Goal: Task Accomplishment & Management: Use online tool/utility

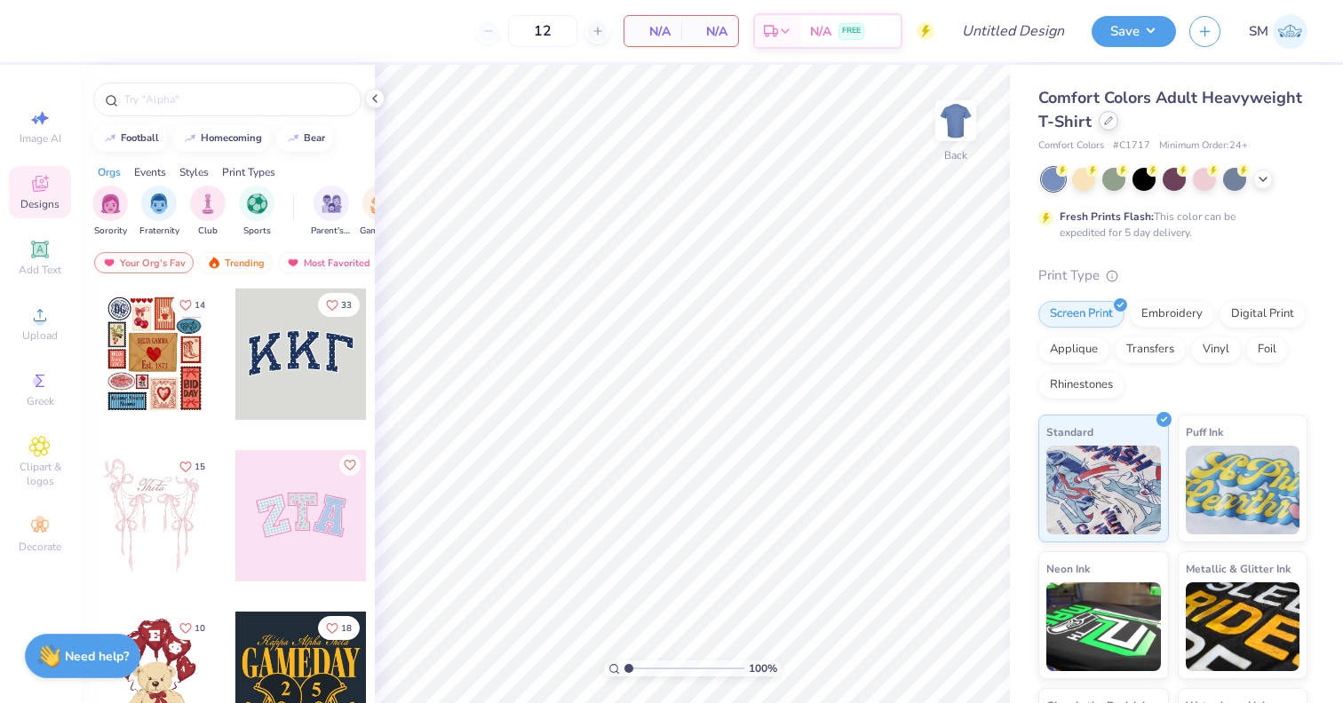
click at [1107, 123] on icon at bounding box center [1108, 120] width 7 height 7
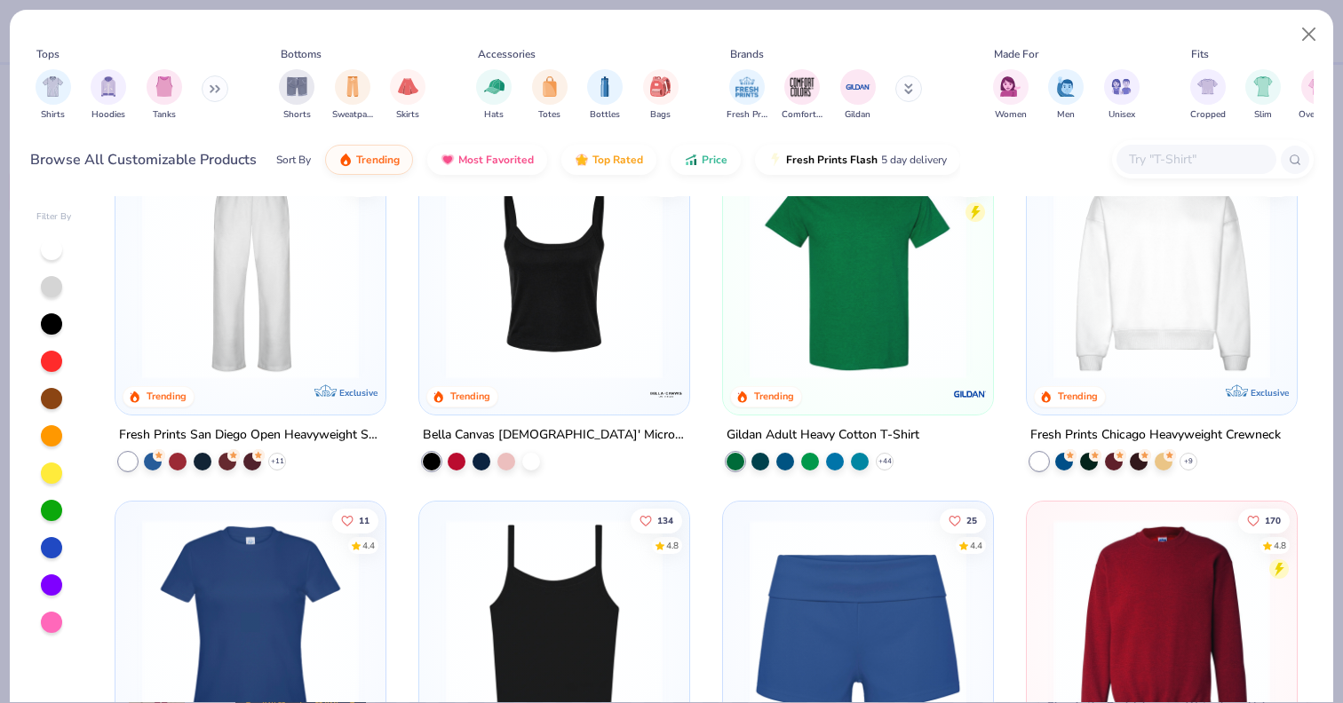
scroll to position [774, 0]
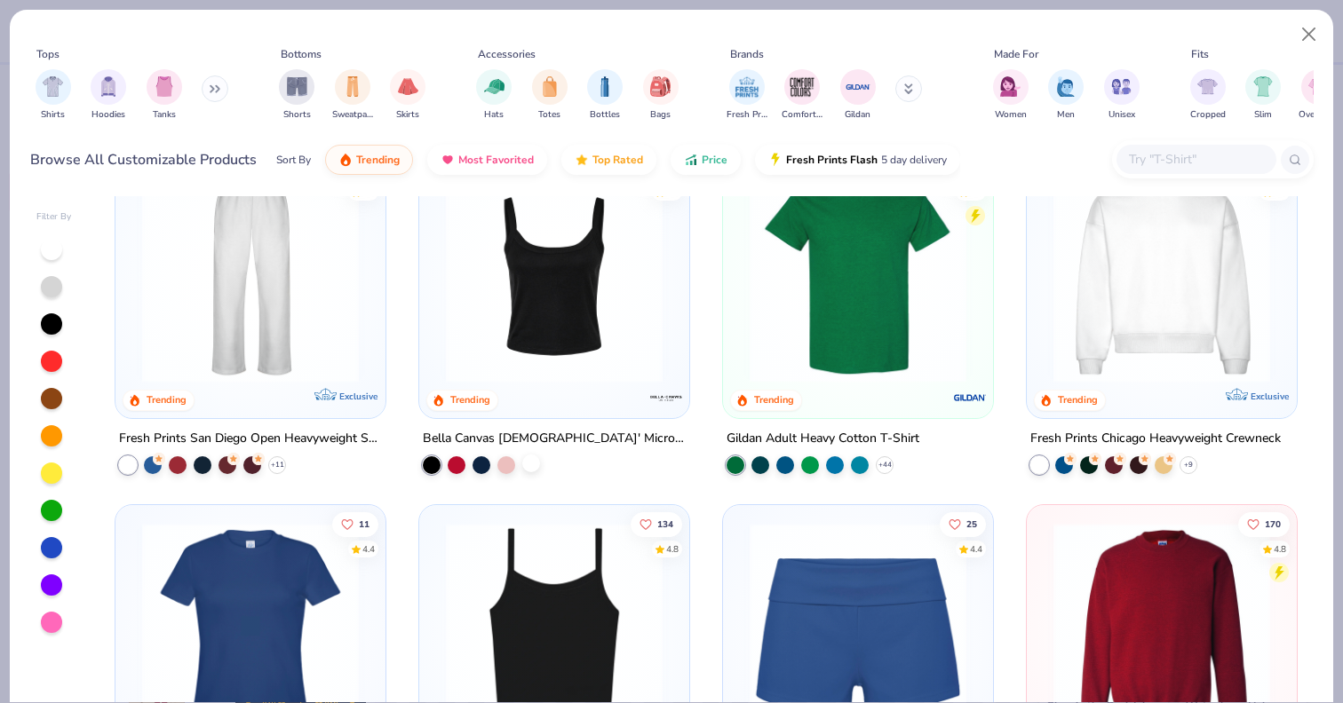
click at [528, 469] on div at bounding box center [531, 463] width 18 height 18
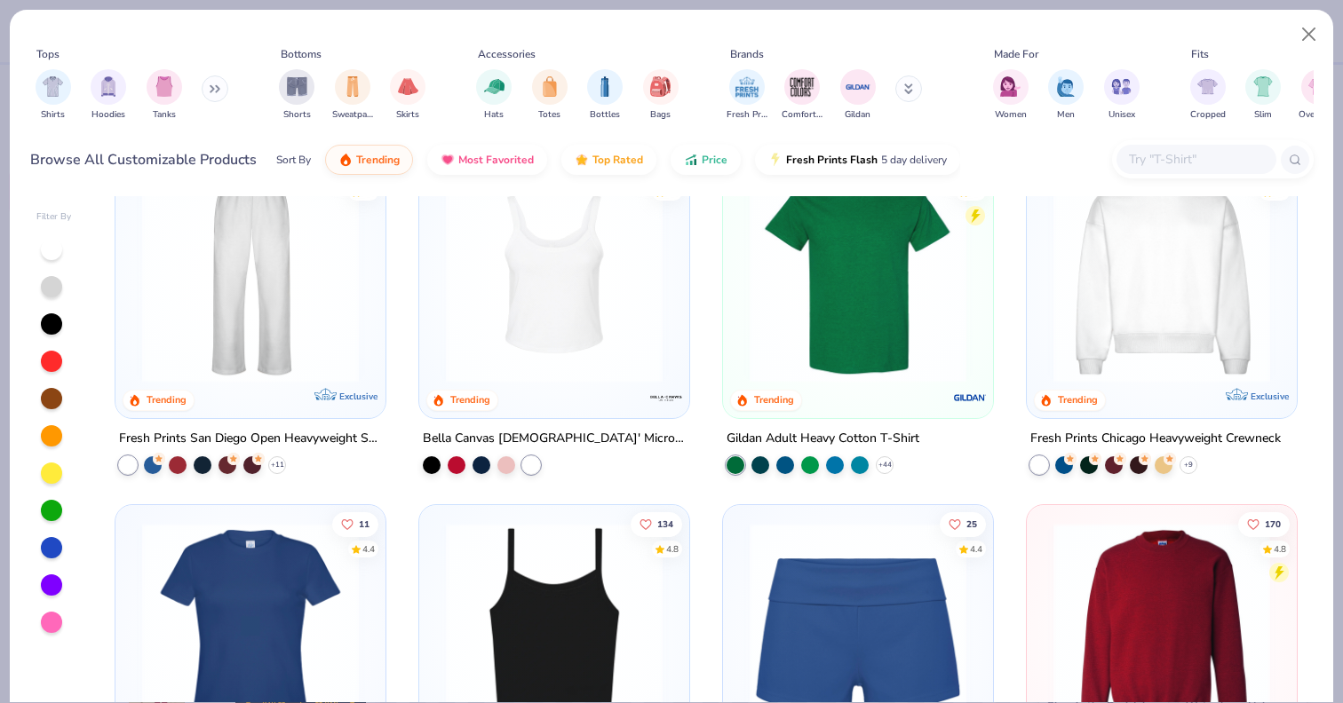
click at [622, 285] on img at bounding box center [554, 273] width 234 height 217
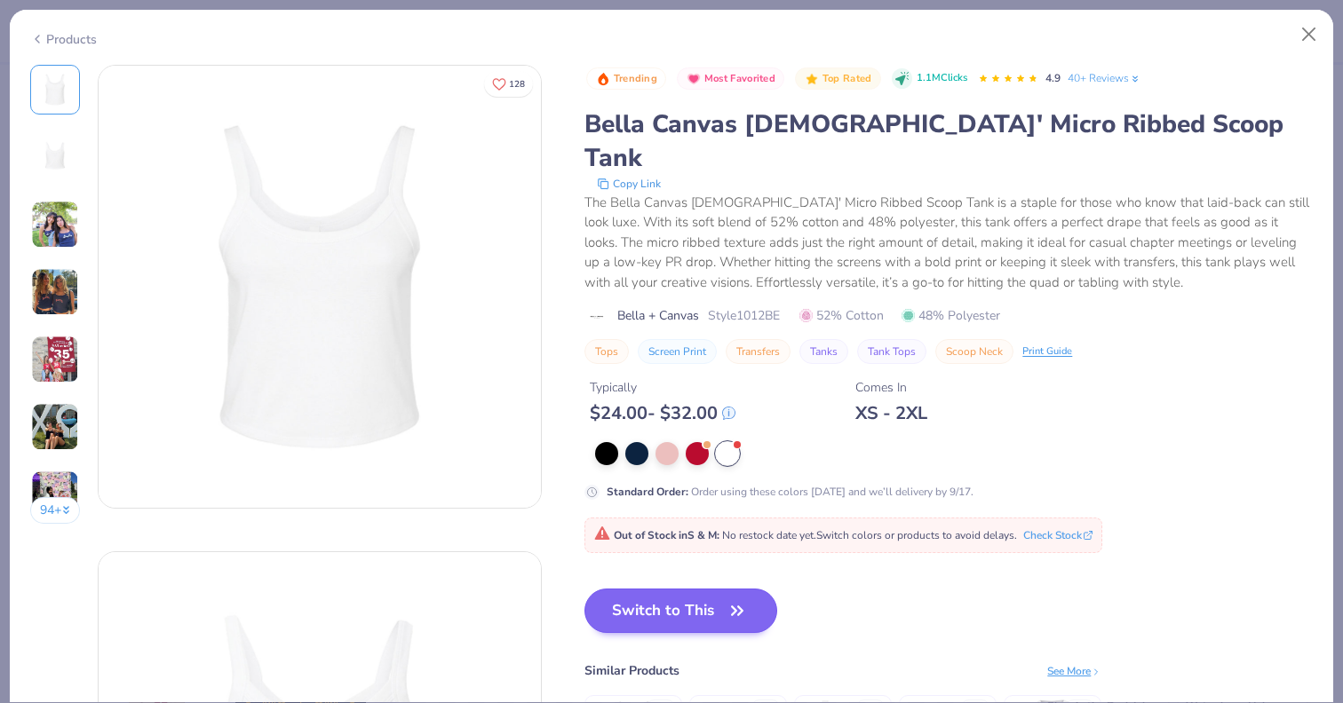
click at [688, 589] on button "Switch to This" at bounding box center [680, 611] width 193 height 44
type textarea "x"
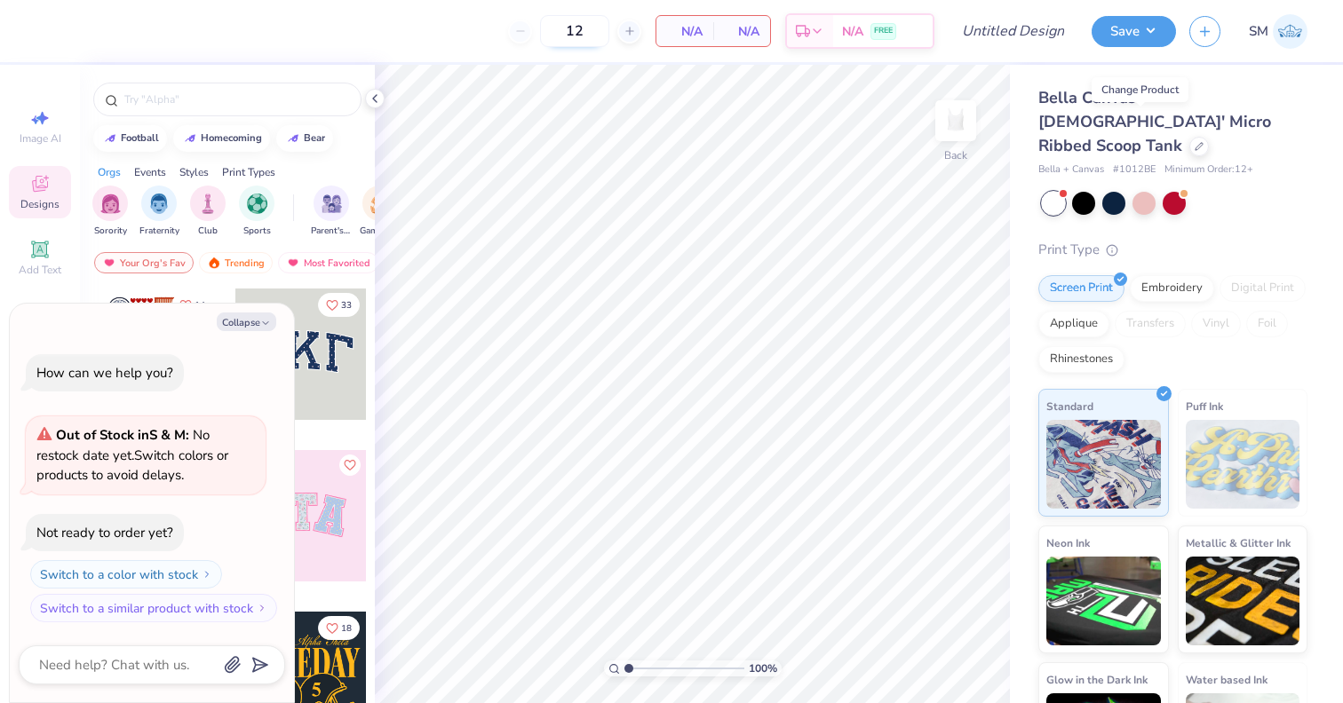
click at [579, 28] on input "12" at bounding box center [574, 31] width 69 height 32
type input "1"
type input "100"
click at [260, 328] on icon "button" at bounding box center [265, 323] width 11 height 11
type textarea "x"
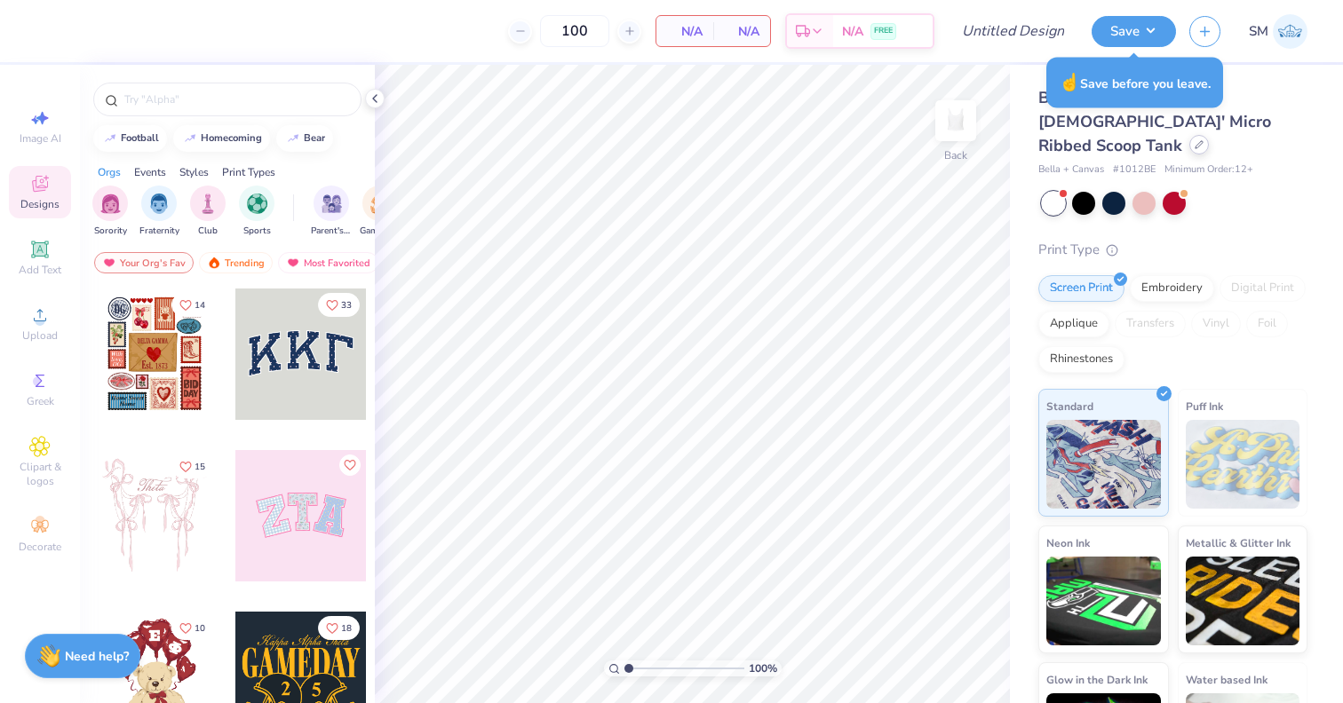
click at [1189, 135] on div at bounding box center [1199, 145] width 20 height 20
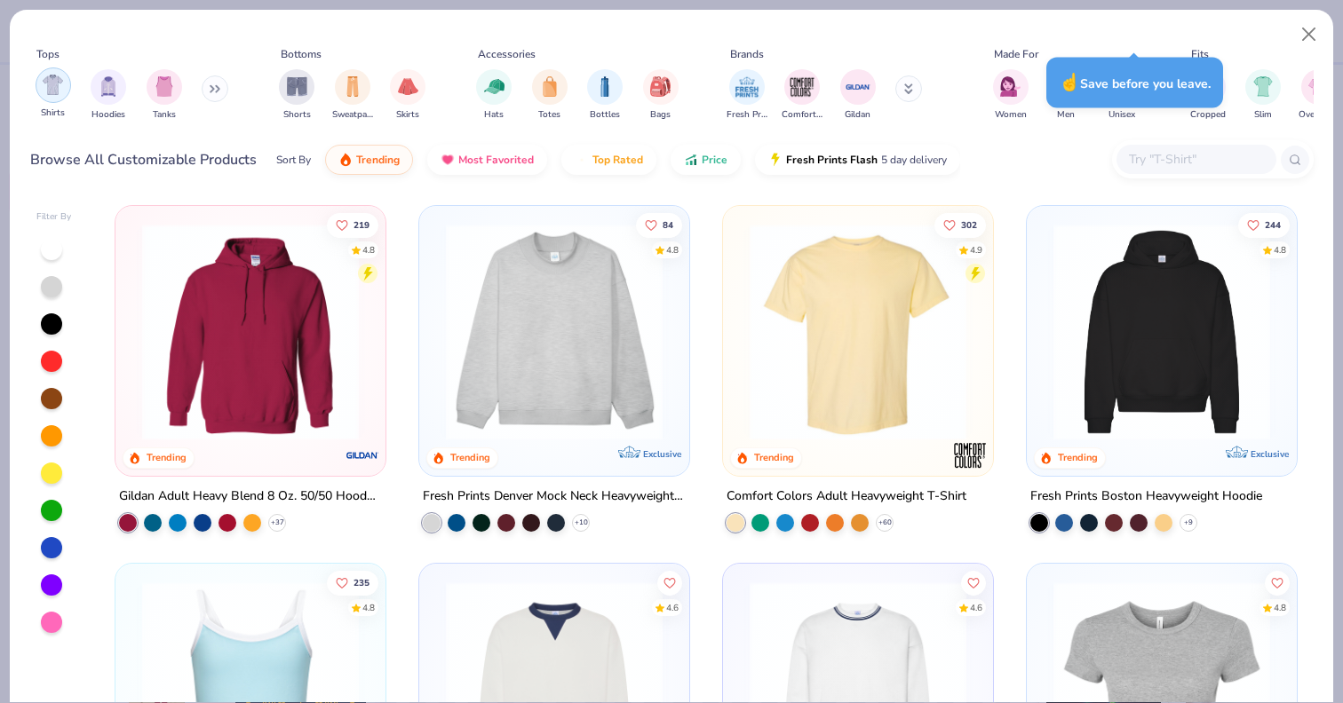
click at [54, 94] on img "filter for Shirts" at bounding box center [53, 85] width 20 height 20
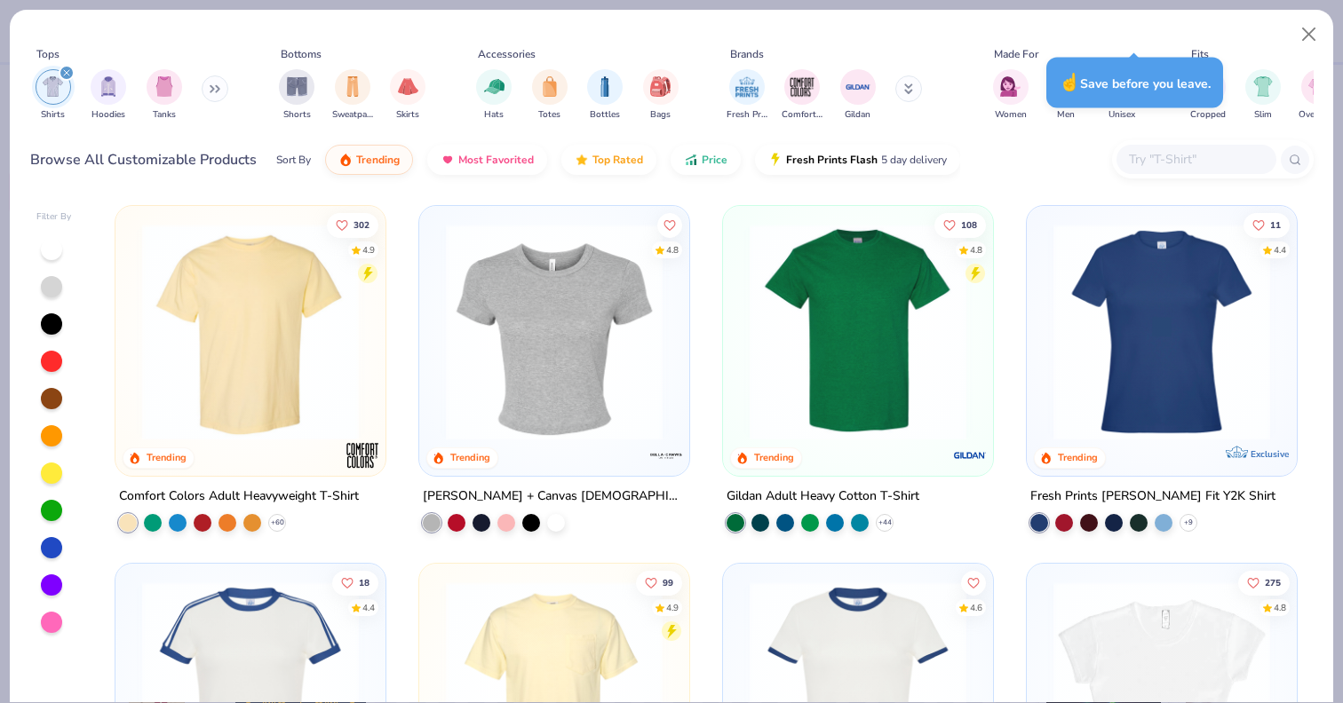
click at [613, 345] on img at bounding box center [554, 332] width 234 height 217
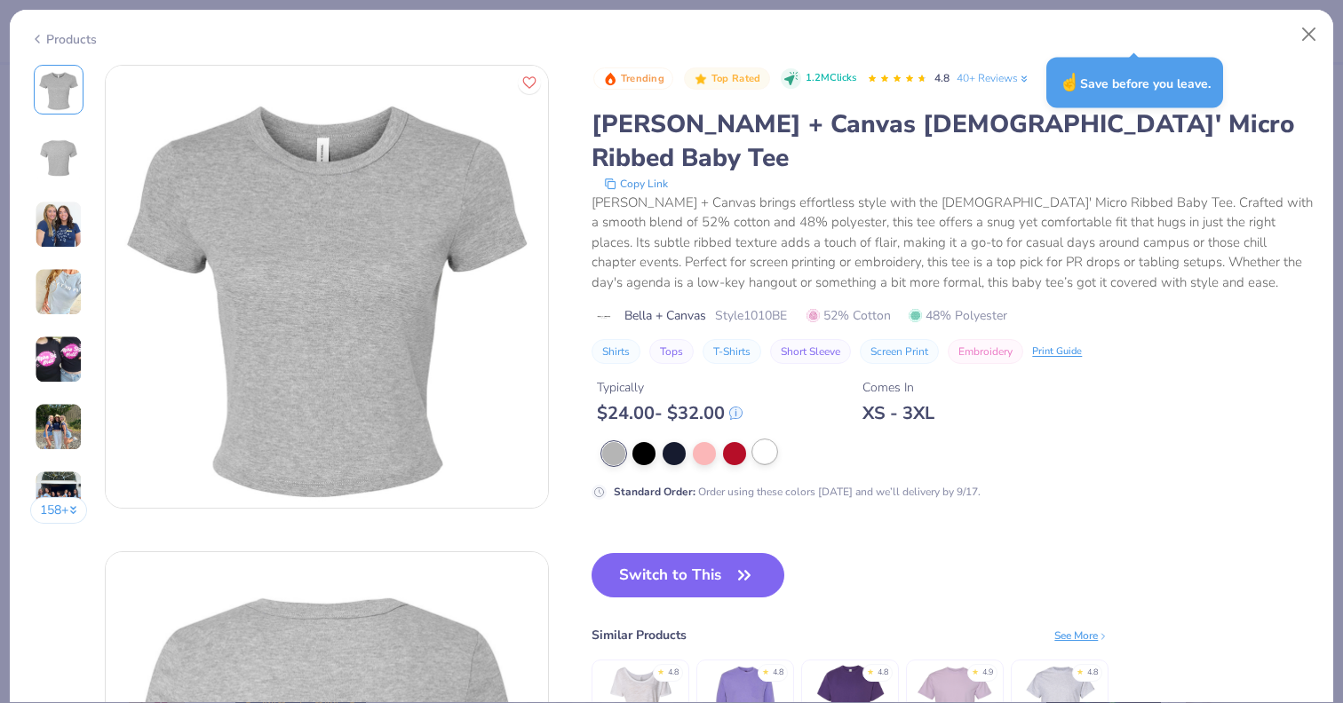
click at [764, 441] on div at bounding box center [764, 452] width 23 height 23
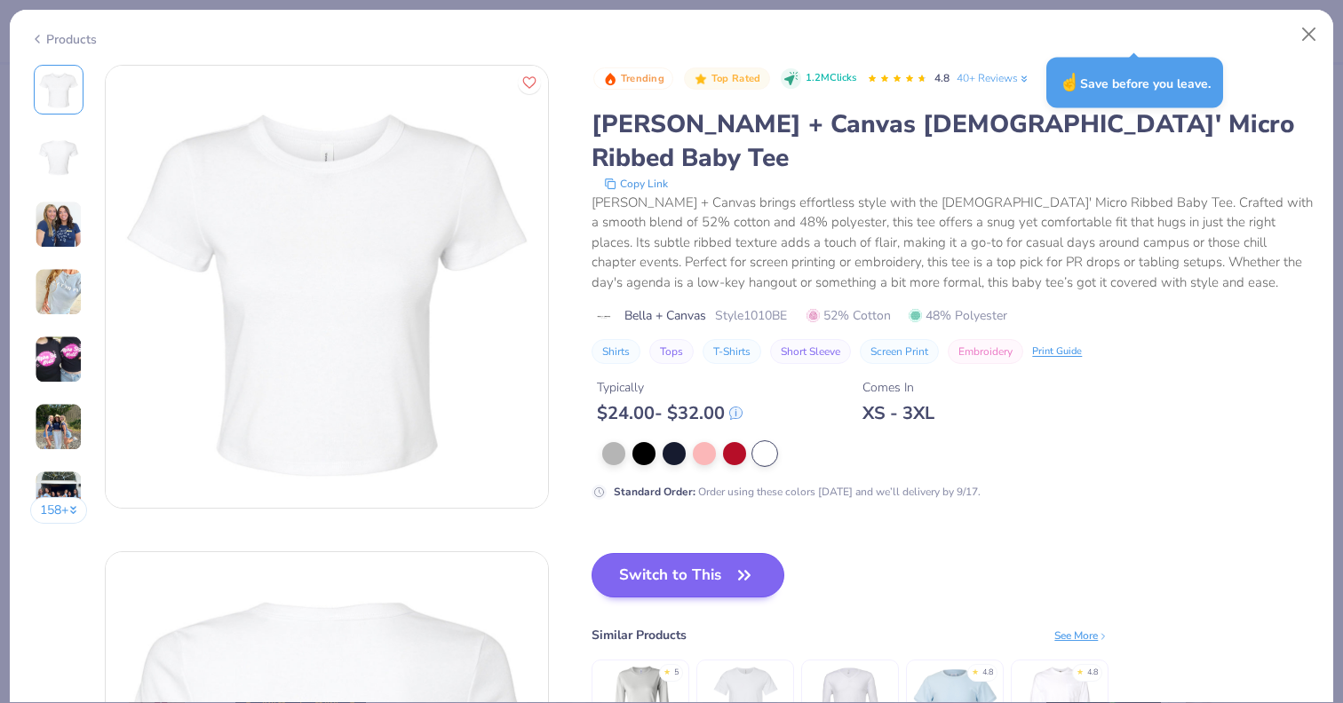
click at [747, 563] on icon "button" at bounding box center [744, 575] width 25 height 25
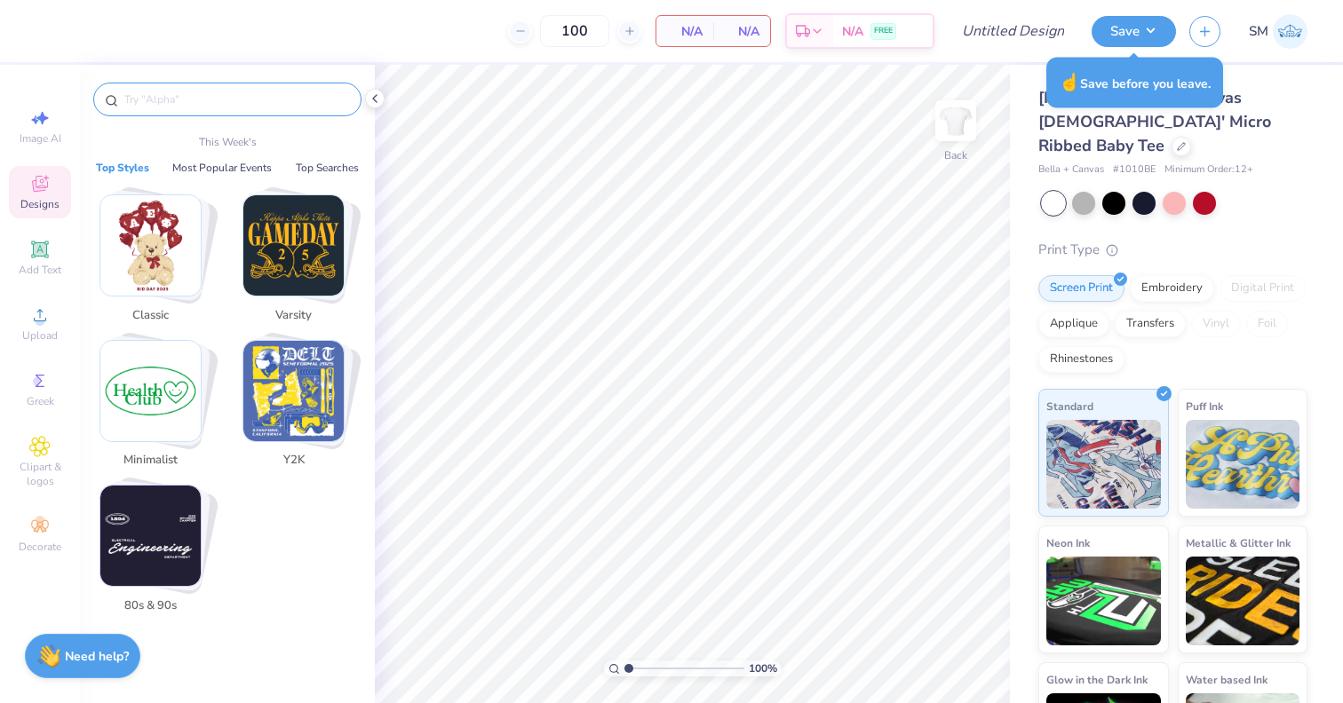
click at [253, 106] on input "text" at bounding box center [236, 100] width 227 height 18
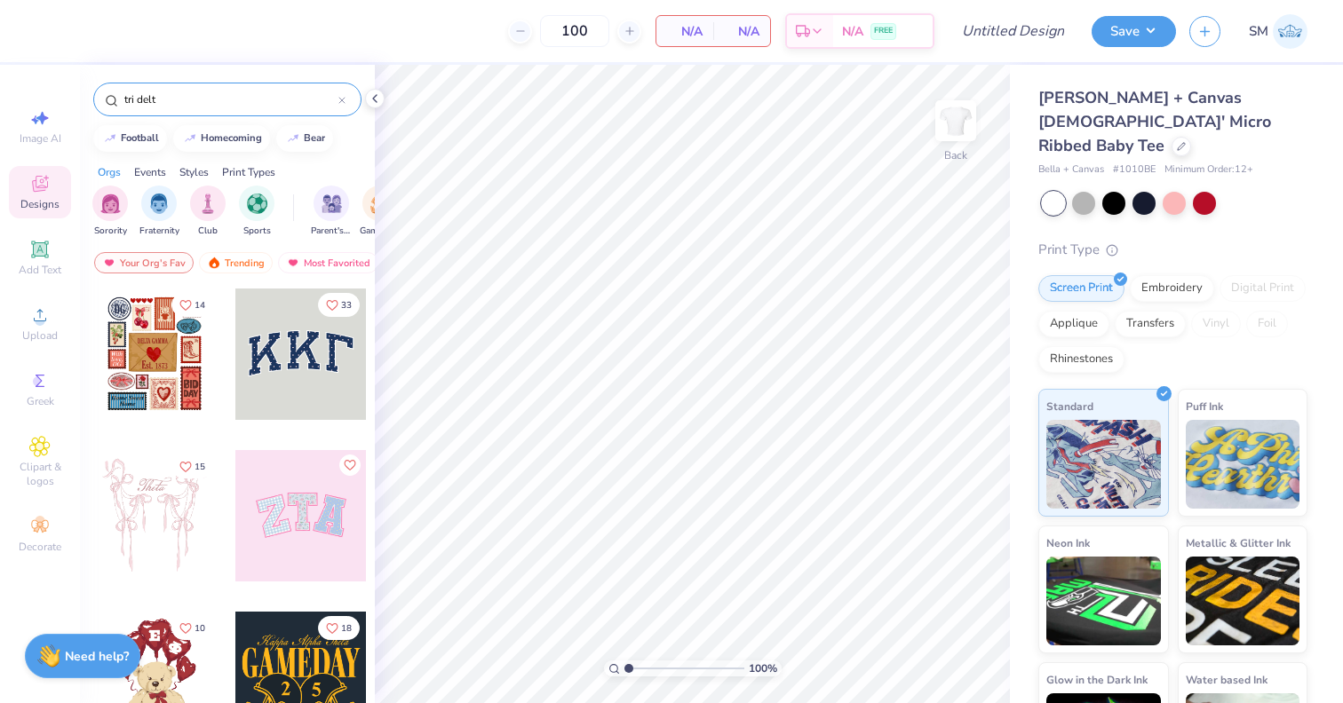
type input "tri delt"
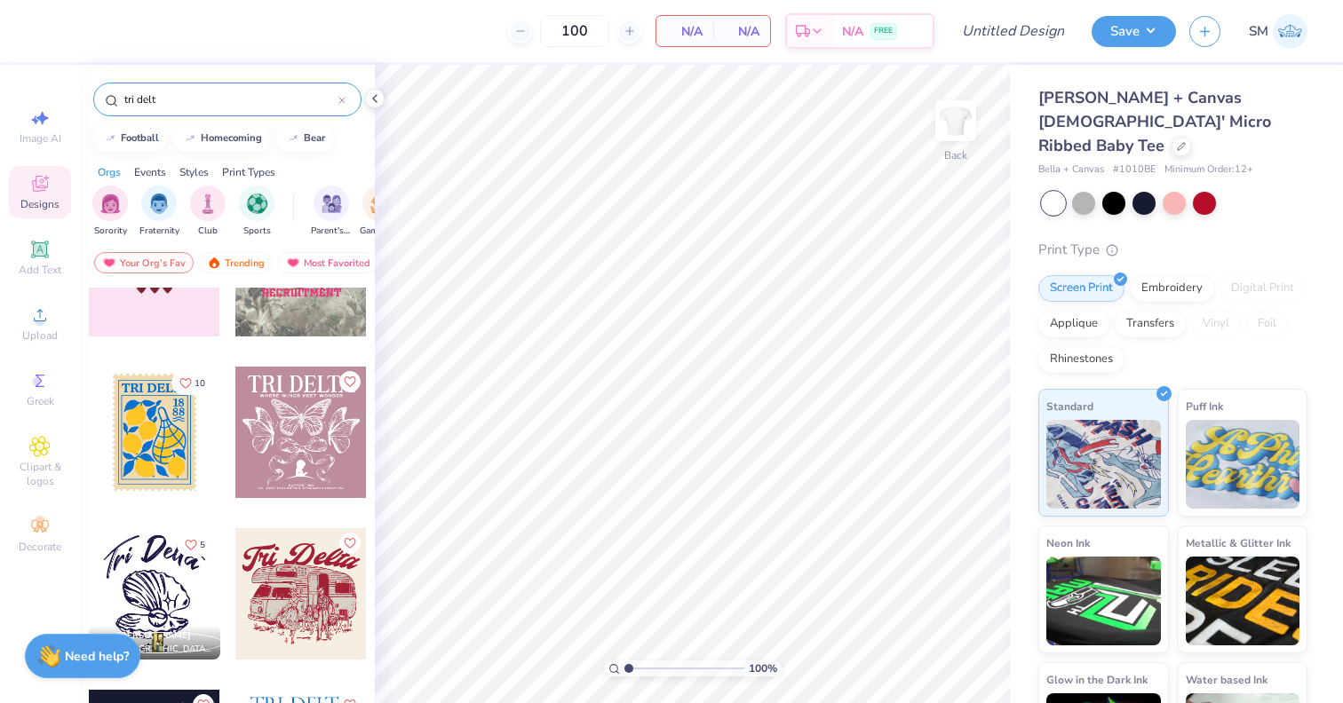
scroll to position [4776, 0]
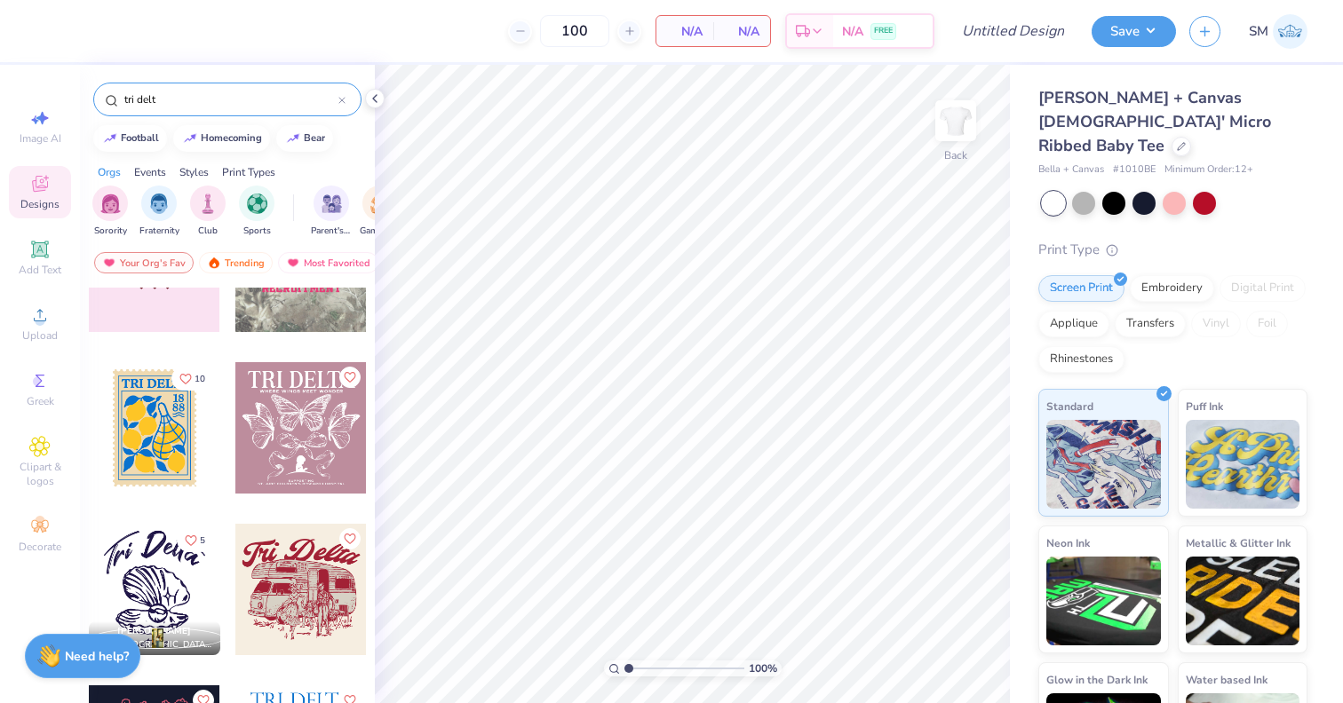
click at [165, 438] on div at bounding box center [154, 427] width 131 height 131
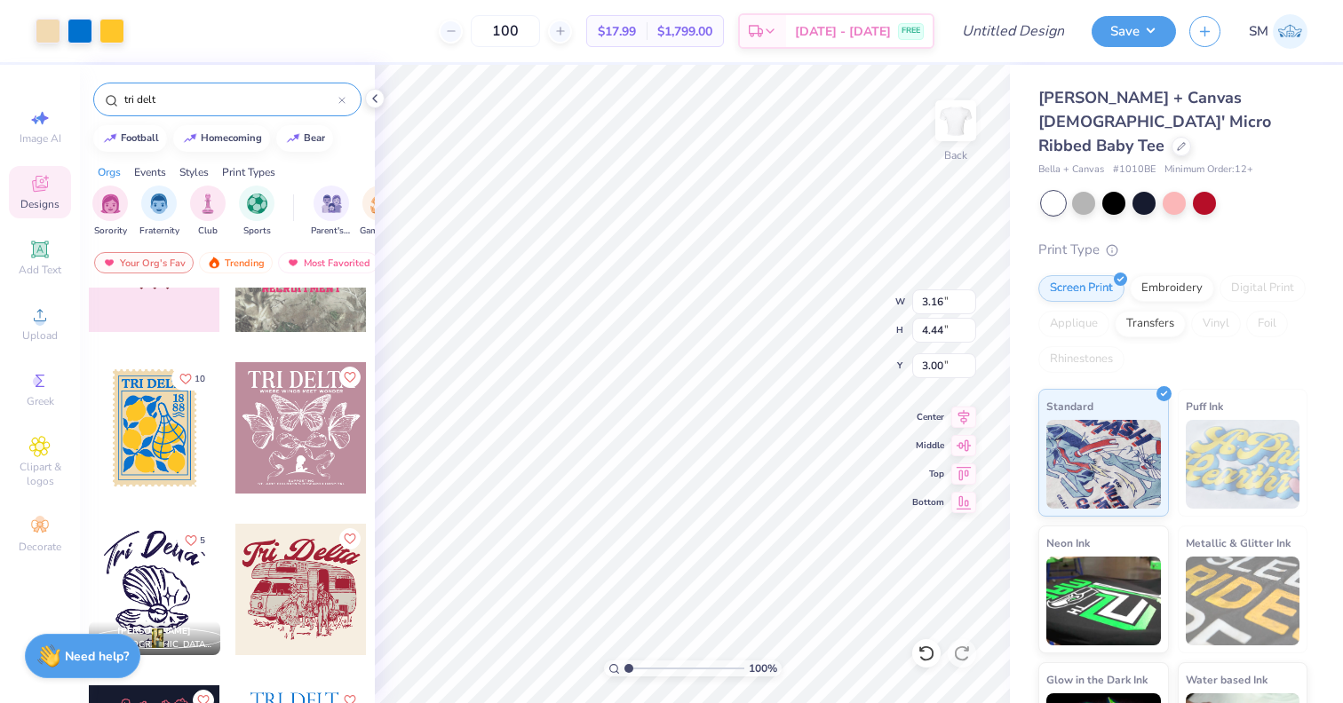
type input "2.72"
type input "3.82"
click at [962, 419] on icon at bounding box center [964, 415] width 12 height 15
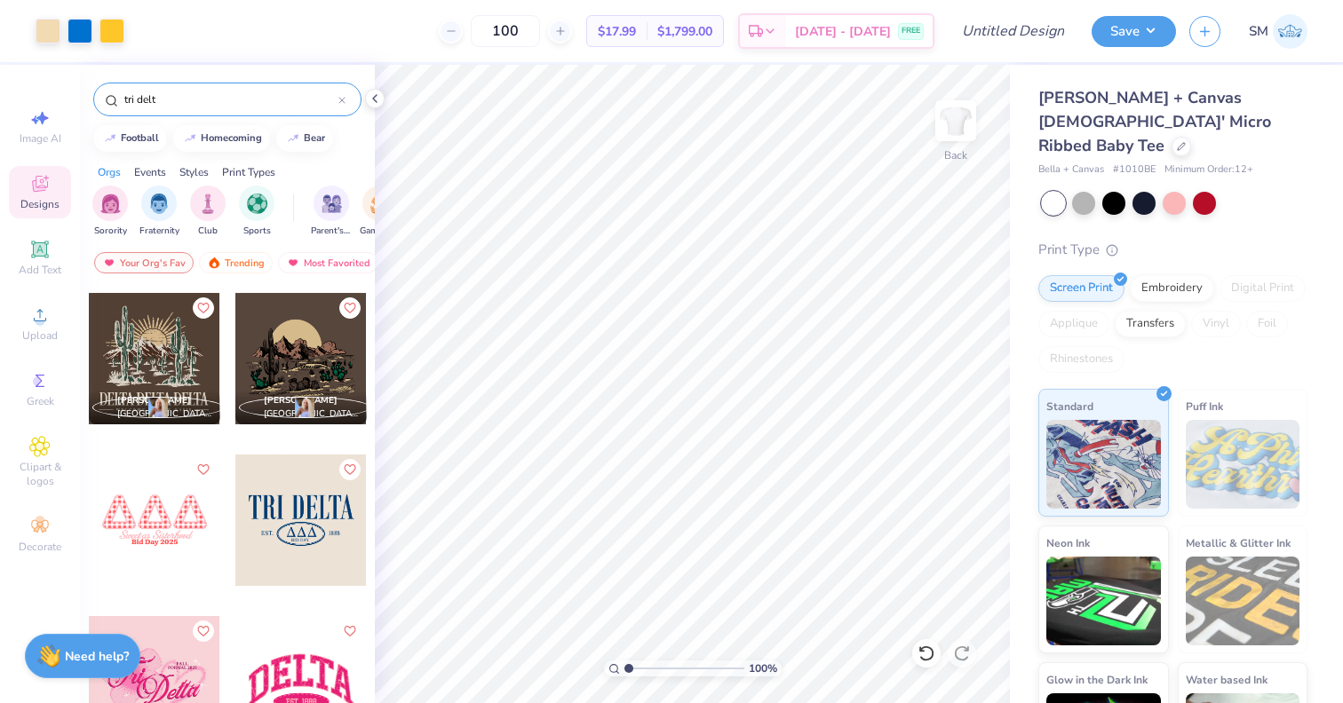
scroll to position [2664, 0]
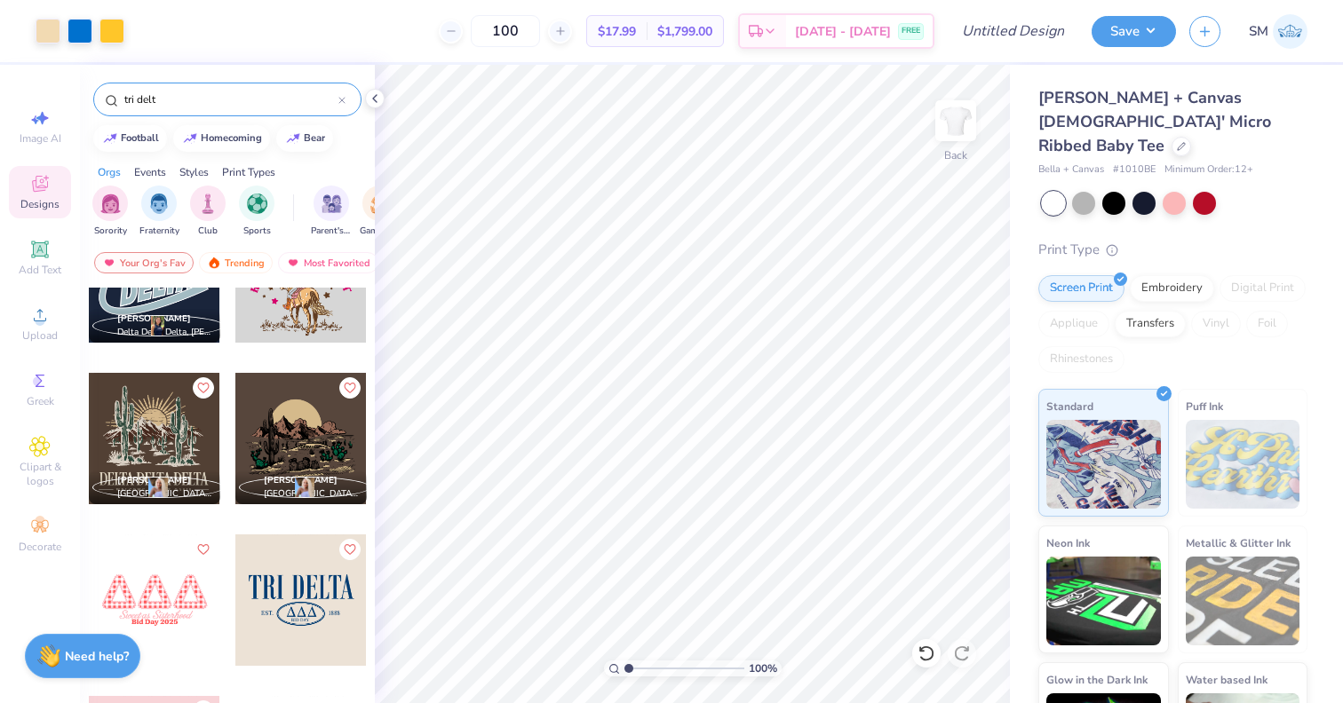
click at [340, 101] on icon at bounding box center [341, 100] width 7 height 7
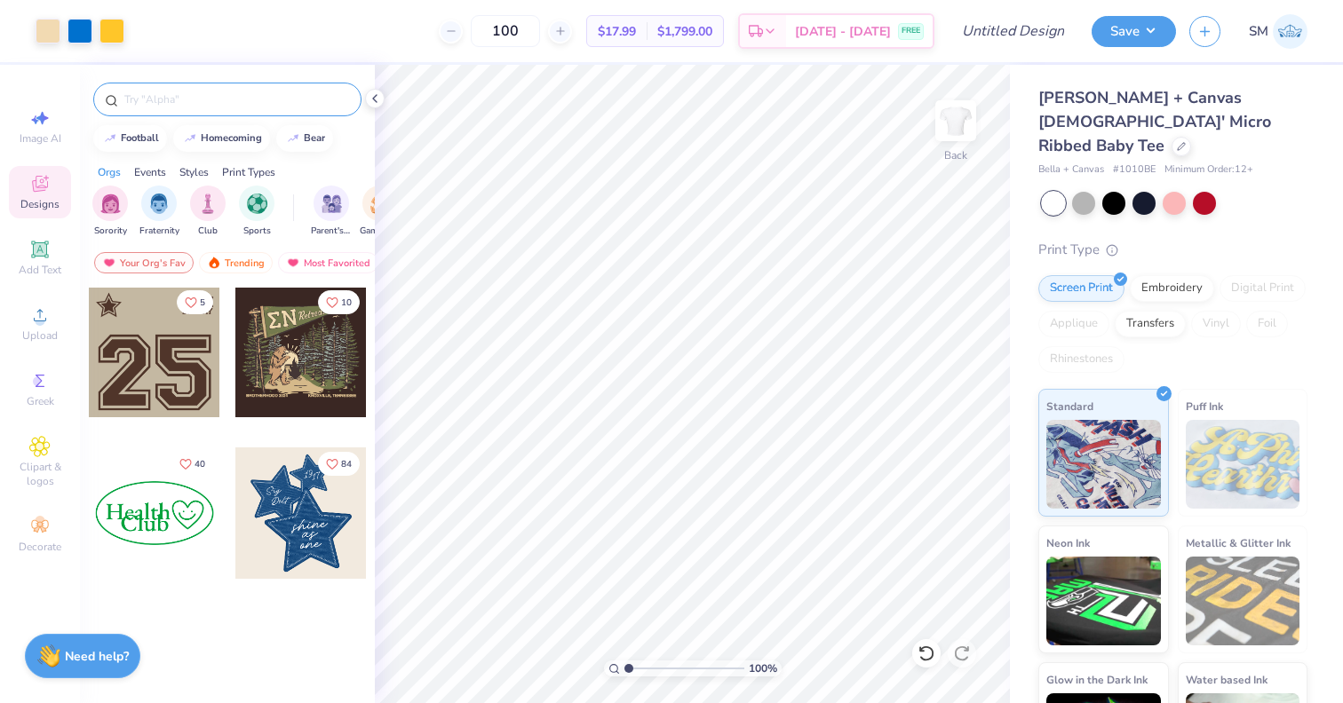
click at [277, 101] on input "text" at bounding box center [236, 100] width 227 height 18
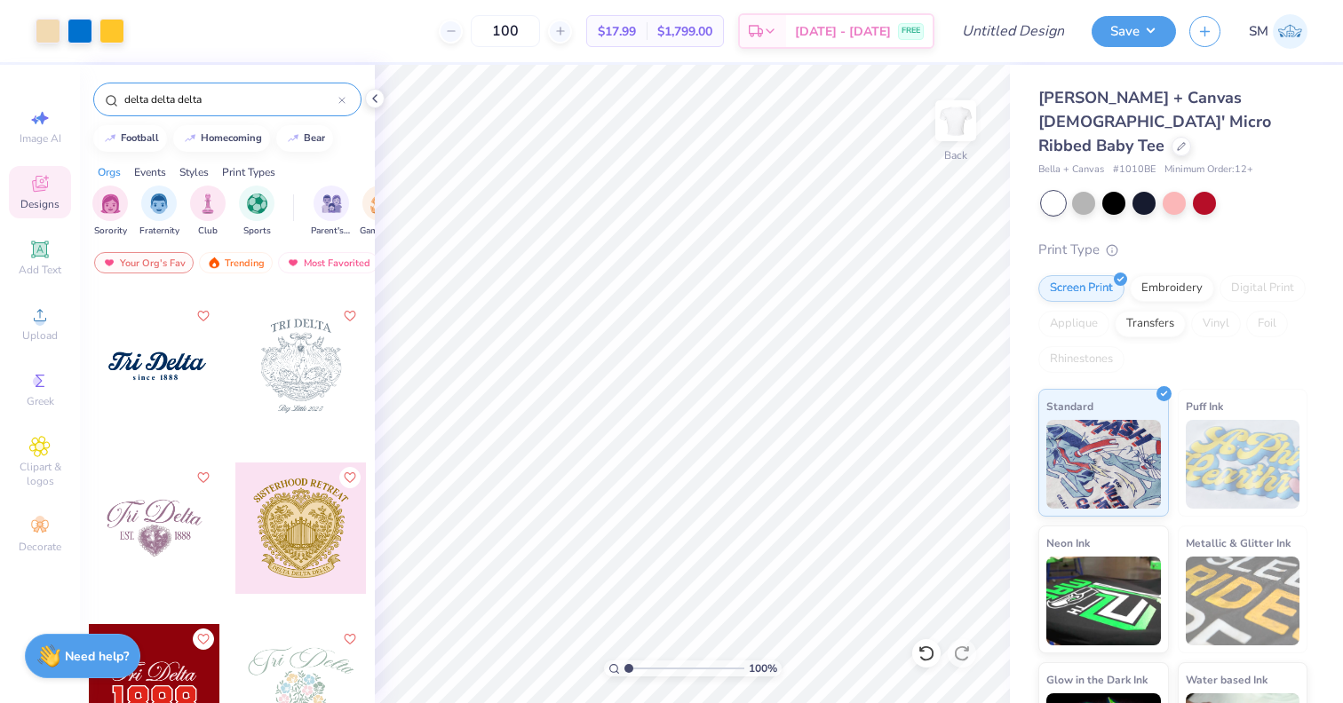
scroll to position [1930, 0]
type input "delta delta delta"
click at [179, 407] on div at bounding box center [154, 363] width 131 height 131
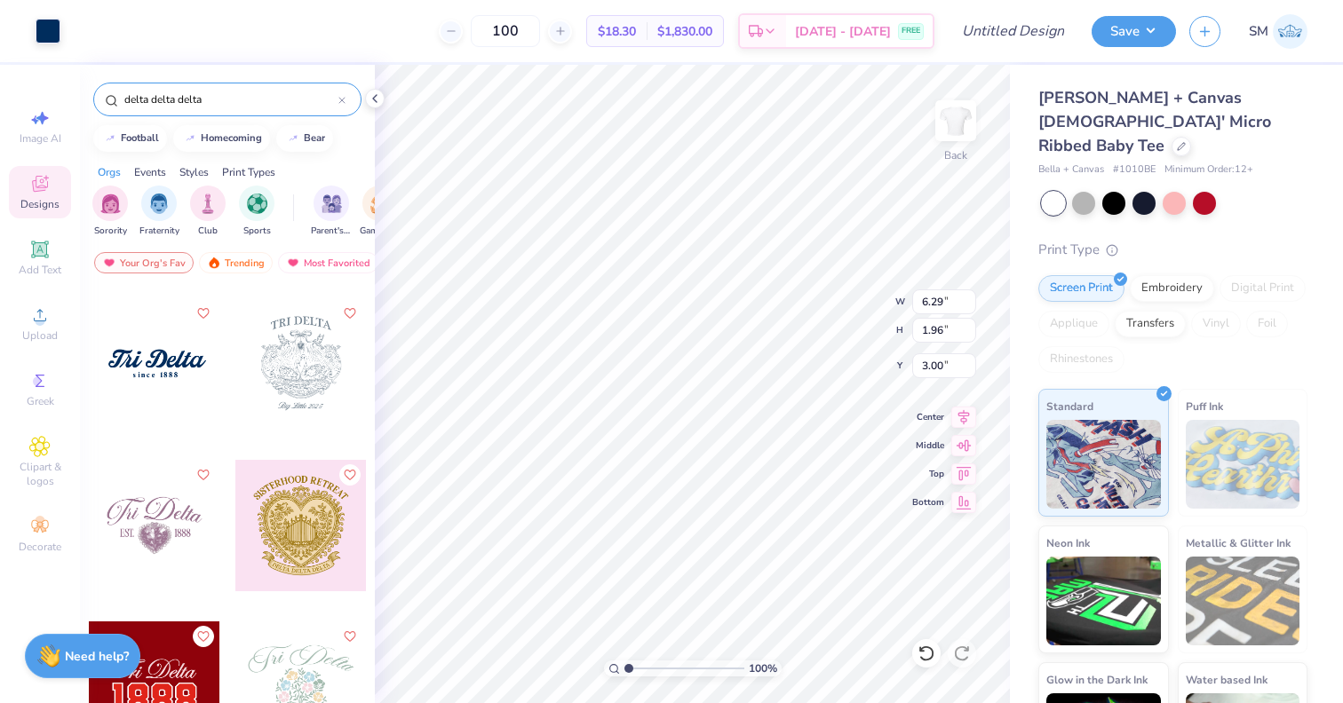
type input "7.52"
type input "4.98"
type input "1.55"
type input "7.49"
click at [954, 409] on icon at bounding box center [963, 414] width 25 height 21
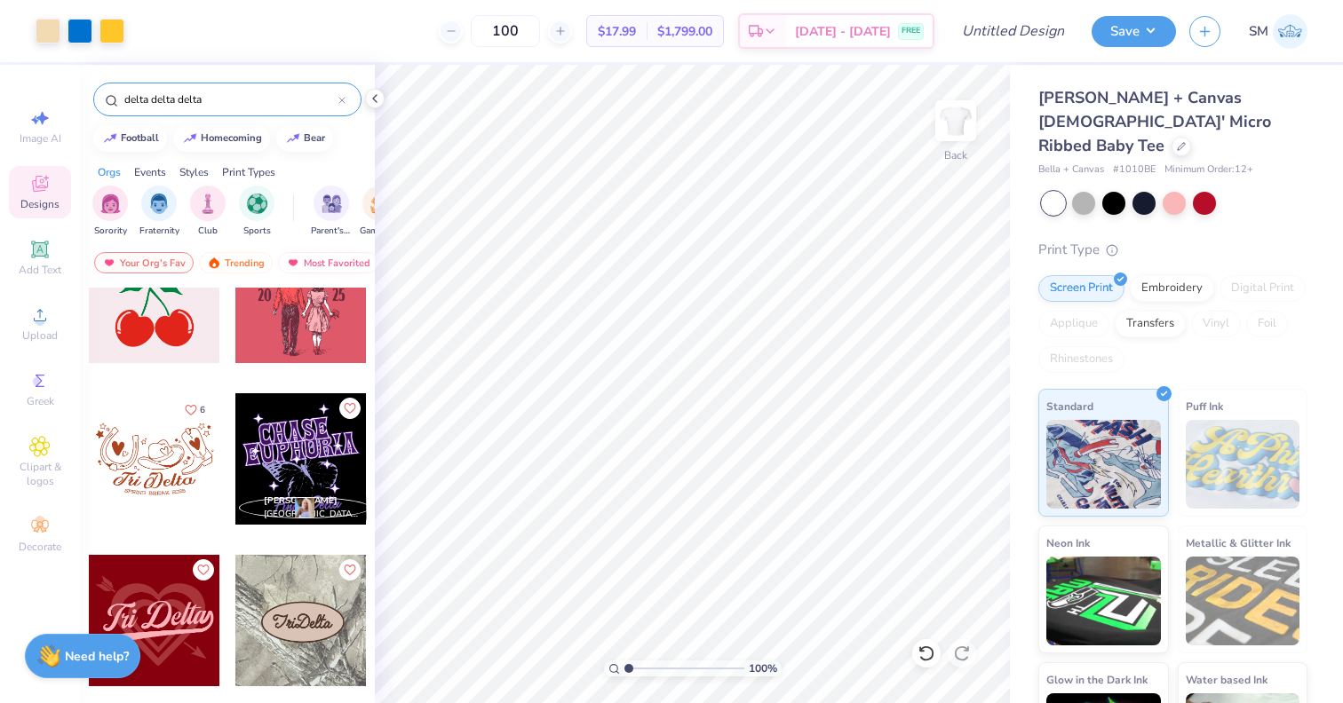
scroll to position [6538, 0]
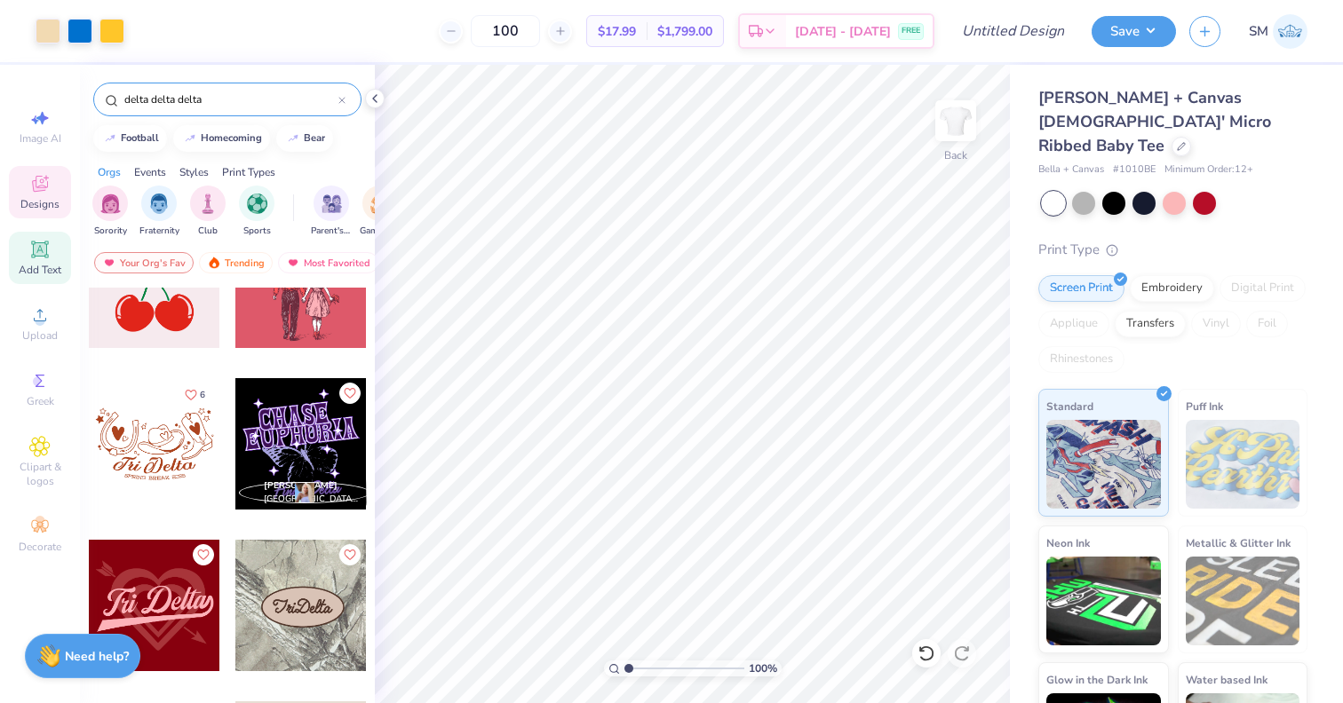
click at [47, 258] on icon at bounding box center [39, 249] width 17 height 17
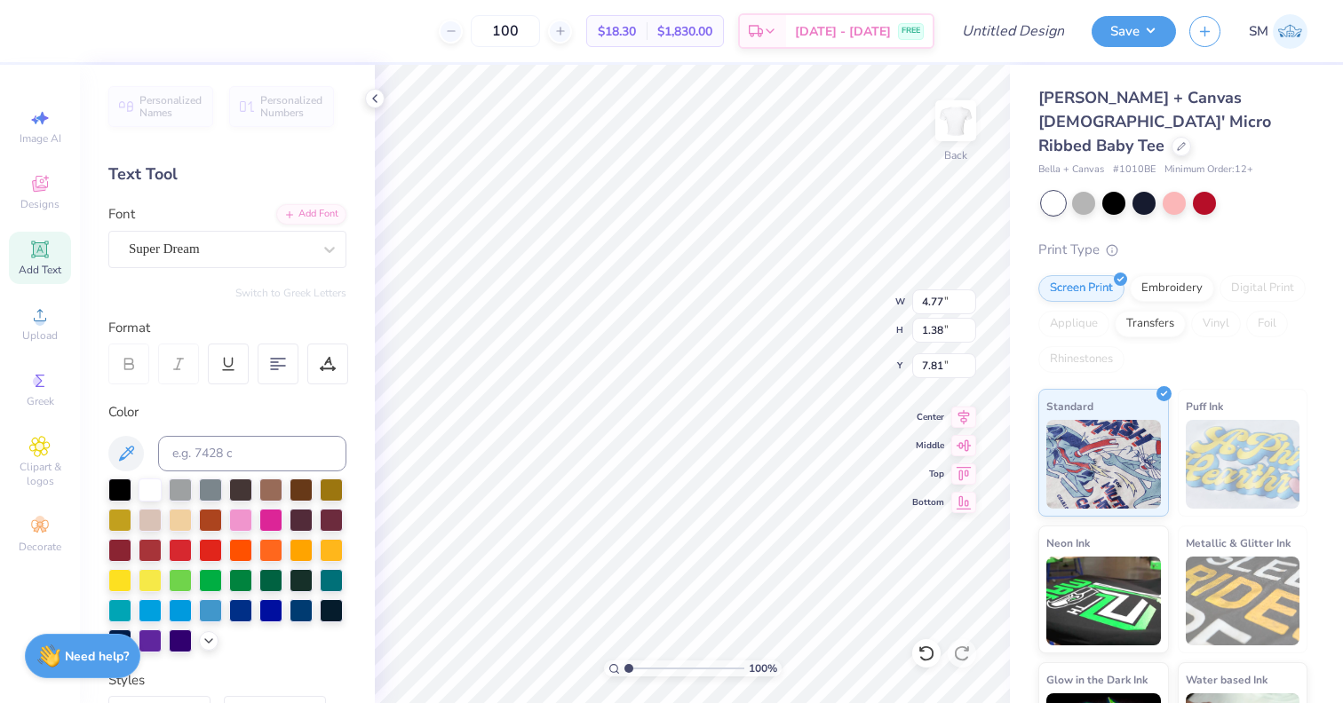
scroll to position [2, 1]
type textarea "Delta Delta Delta"
click at [185, 612] on div at bounding box center [180, 609] width 23 height 23
click at [216, 253] on div "Super Dream" at bounding box center [220, 249] width 187 height 28
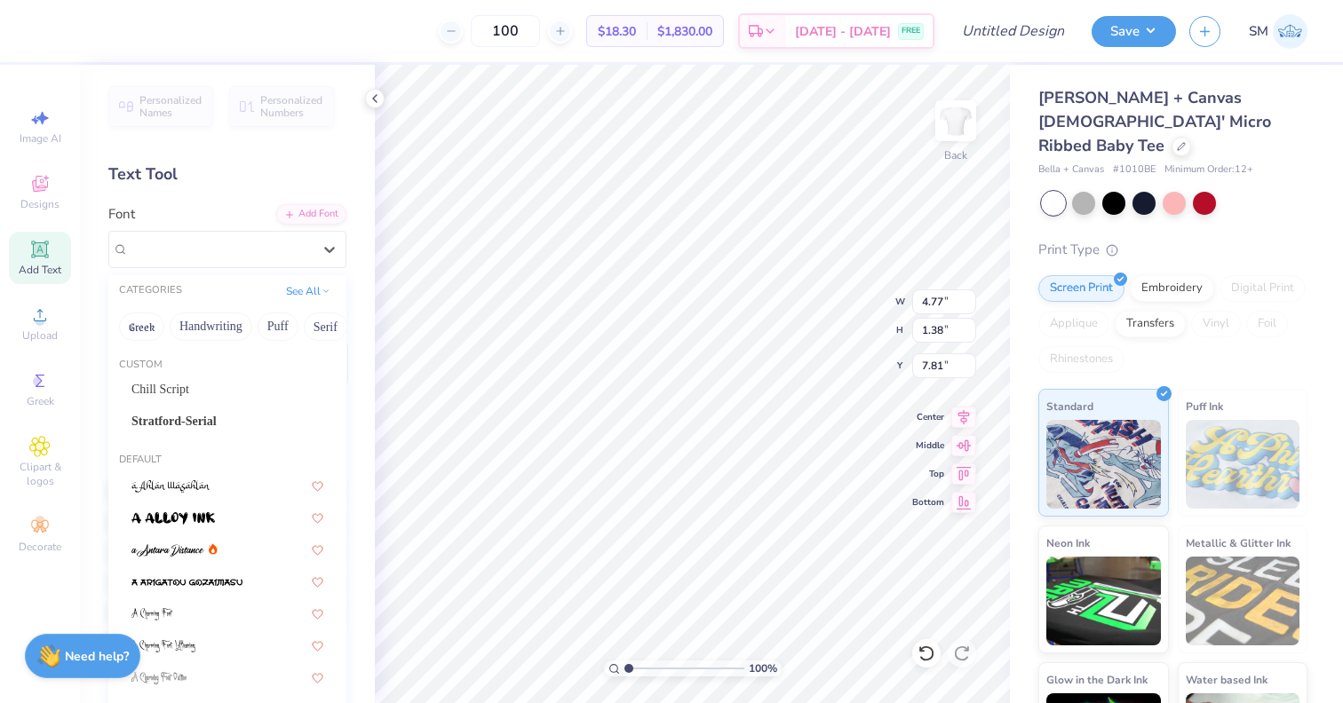
click at [196, 369] on div "Custom" at bounding box center [227, 365] width 238 height 15
click at [196, 374] on div "Custom Chill Script Stratford-Serial" at bounding box center [227, 399] width 238 height 96
click at [196, 384] on div "Chill Script" at bounding box center [227, 389] width 192 height 19
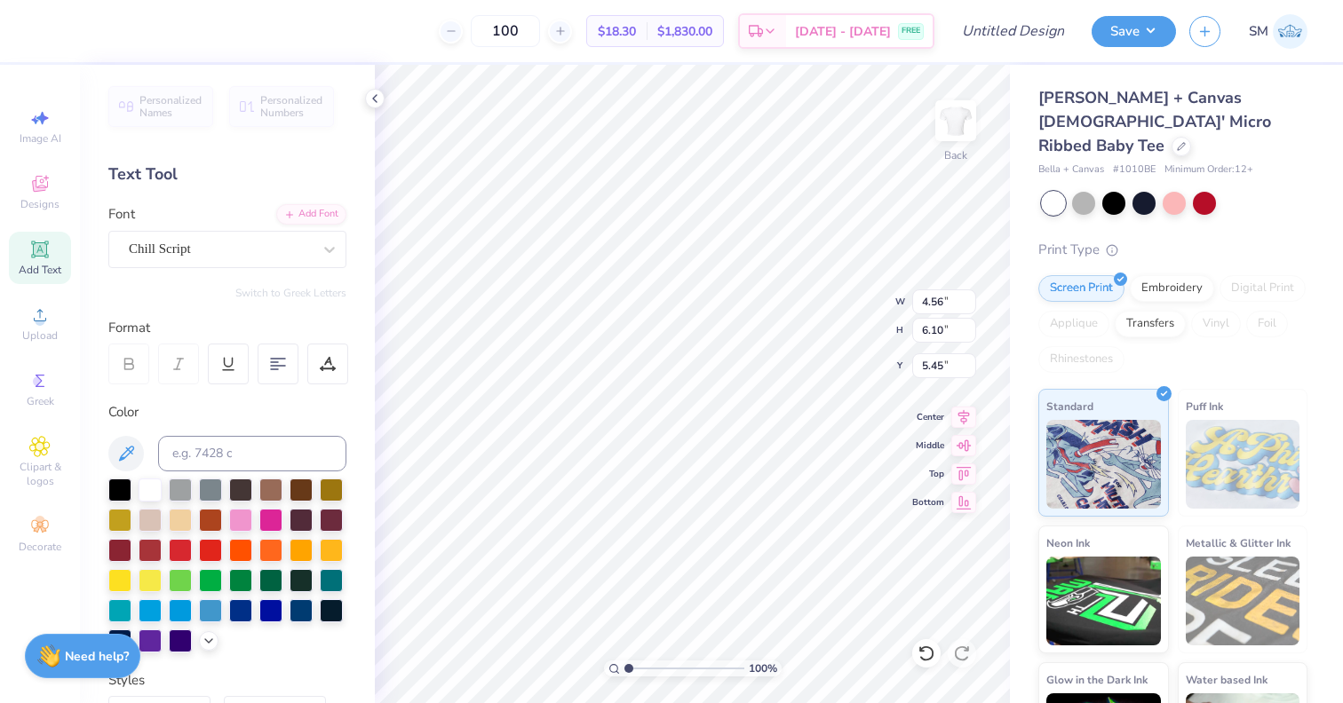
type input "7.87"
type input "2.72"
type input "3.82"
type input "3.00"
type input "1.93"
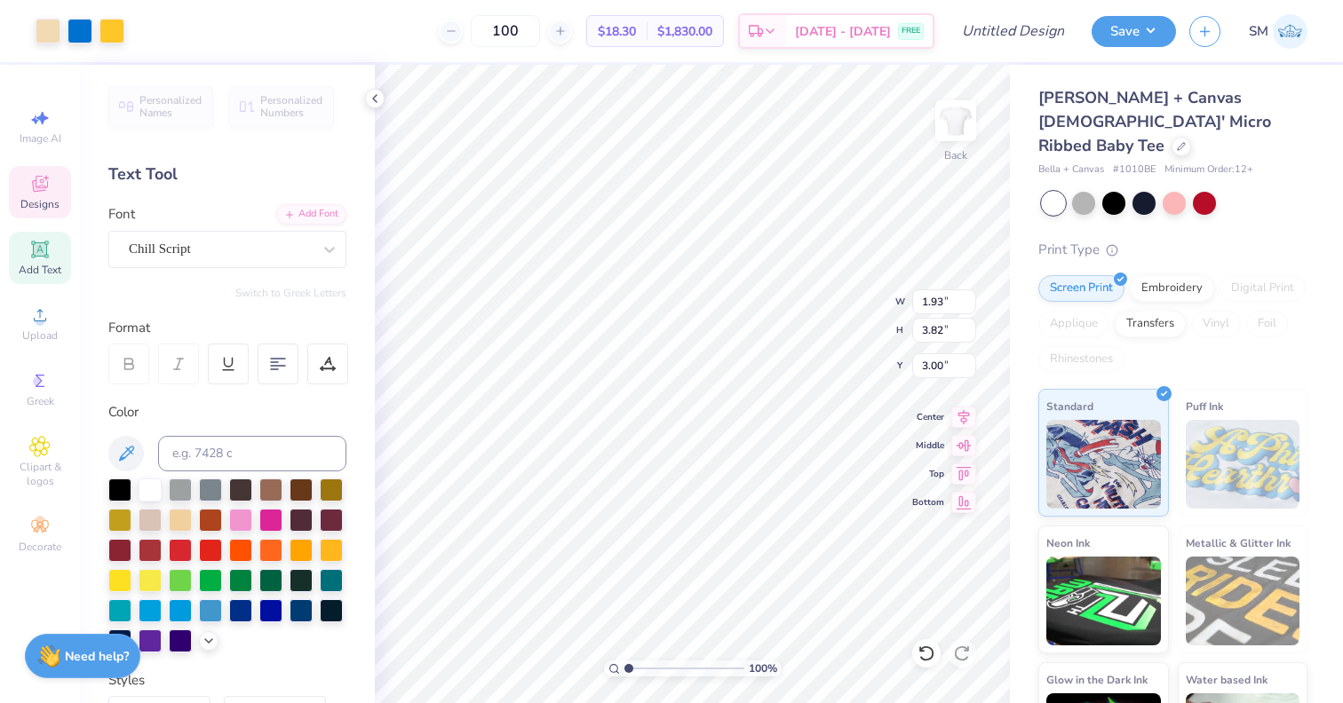
type input "2.70"
click at [957, 417] on icon at bounding box center [963, 414] width 25 height 21
type input "4.56"
type input "6.10"
type input "7.87"
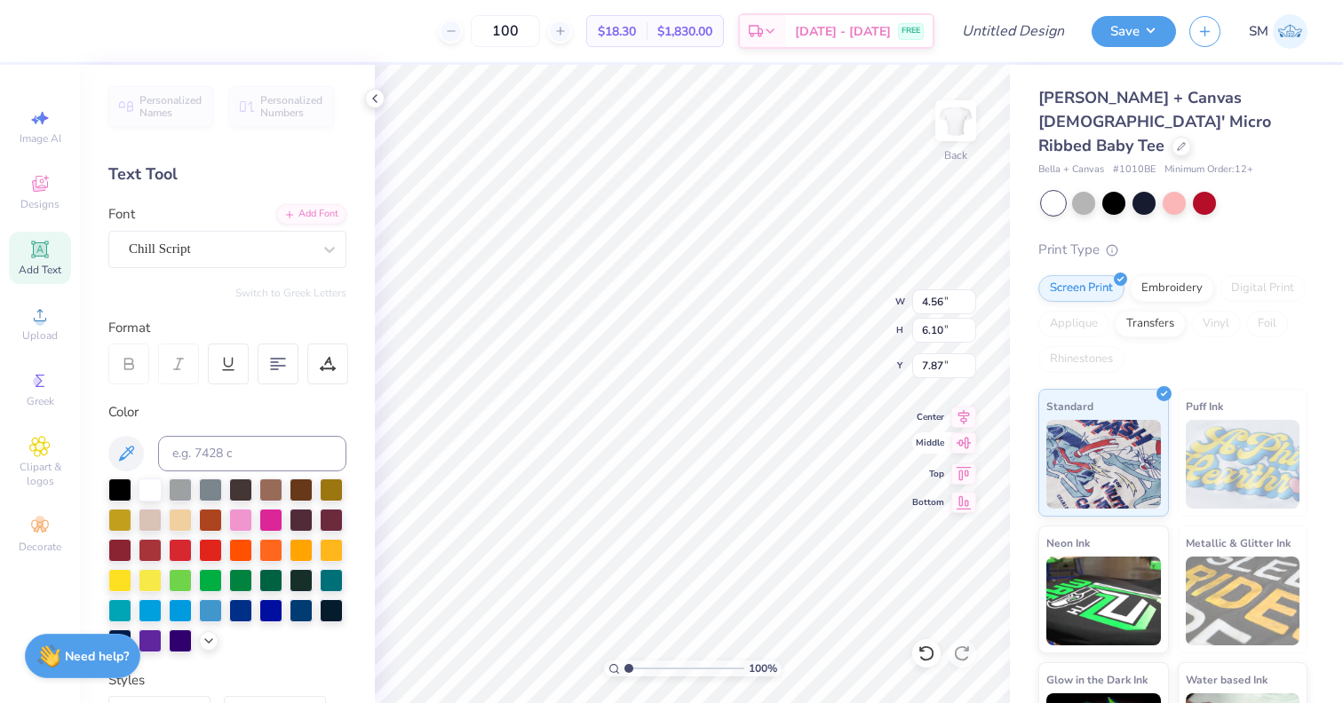
type input "3.76"
type input "5.03"
type input "4.42"
type input "5.91"
type input "1.79"
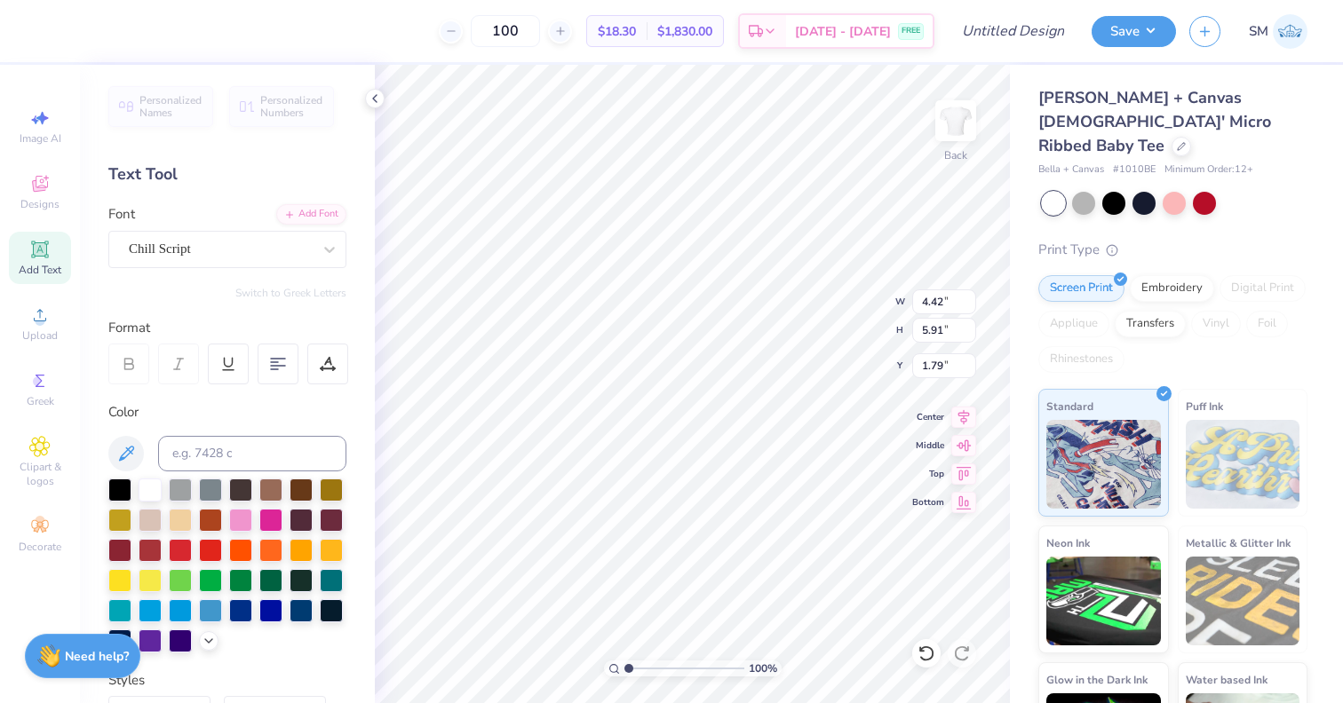
type input "2.59"
type input "3.00"
type input "6.61"
type input "8.85"
type input "0.98"
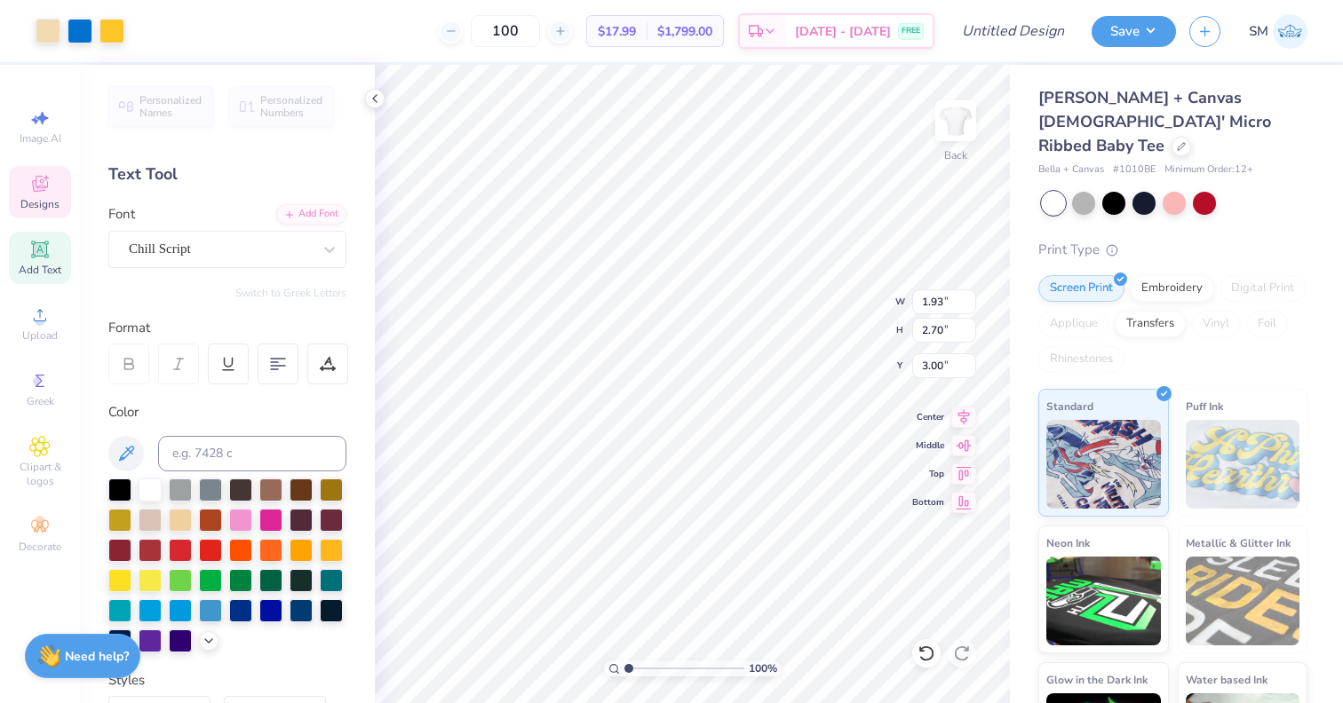
type input "2.41"
type input "3.37"
click at [958, 417] on icon at bounding box center [963, 414] width 25 height 21
click at [46, 199] on span "Designs" at bounding box center [39, 204] width 39 height 14
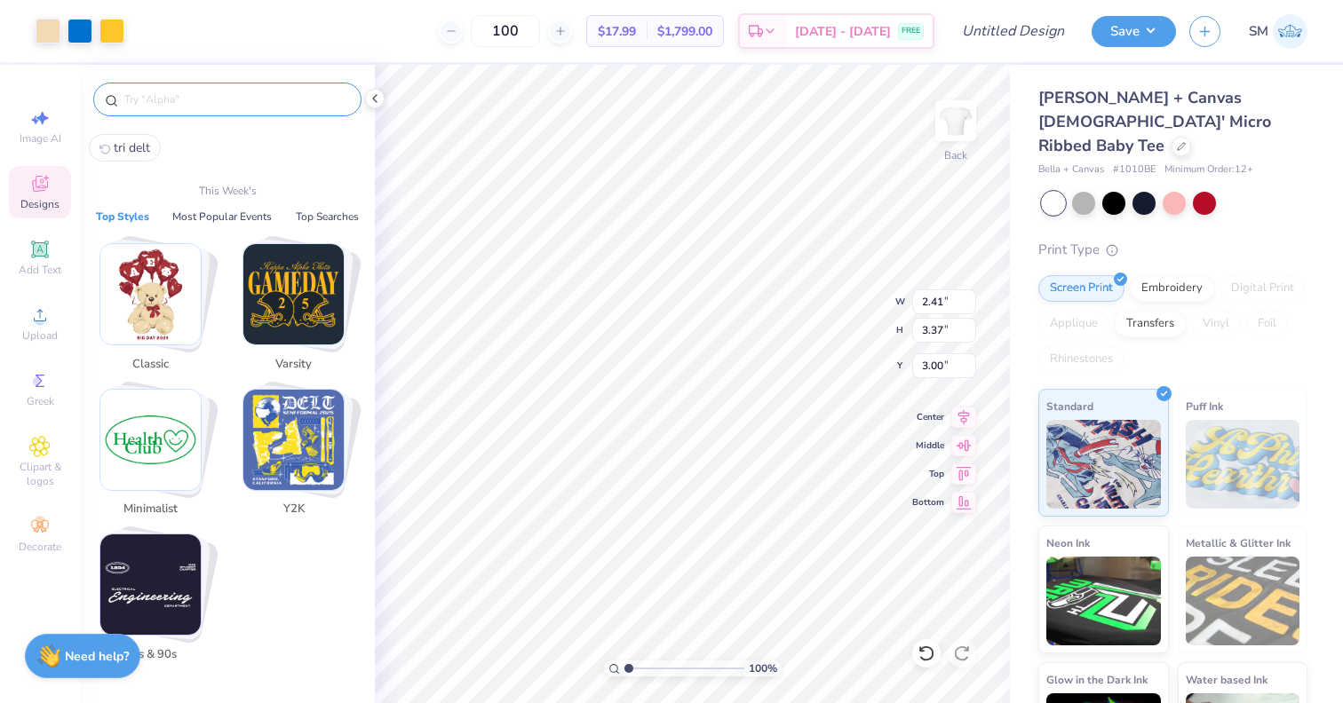
click at [253, 97] on input "text" at bounding box center [236, 100] width 227 height 18
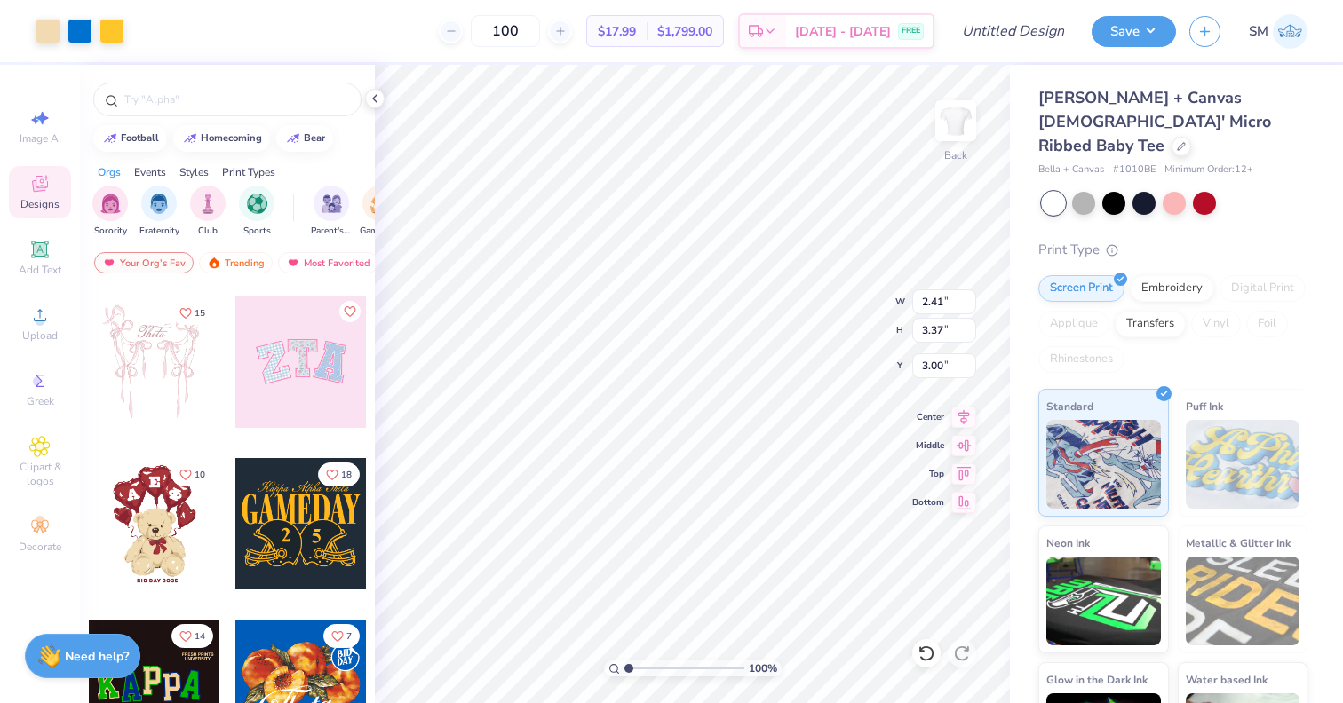
scroll to position [152, 0]
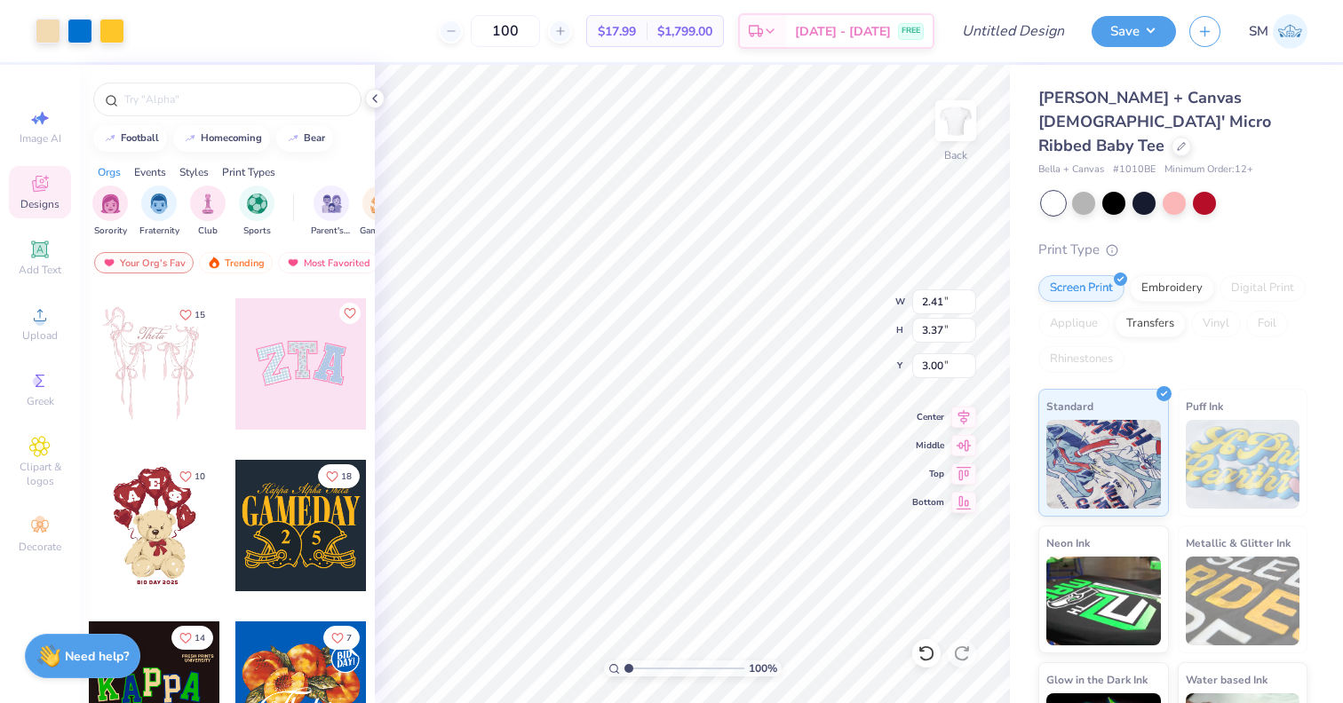
click at [155, 511] on div at bounding box center [154, 525] width 131 height 131
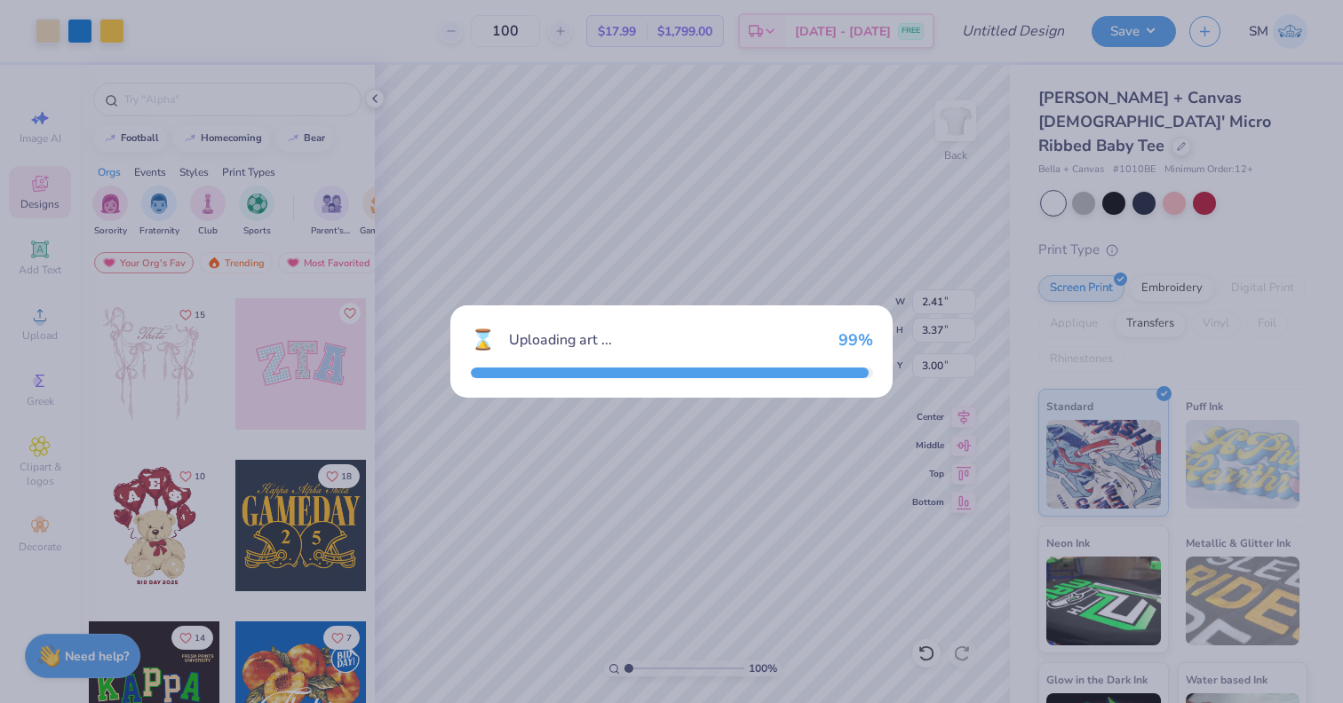
type input "3.29"
type input "4.70"
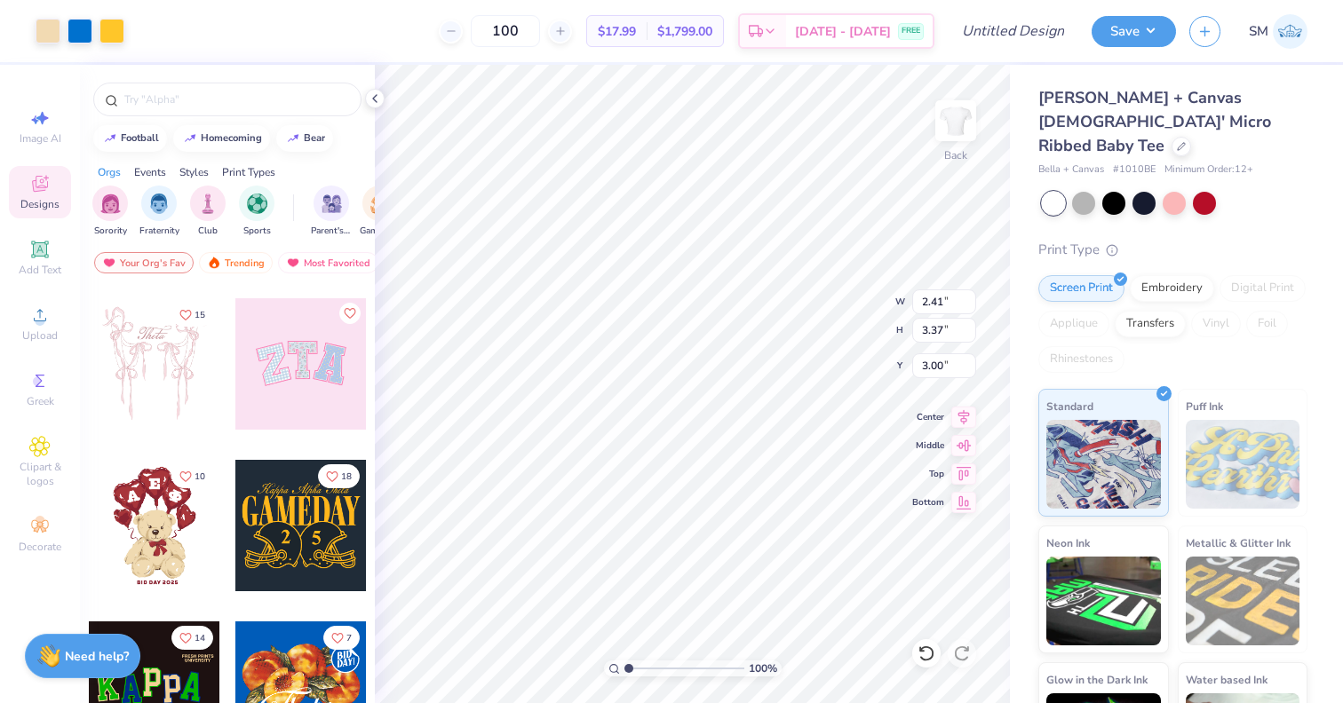
type input "2.82"
type input "3.96"
click at [1158, 36] on button "Save" at bounding box center [1134, 28] width 84 height 31
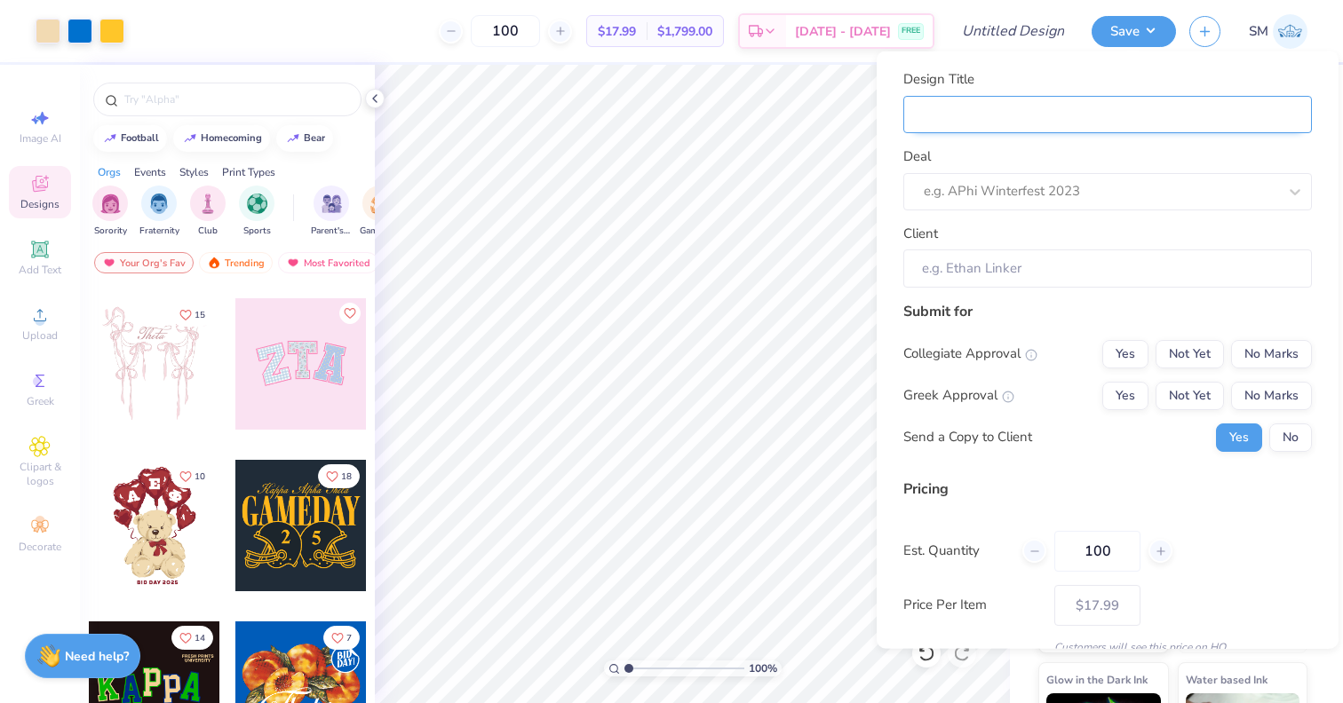
click at [1098, 111] on input "Design Title" at bounding box center [1107, 114] width 409 height 38
type input "T"
type input "Tr"
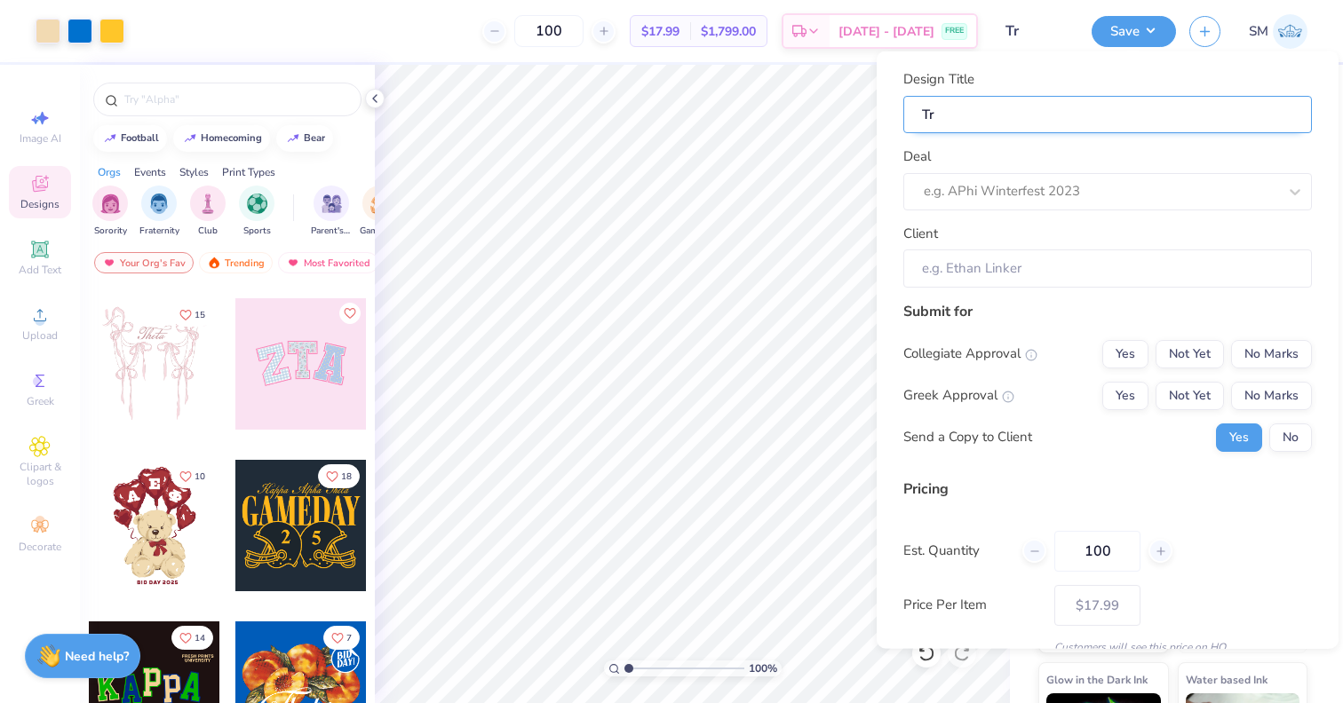
type input "Tri"
type input "Tri D"
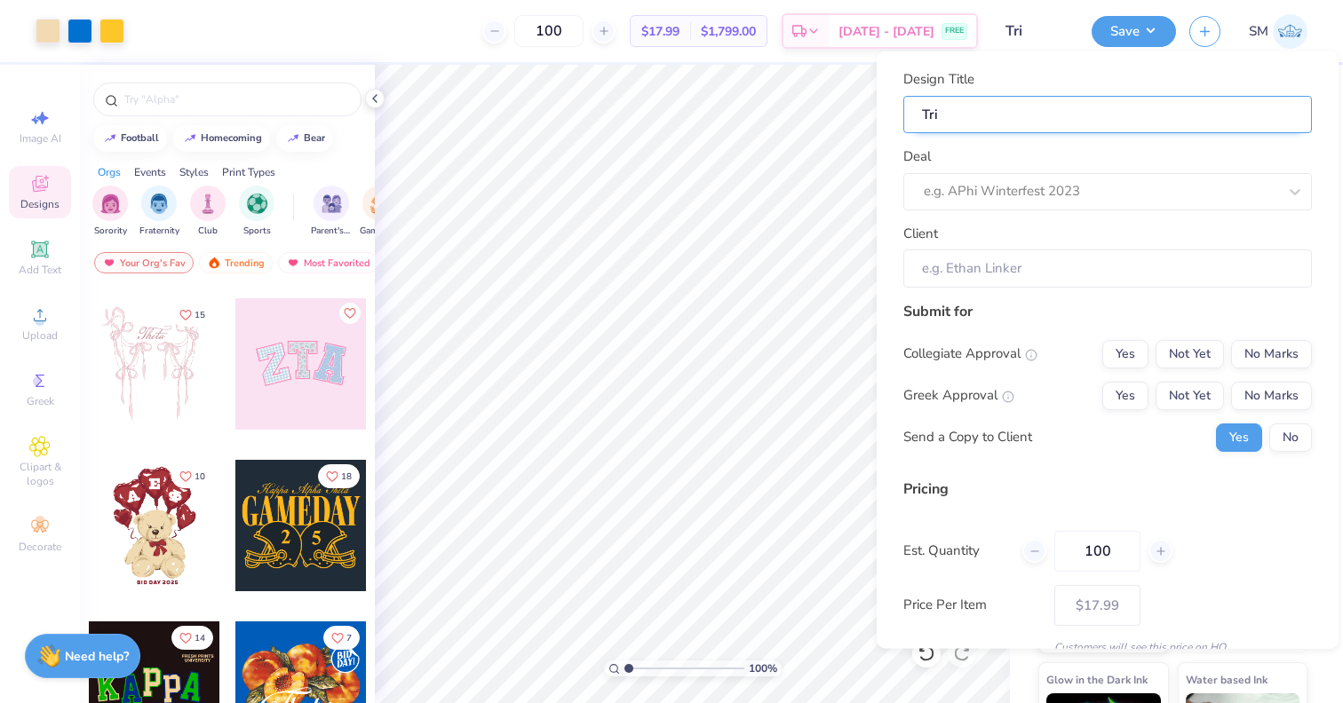
type input "Tri D"
type input "Tri De"
type input "Tri Del"
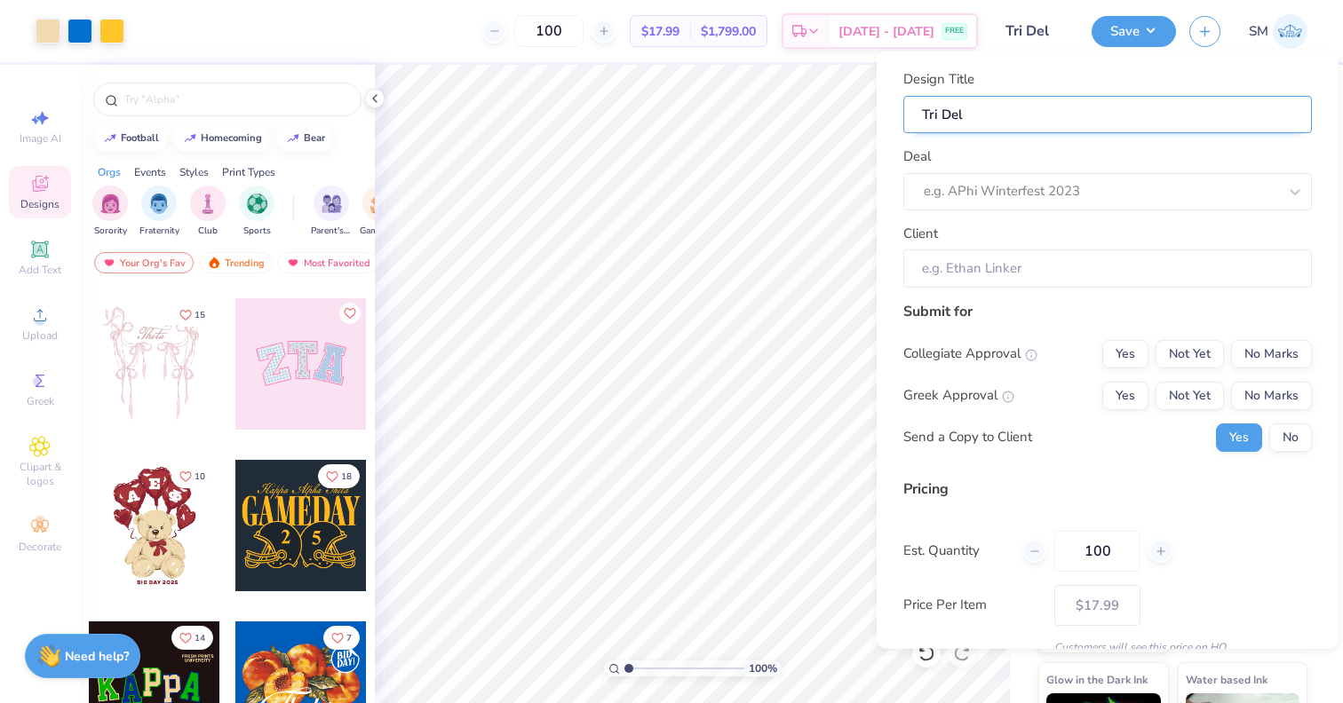
type input "Tri Delt"
type input "Tri Delt s"
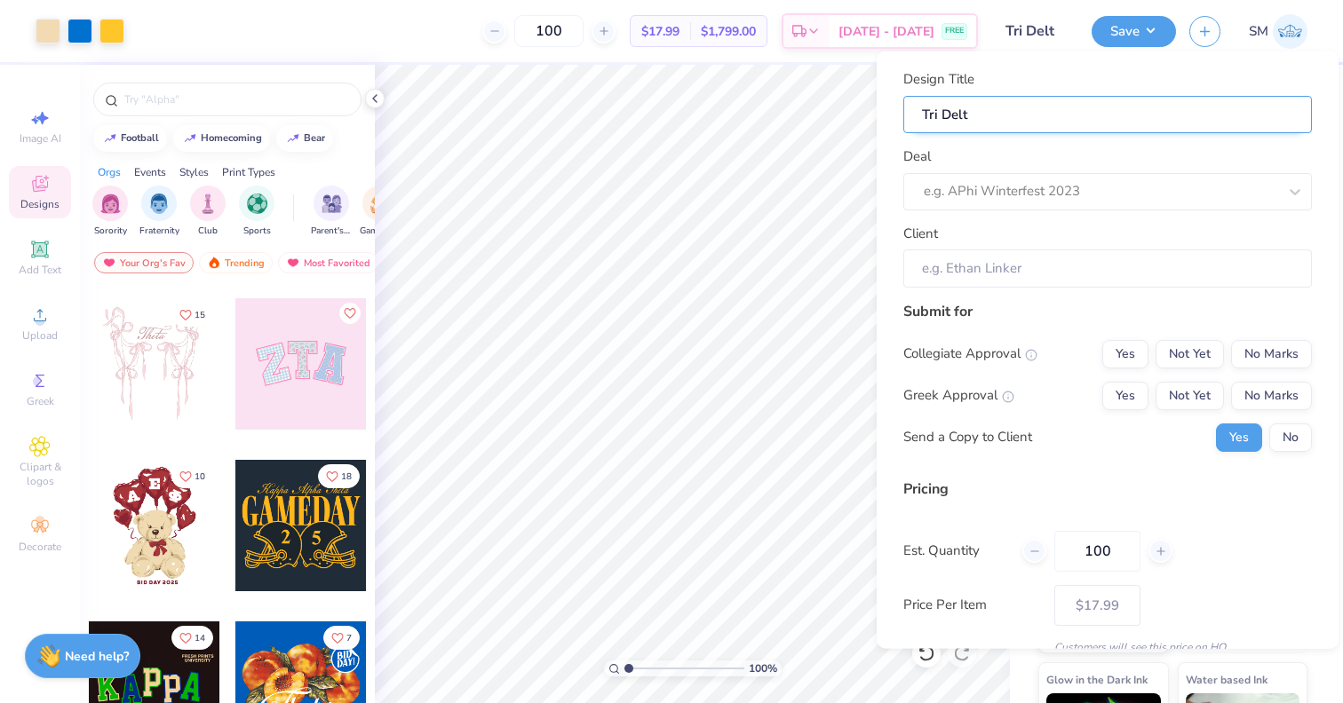
type input "Tri Delt s"
type input "Tri Delt sh"
type input "Tri Delt shi"
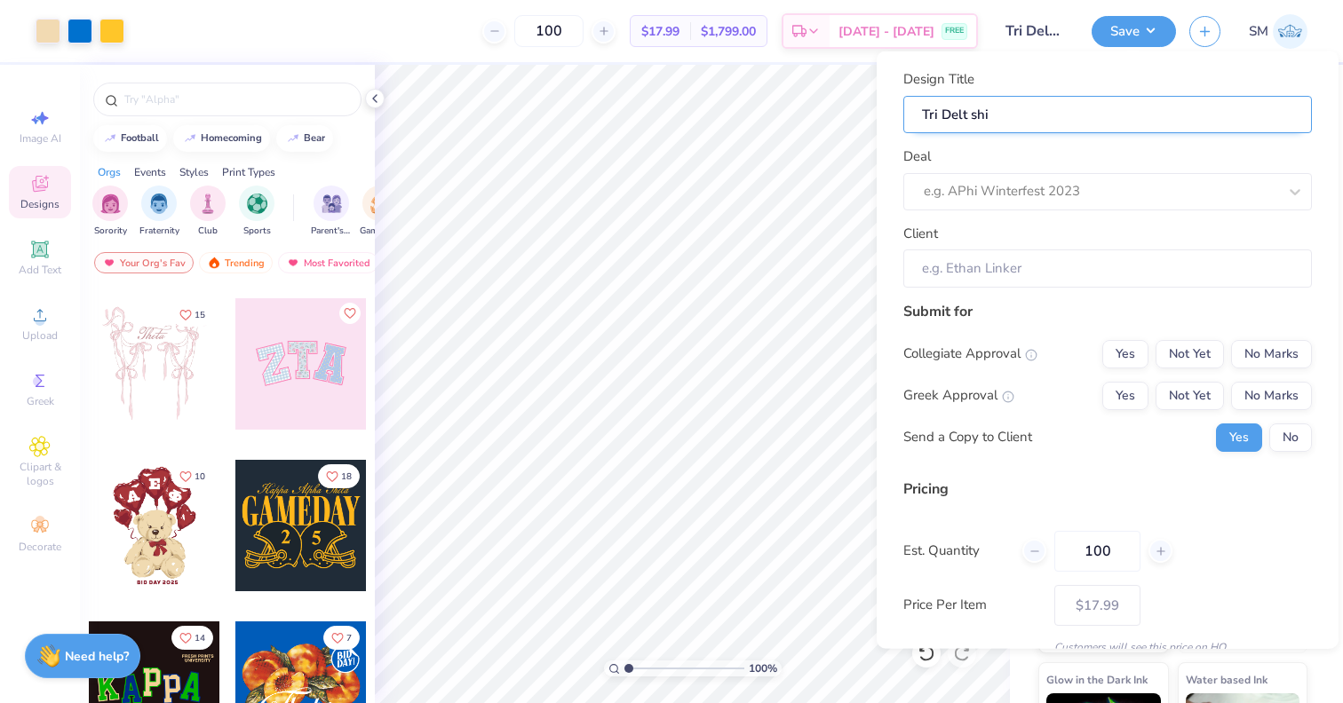
type input "Tri Delt shir"
type input "Tri Delt shirt"
type input "Tri Delt shirts"
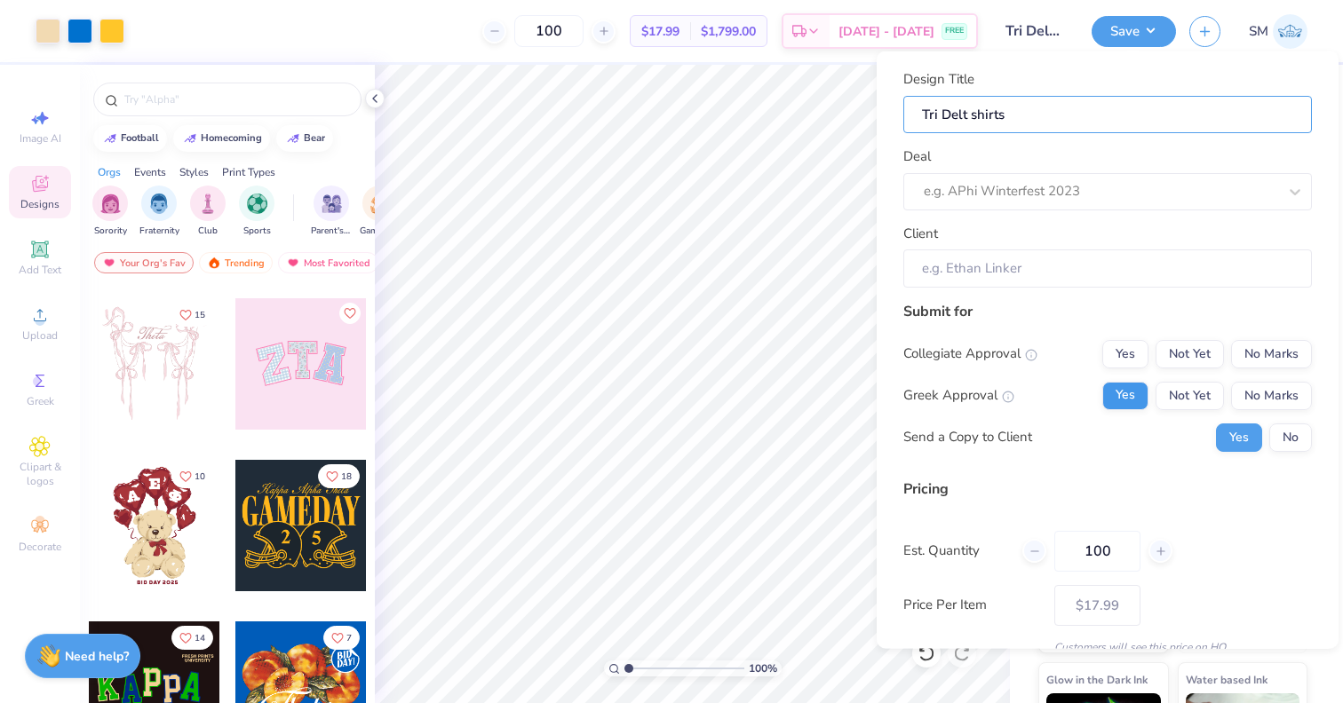
type input "Tri Delt shirts"
click at [1136, 389] on button "Yes" at bounding box center [1125, 395] width 46 height 28
click at [1127, 351] on button "Yes" at bounding box center [1125, 353] width 46 height 28
click at [1266, 401] on button "No Marks" at bounding box center [1271, 395] width 81 height 28
click at [1146, 394] on button "Yes" at bounding box center [1125, 395] width 46 height 28
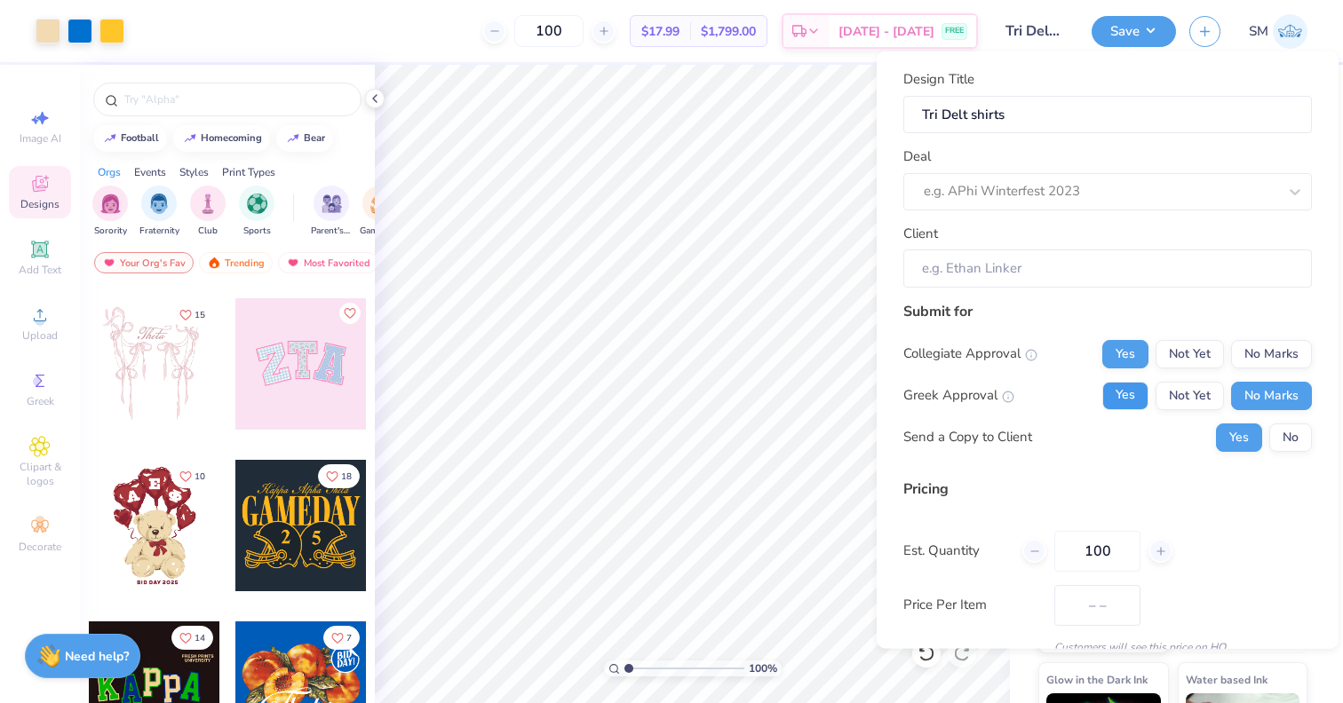
type input "$17.99"
click at [1287, 437] on button "No" at bounding box center [1290, 437] width 43 height 28
click at [1114, 268] on input "Client" at bounding box center [1107, 271] width 409 height 38
click at [1060, 271] on input "Client" at bounding box center [1107, 271] width 409 height 38
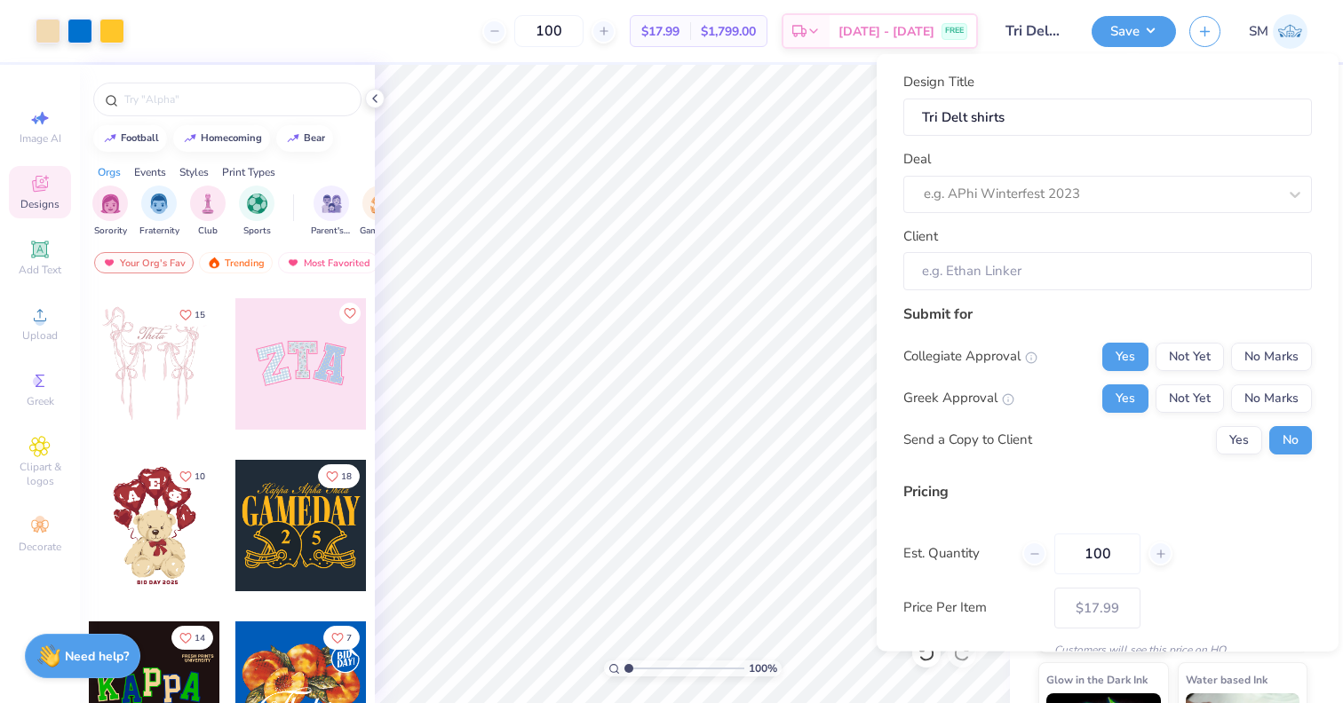
click at [1046, 326] on div "Submit for Collegiate Approval Yes Not Yet No Marks Greek Approval Yes Not Yet …" at bounding box center [1107, 385] width 409 height 164
click at [1000, 267] on input "Client" at bounding box center [1107, 271] width 409 height 38
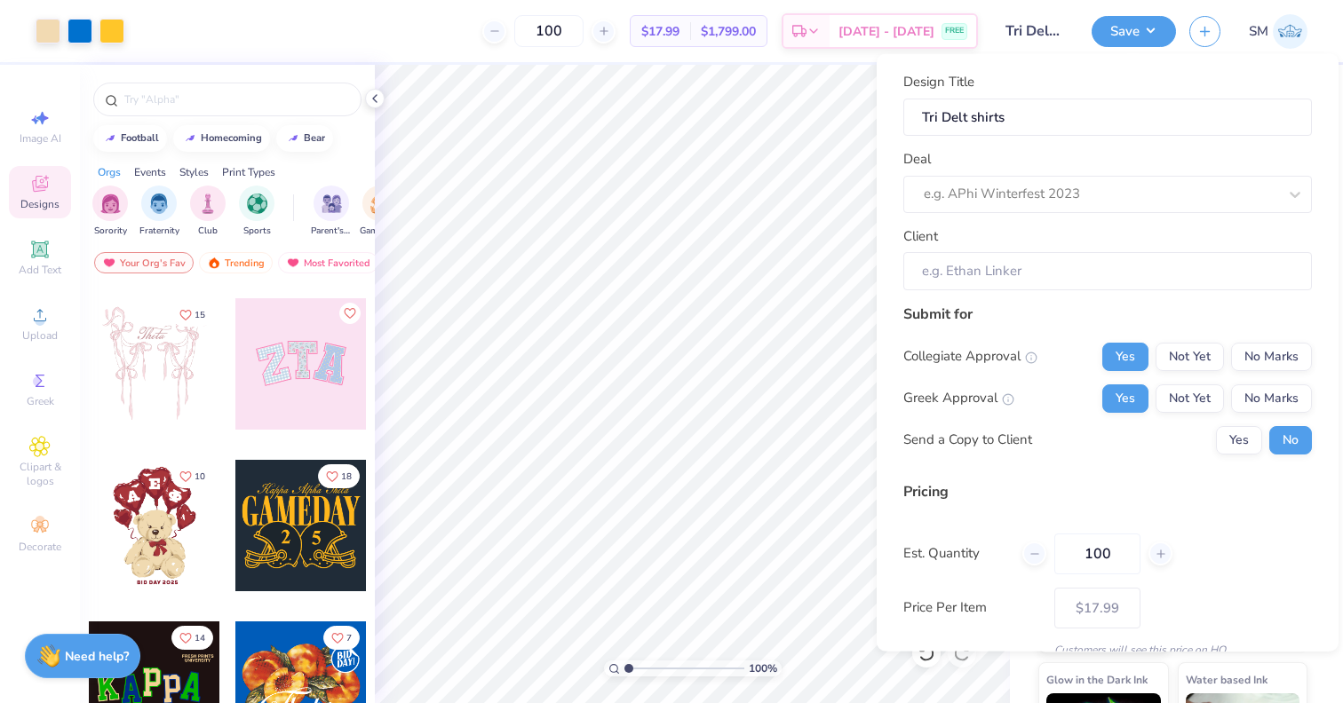
click at [1024, 236] on div "Client" at bounding box center [1107, 258] width 409 height 64
click at [1062, 199] on div "e.g. APhi Winterfest 2023" at bounding box center [1101, 194] width 354 height 20
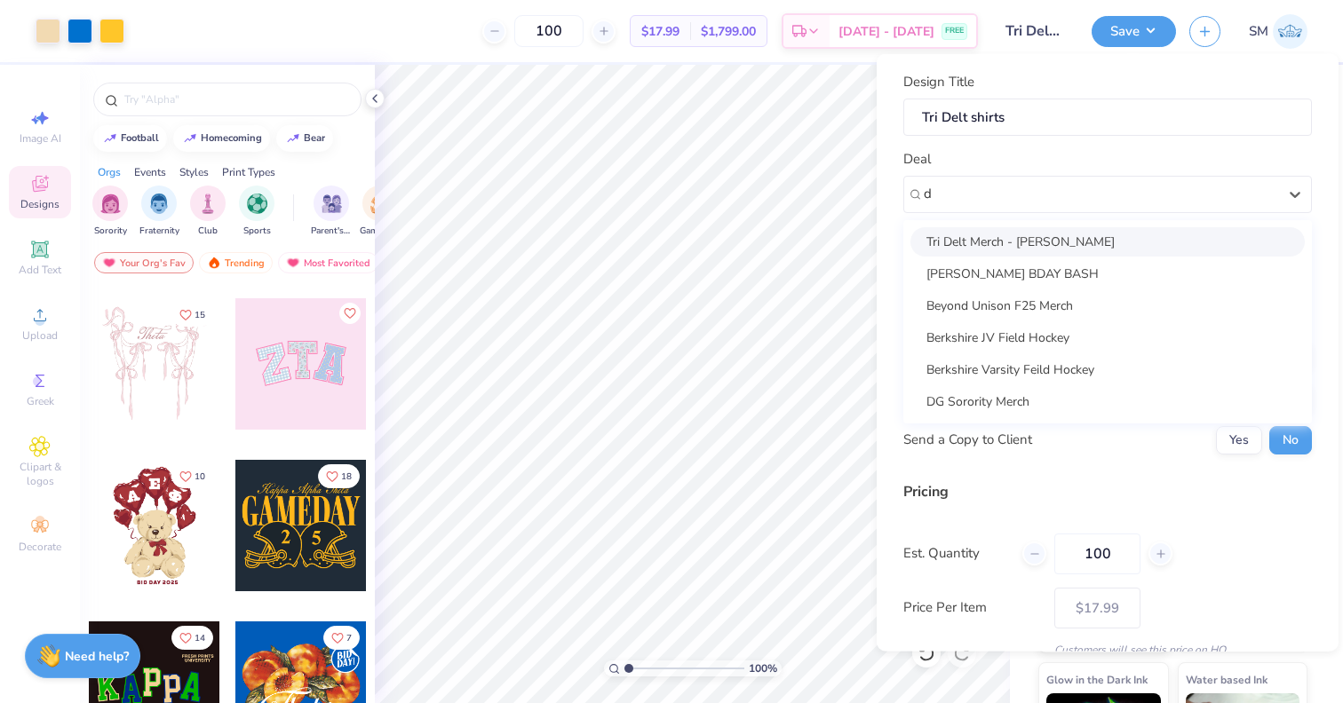
click at [1097, 237] on div "Tri Delt Merch - [PERSON_NAME]" at bounding box center [1107, 240] width 394 height 29
type input "d"
type input "[PERSON_NAME]"
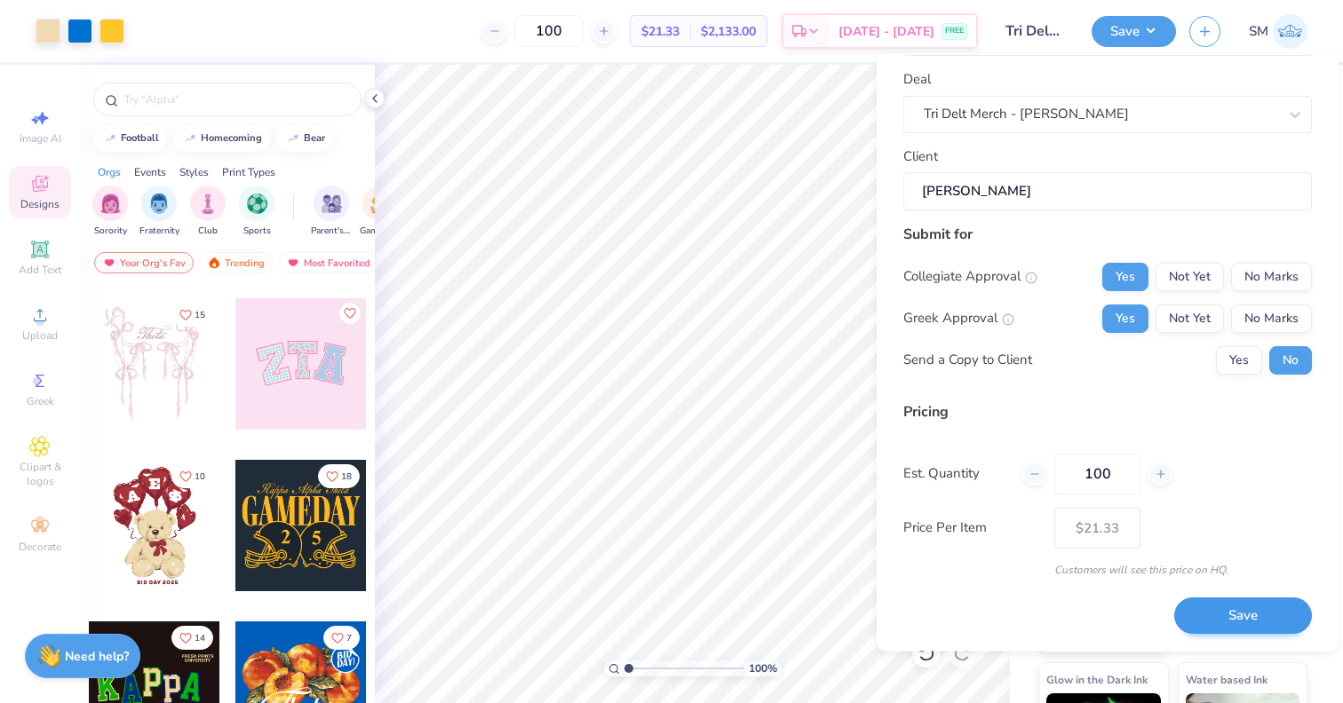
scroll to position [78, 0]
click at [1220, 608] on button "Save" at bounding box center [1243, 618] width 138 height 36
type input "$21.33"
click at [1209, 615] on div "Saving..." at bounding box center [1243, 618] width 138 height 36
type textarea "x"
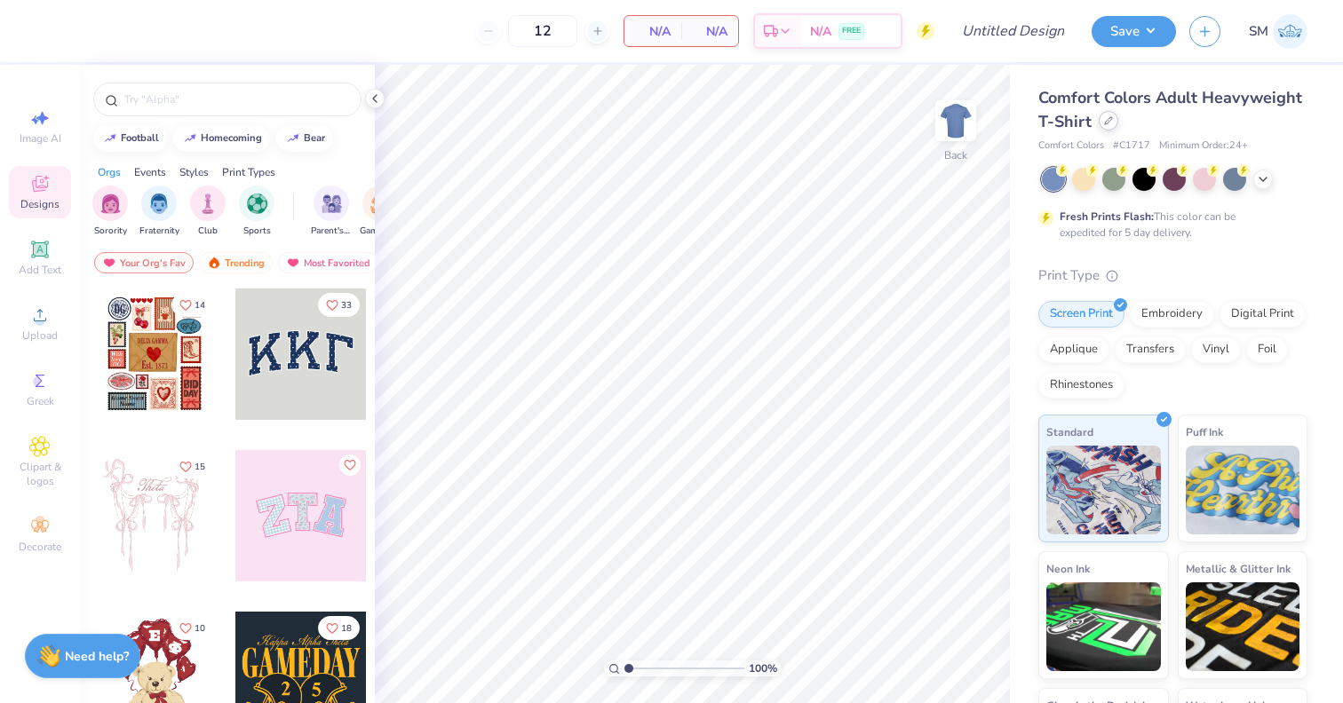
click at [1108, 129] on div at bounding box center [1109, 121] width 20 height 20
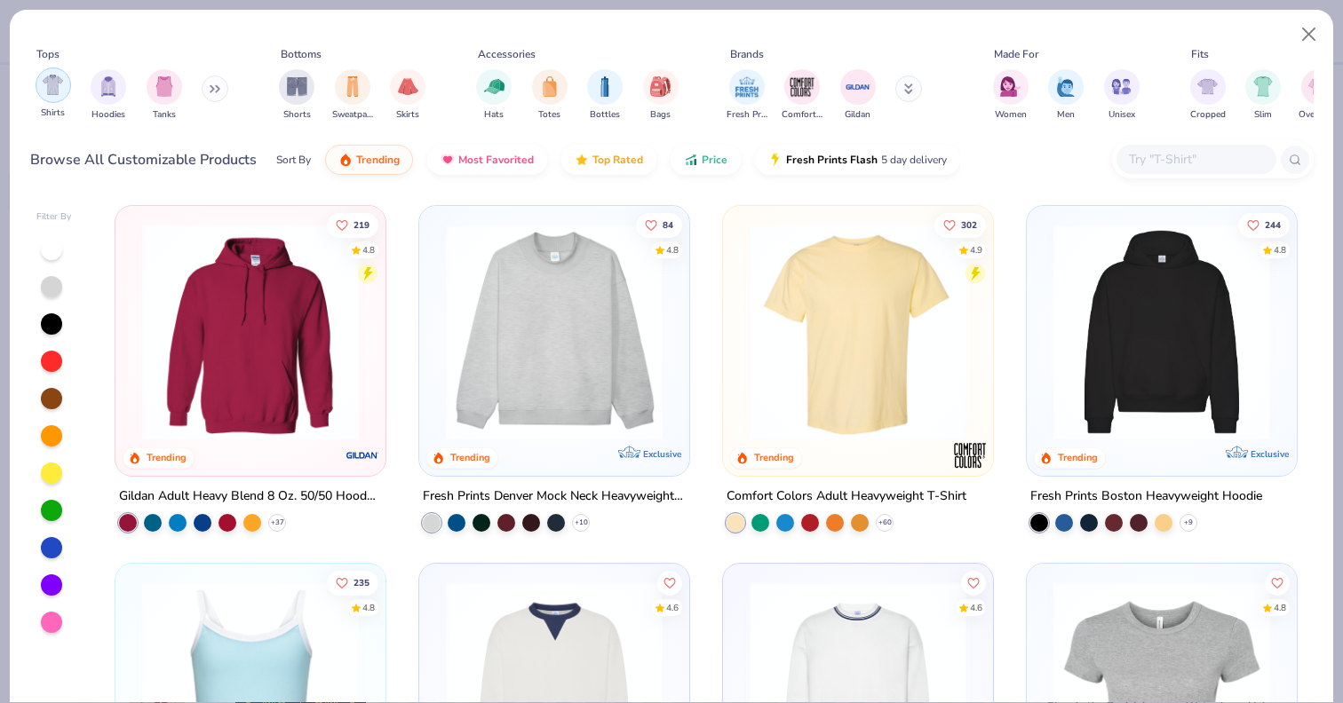
click at [52, 90] on img "filter for Shirts" at bounding box center [53, 85] width 20 height 20
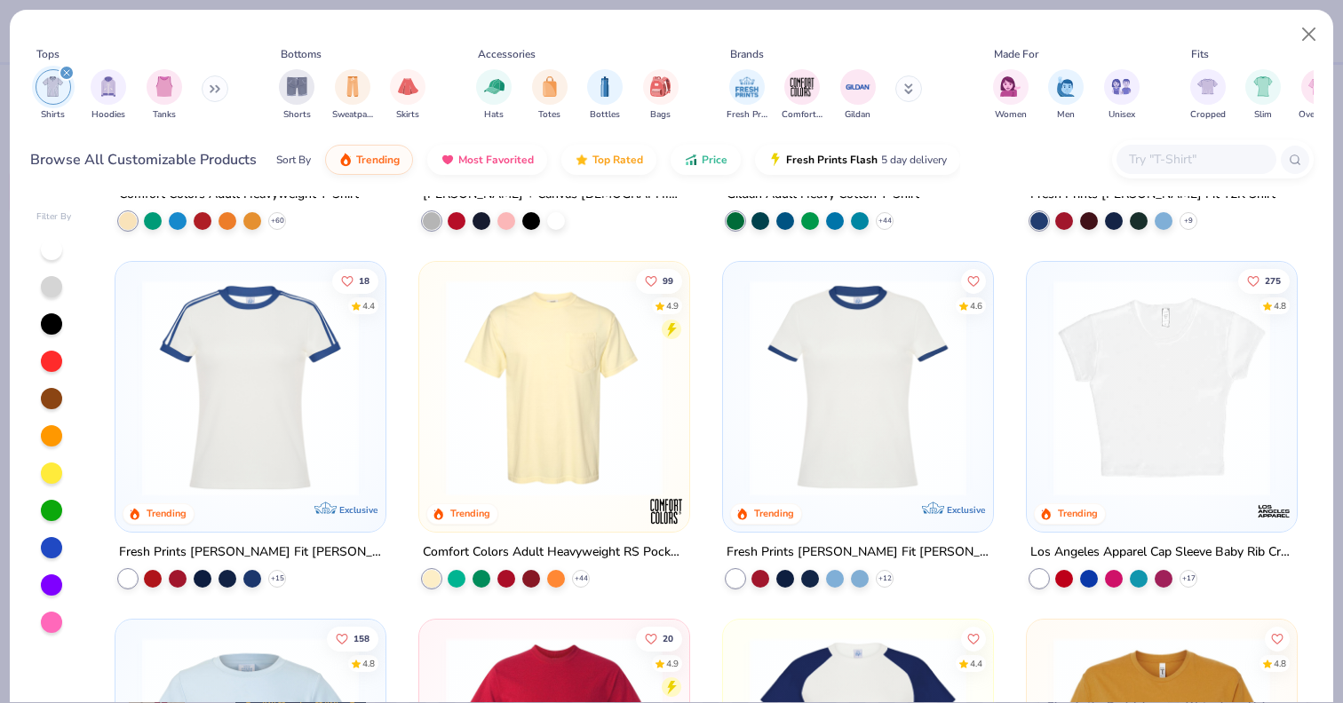
scroll to position [300, 0]
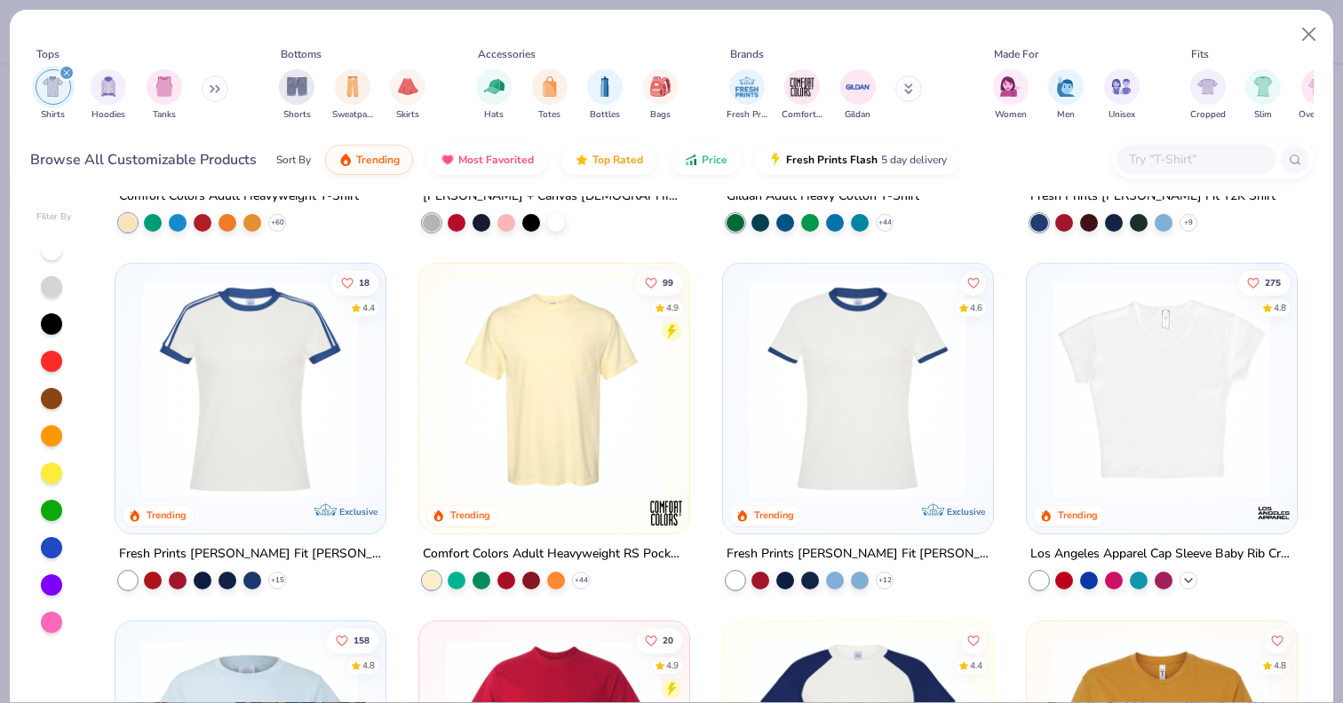
click at [1189, 582] on icon at bounding box center [1188, 580] width 14 height 14
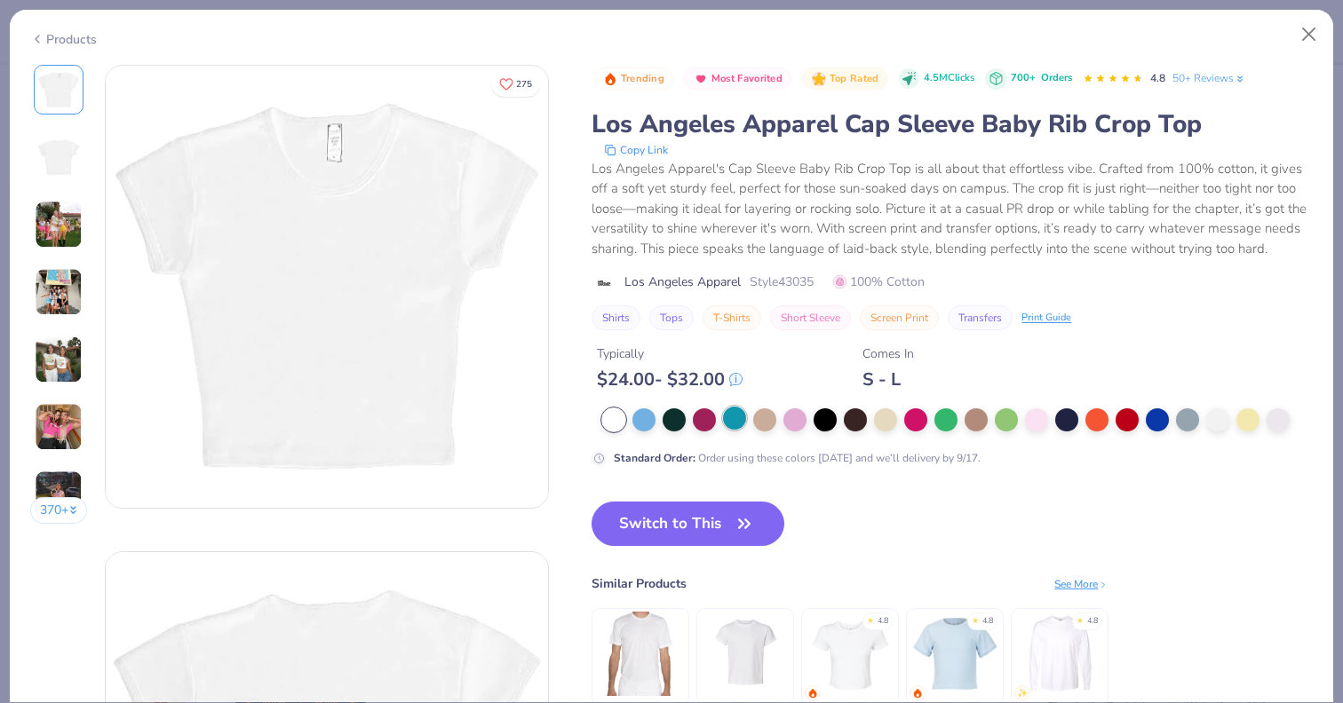
click at [730, 415] on div at bounding box center [734, 418] width 23 height 23
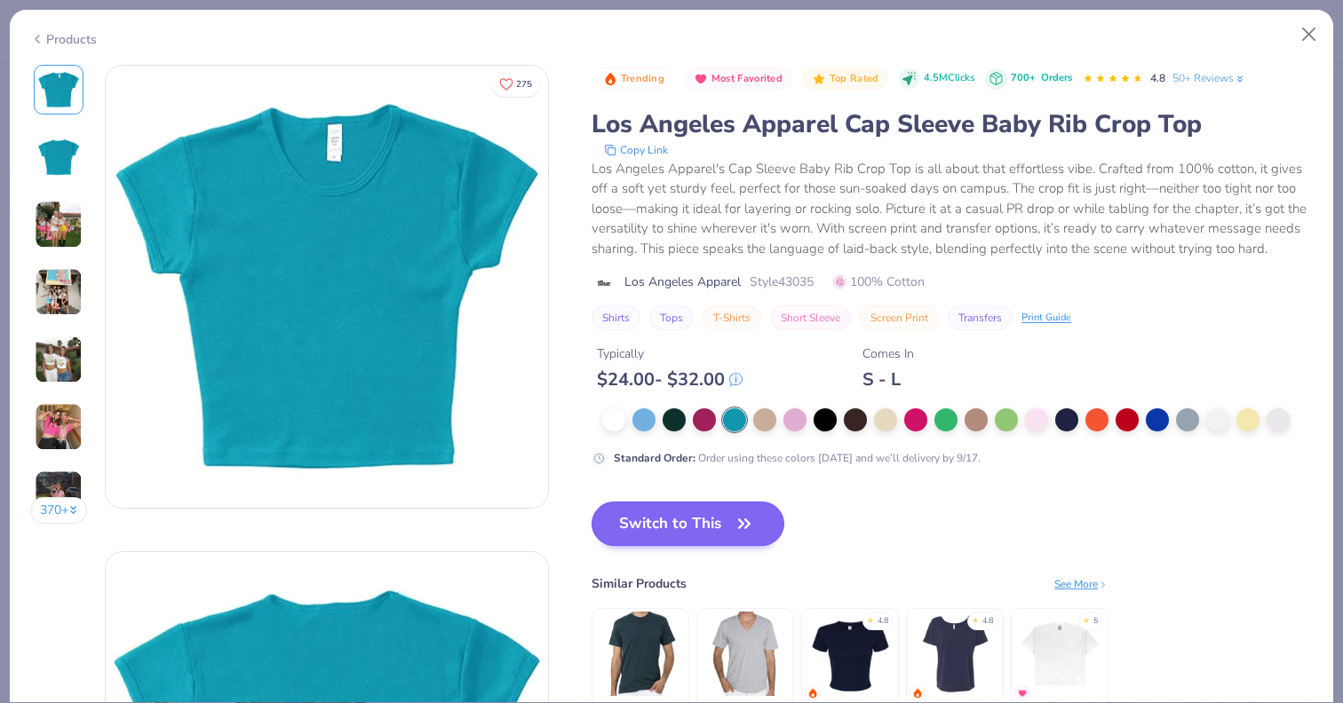
click at [731, 517] on button "Switch to This" at bounding box center [688, 524] width 193 height 44
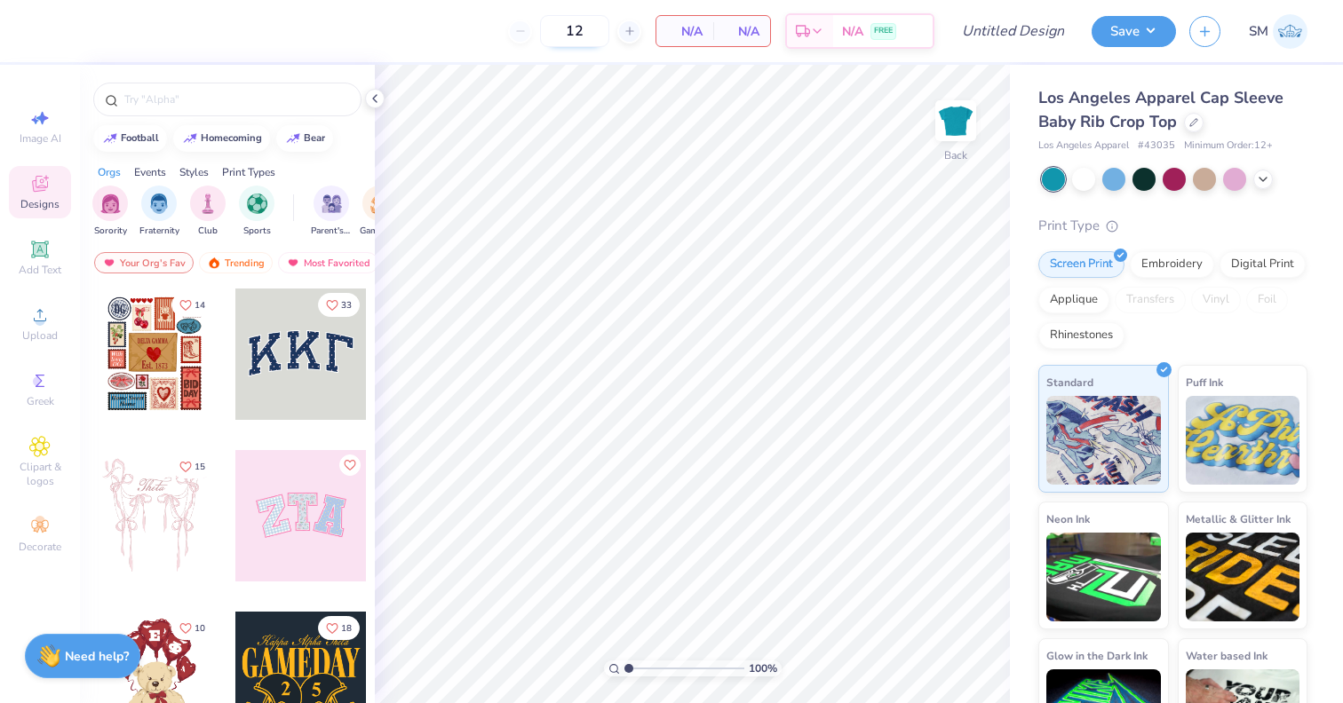
click at [574, 24] on input "12" at bounding box center [574, 31] width 69 height 32
type input "100"
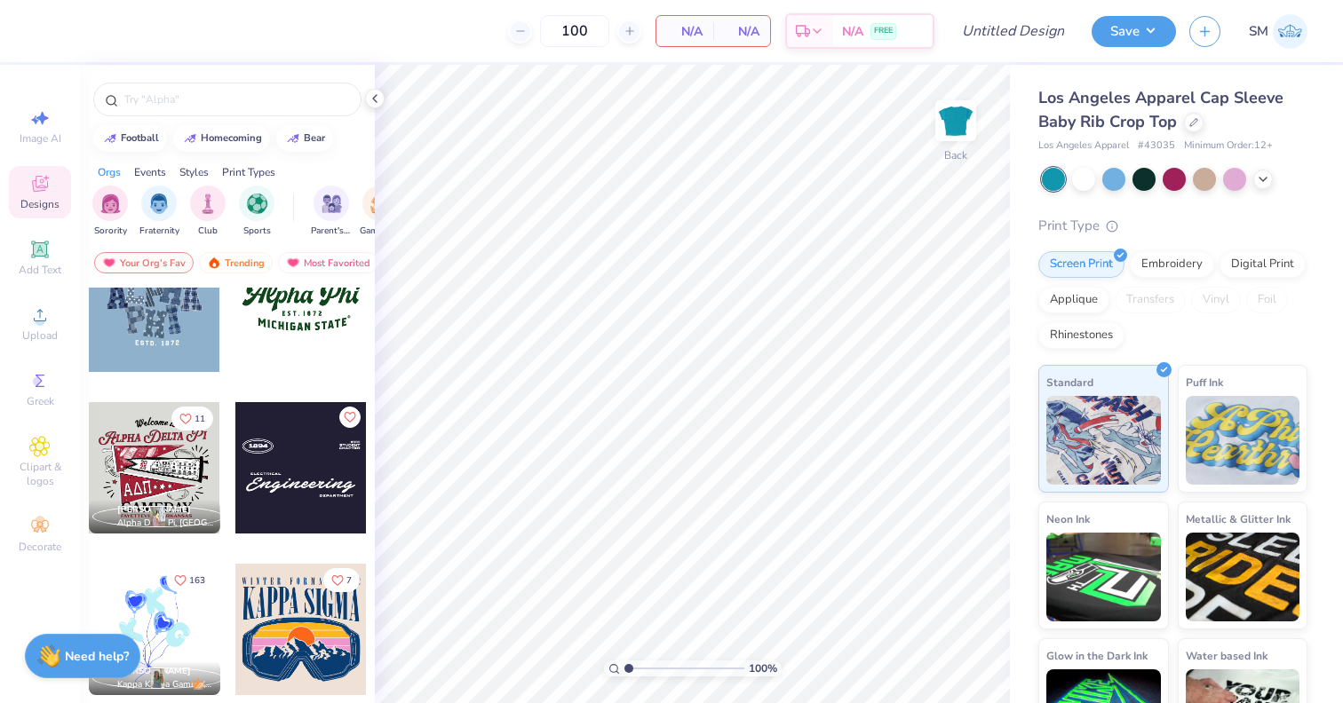
scroll to position [1766, 0]
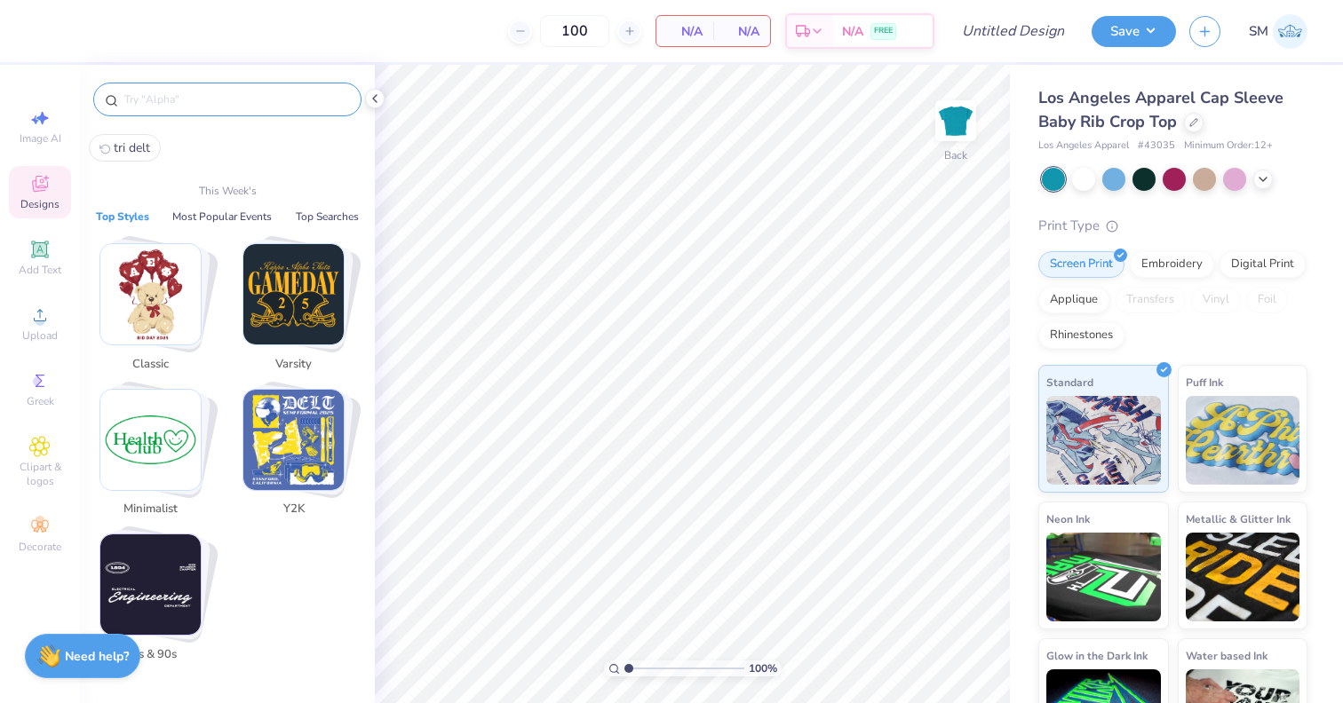
click at [197, 95] on input "text" at bounding box center [236, 100] width 227 height 18
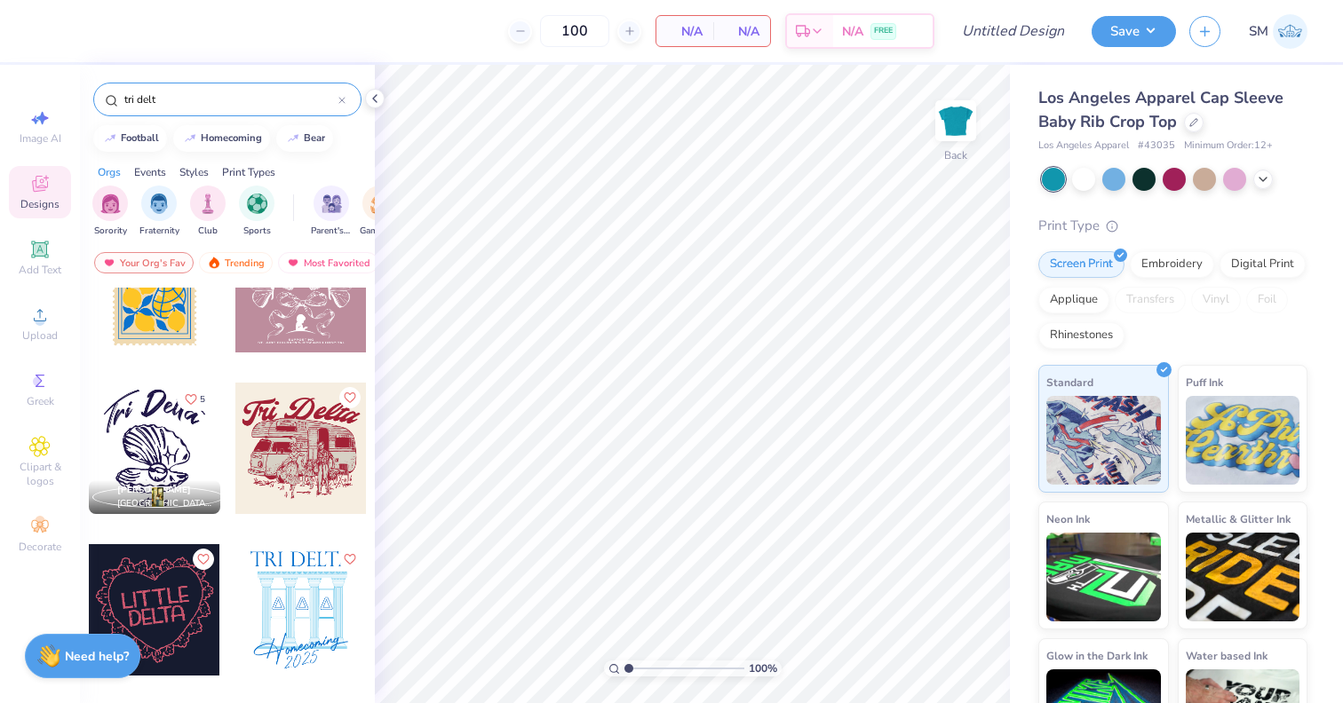
scroll to position [4923, 0]
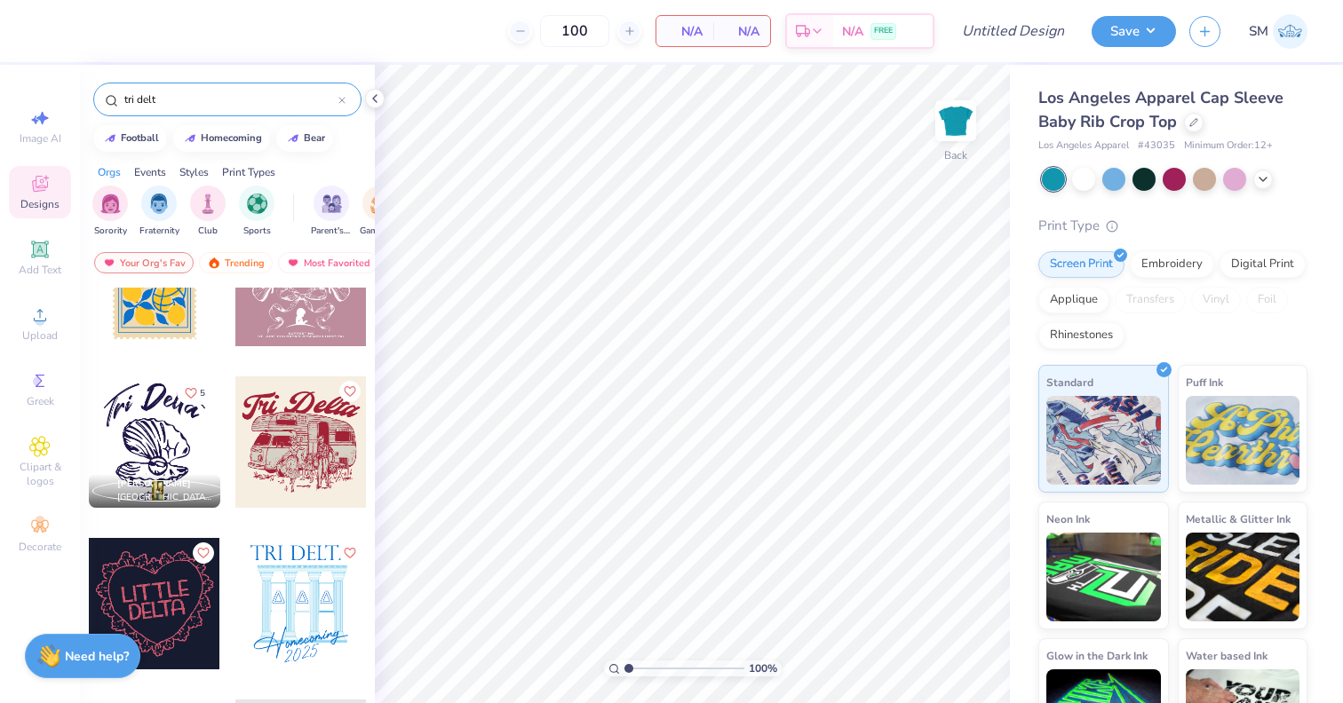
type input "tri delt"
click at [155, 334] on div at bounding box center [154, 280] width 131 height 131
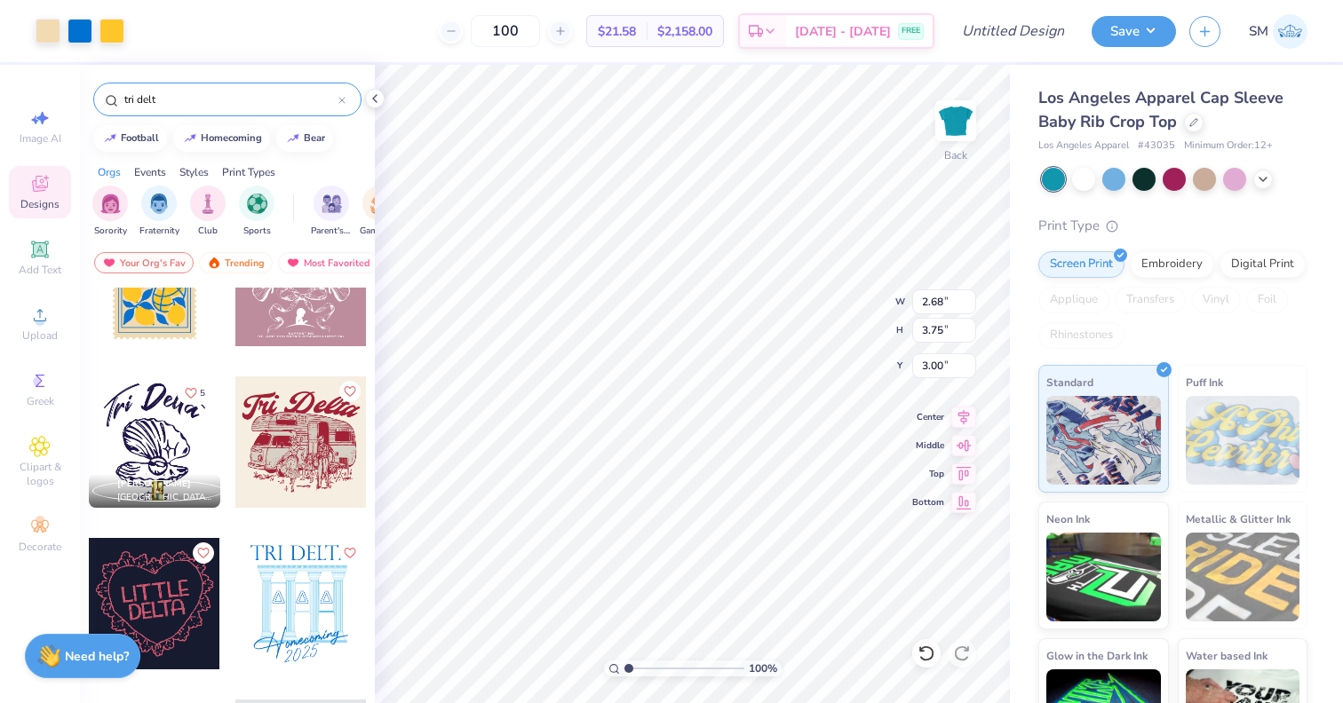
type input "3.80"
type input "5.33"
type input "1.08"
type input "2.87"
type input "4.02"
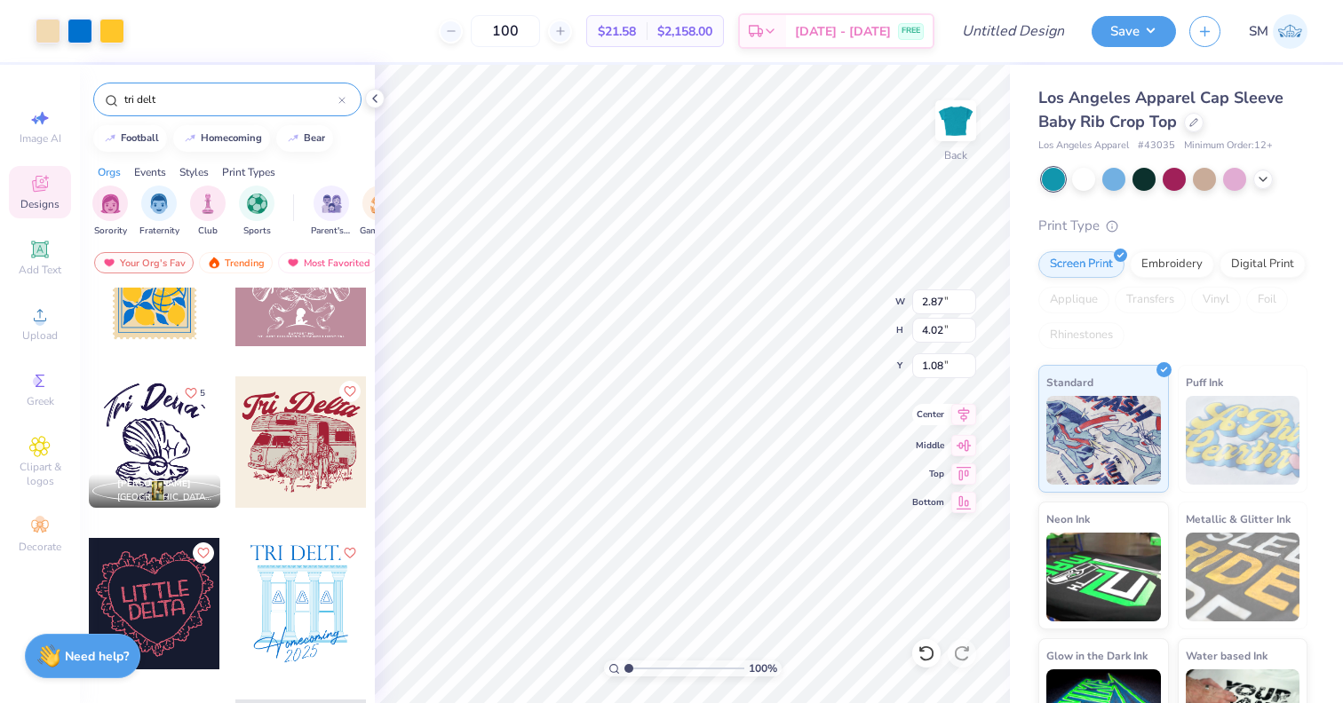
click at [957, 417] on icon at bounding box center [963, 414] width 25 height 21
click at [1123, 174] on div at bounding box center [1113, 177] width 23 height 23
type input "1.20"
type input "2.45"
type input "3.44"
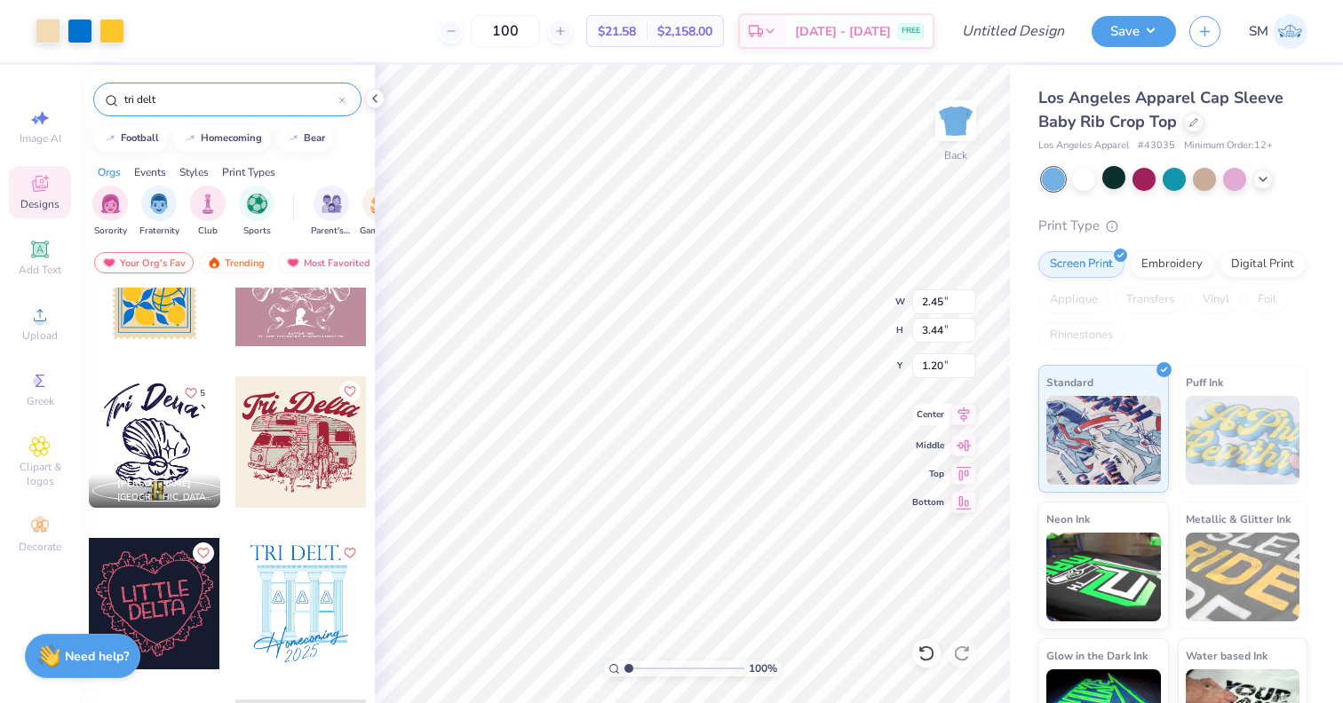
click at [967, 420] on icon at bounding box center [963, 414] width 25 height 21
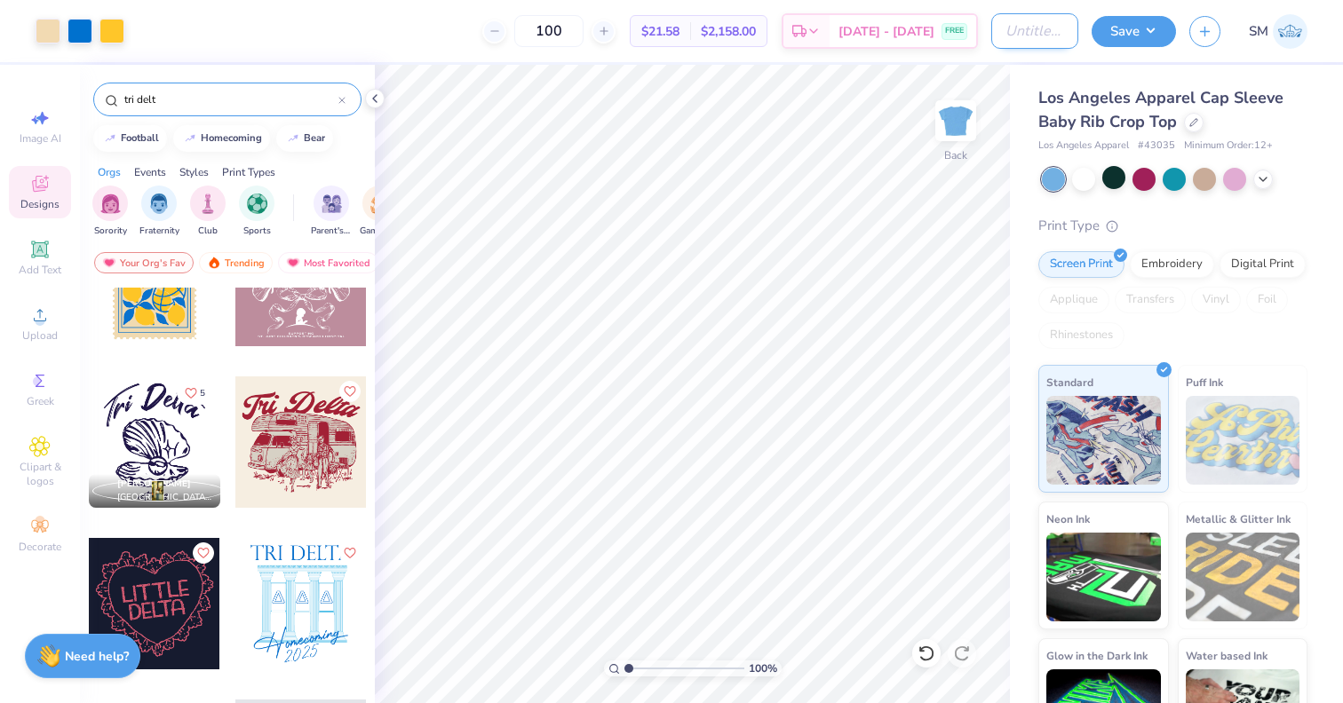
click at [1053, 40] on input "Design Title" at bounding box center [1034, 31] width 87 height 36
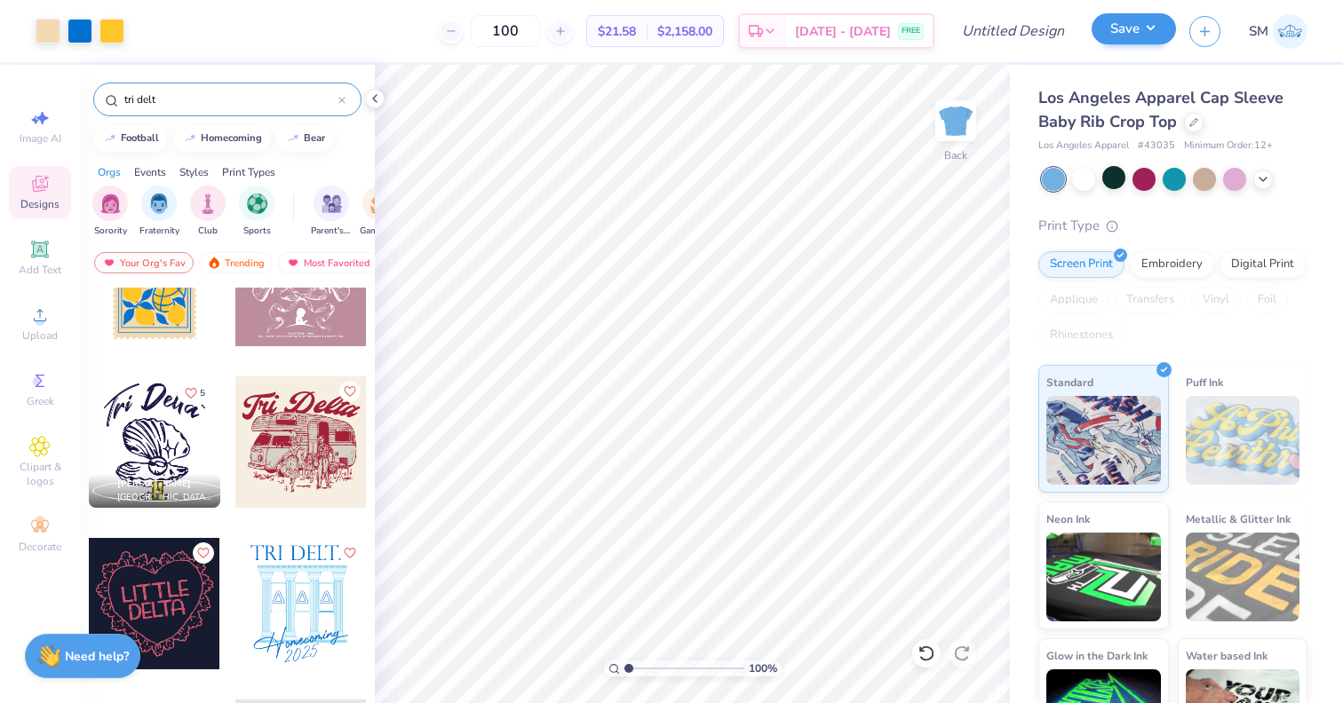
click at [1127, 38] on button "Save" at bounding box center [1134, 28] width 84 height 31
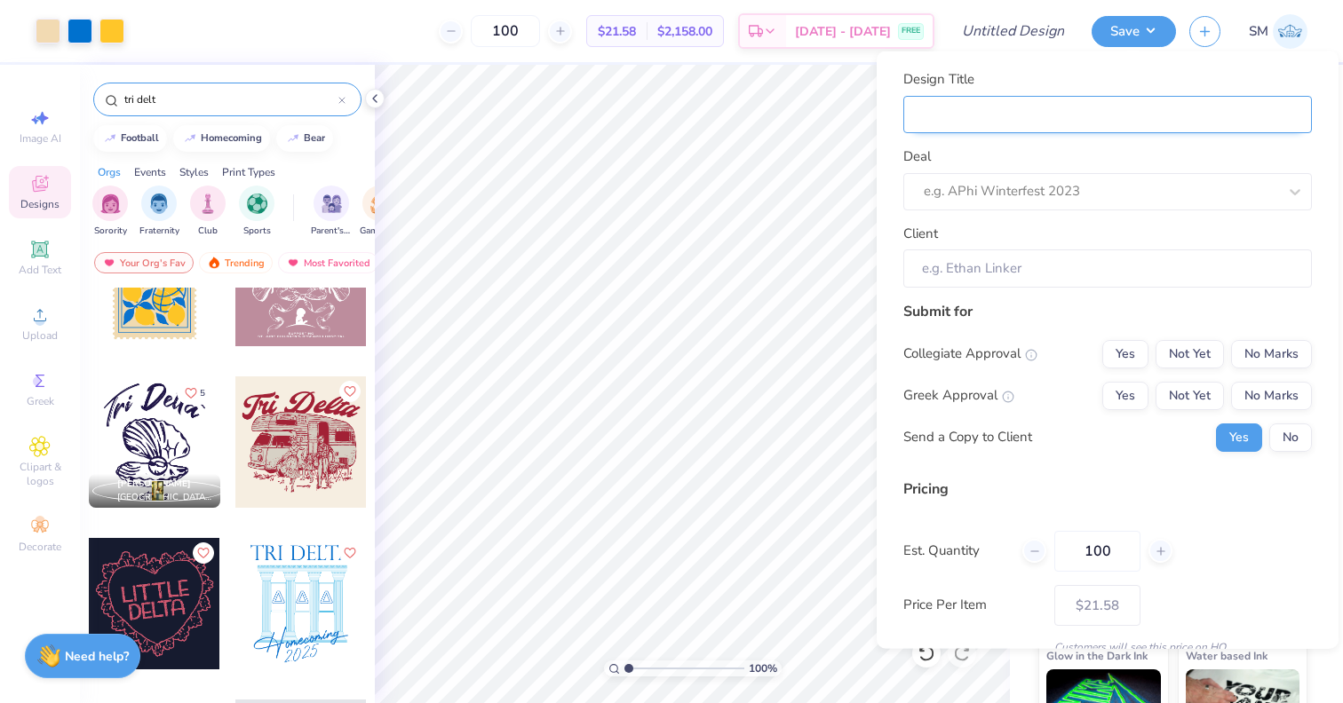
click at [1087, 100] on input "Design Title" at bounding box center [1107, 114] width 409 height 38
type input "T"
type input "Tr"
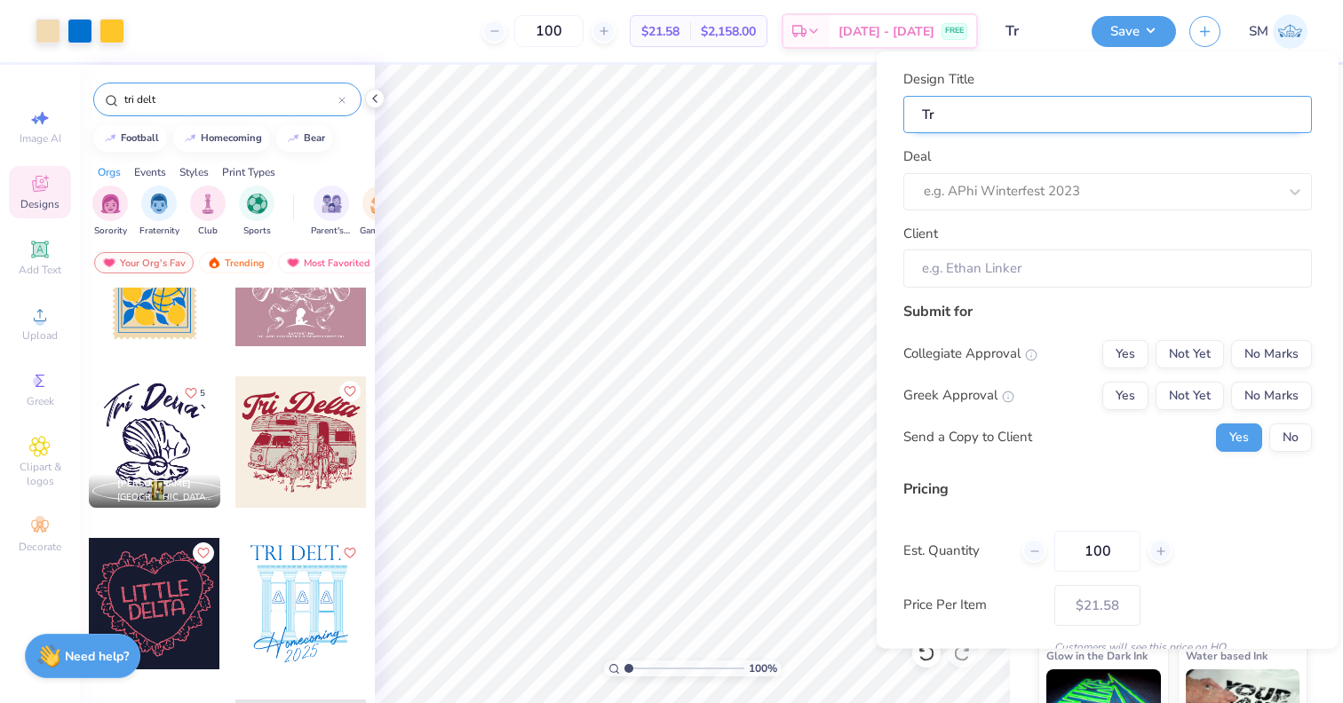
type input "Tri"
type input "Tri D"
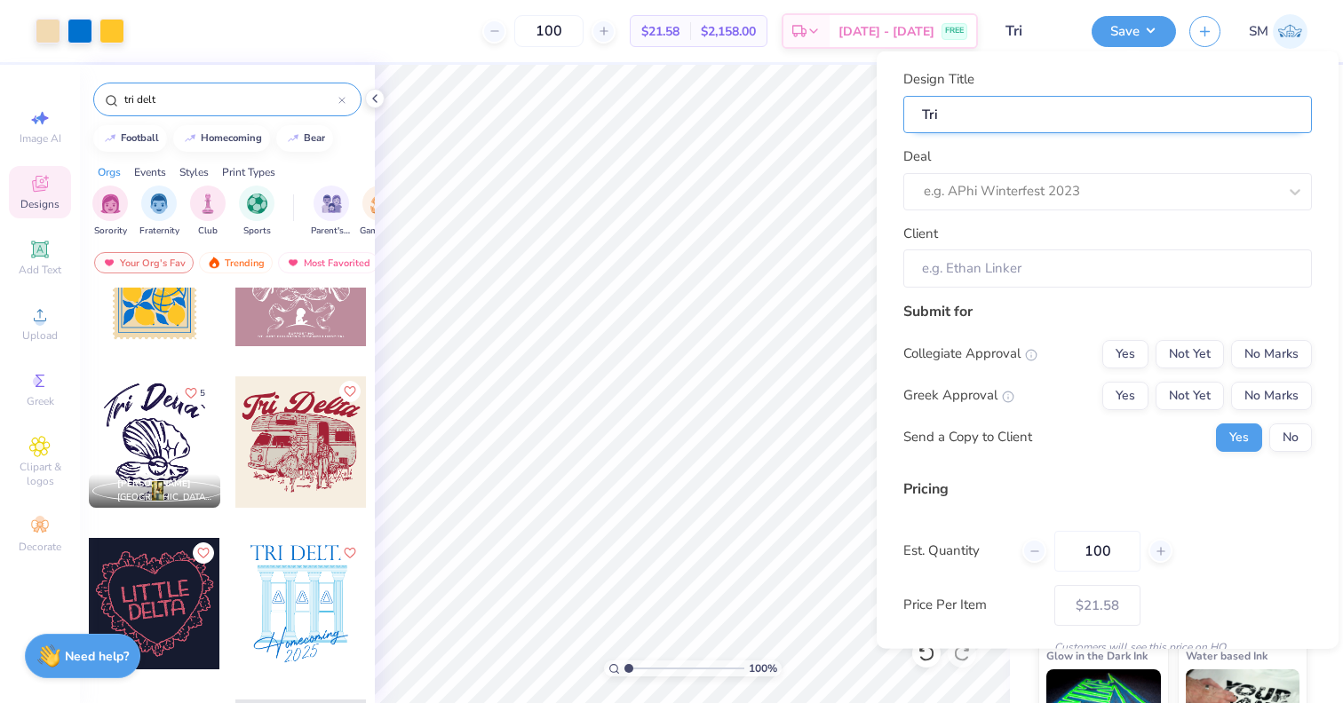
type input "Tri D"
type input "Tri De"
type input "Tri Del"
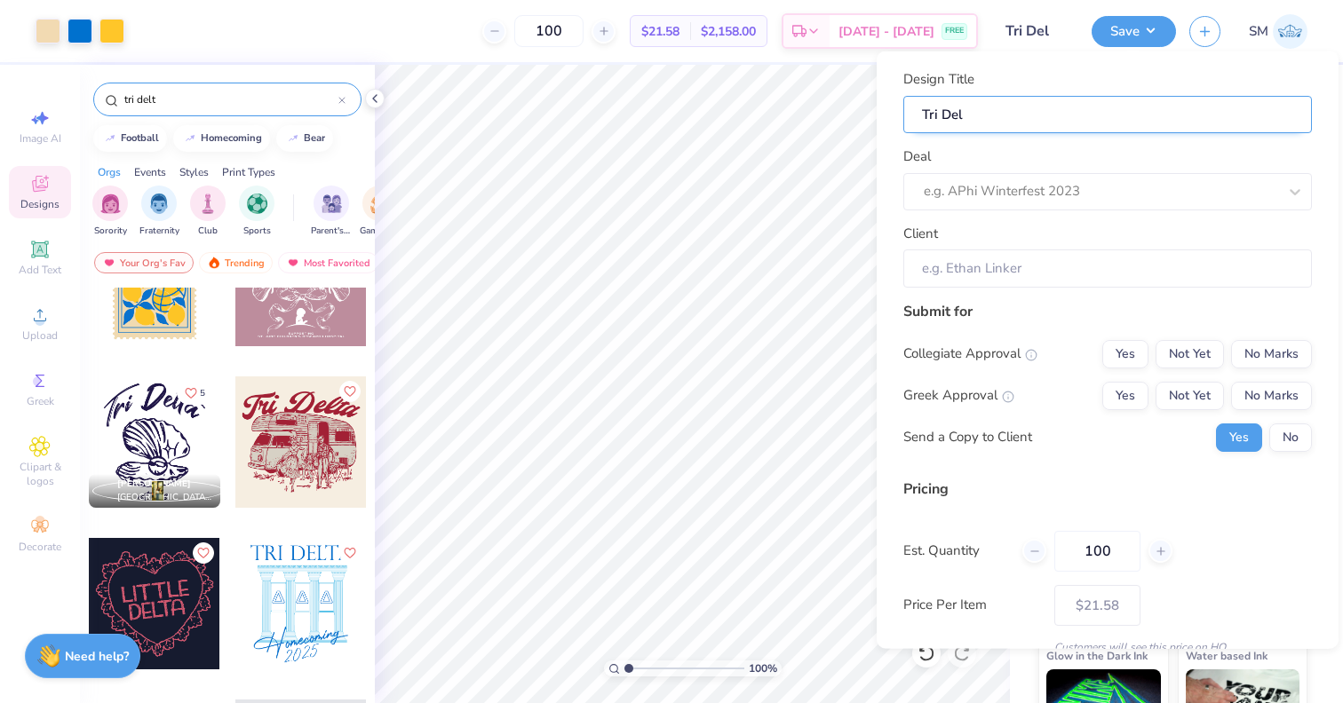
type input "Tri Delt"
type input "Tri Delt B"
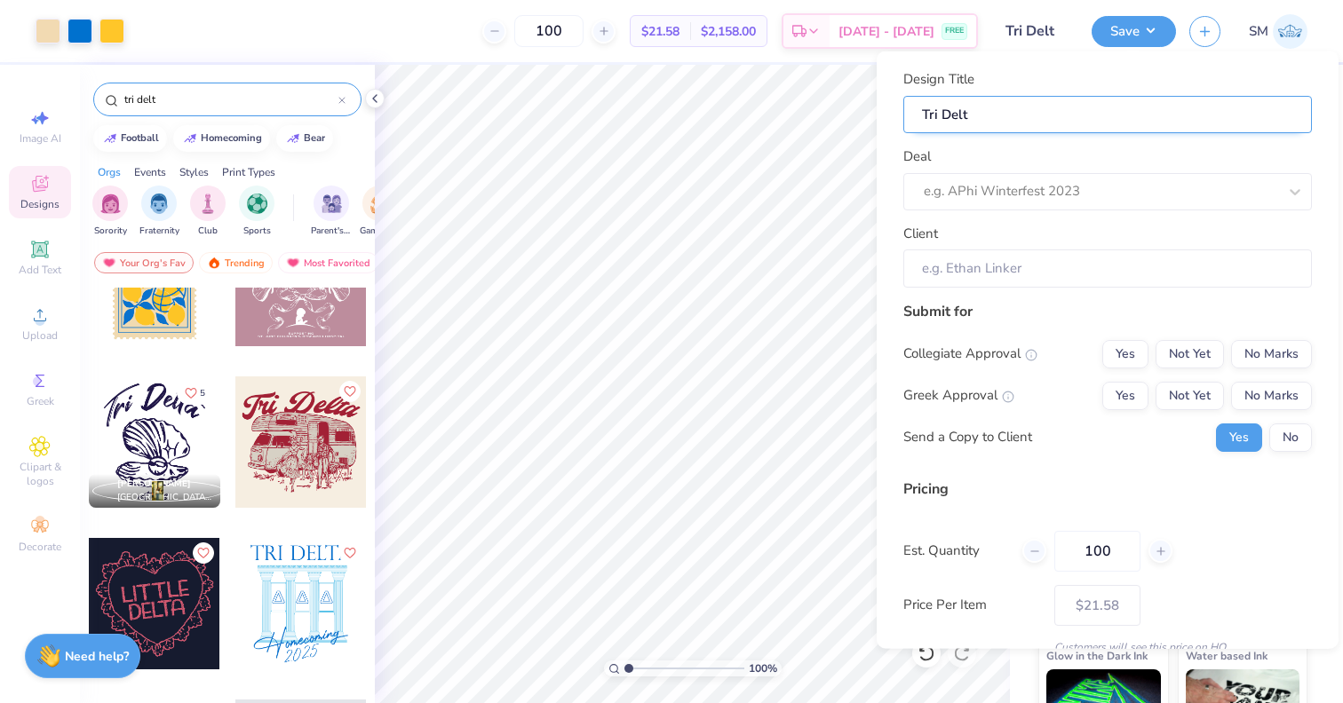
type input "Tri Delt B"
type input "Tri Delt Ba"
type input "Tri Delt Bab"
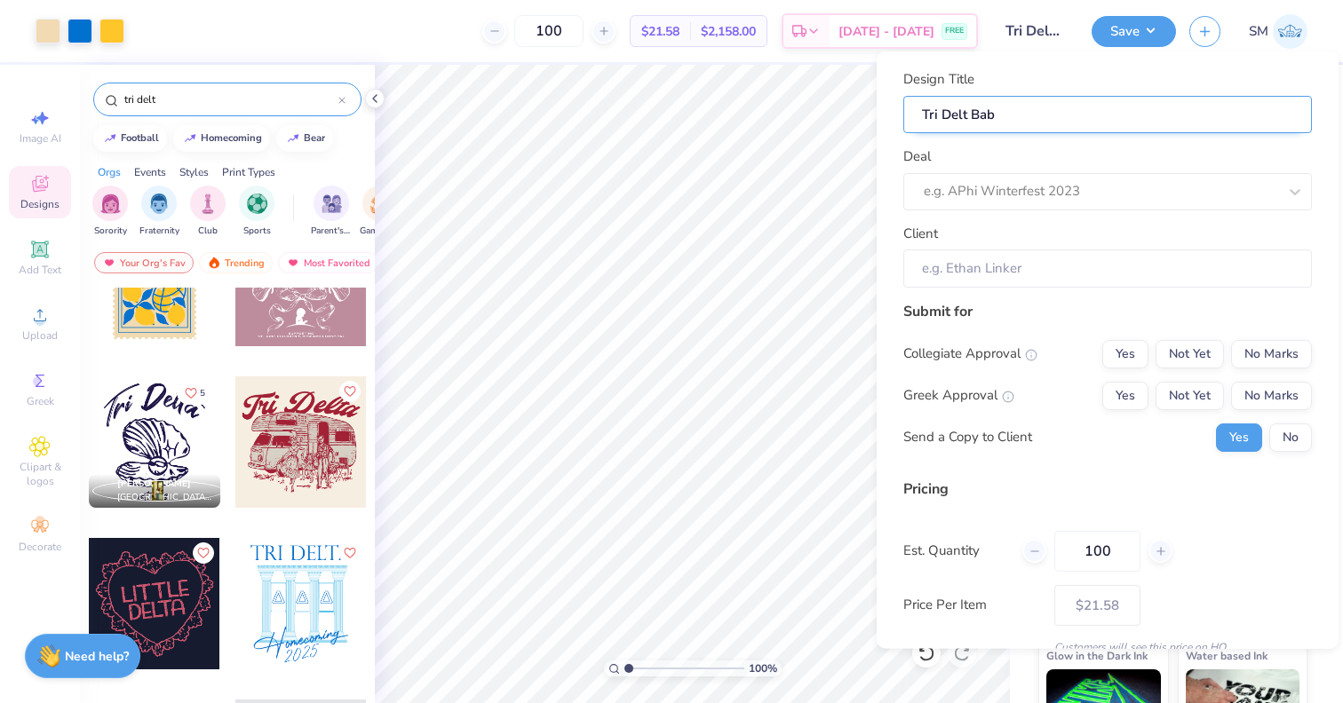
type input "Tri Delt Baby"
type input "Tri Delt Baby T"
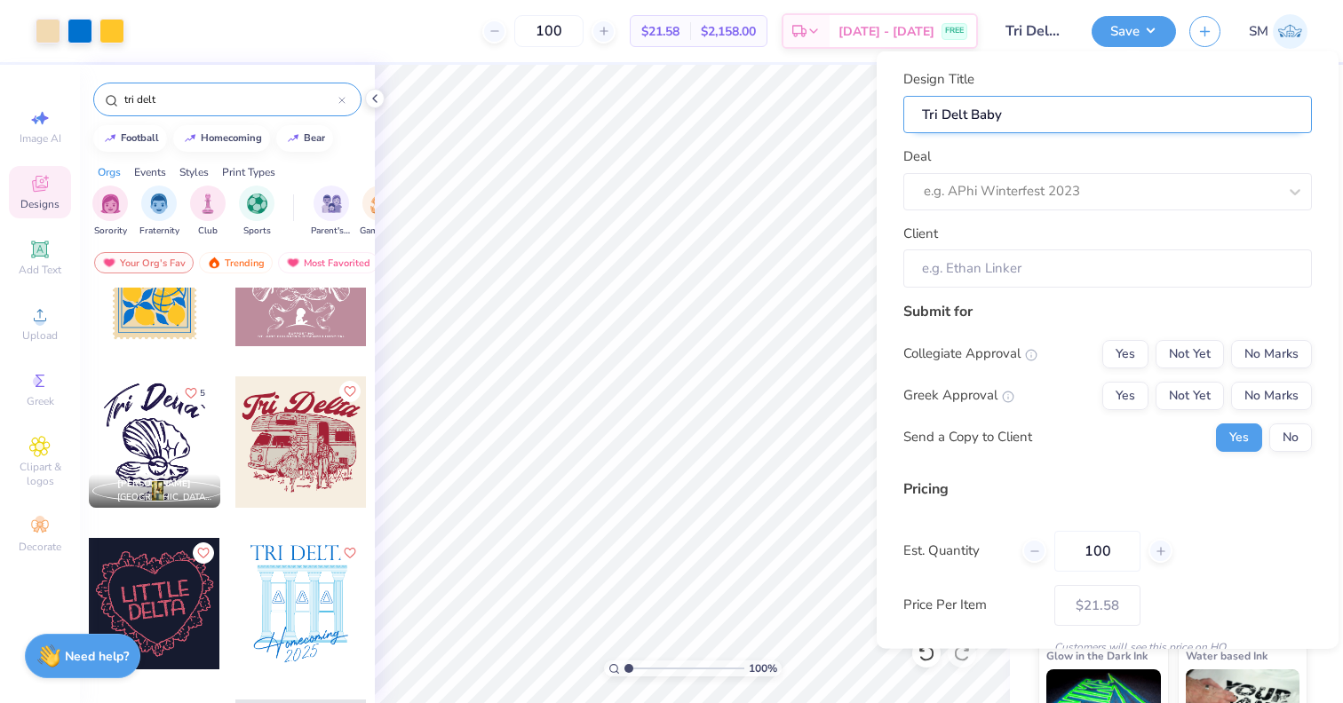
type input "Tri Delt Baby T"
type input "Tri Delt Baby Te"
type input "Tri Delt Baby Tee"
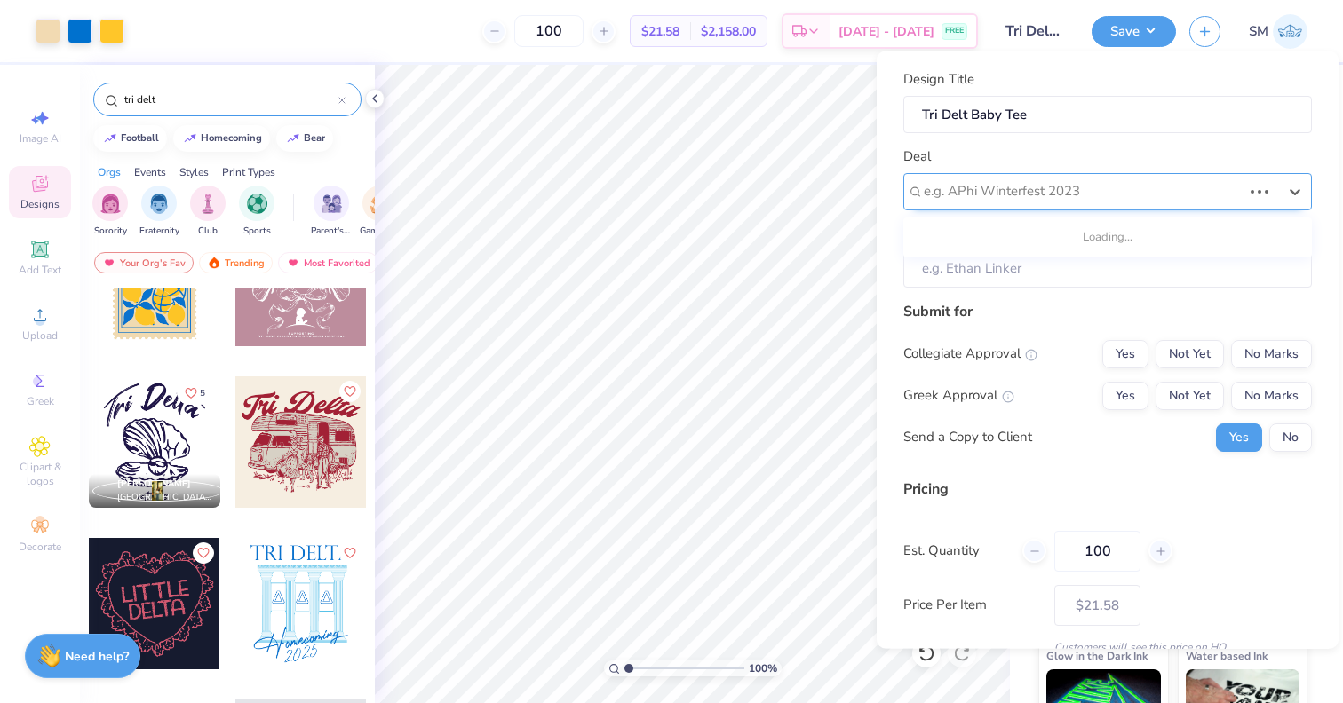
click at [1147, 188] on div at bounding box center [1083, 191] width 318 height 24
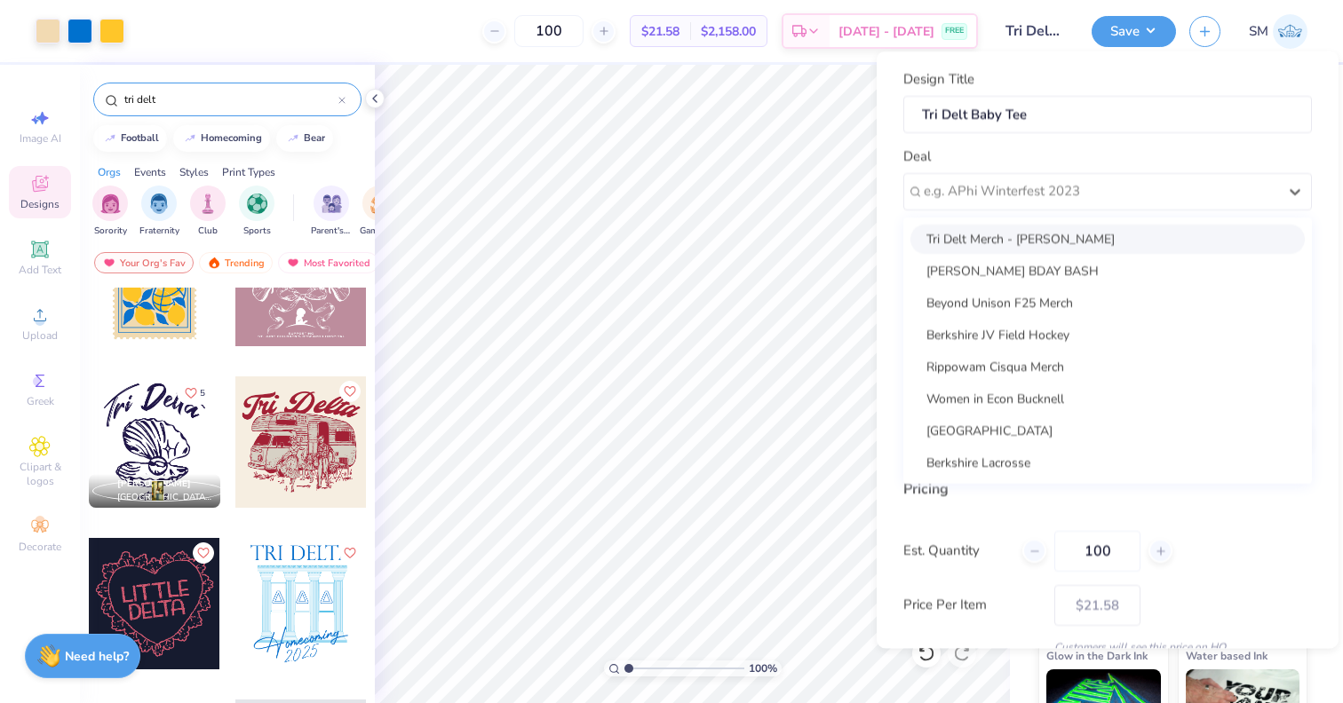
click at [1091, 230] on div "Tri Delt Merch - [PERSON_NAME]" at bounding box center [1107, 238] width 394 height 29
type input "[PERSON_NAME]"
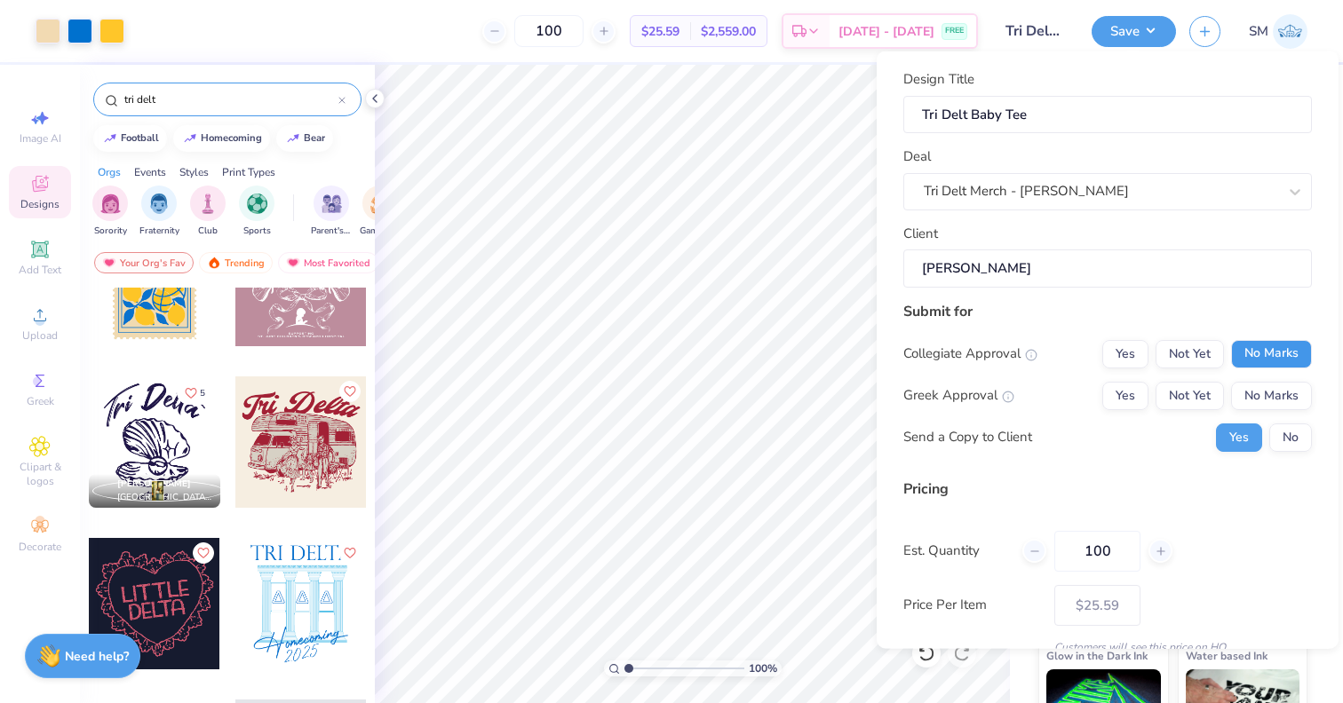
click at [1256, 362] on button "No Marks" at bounding box center [1271, 353] width 81 height 28
click at [1133, 394] on button "Yes" at bounding box center [1125, 395] width 46 height 28
click at [1284, 441] on button "No" at bounding box center [1290, 437] width 43 height 28
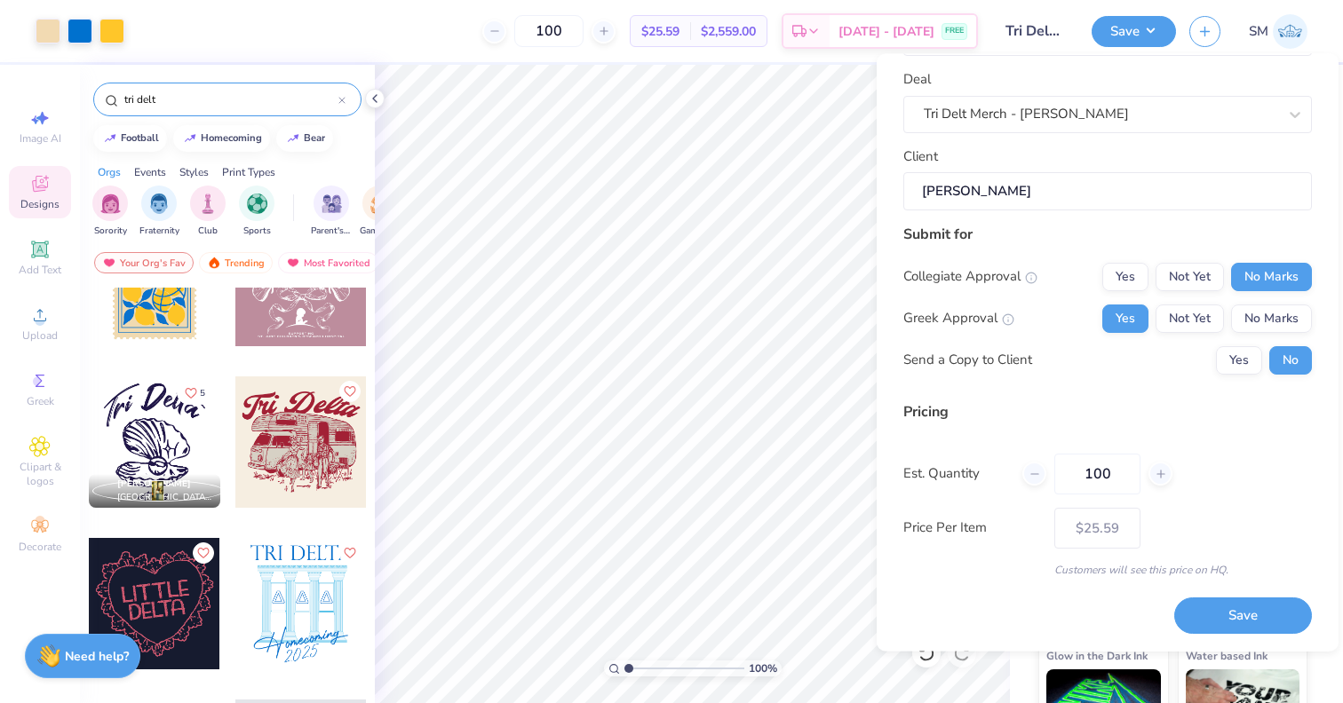
scroll to position [78, 0]
click at [1225, 618] on button "Save" at bounding box center [1243, 618] width 138 height 36
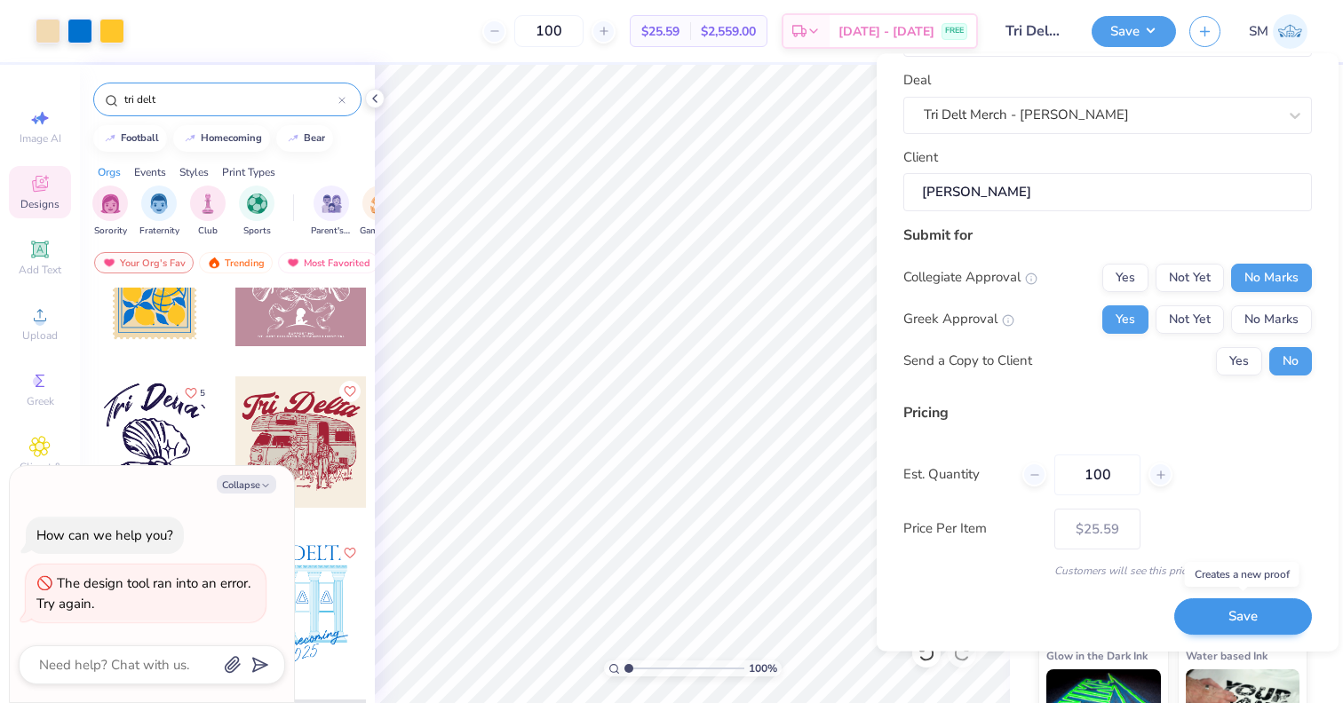
click at [1204, 613] on button "Save" at bounding box center [1243, 618] width 138 height 36
click at [1127, 637] on div "Design Title Tri Delt Baby Tee Deal Tri Delt Merch - [PERSON_NAME] Client [PERS…" at bounding box center [1108, 353] width 462 height 598
type input "– –"
type textarea "x"
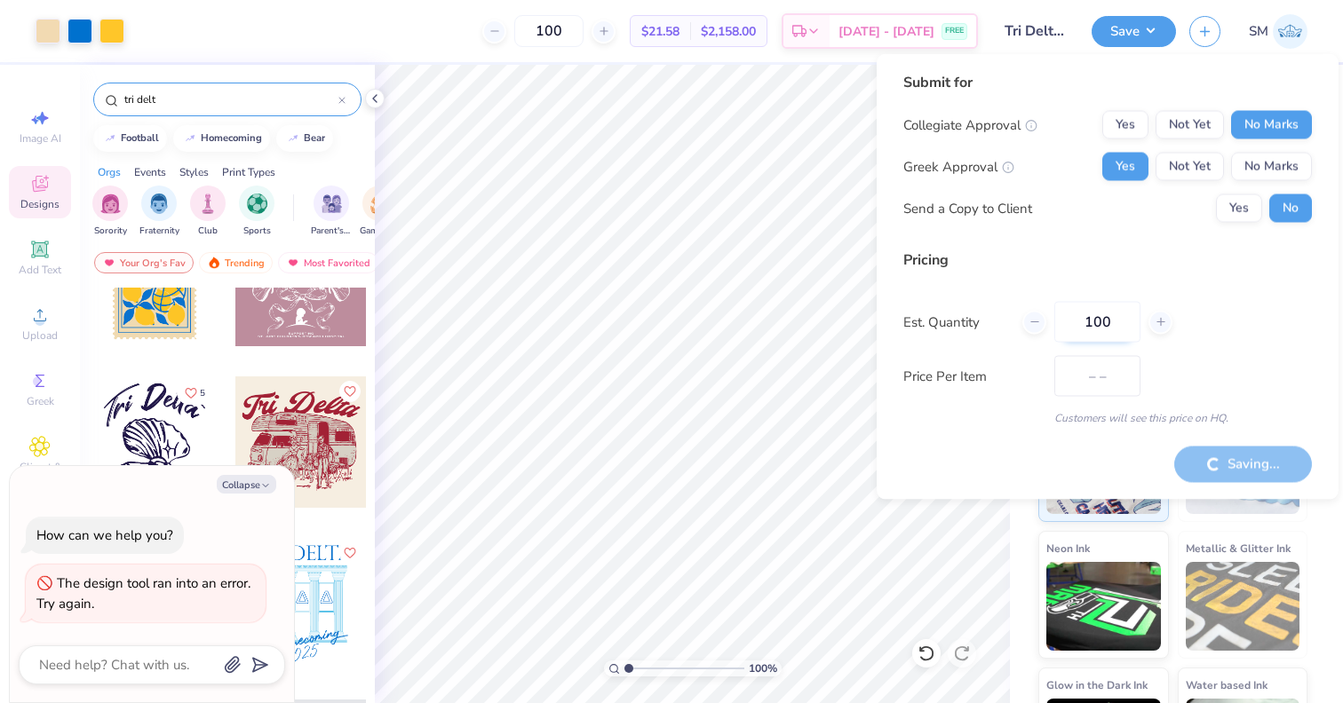
type input "$21.58"
type textarea "x"
type input "$25.59"
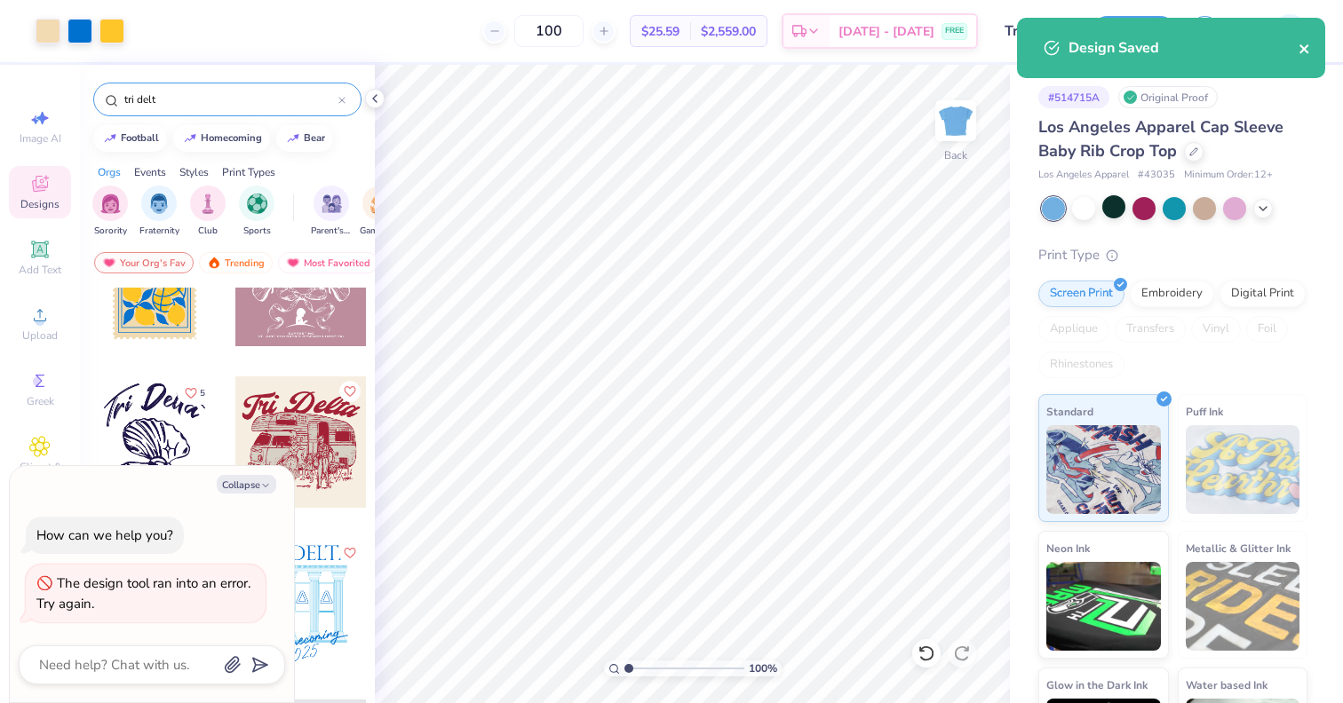
click at [1305, 51] on icon "close" at bounding box center [1303, 48] width 9 height 9
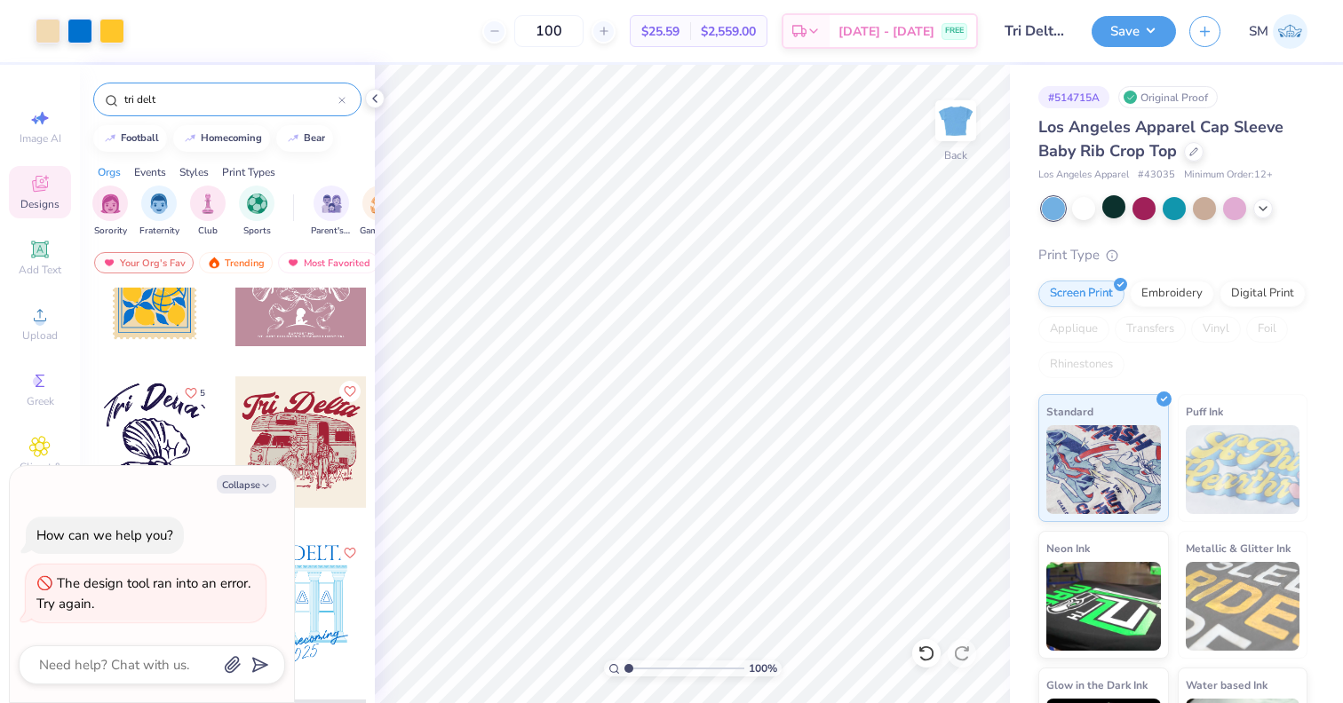
click at [1203, 163] on div "Los Angeles Apparel Cap Sleeve Baby Rib Crop Top" at bounding box center [1172, 139] width 269 height 48
click at [1194, 160] on div at bounding box center [1194, 150] width 20 height 20
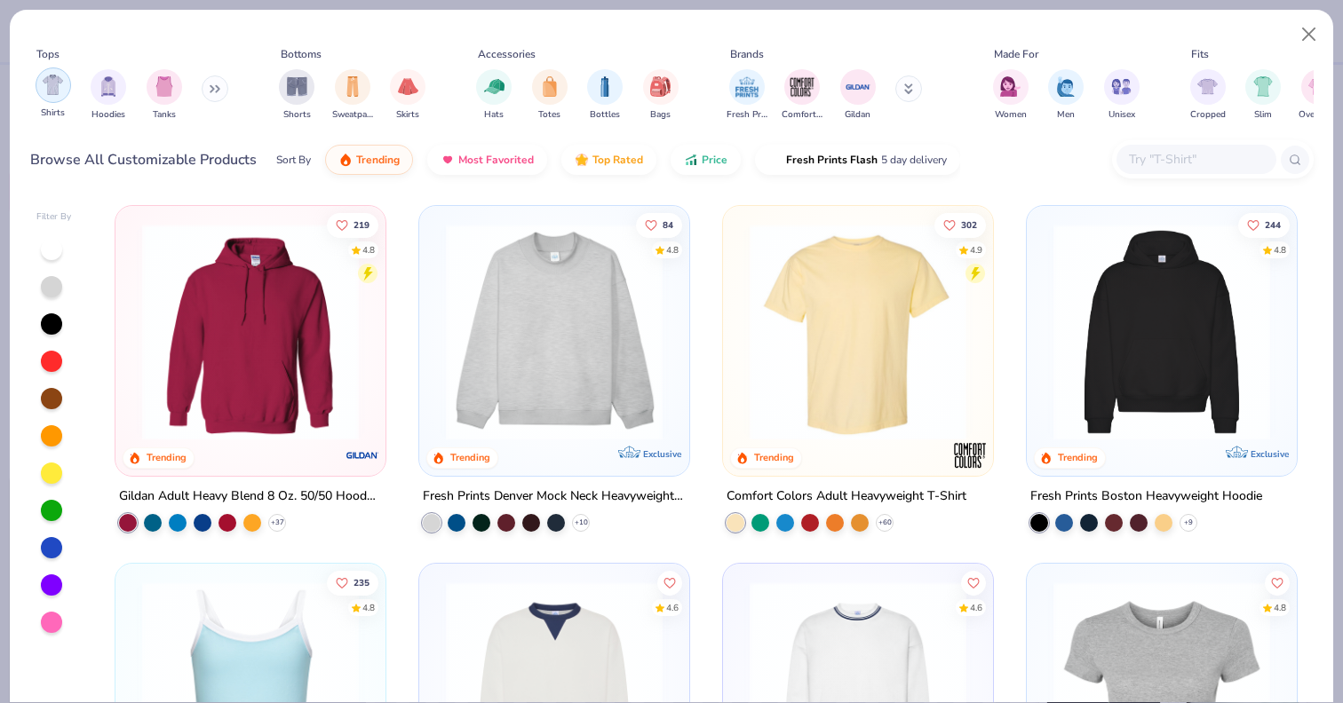
click at [43, 97] on div "filter for Shirts" at bounding box center [54, 86] width 36 height 36
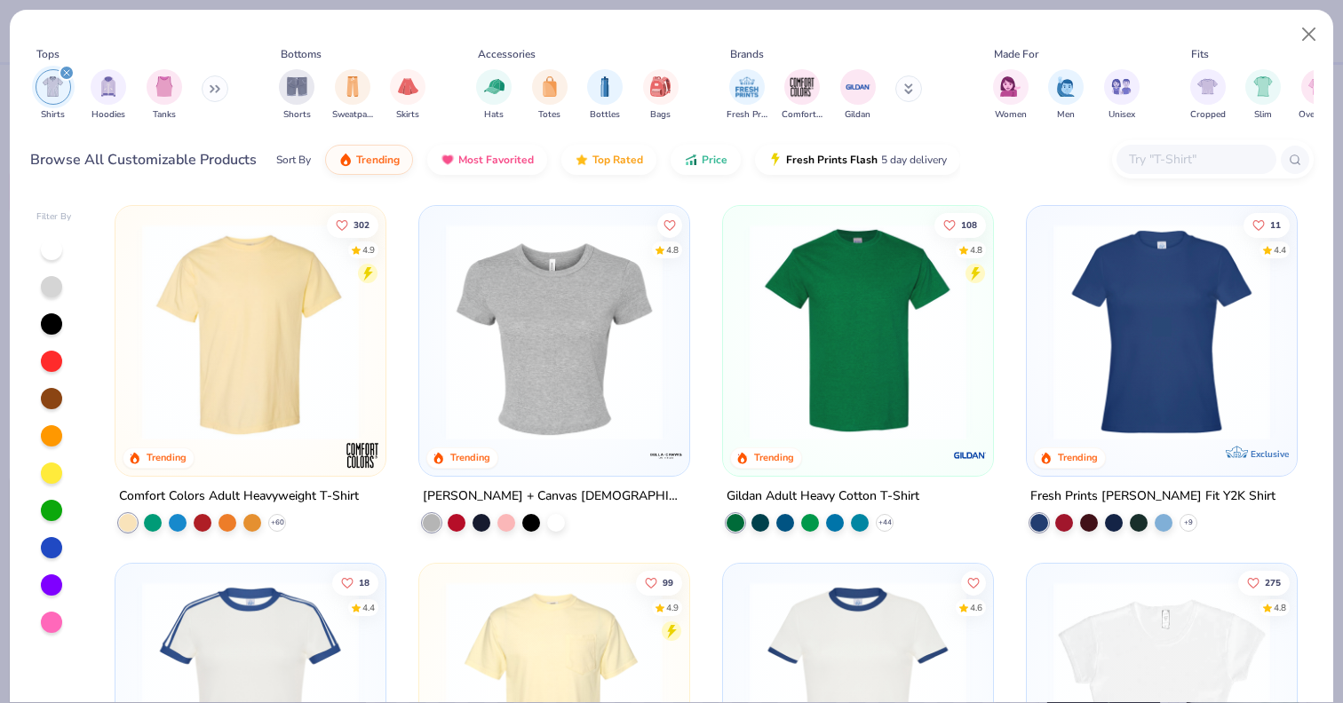
click at [558, 508] on div "[PERSON_NAME] + Canvas [DEMOGRAPHIC_DATA]' Micro Ribbed Baby Tee" at bounding box center [554, 509] width 272 height 46
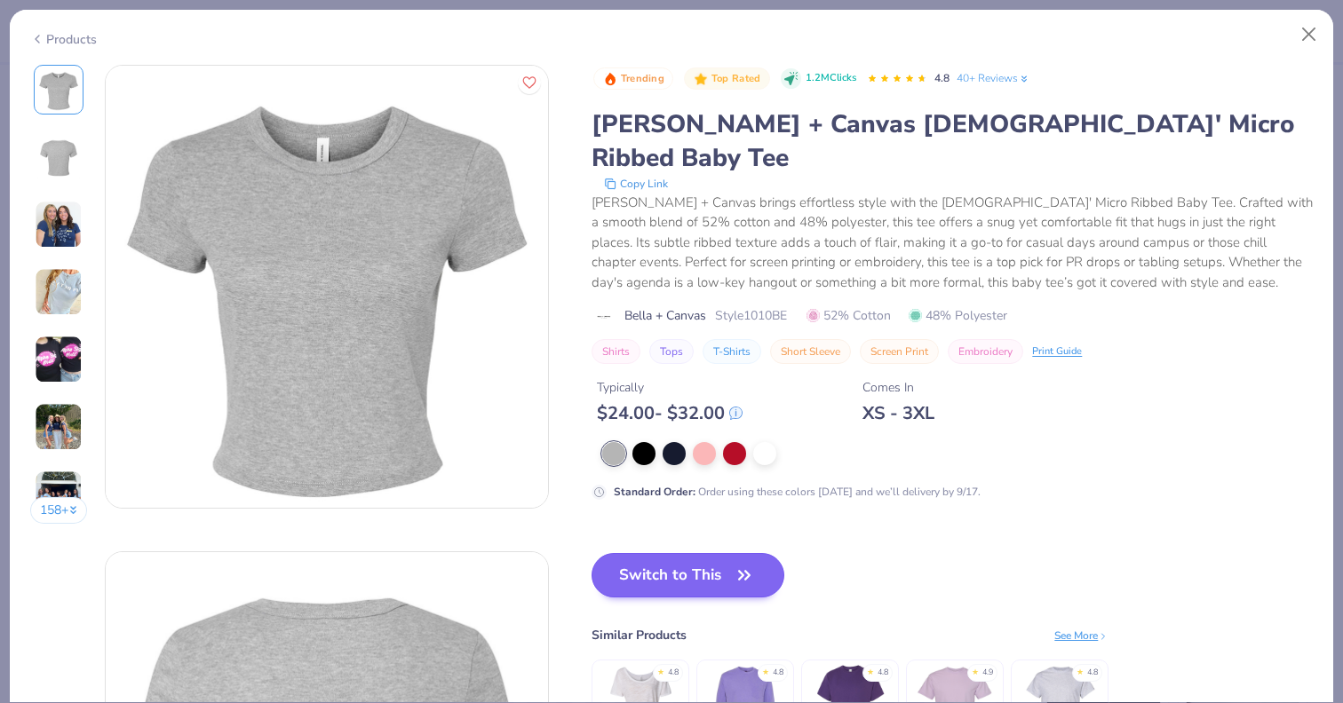
click at [633, 553] on button "Switch to This" at bounding box center [688, 575] width 193 height 44
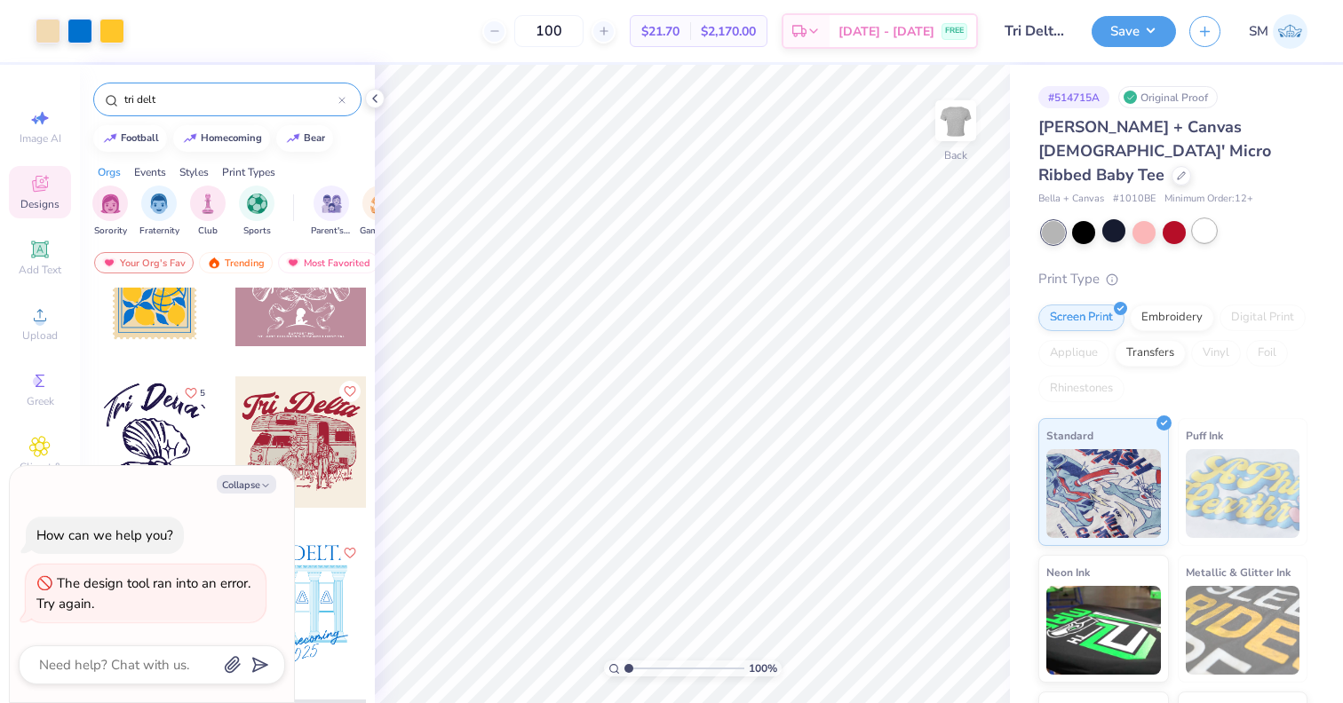
click at [1201, 219] on div at bounding box center [1204, 230] width 23 height 23
click at [1172, 164] on div at bounding box center [1182, 174] width 20 height 20
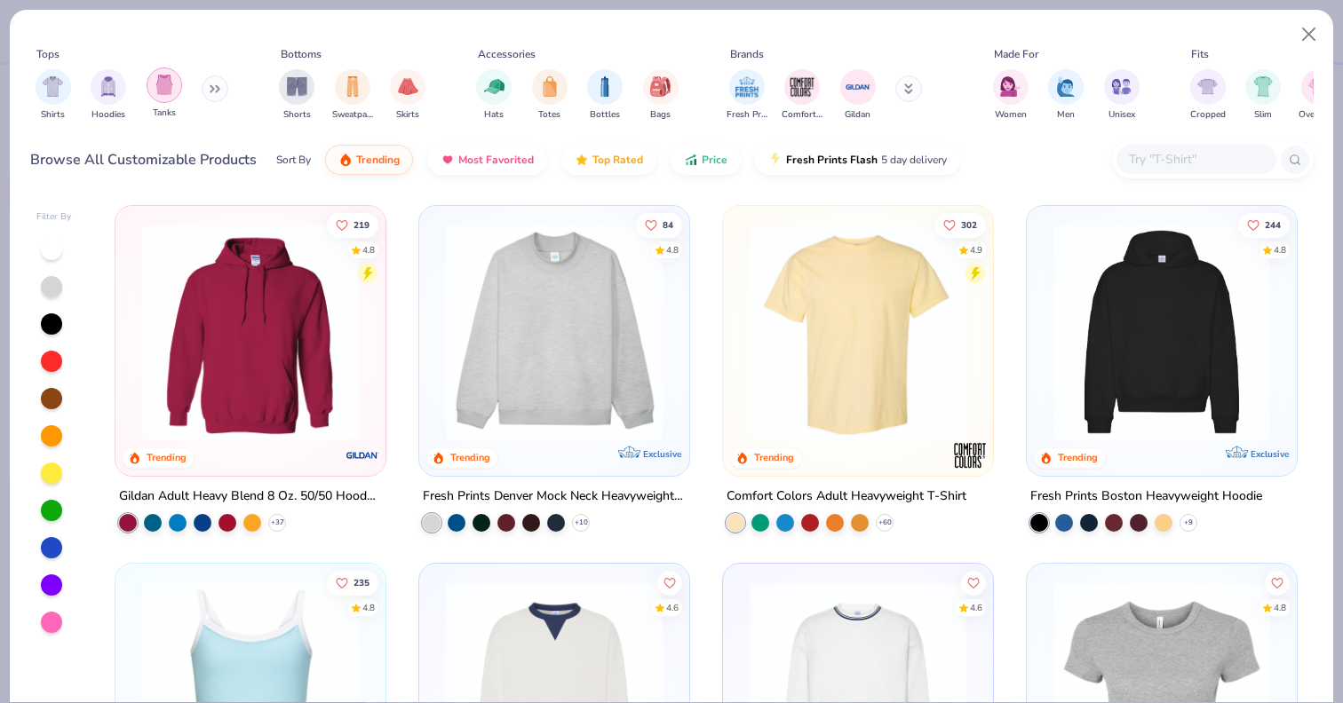
click at [155, 92] on img "filter for Tanks" at bounding box center [165, 85] width 20 height 20
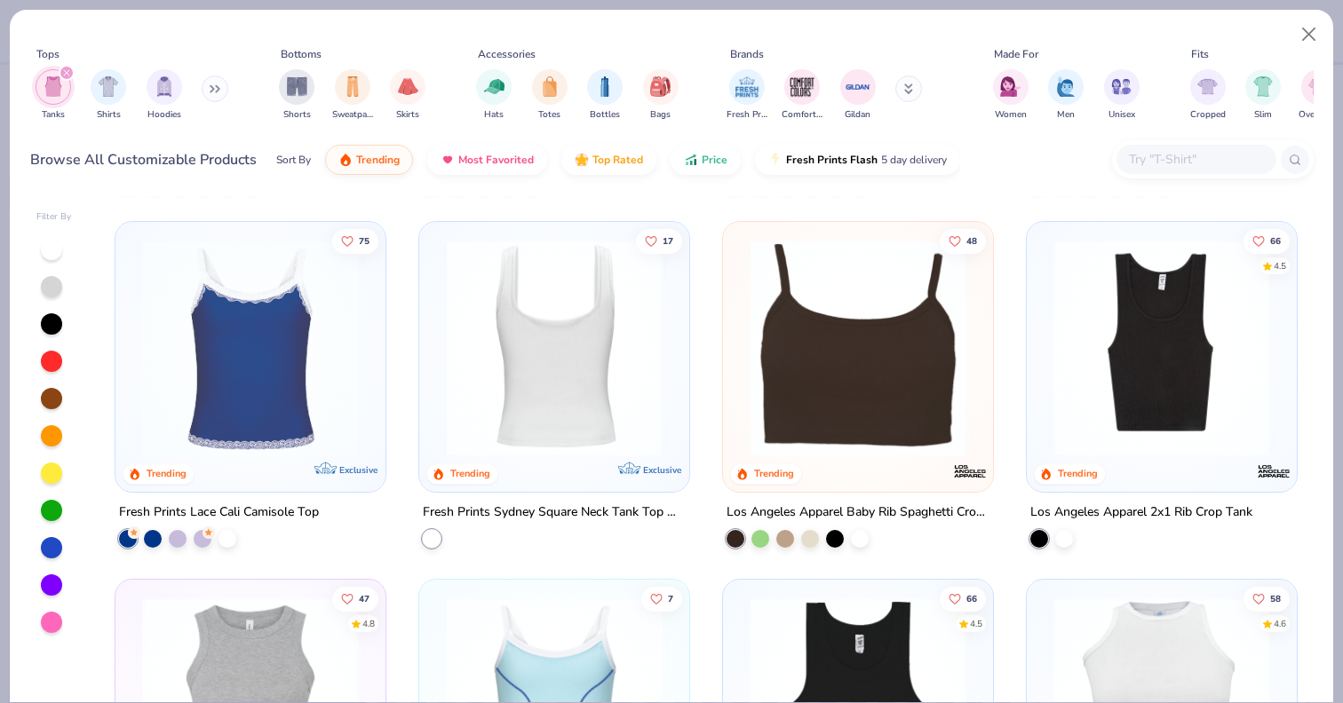
scroll to position [344, 0]
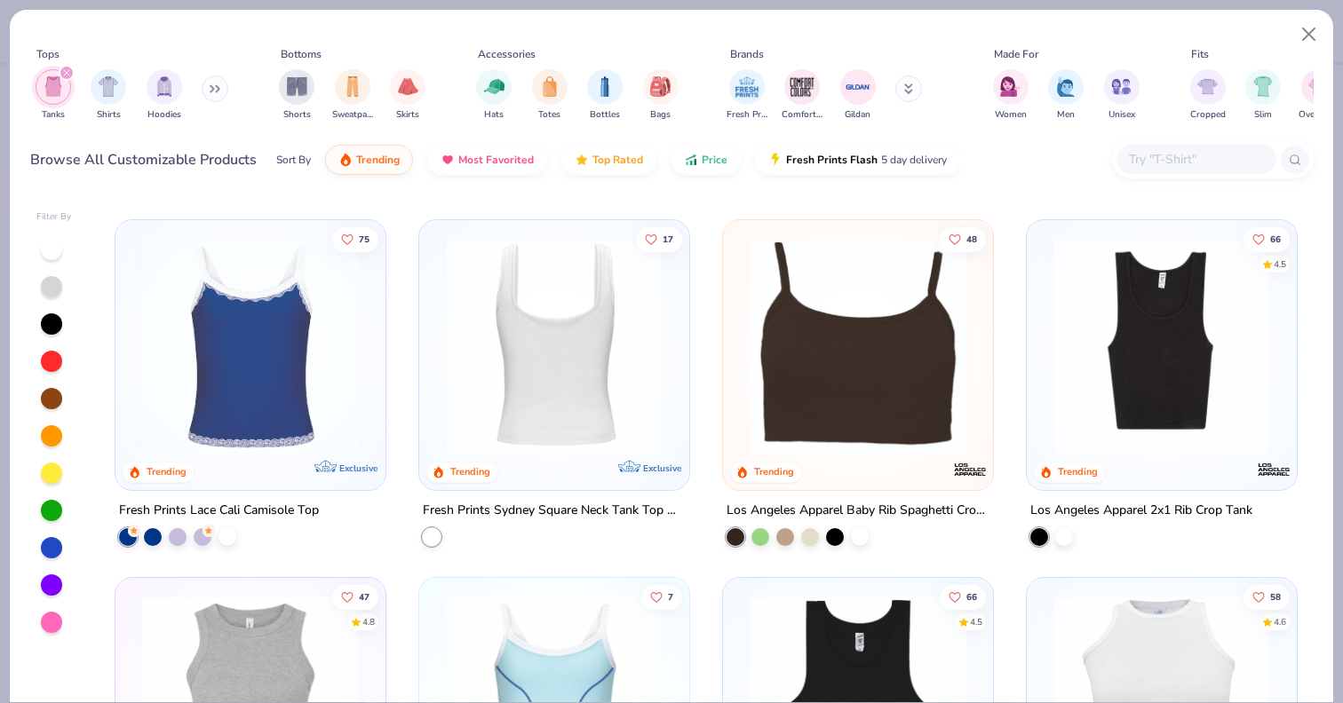
click at [1165, 330] on img at bounding box center [1162, 346] width 234 height 217
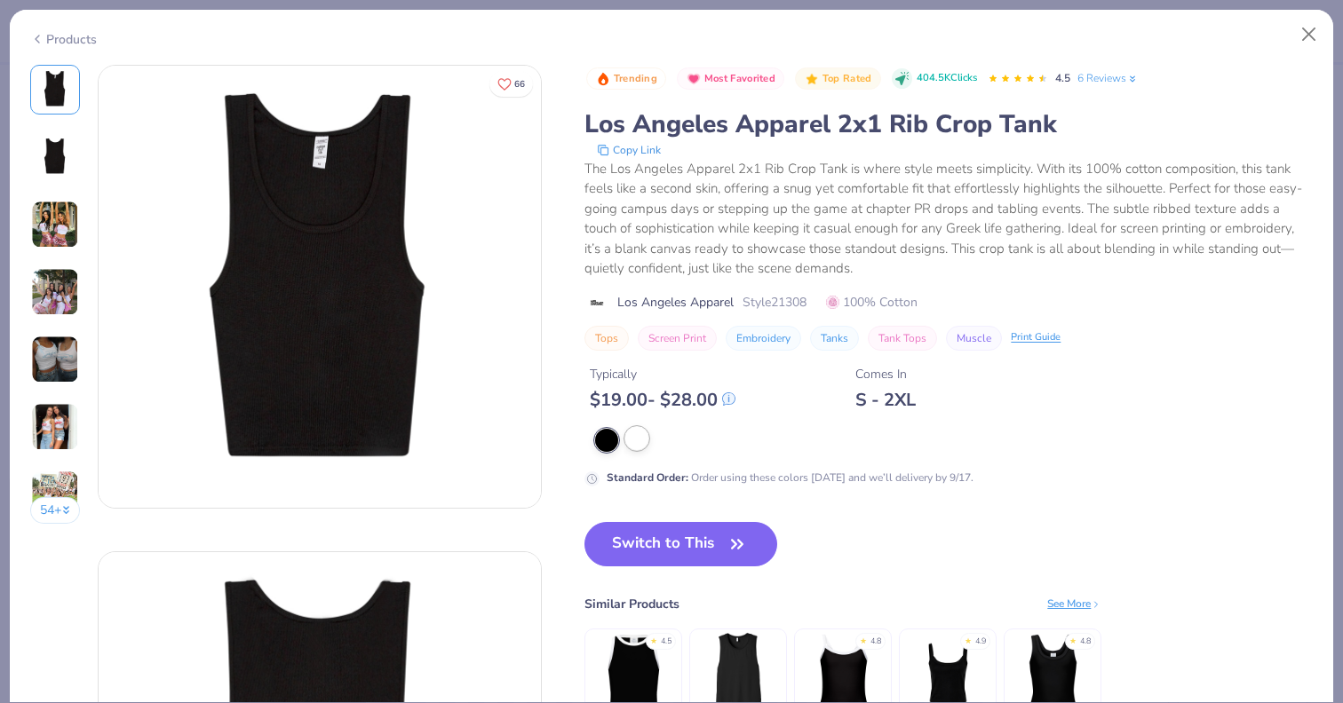
click at [645, 433] on div at bounding box center [636, 438] width 23 height 23
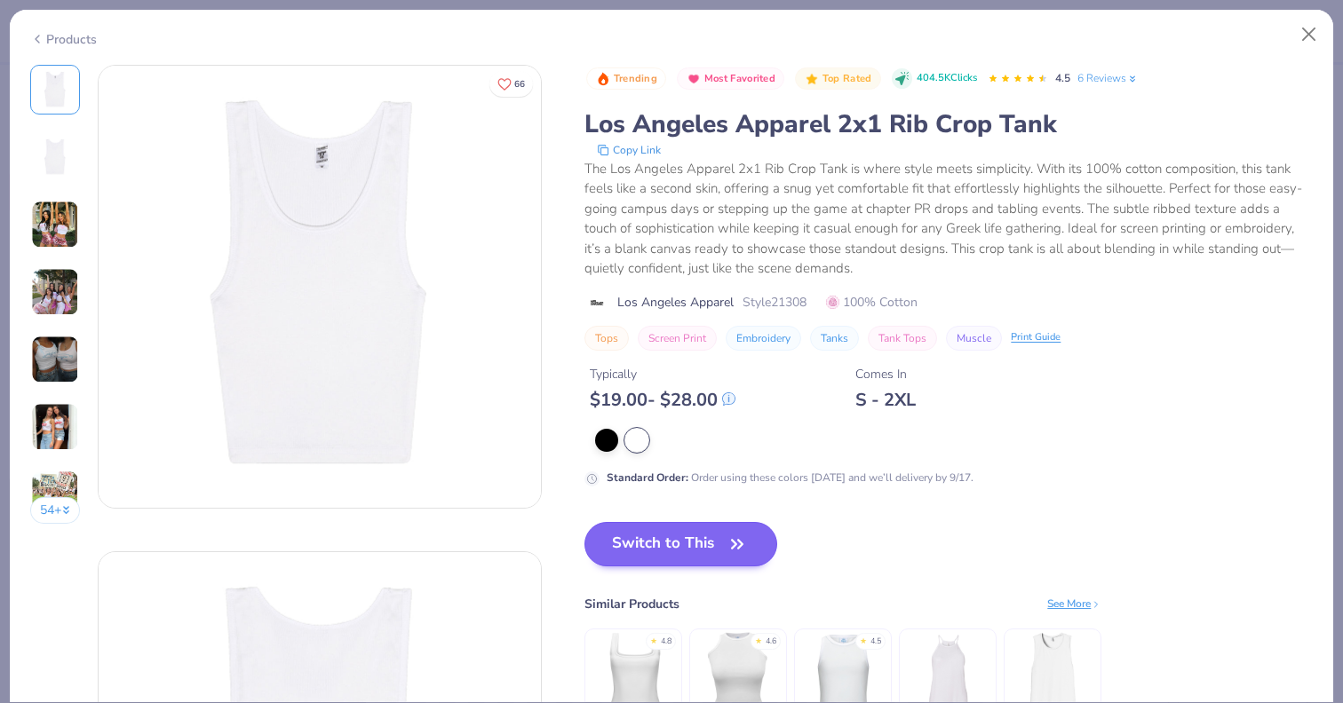
click at [676, 547] on button "Switch to This" at bounding box center [680, 544] width 193 height 44
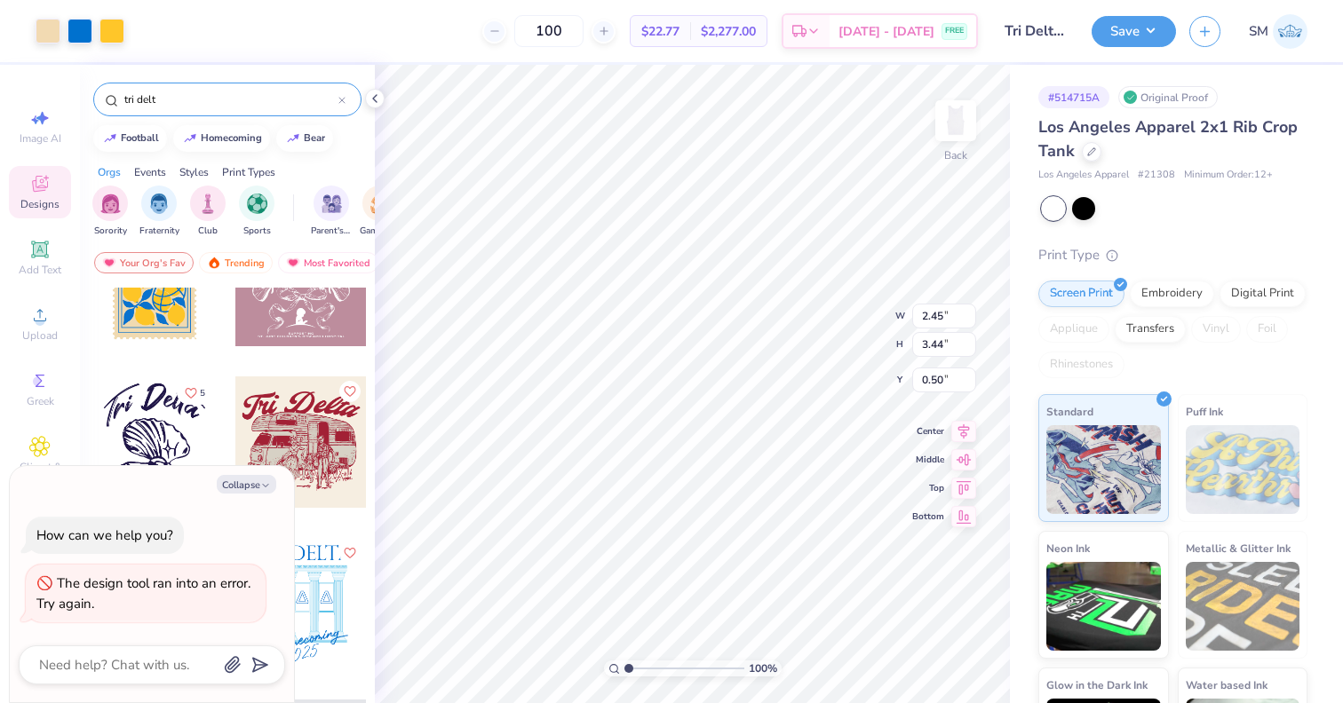
type textarea "x"
type input "2.04"
type input "2.87"
click at [1086, 158] on div at bounding box center [1092, 150] width 20 height 20
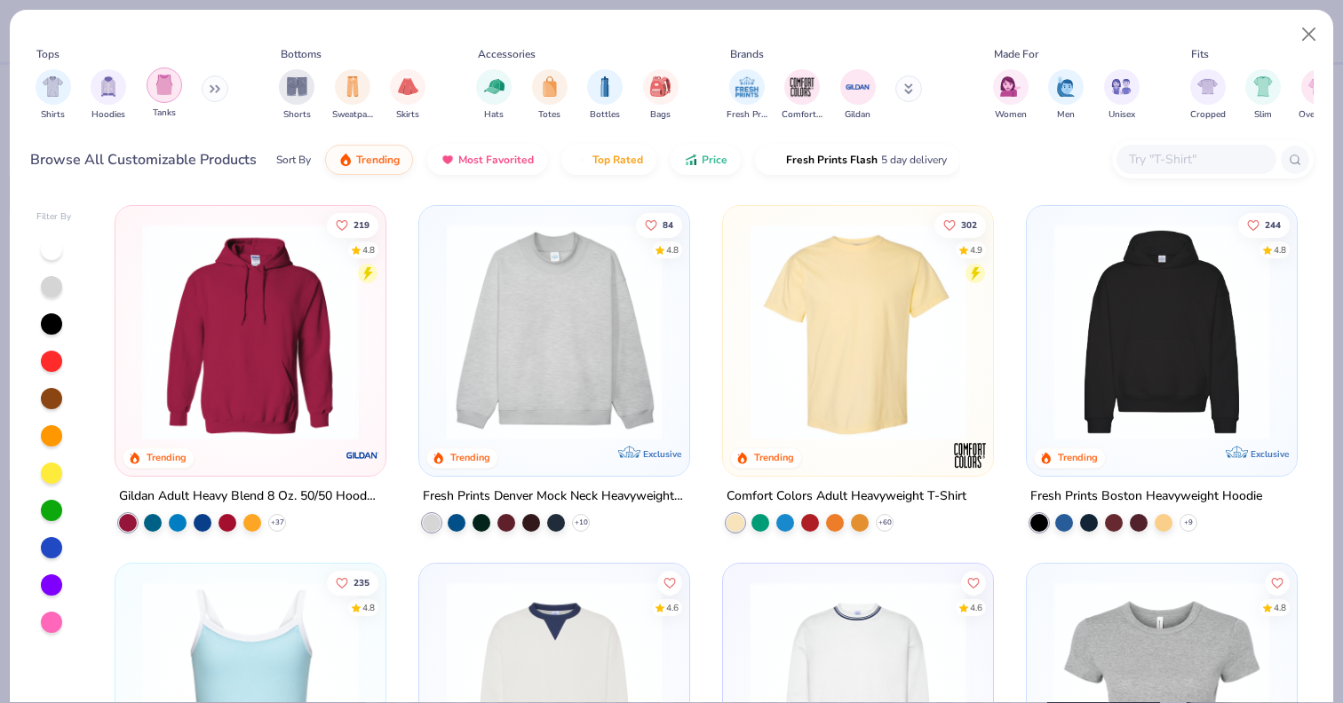
click at [169, 101] on div "filter for Tanks" at bounding box center [165, 86] width 36 height 36
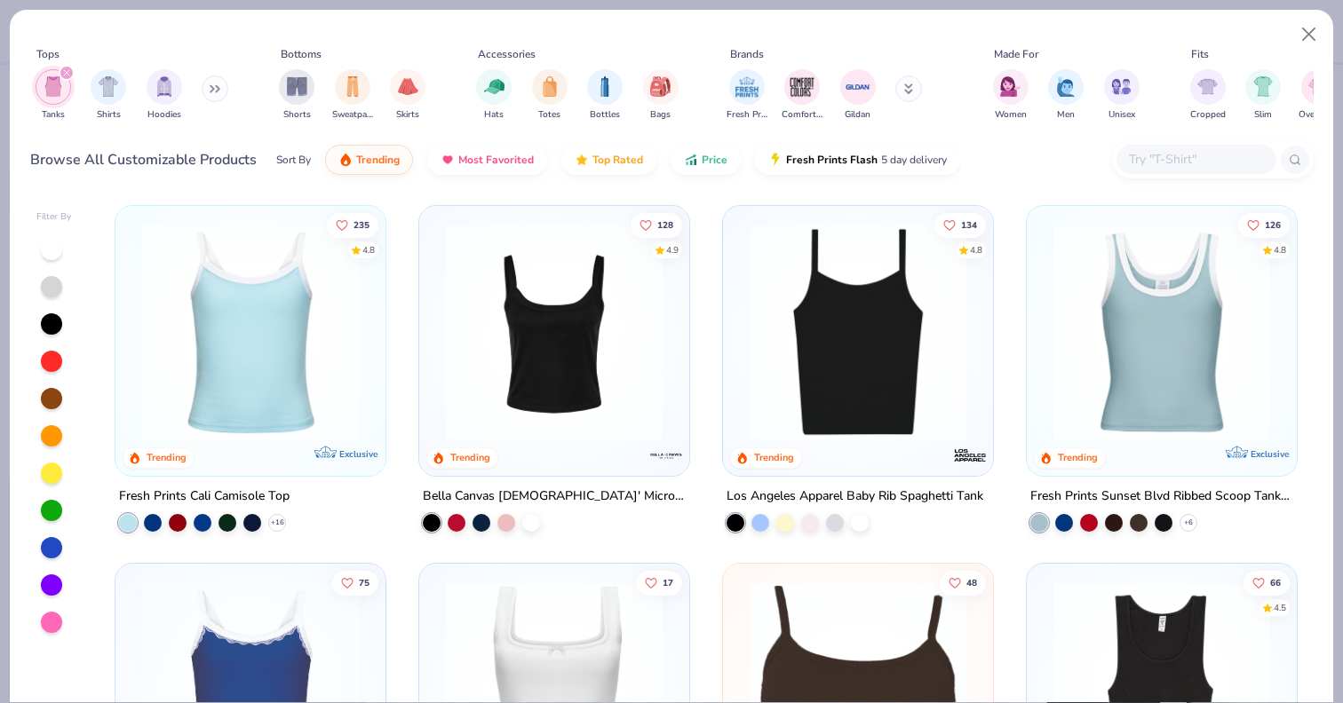
click at [514, 393] on img at bounding box center [554, 332] width 234 height 217
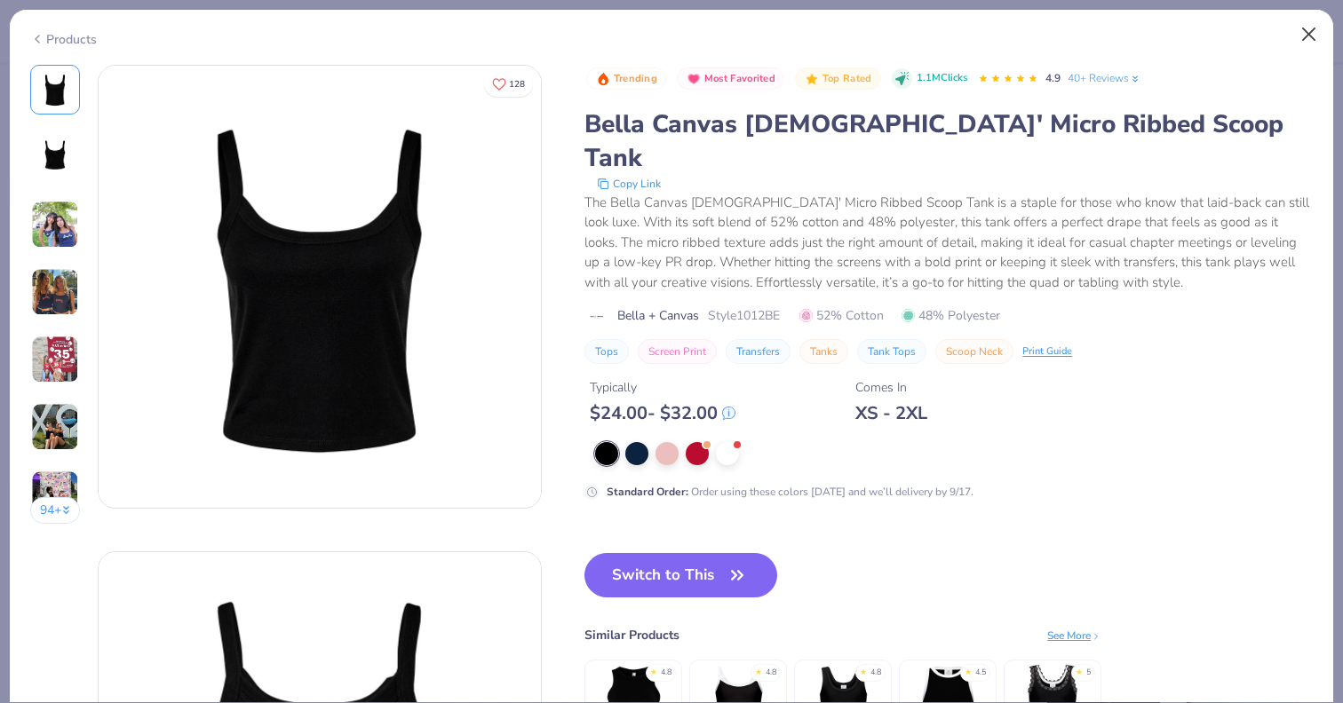
click at [1307, 33] on button "Close" at bounding box center [1309, 35] width 34 height 34
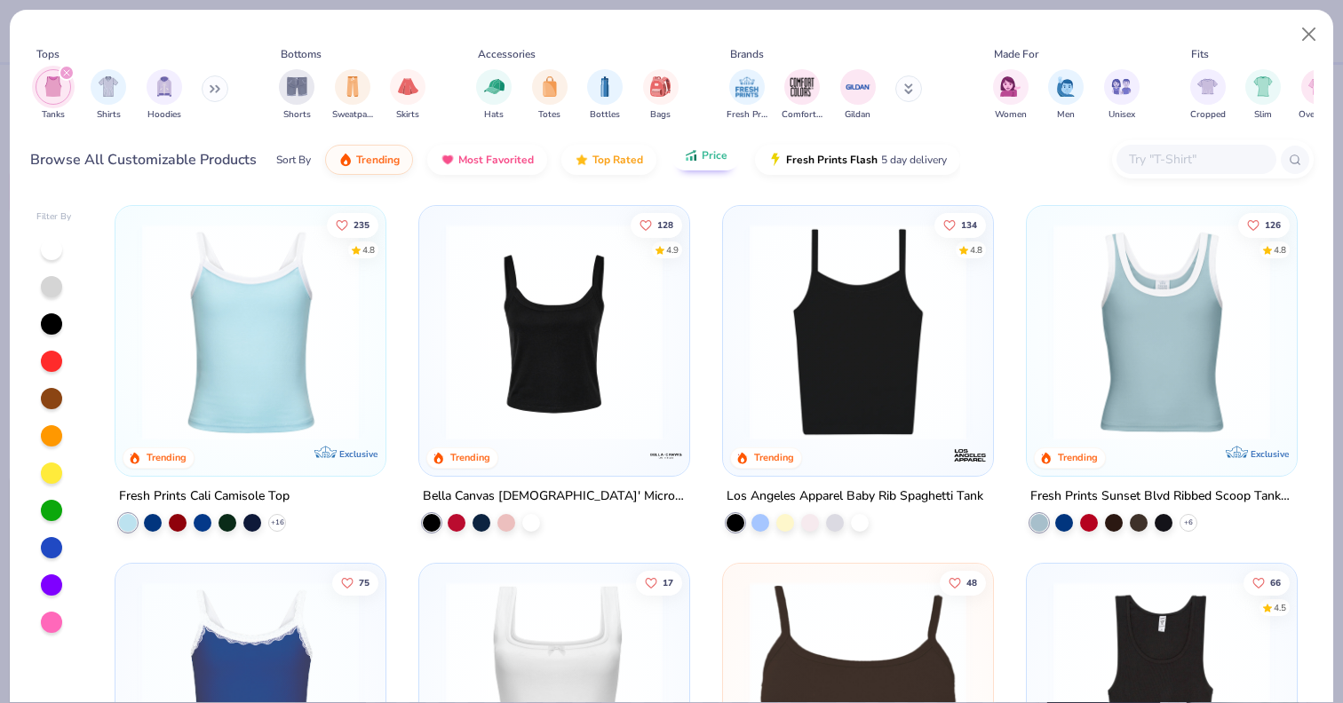
click at [714, 160] on span "Price" at bounding box center [715, 155] width 26 height 14
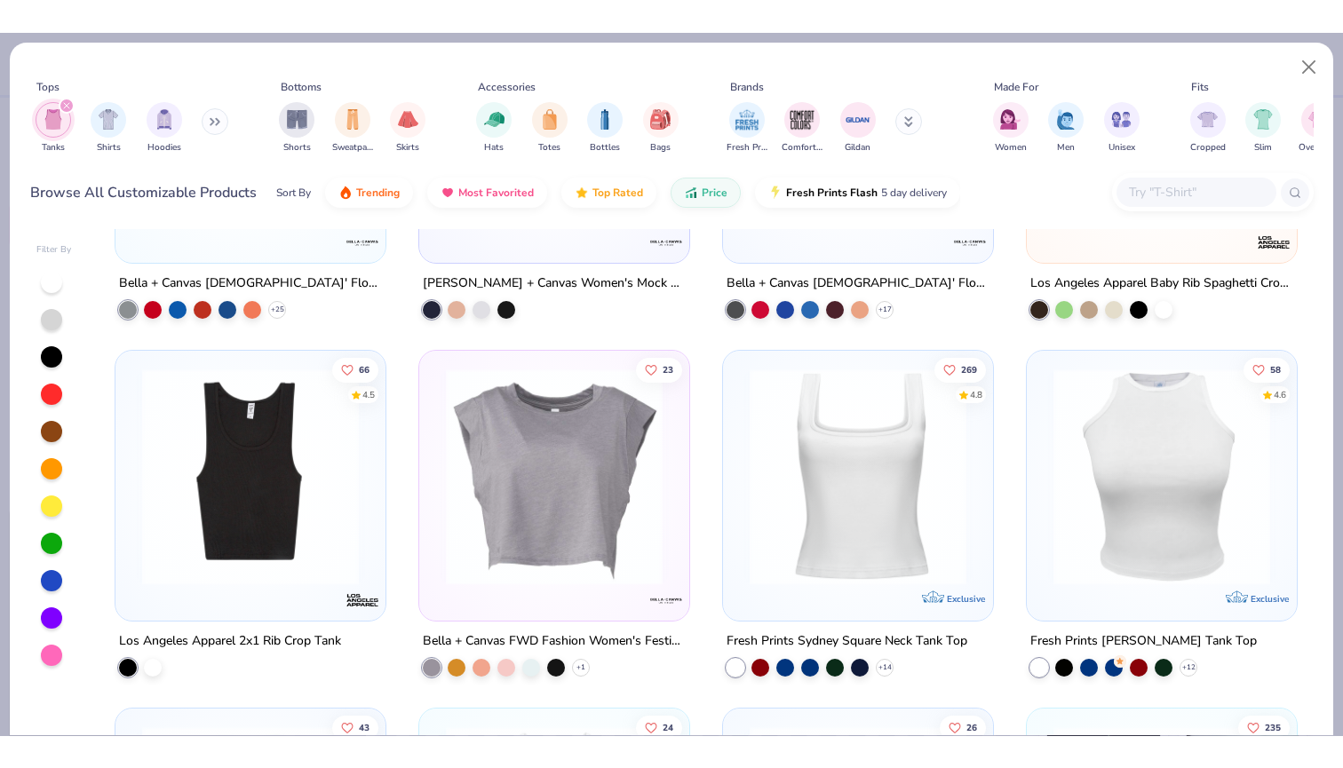
scroll to position [1678, 0]
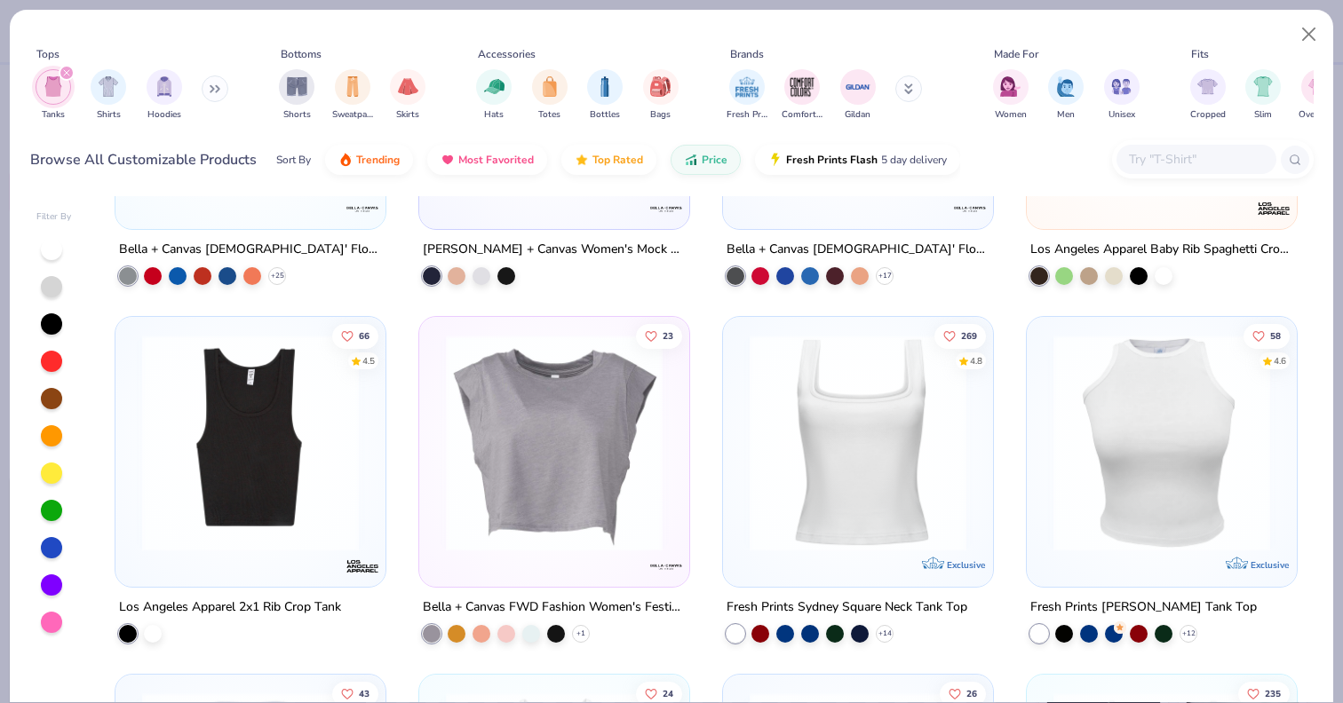
click at [950, 512] on img at bounding box center [858, 443] width 234 height 217
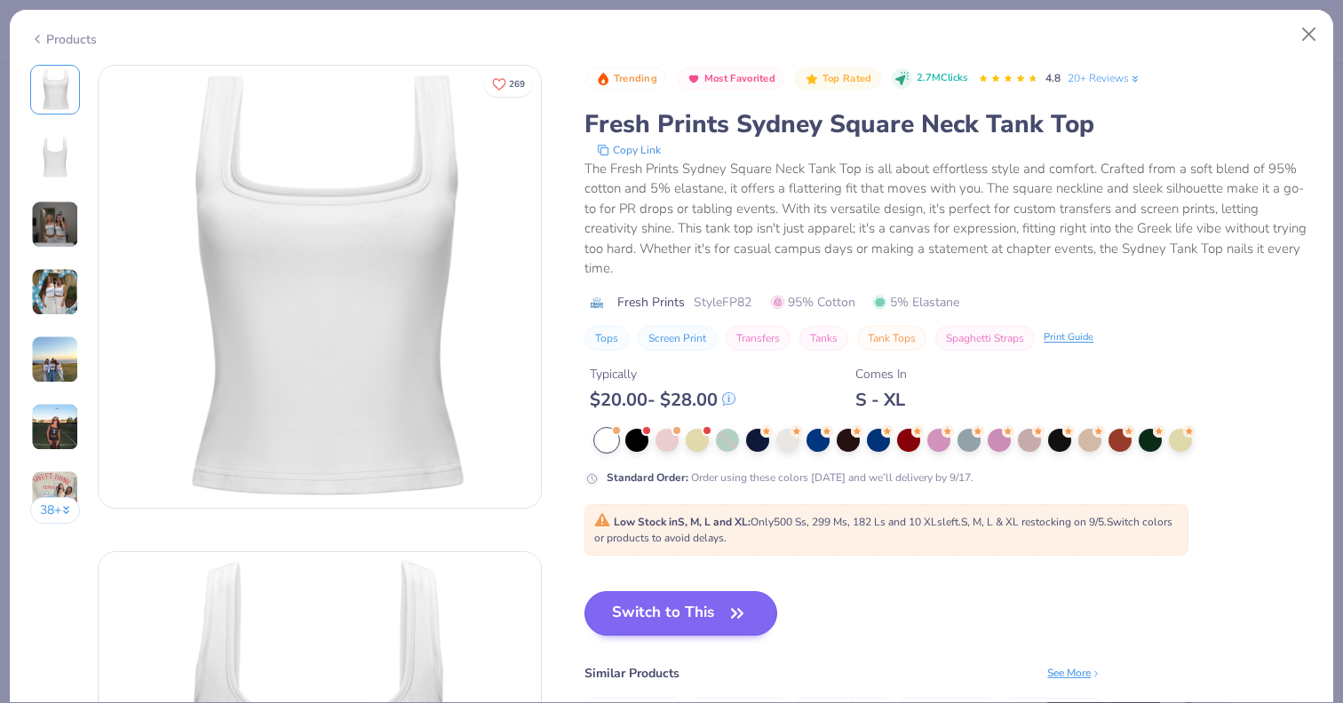
click at [671, 618] on button "Switch to This" at bounding box center [680, 614] width 193 height 44
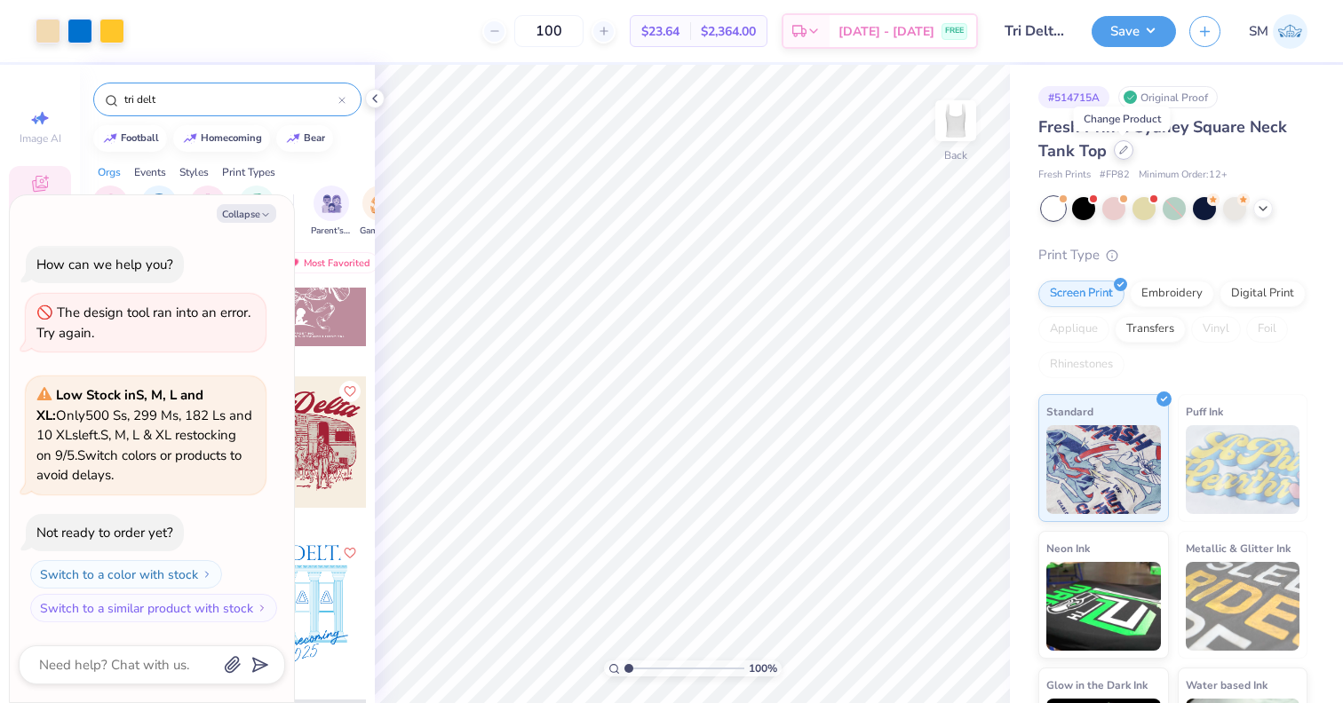
click at [1119, 151] on icon at bounding box center [1123, 150] width 9 height 9
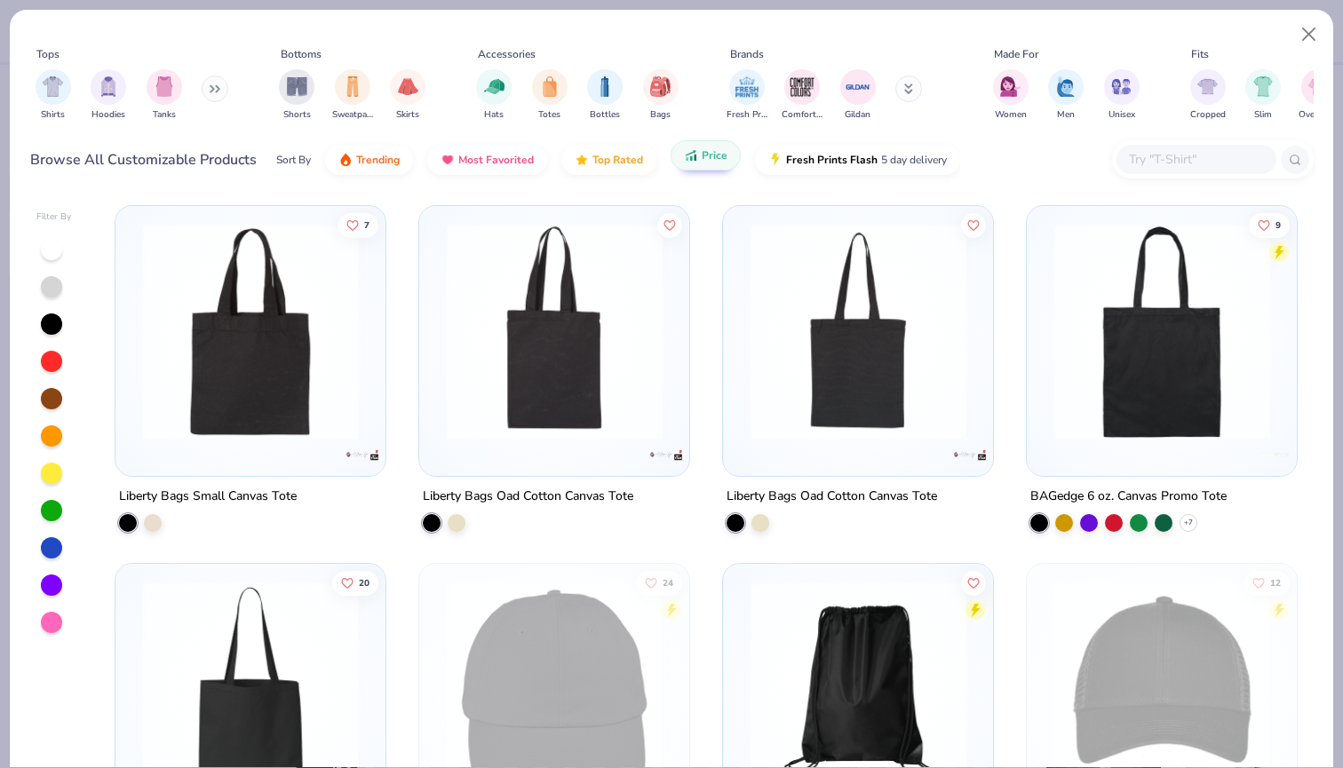
click at [694, 156] on icon "button" at bounding box center [695, 158] width 3 height 6
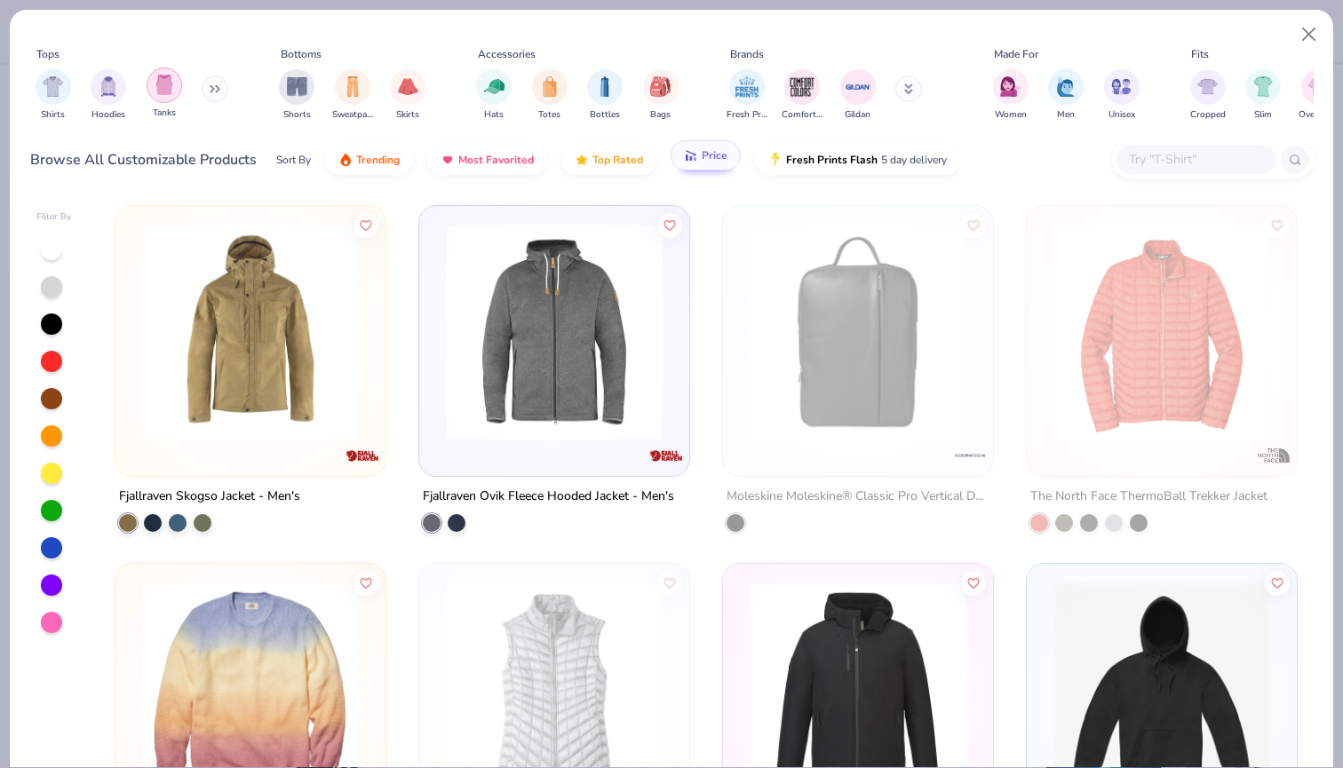
click at [163, 97] on div "filter for Tanks" at bounding box center [165, 86] width 36 height 36
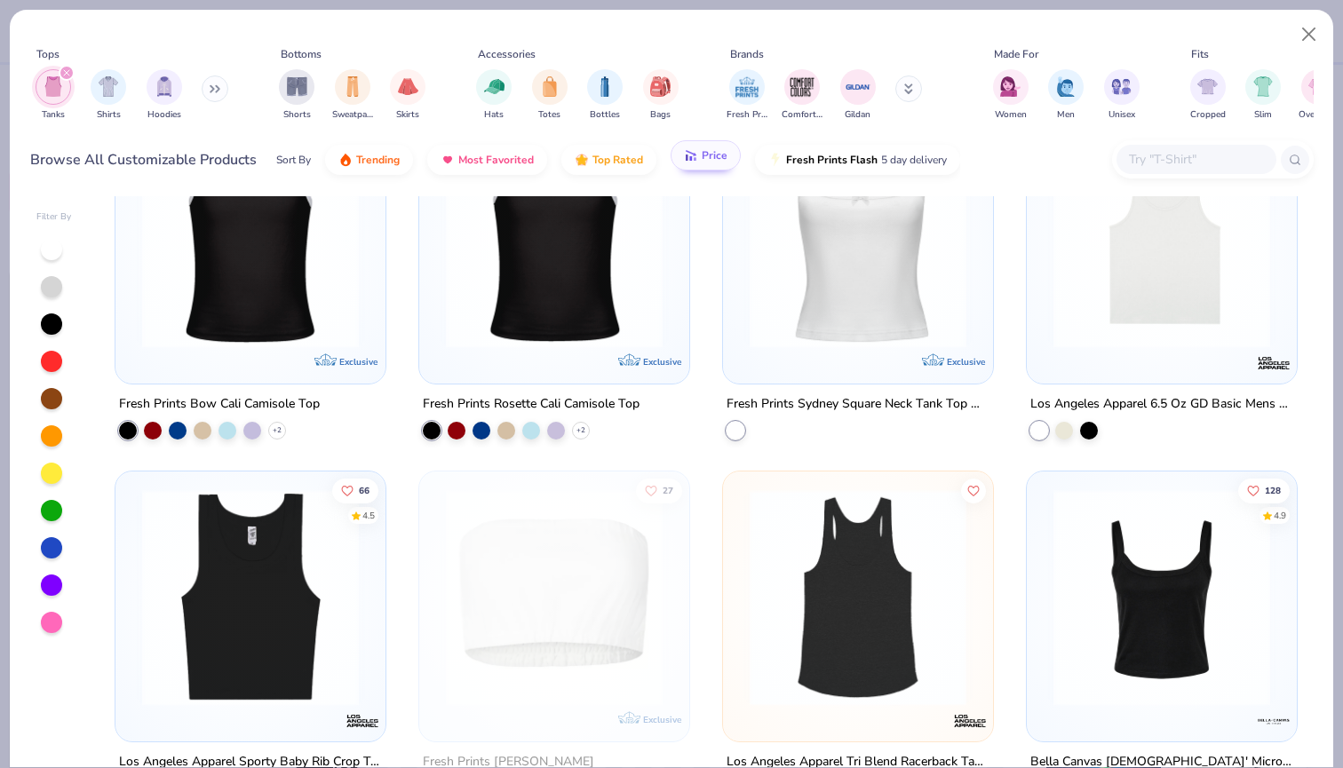
scroll to position [1166, 0]
click at [1102, 302] on img at bounding box center [1162, 239] width 234 height 217
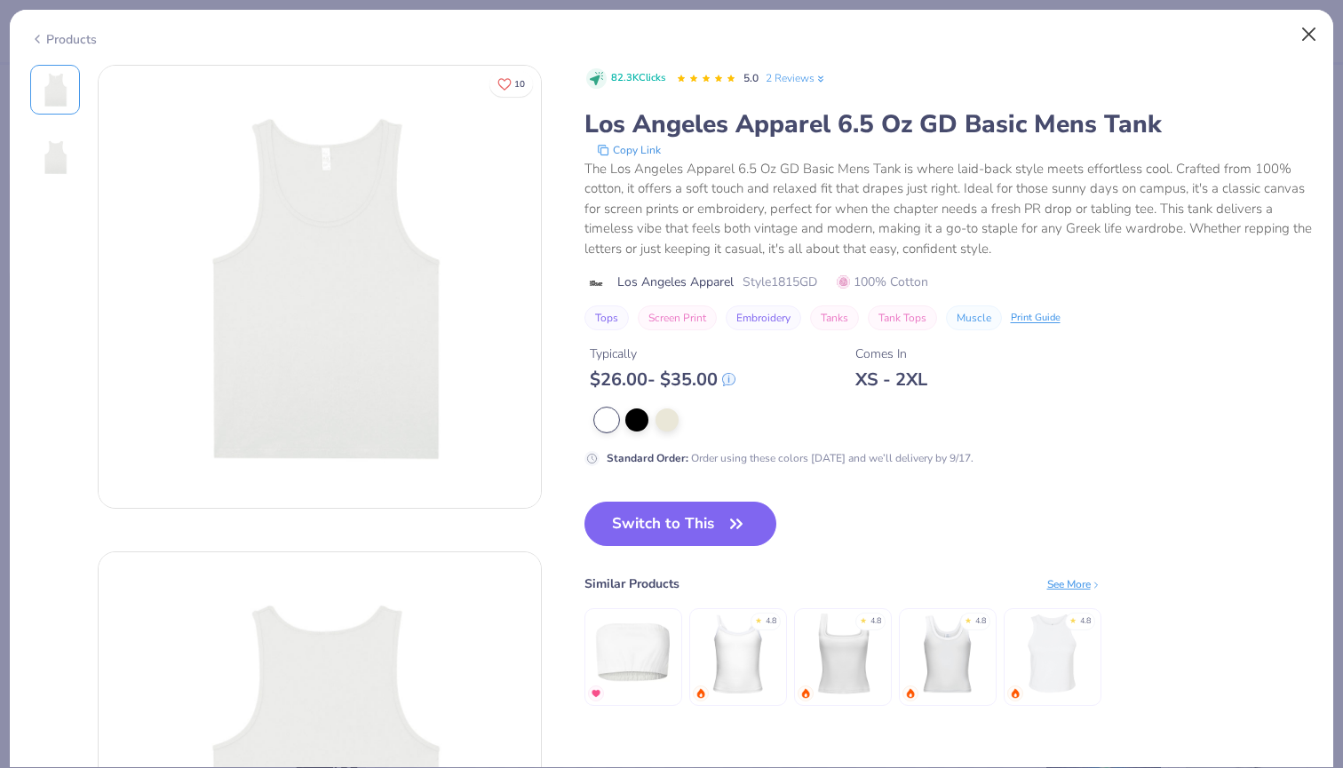
click at [1316, 18] on button "Close" at bounding box center [1309, 35] width 34 height 34
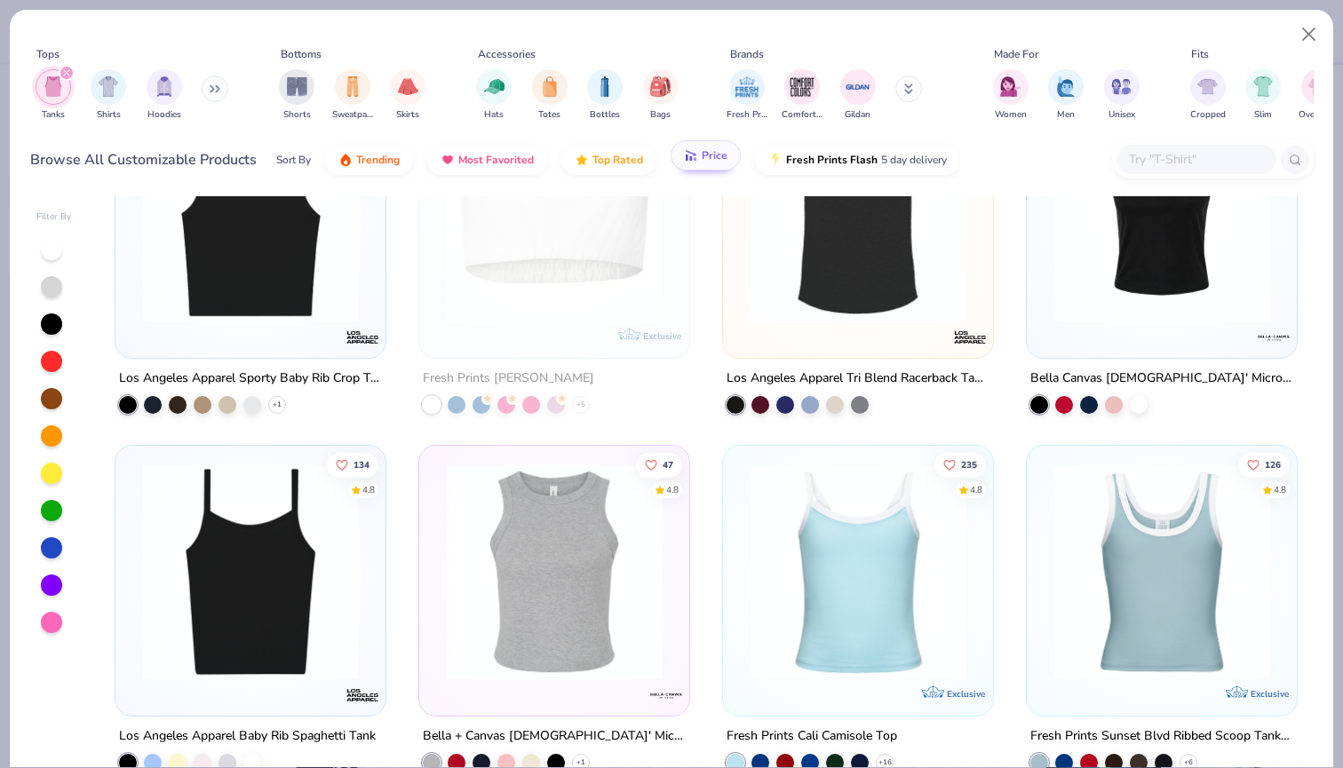
scroll to position [1459, 0]
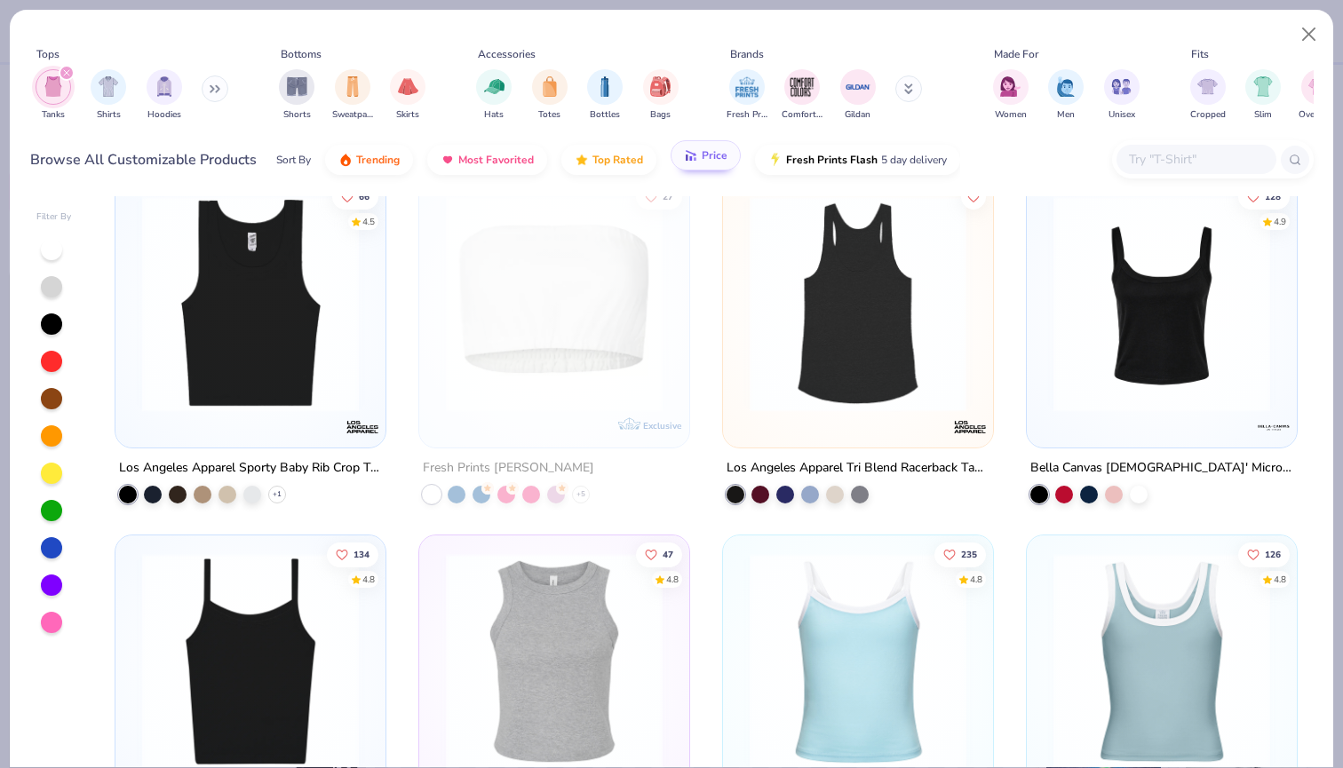
click at [226, 390] on img at bounding box center [250, 303] width 234 height 217
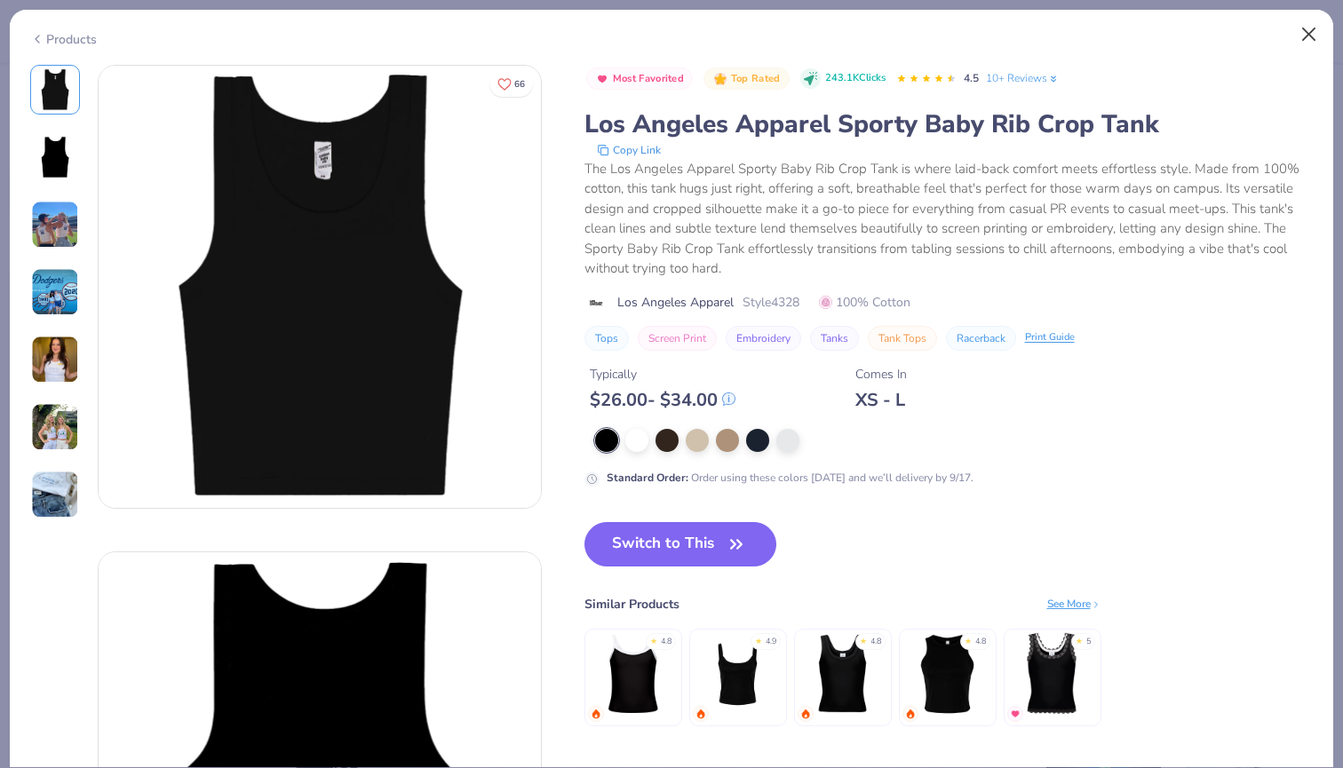
click at [1305, 35] on button "Close" at bounding box center [1309, 35] width 34 height 34
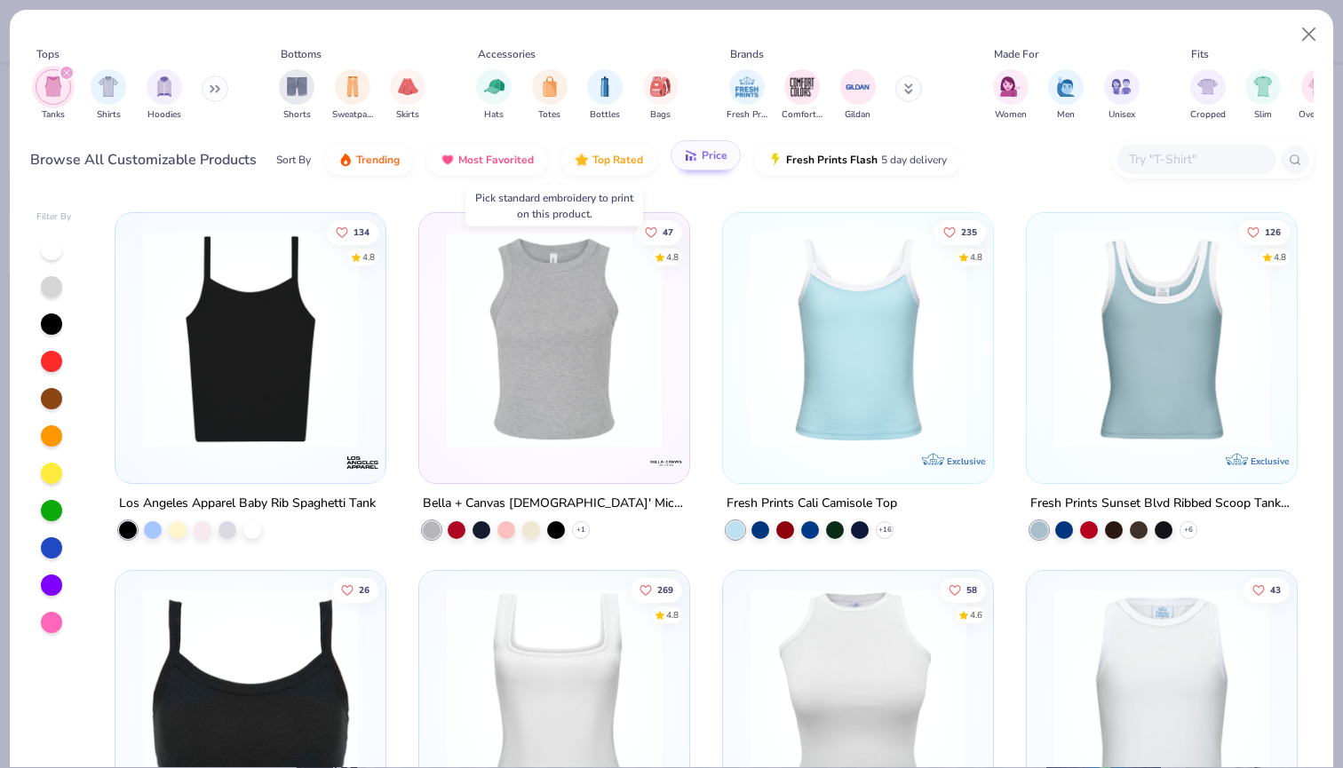
scroll to position [1793, 0]
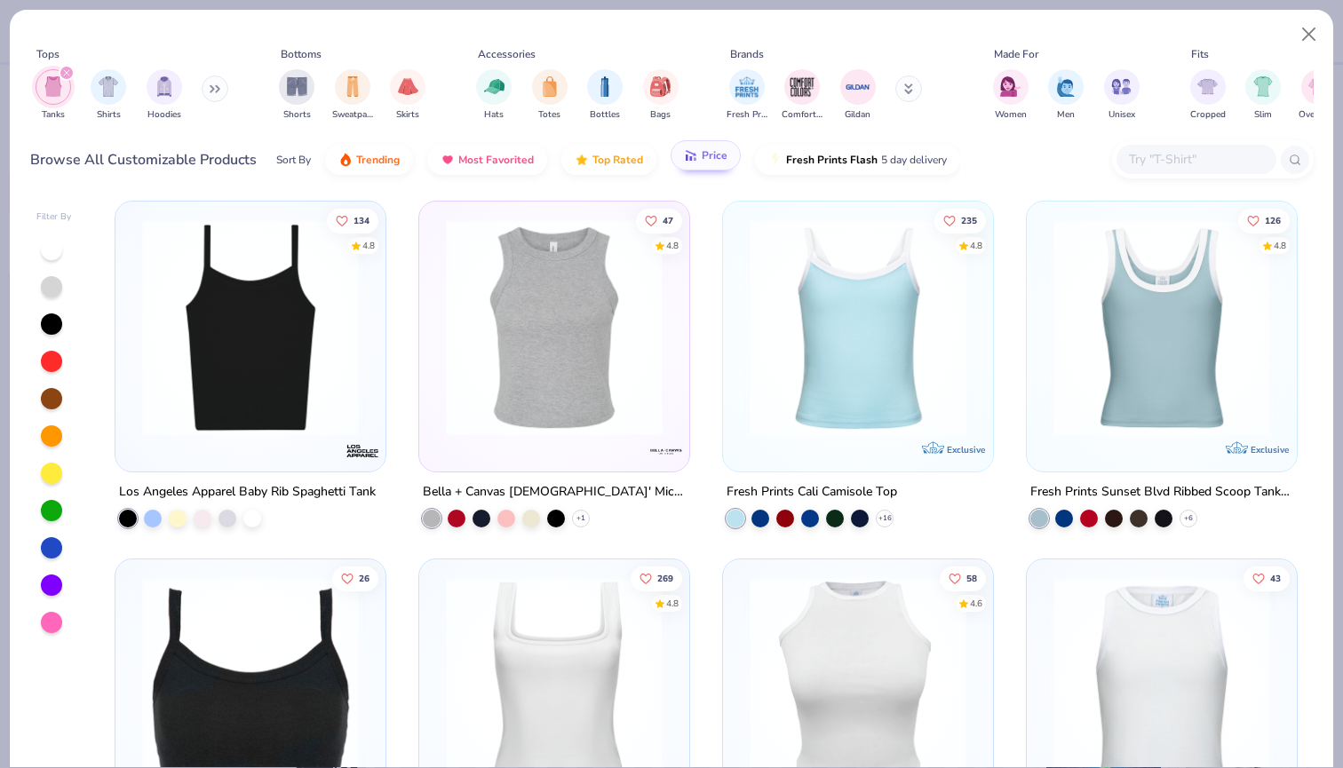
click at [276, 413] on img at bounding box center [250, 327] width 234 height 217
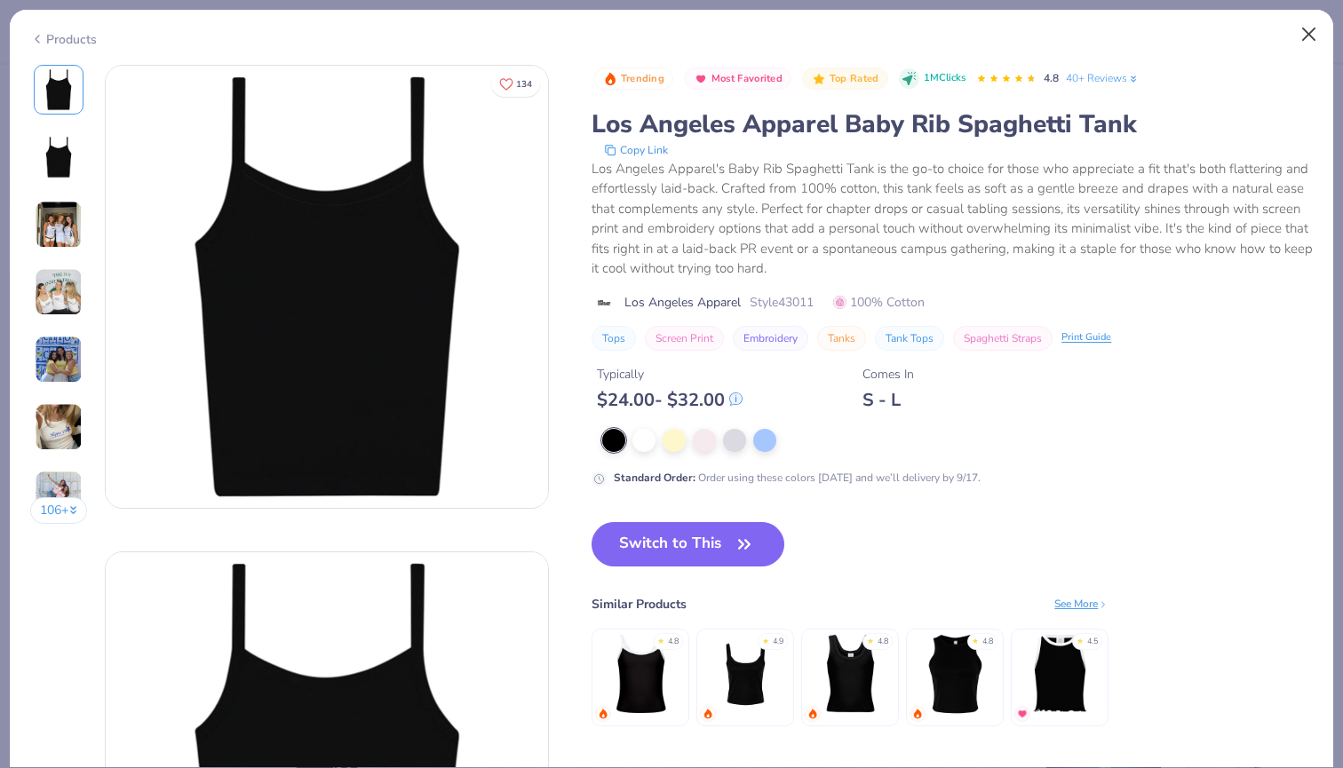
click at [1304, 29] on button "Close" at bounding box center [1309, 35] width 34 height 34
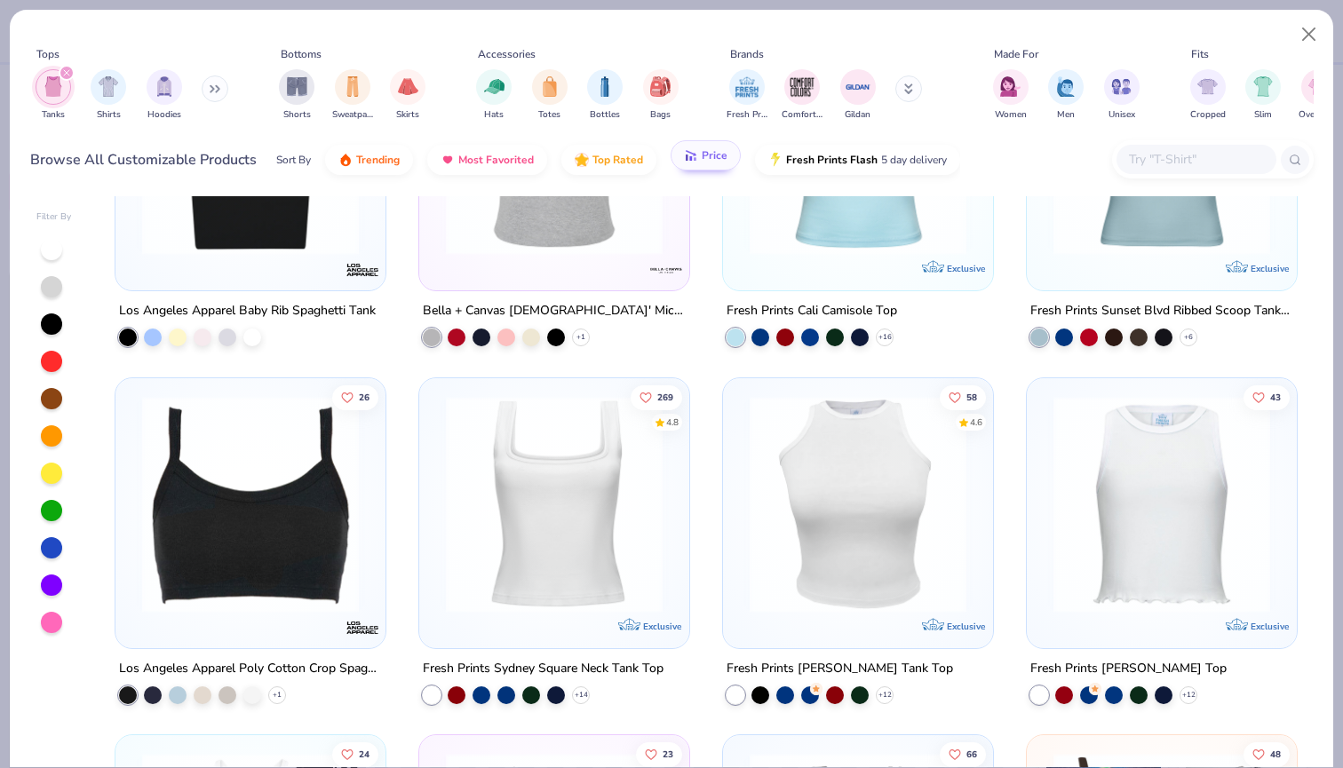
scroll to position [1977, 0]
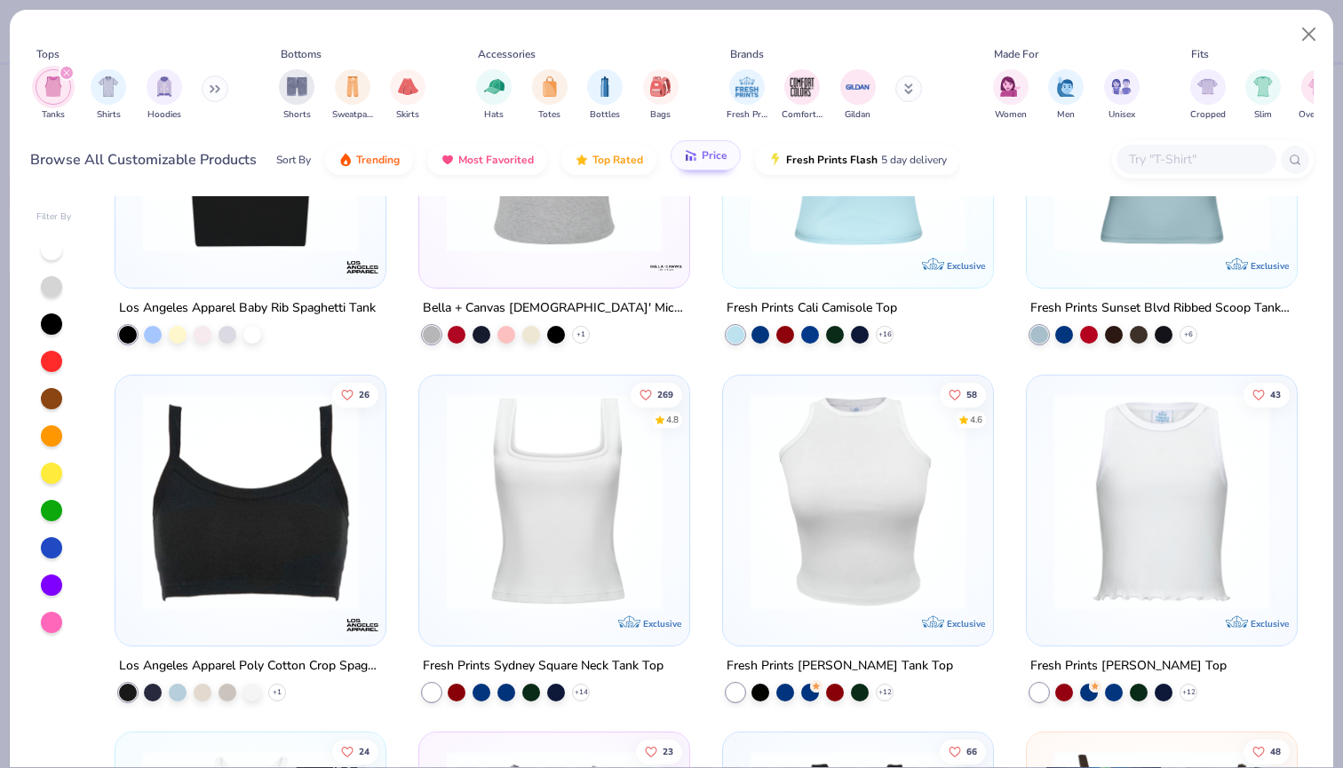
click at [590, 516] on img at bounding box center [554, 501] width 234 height 217
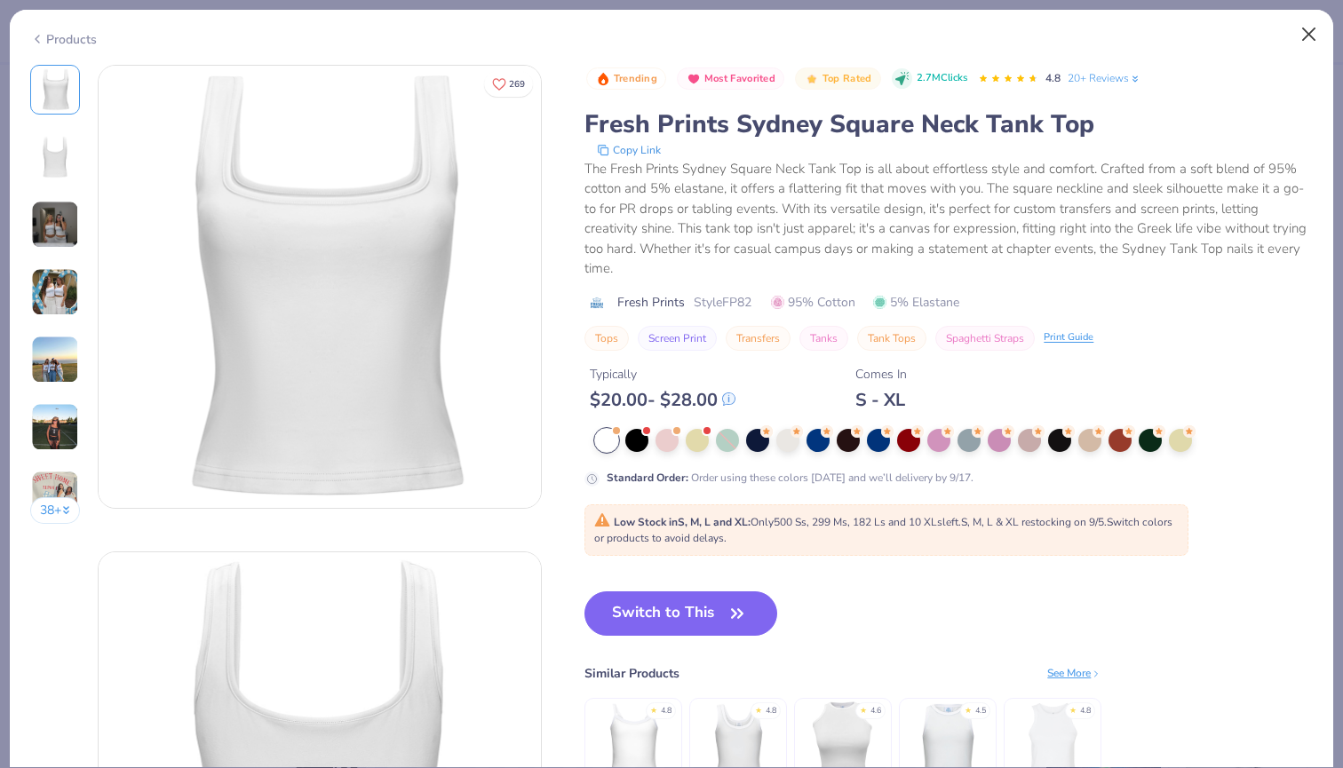
click at [1313, 35] on button "Close" at bounding box center [1309, 35] width 34 height 34
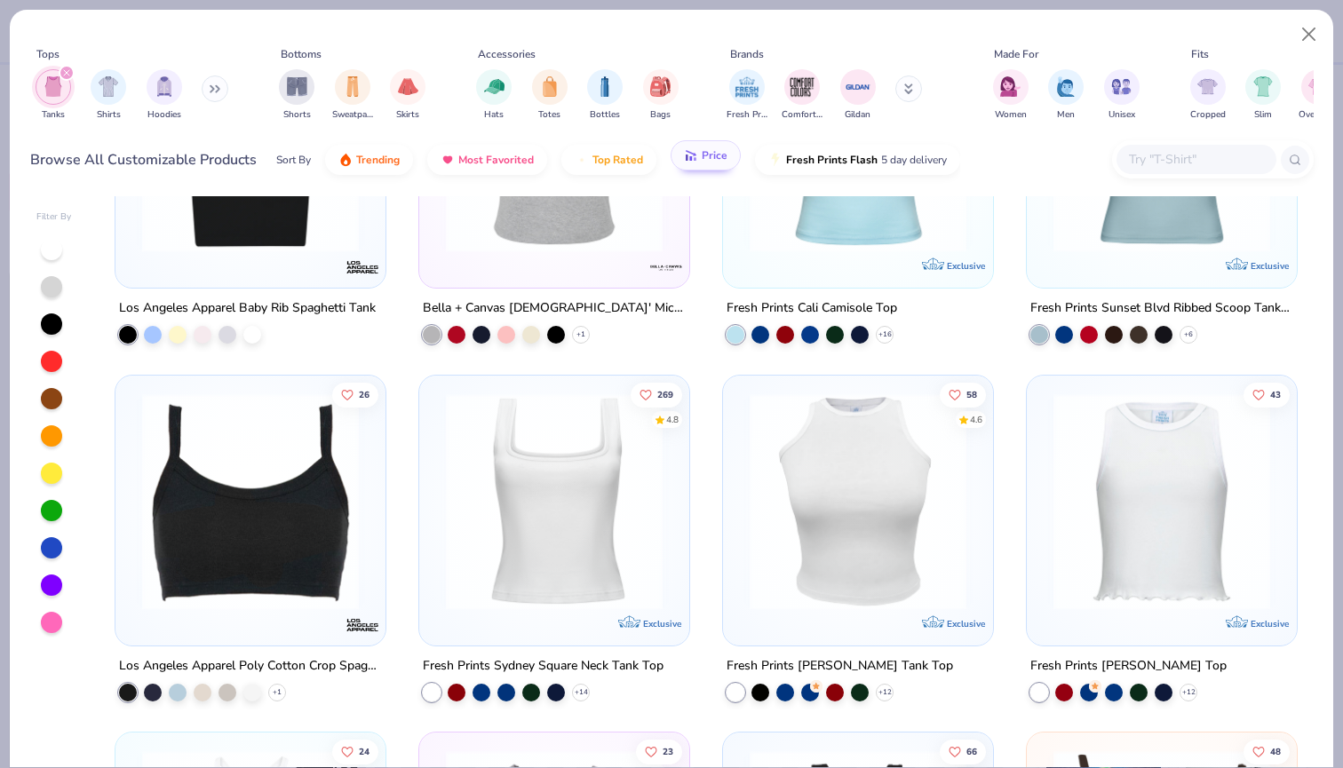
click at [932, 535] on img at bounding box center [858, 501] width 234 height 217
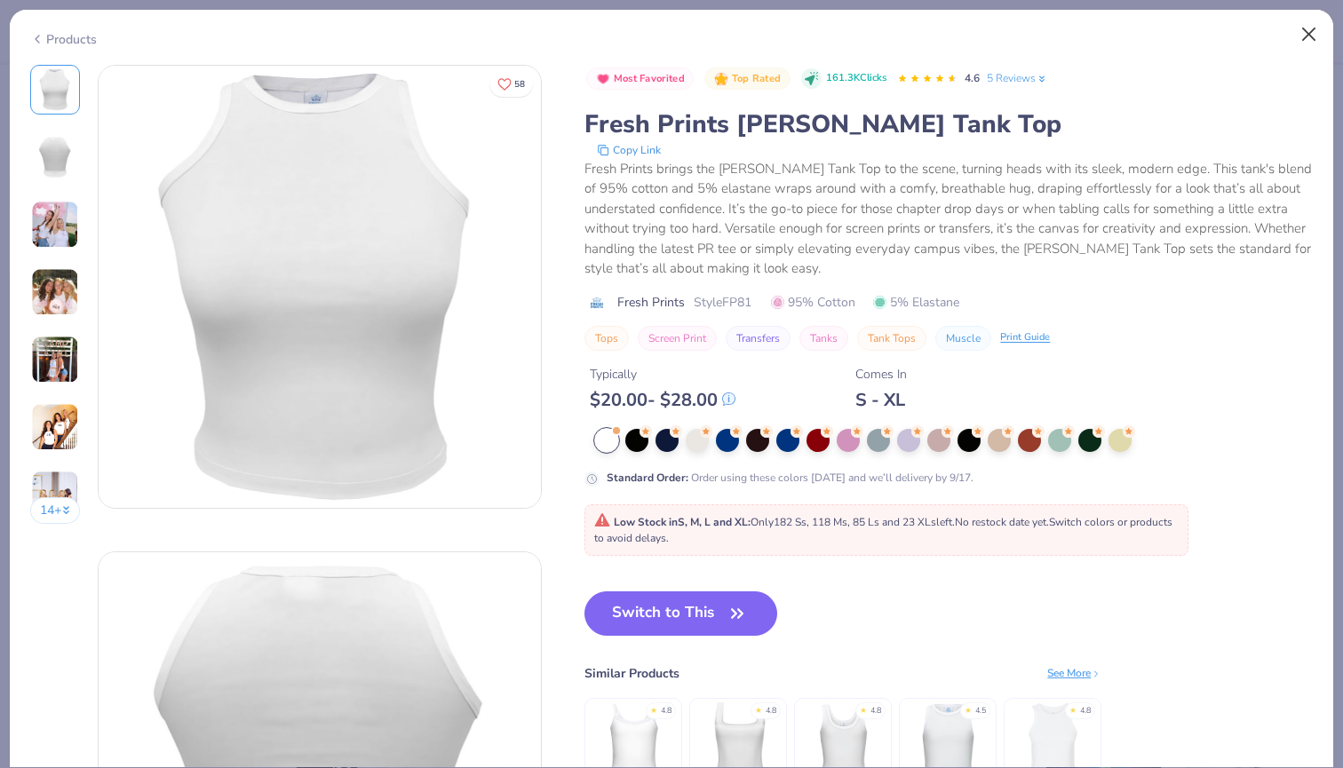
click at [1308, 26] on button "Close" at bounding box center [1309, 35] width 34 height 34
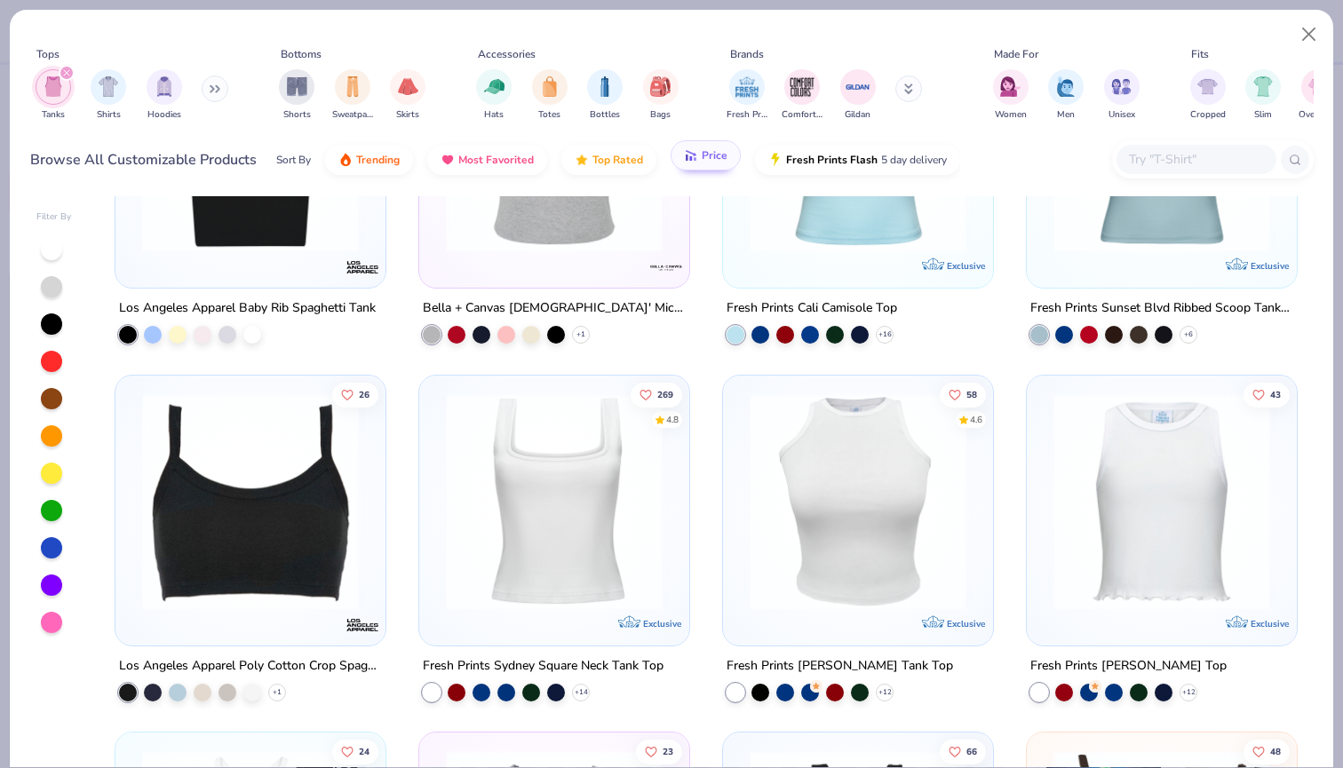
click at [1138, 486] on img at bounding box center [1162, 501] width 234 height 217
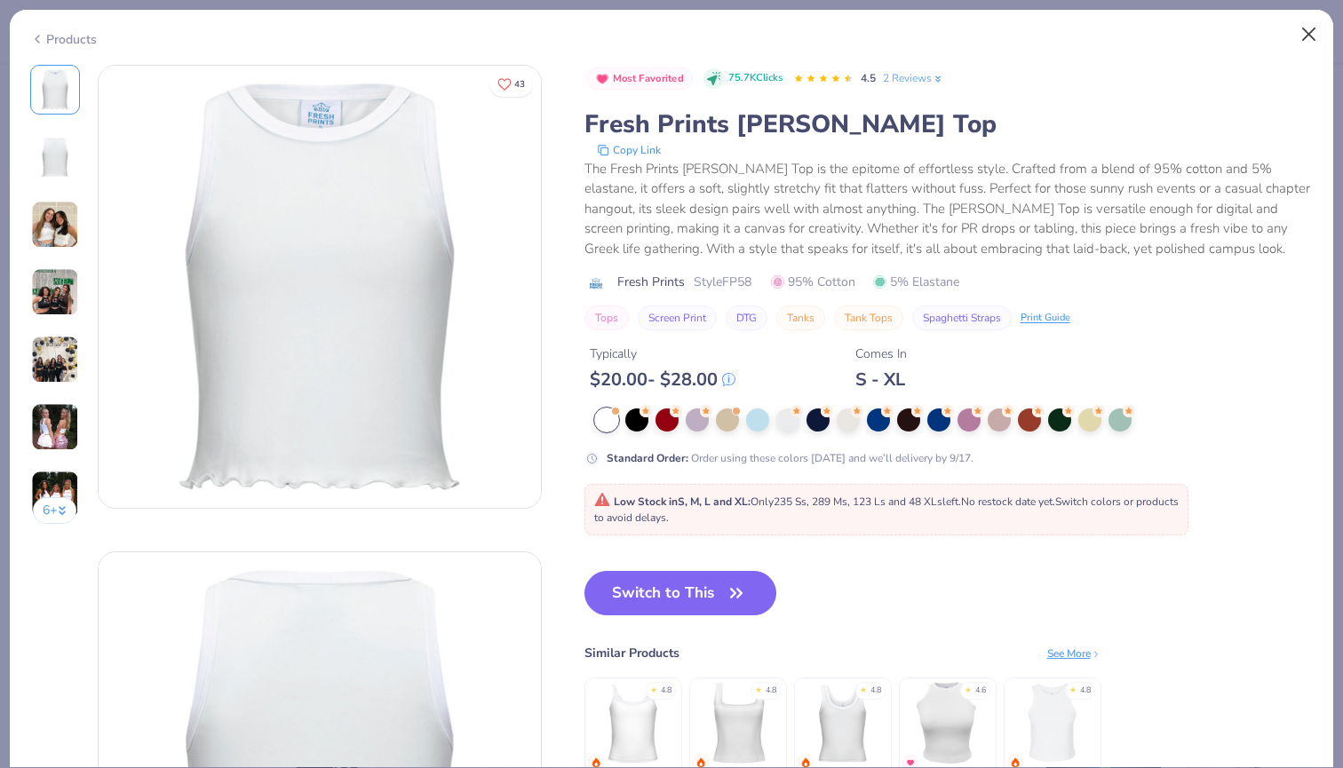
click at [1299, 37] on button "Close" at bounding box center [1309, 35] width 34 height 34
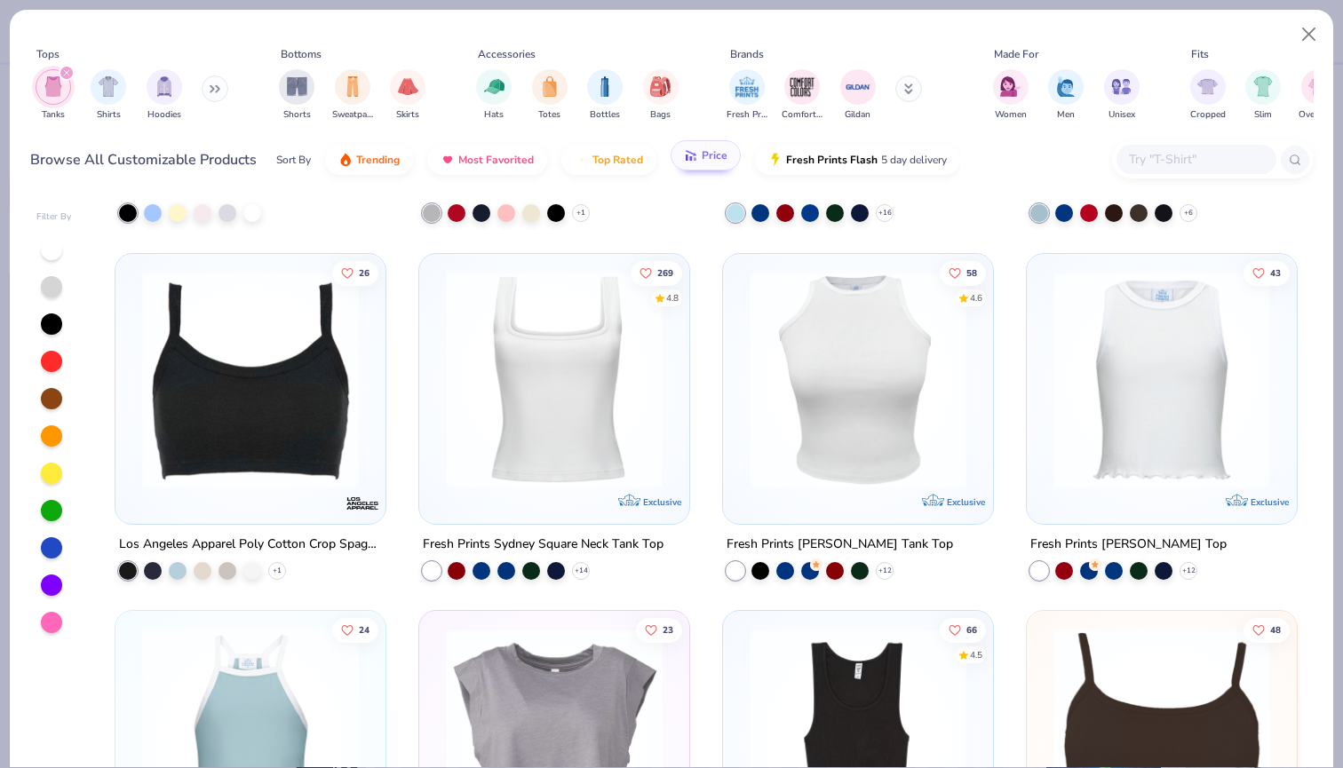
scroll to position [2061, 0]
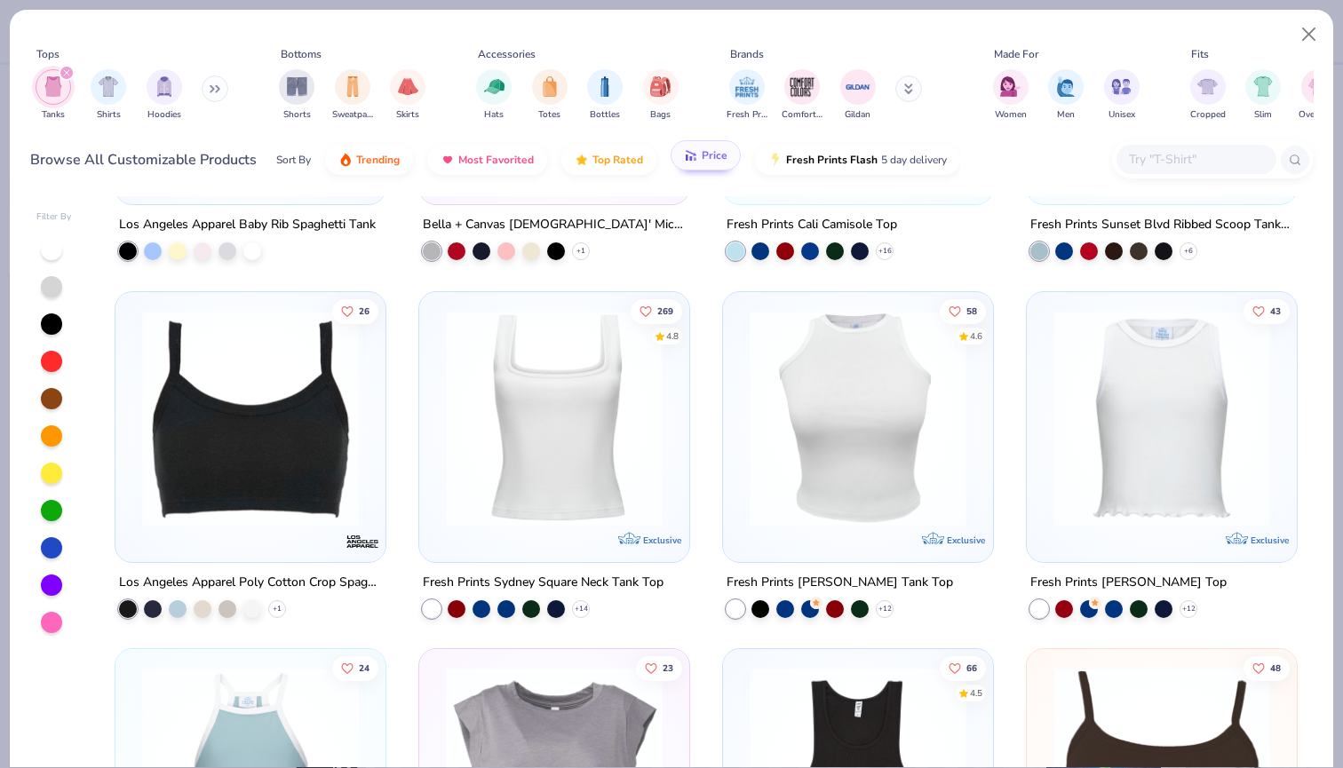
click at [613, 443] on img at bounding box center [554, 417] width 234 height 217
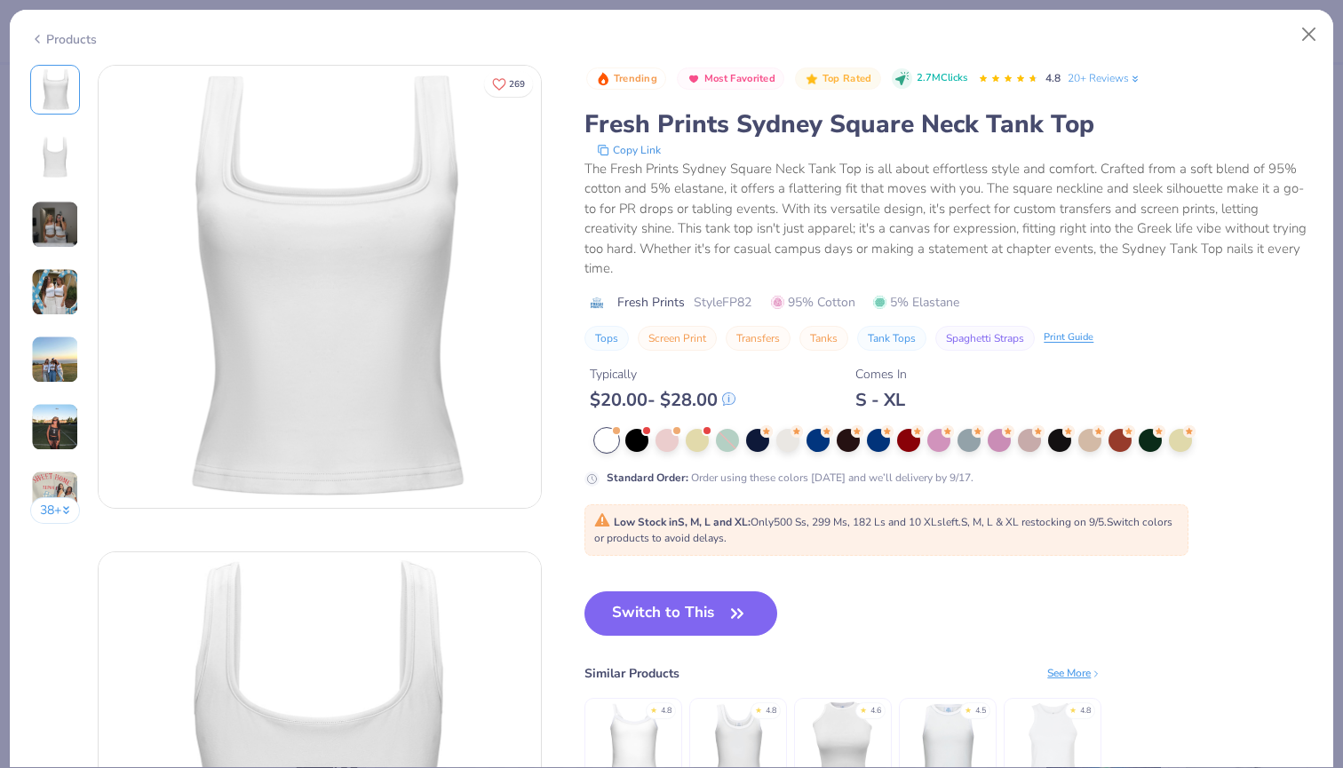
click at [617, 703] on img at bounding box center [634, 743] width 84 height 84
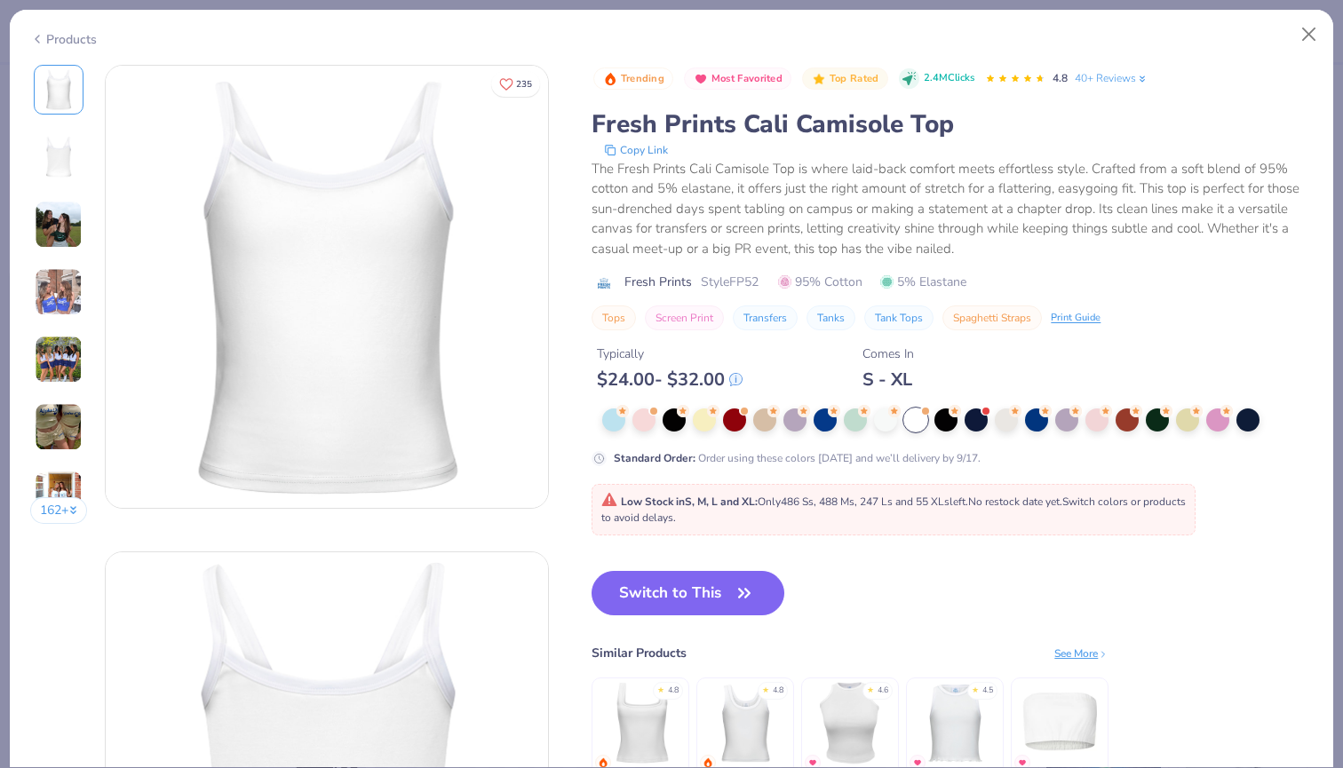
click at [663, 703] on img at bounding box center [641, 723] width 84 height 84
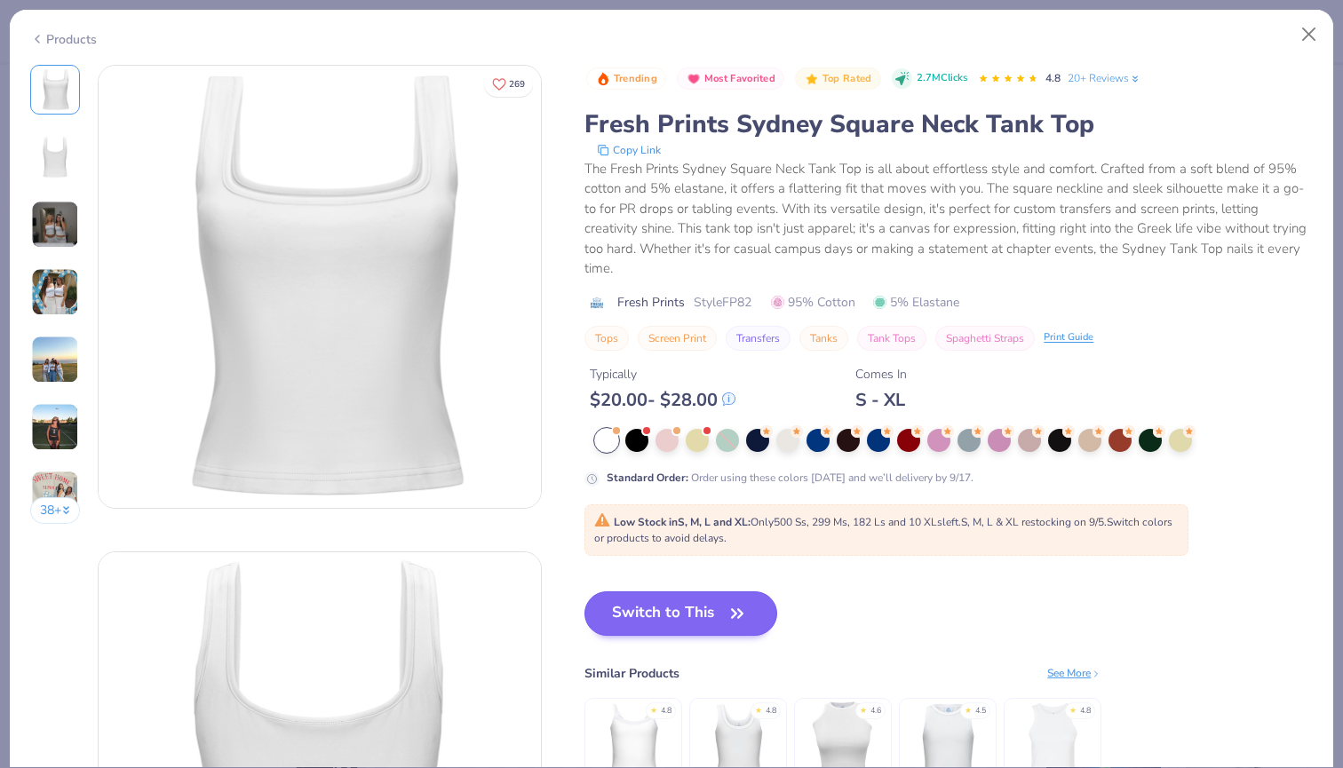
click at [707, 598] on button "Switch to This" at bounding box center [680, 614] width 193 height 44
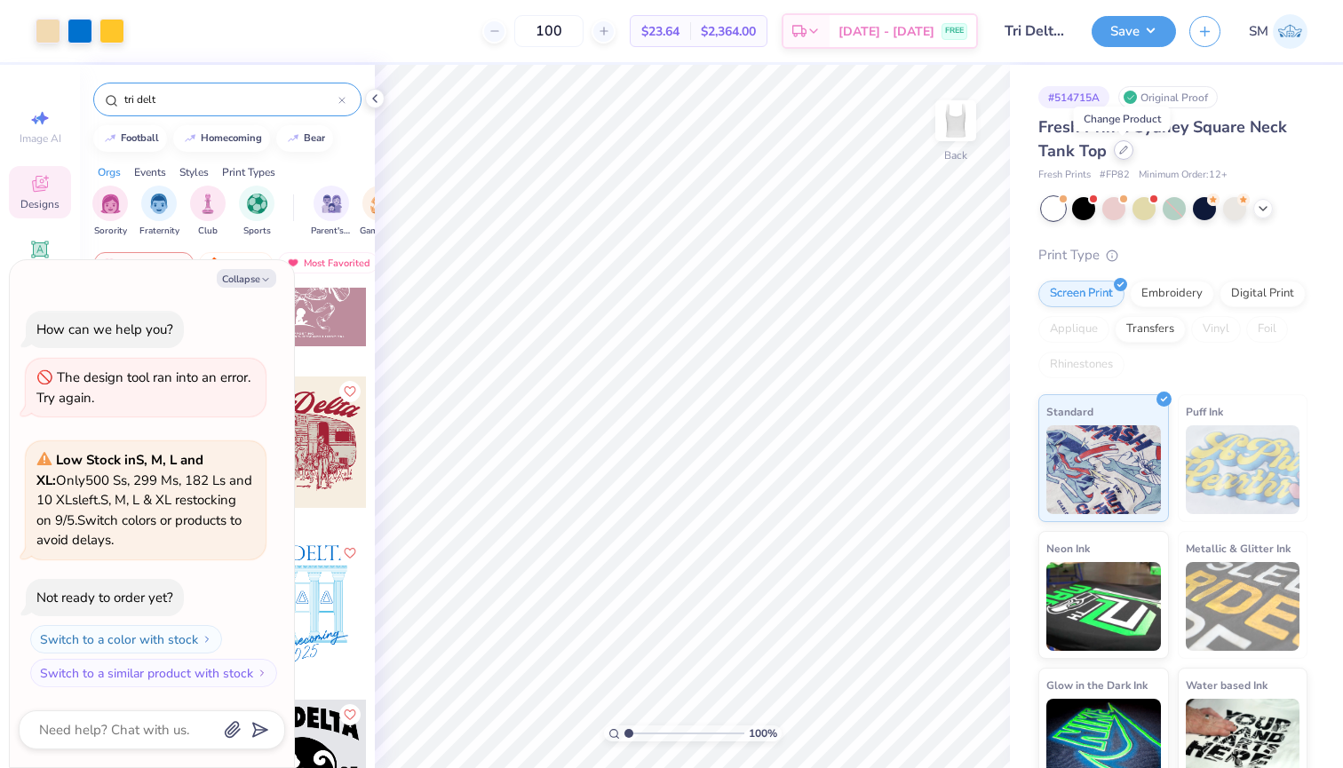
click at [1123, 157] on div at bounding box center [1124, 150] width 20 height 20
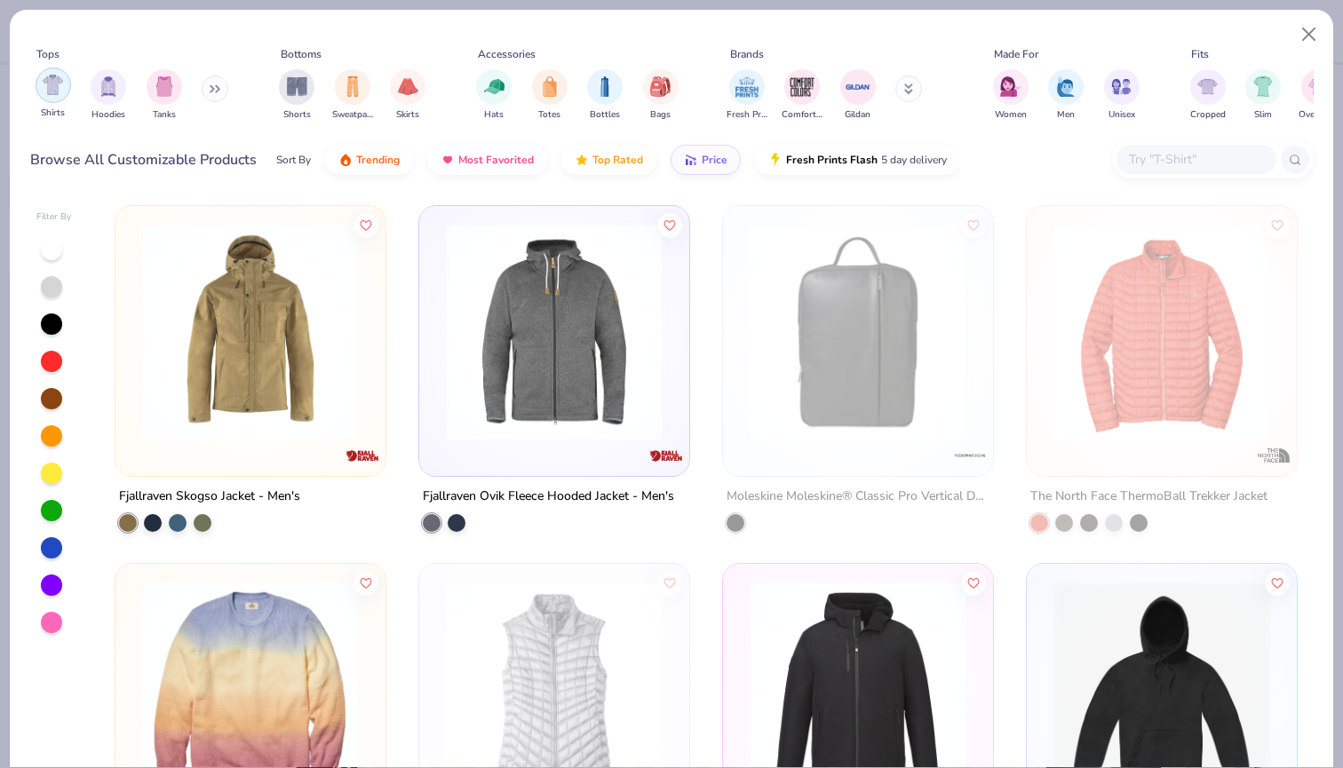
click at [61, 99] on div "filter for Shirts" at bounding box center [54, 86] width 36 height 36
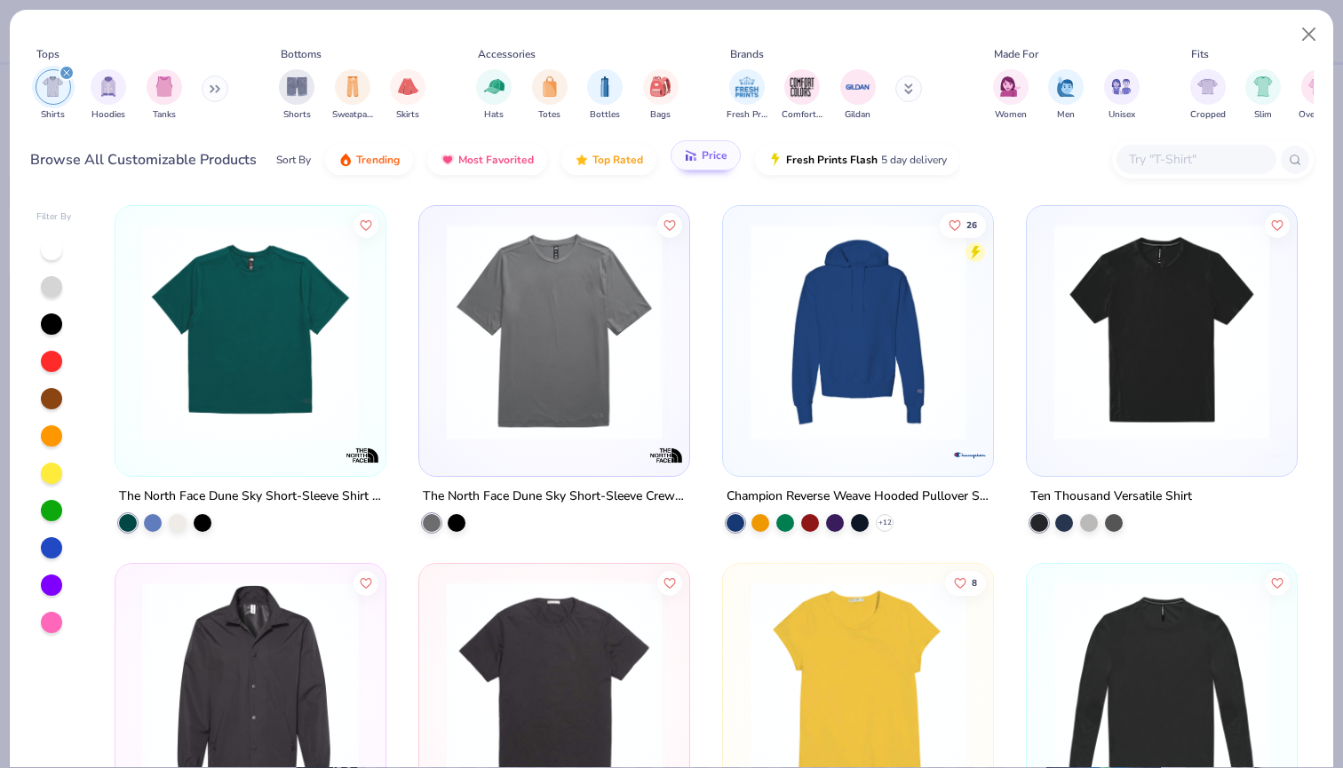
click at [704, 160] on span "Price" at bounding box center [715, 155] width 26 height 14
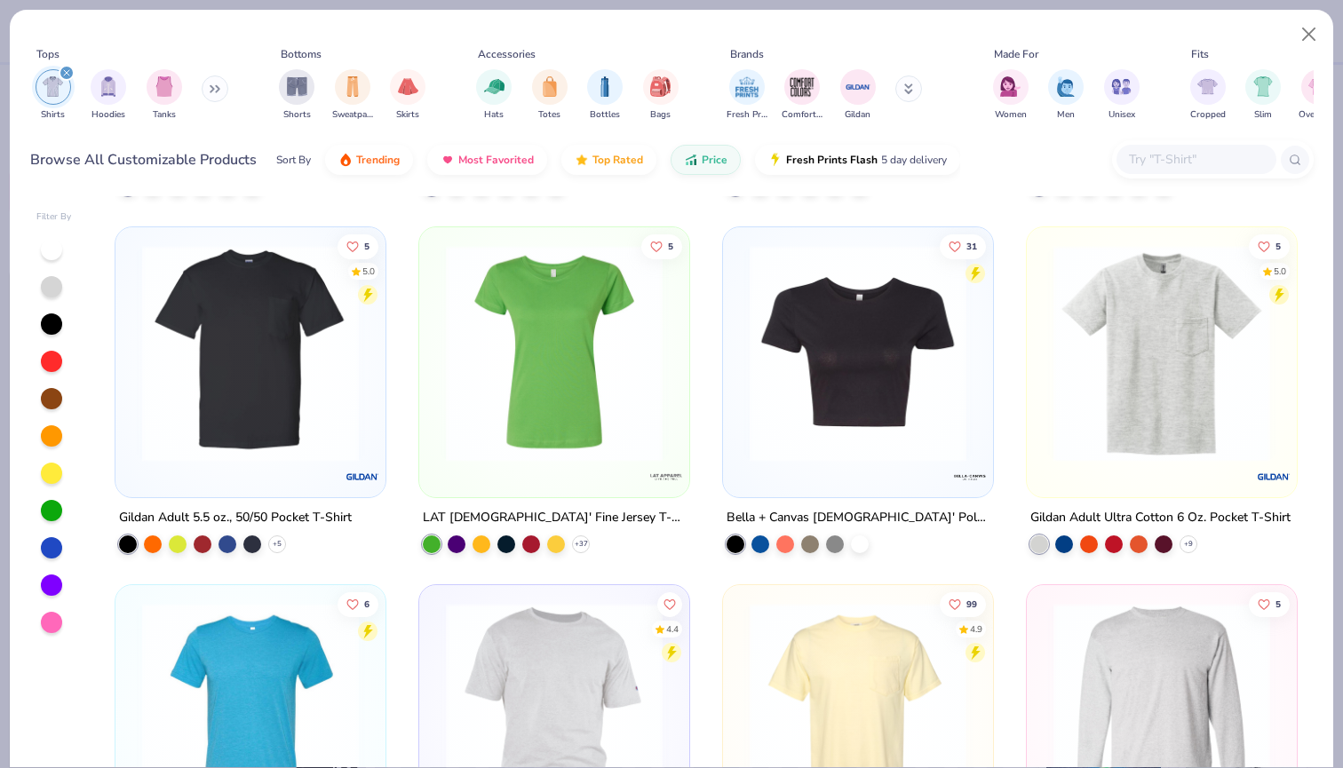
scroll to position [4633, 0]
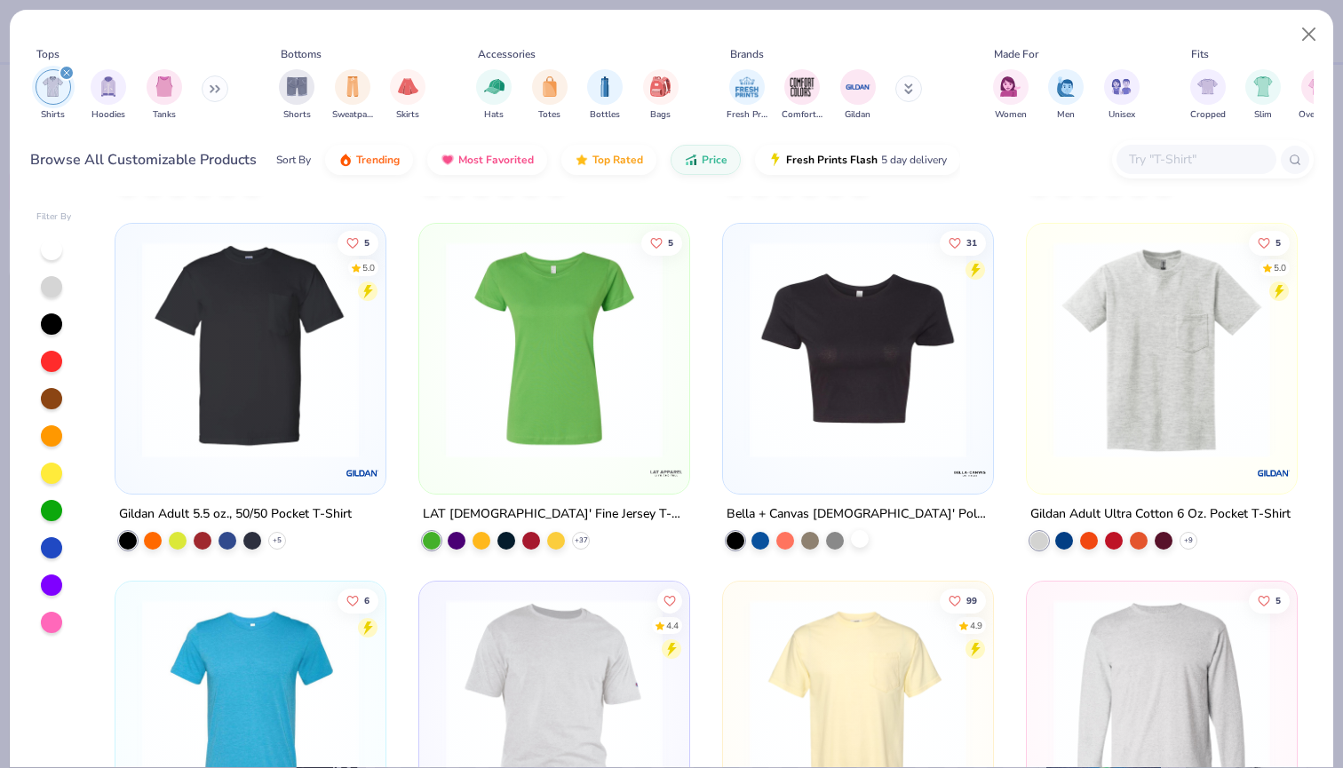
click at [858, 536] on div at bounding box center [860, 538] width 18 height 18
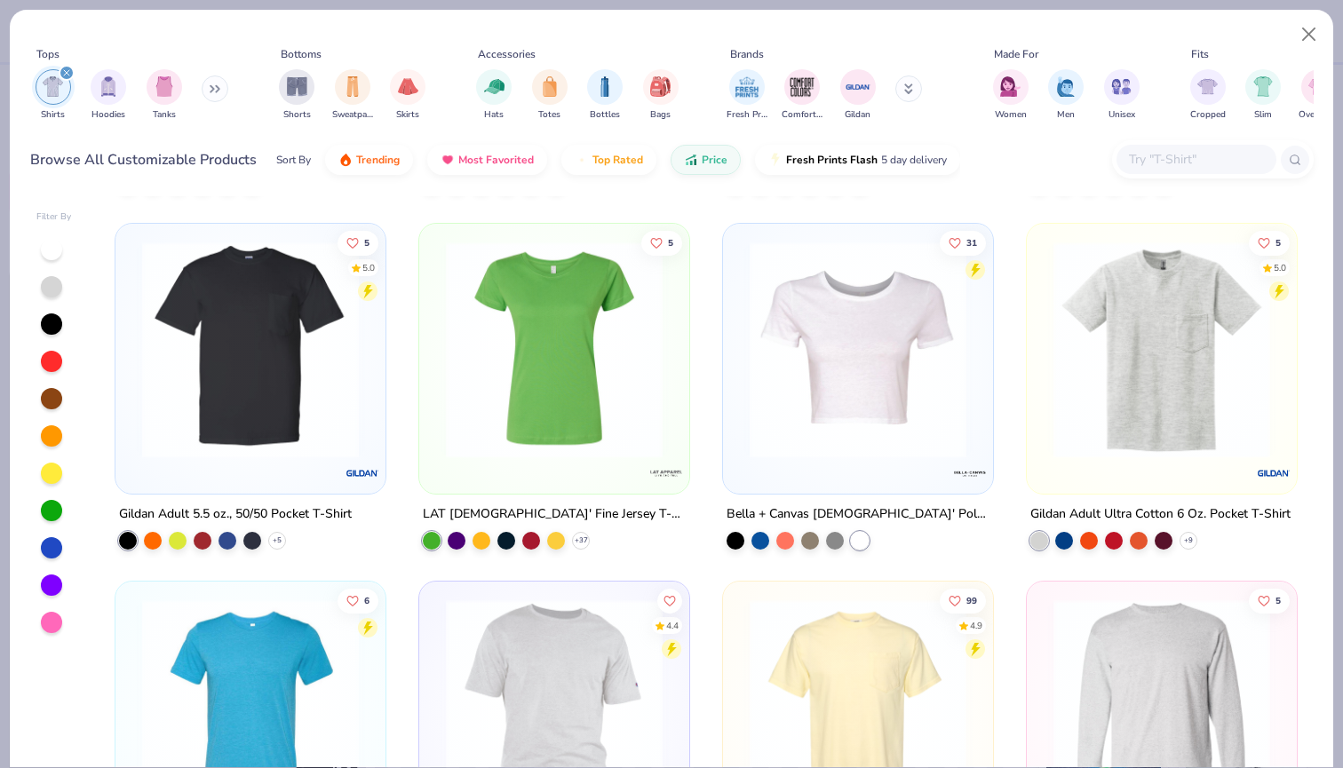
click at [920, 430] on img at bounding box center [858, 350] width 234 height 217
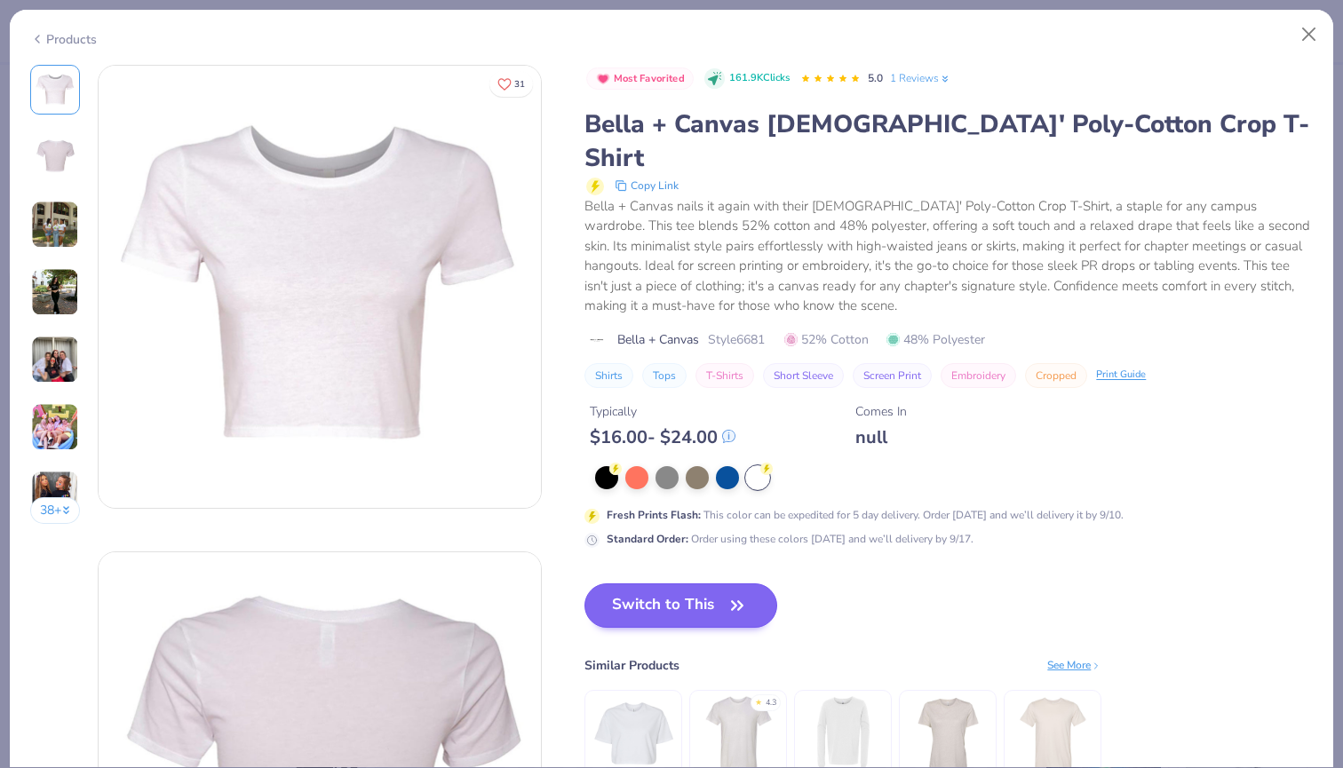
click at [680, 584] on button "Switch to This" at bounding box center [680, 606] width 193 height 44
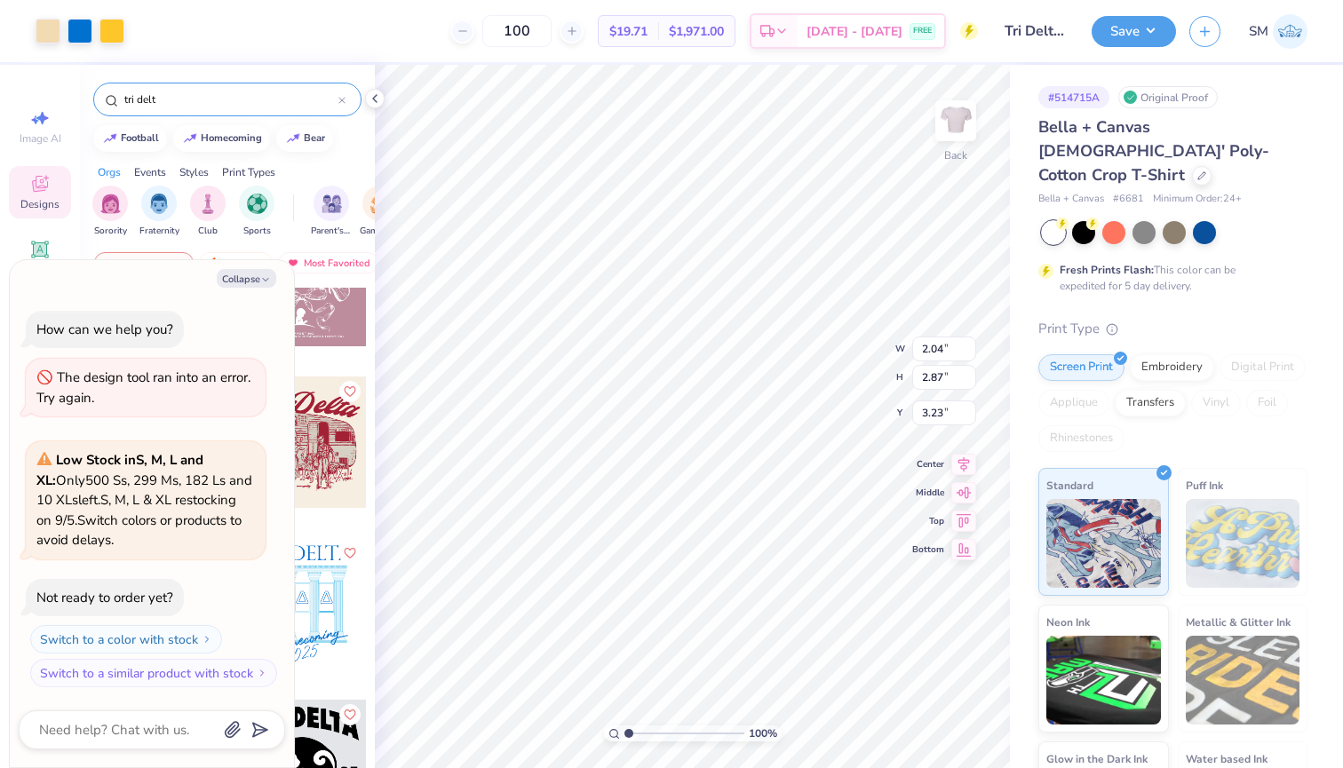
type textarea "x"
type input "2.54"
type input "3.56"
click at [964, 448] on icon at bounding box center [964, 447] width 12 height 15
click at [1130, 38] on button "Save" at bounding box center [1134, 28] width 84 height 31
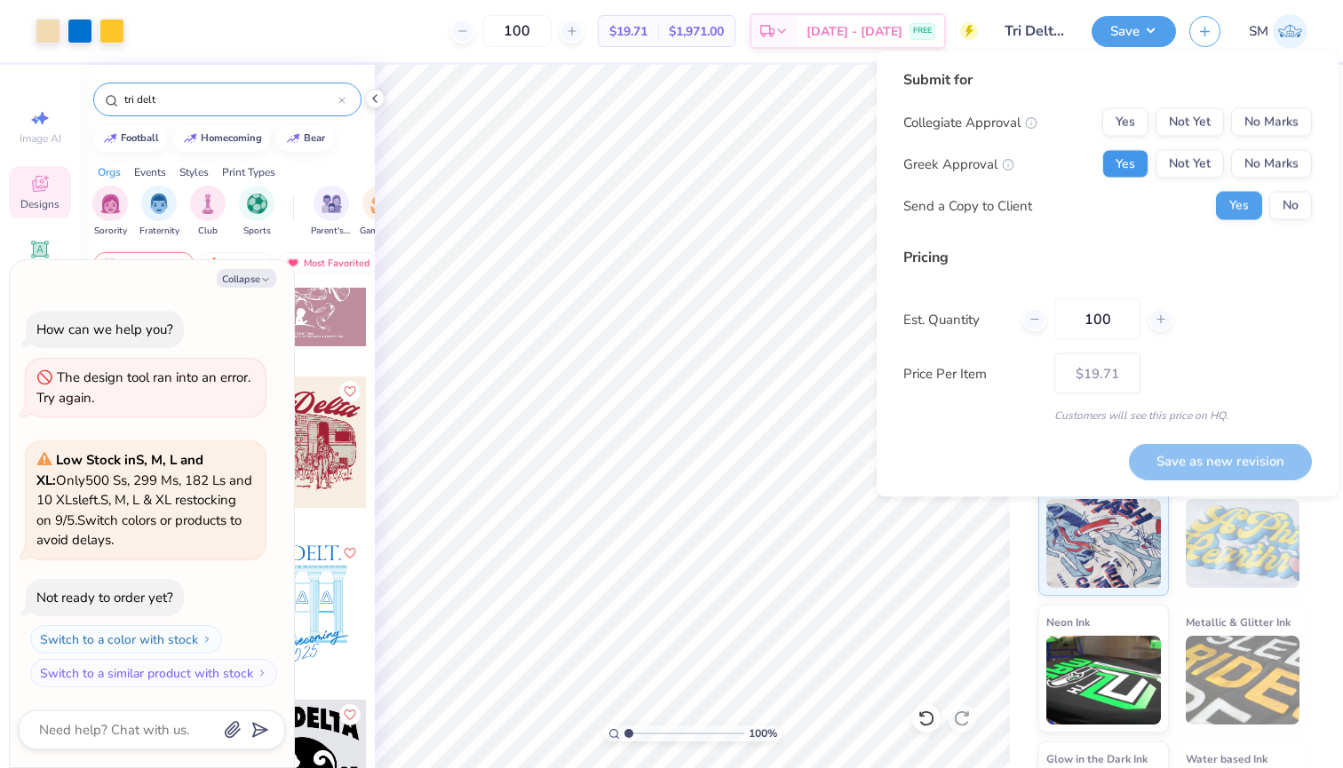
click at [1109, 162] on button "Yes" at bounding box center [1125, 164] width 46 height 28
click at [1275, 119] on button "No Marks" at bounding box center [1271, 122] width 81 height 28
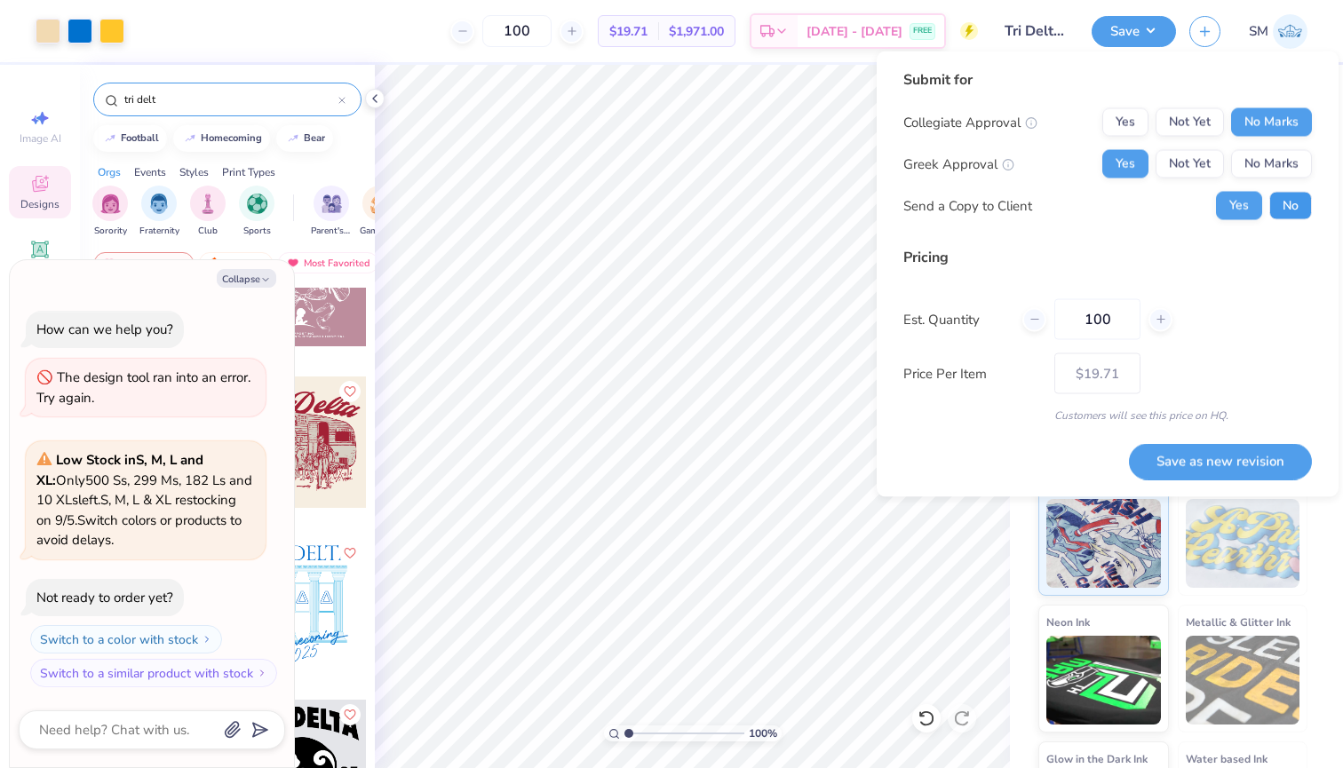
click at [1292, 204] on button "No" at bounding box center [1290, 206] width 43 height 28
type textarea "x"
click at [1245, 463] on button "Save as new revision" at bounding box center [1220, 461] width 183 height 36
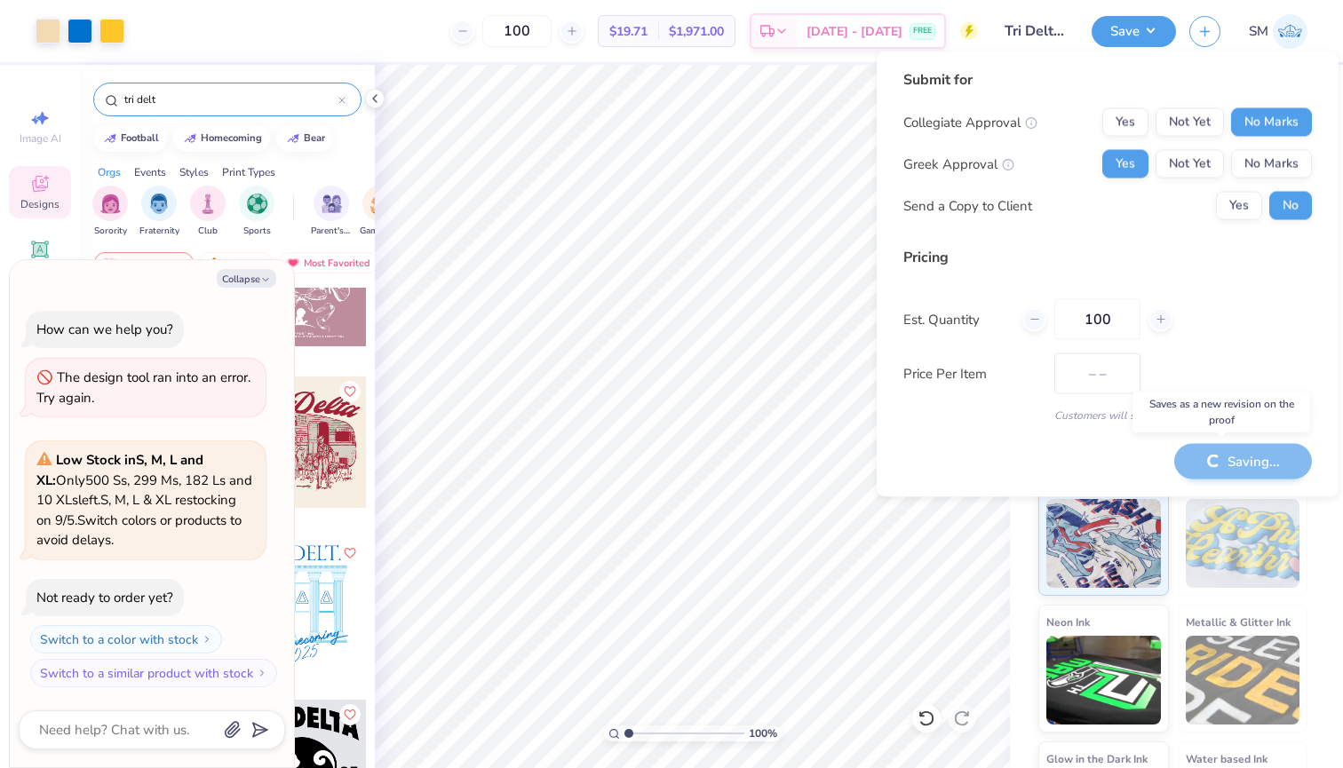
type input "$19.71"
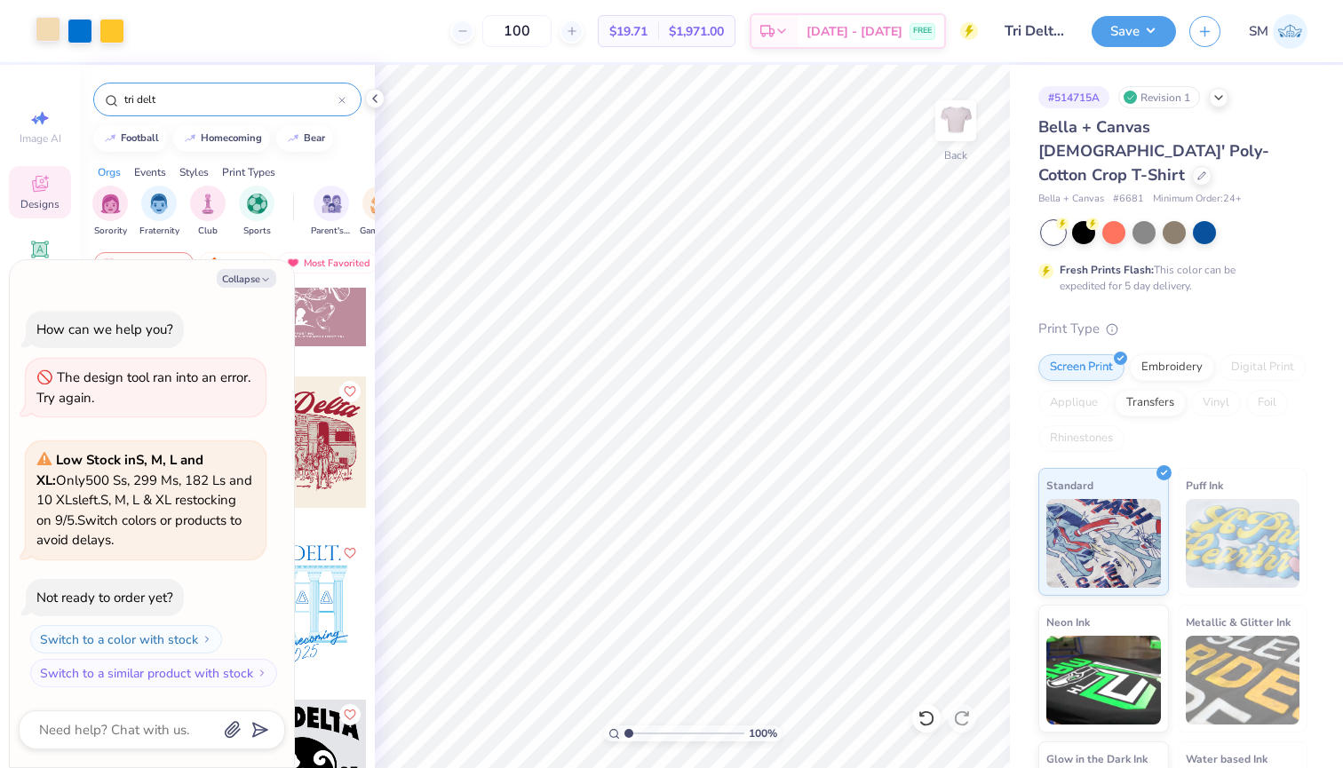
click at [47, 26] on div at bounding box center [48, 29] width 25 height 25
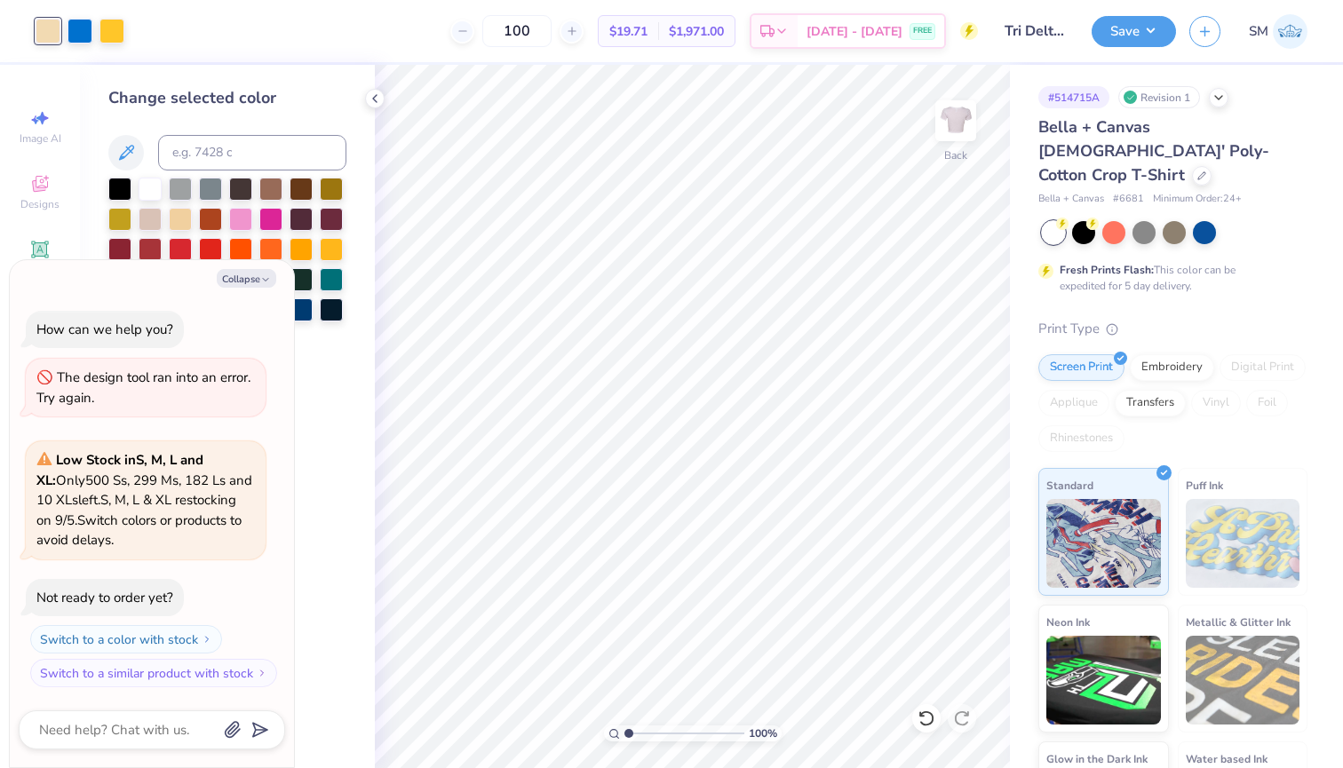
click at [253, 292] on div "Collapse How can we help you? The design tool ran into an error. Try again. Low…" at bounding box center [152, 514] width 284 height 508
click at [251, 288] on button "Collapse" at bounding box center [247, 278] width 60 height 19
type textarea "x"
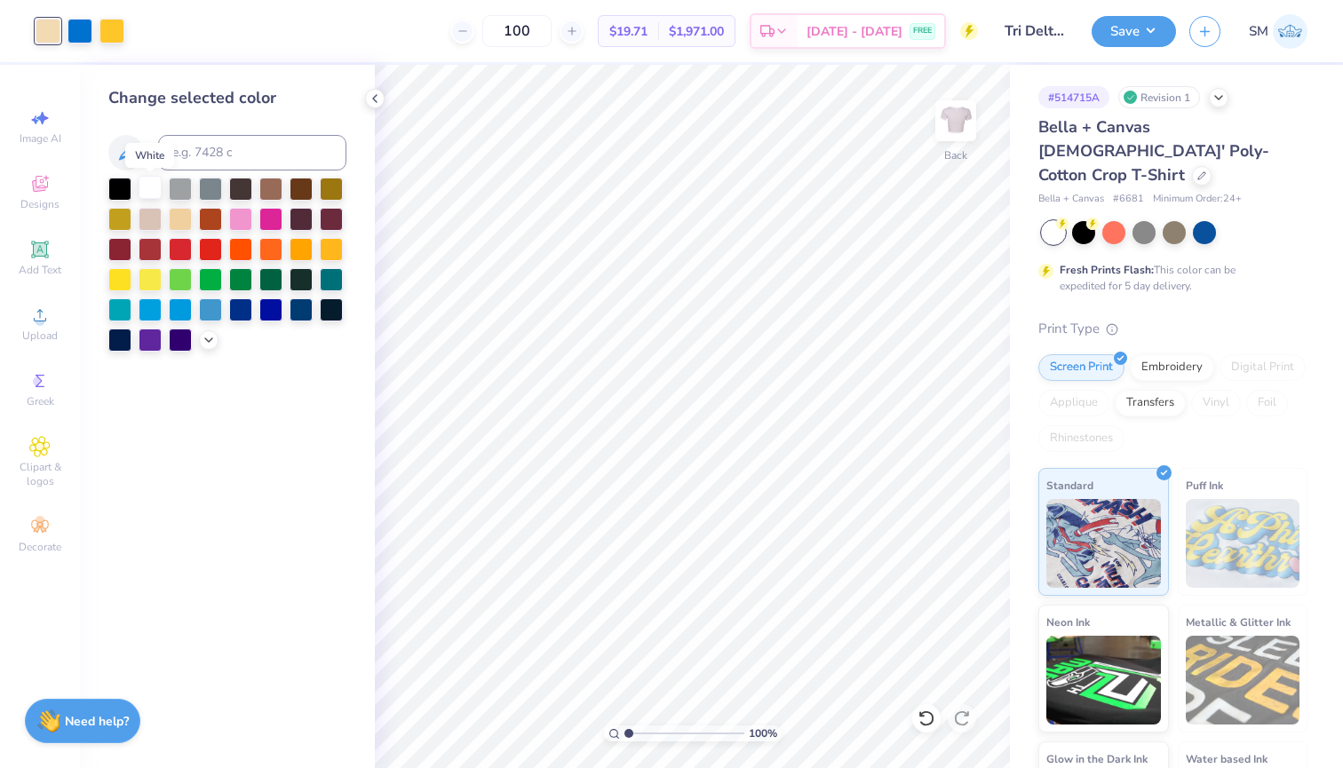
click at [154, 193] on div at bounding box center [150, 187] width 23 height 23
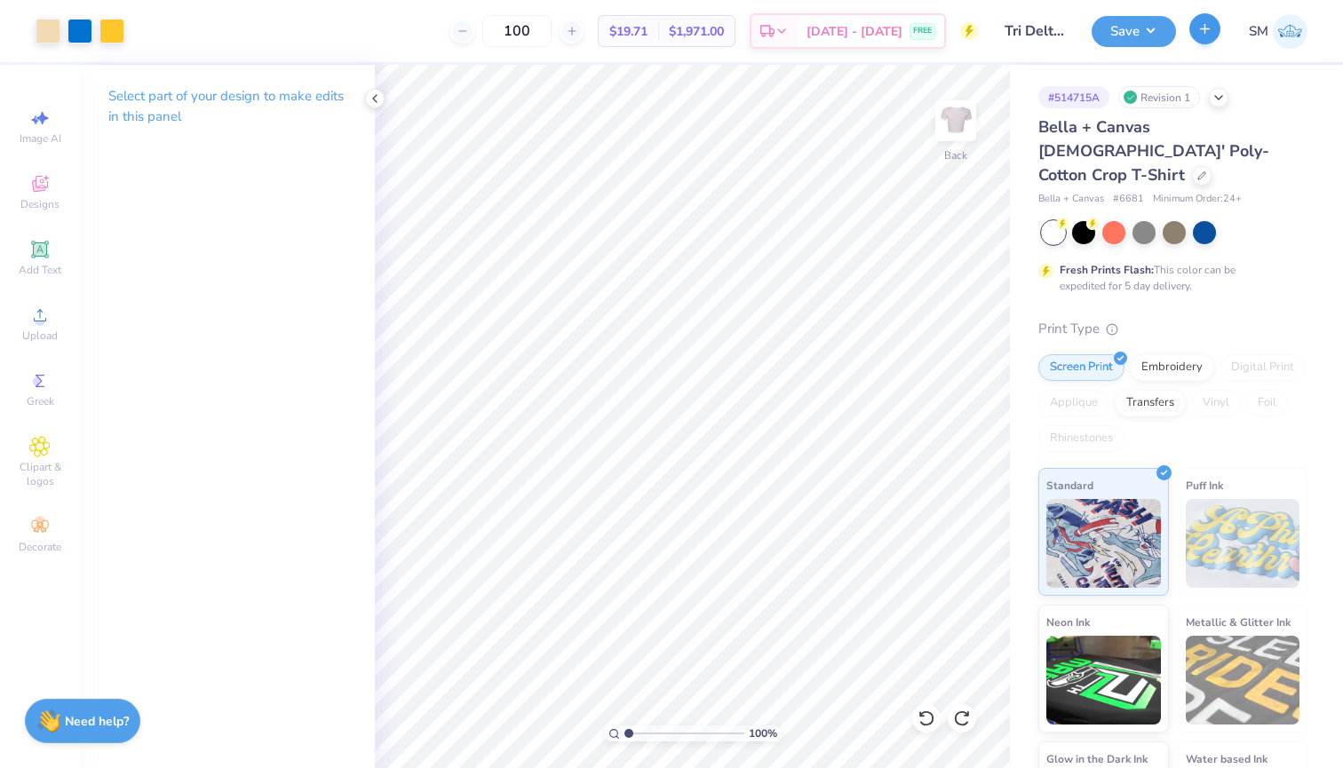
click at [1206, 38] on button "button" at bounding box center [1204, 28] width 31 height 31
click at [1204, 35] on icon "button" at bounding box center [1204, 28] width 15 height 15
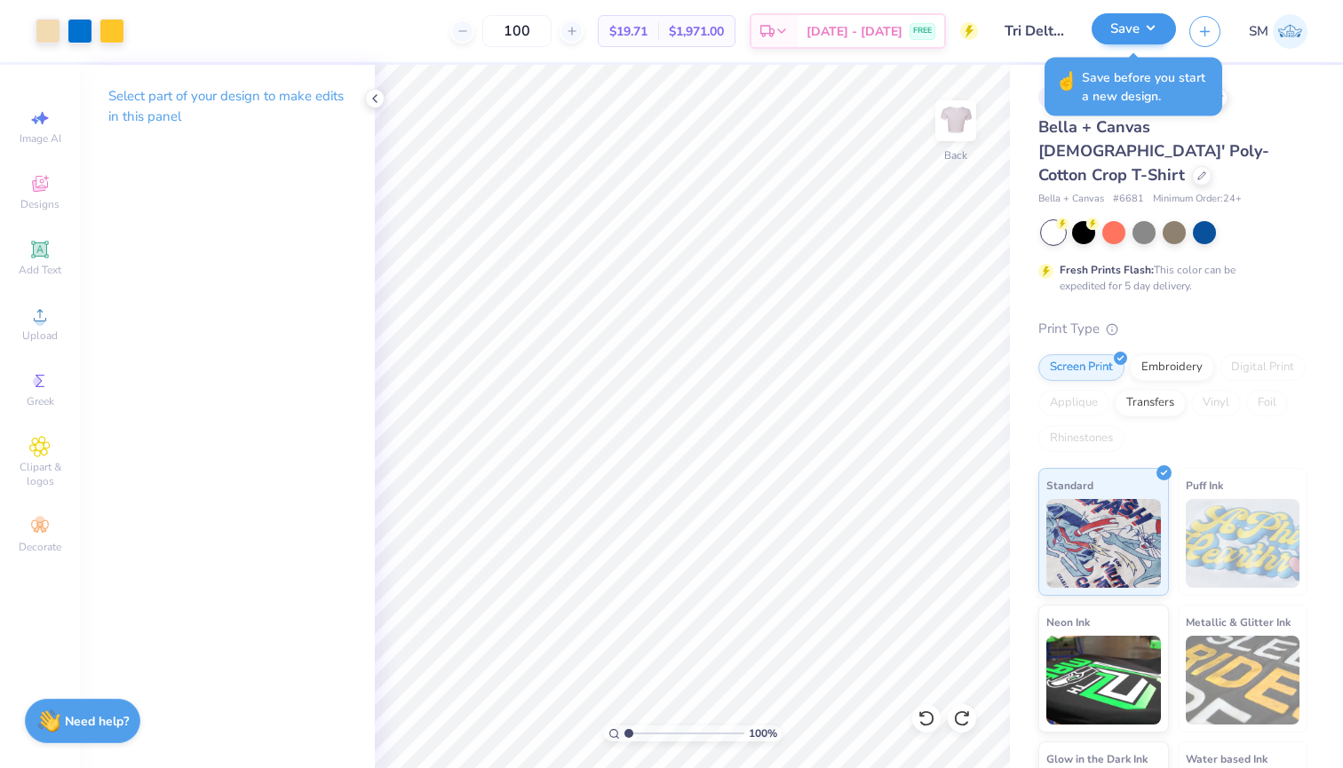
click at [1147, 32] on button "Save" at bounding box center [1134, 28] width 84 height 31
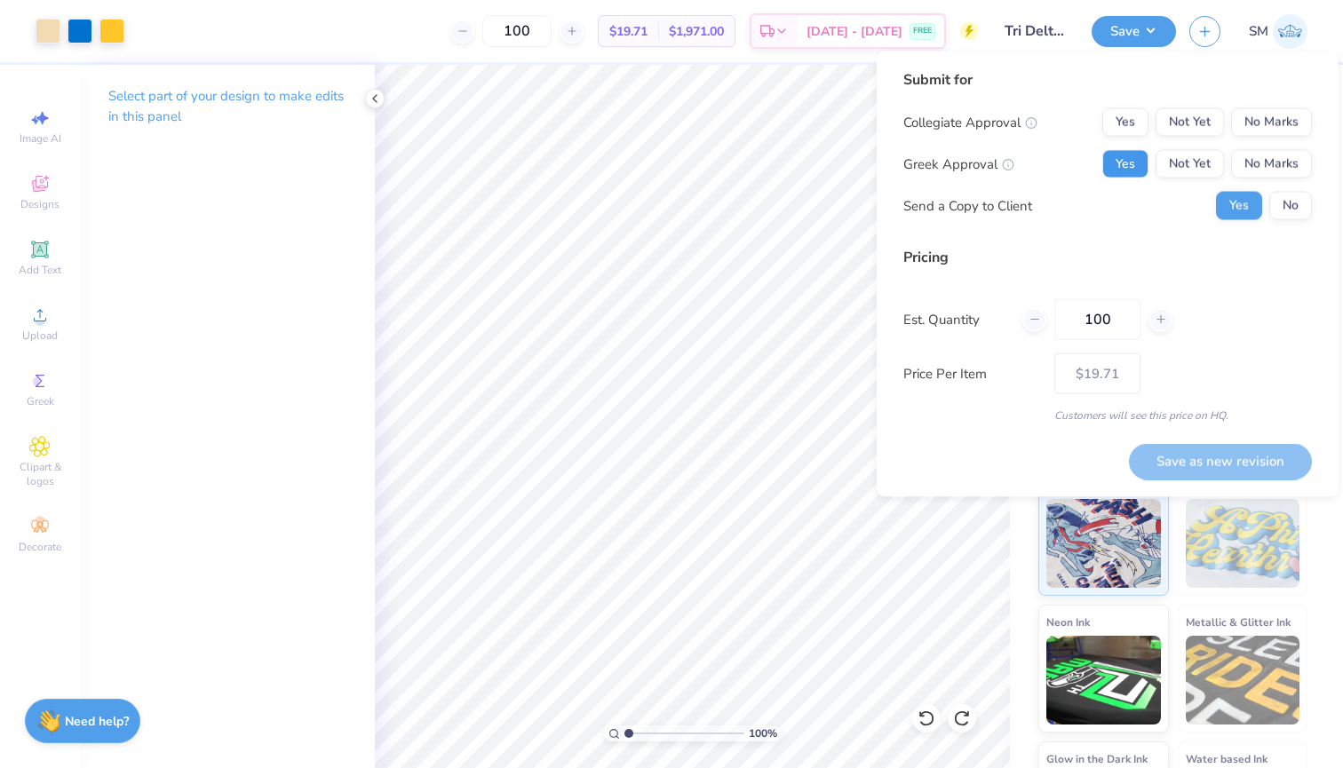
click at [1132, 163] on button "Yes" at bounding box center [1125, 164] width 46 height 28
click at [1292, 126] on button "No Marks" at bounding box center [1271, 122] width 81 height 28
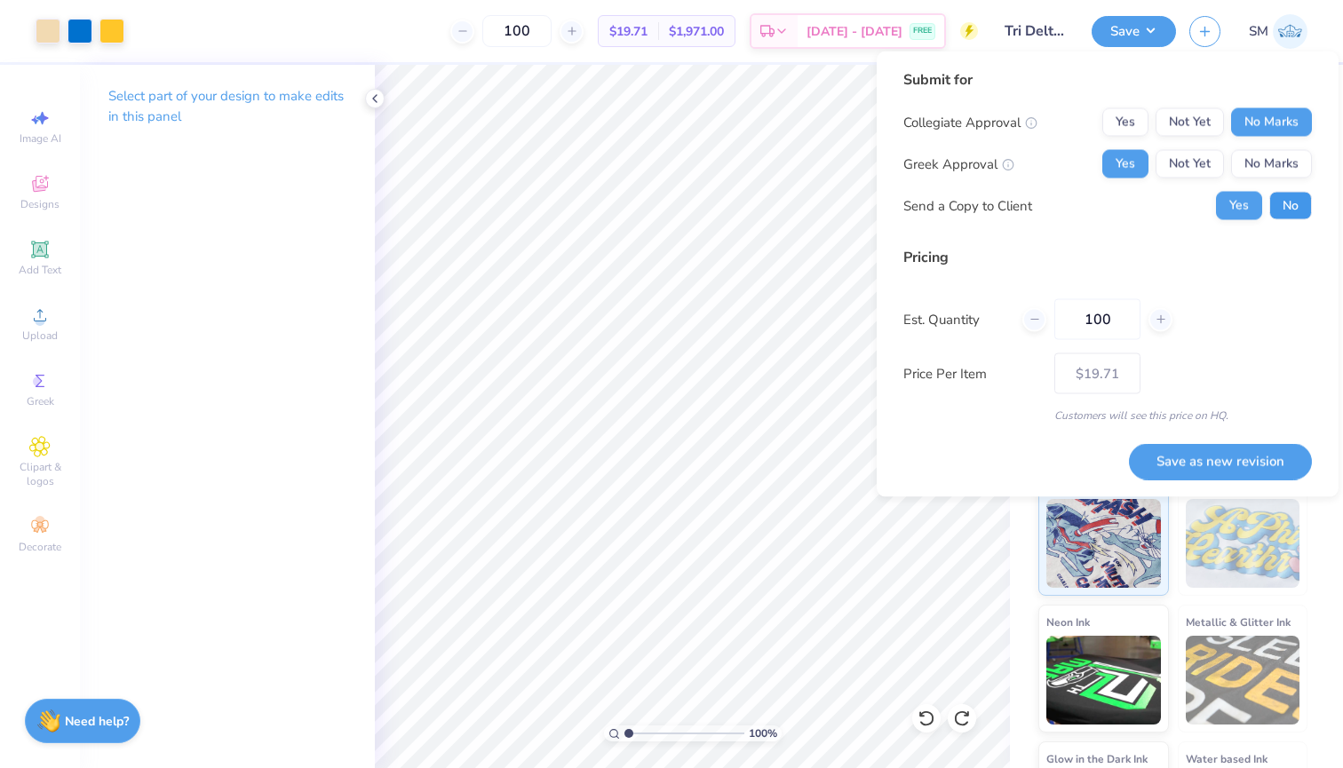
click at [1292, 206] on button "No" at bounding box center [1290, 206] width 43 height 28
click at [1174, 465] on button "Save as new revision" at bounding box center [1220, 461] width 183 height 36
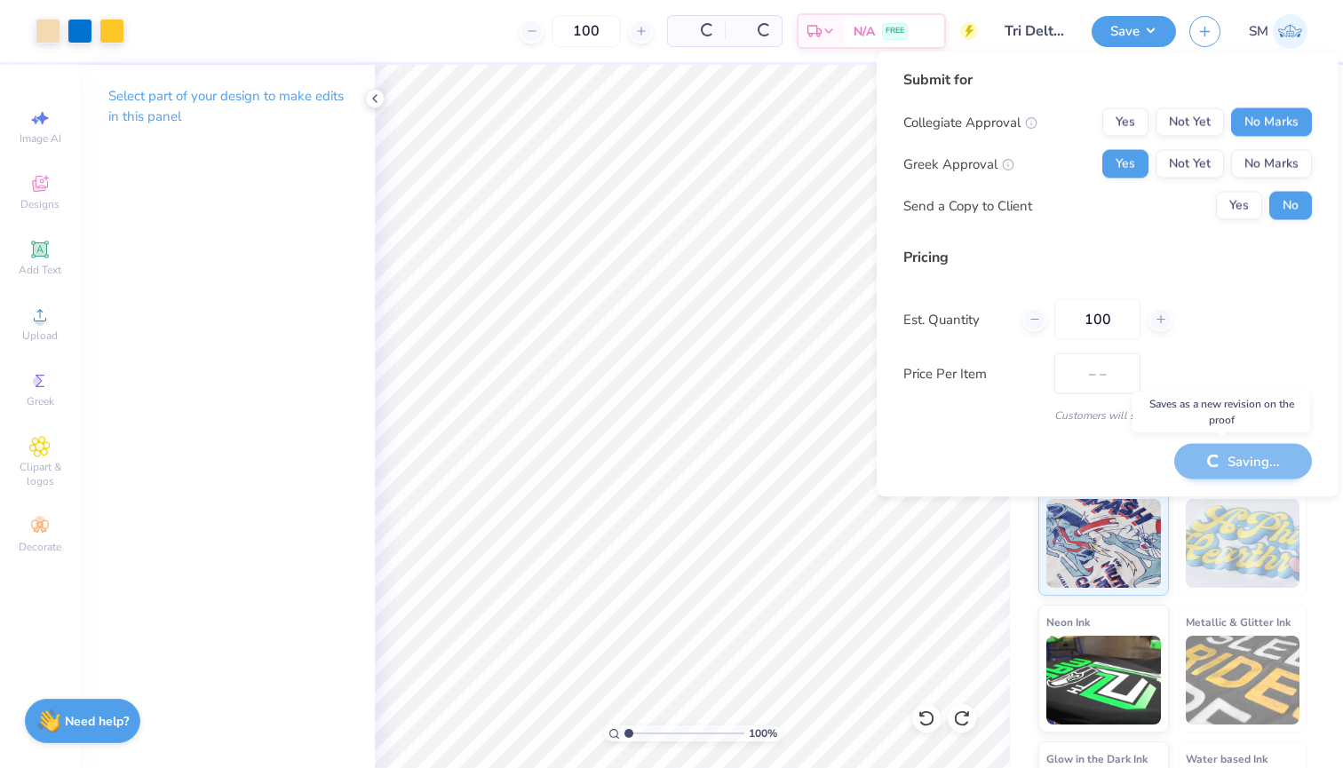
type input "$19.71"
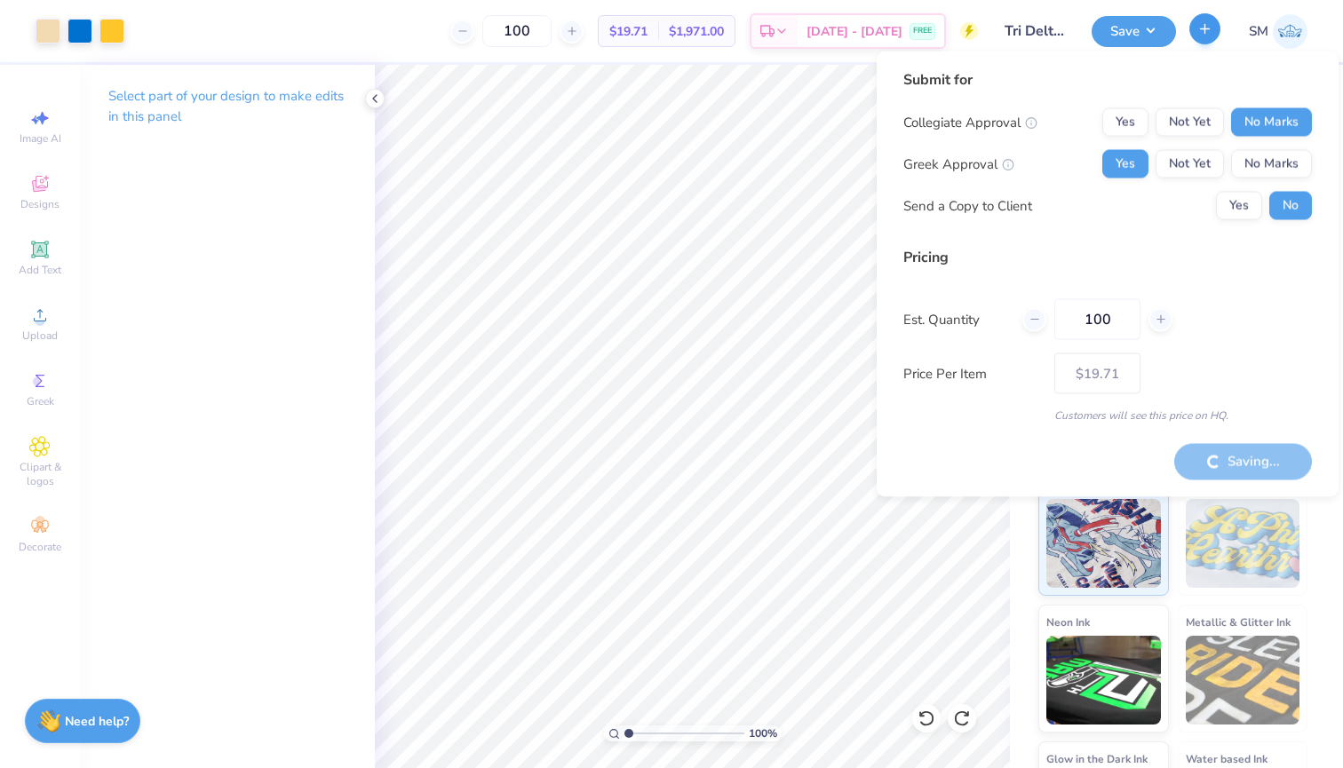
click at [1205, 25] on line "button" at bounding box center [1205, 28] width 0 height 9
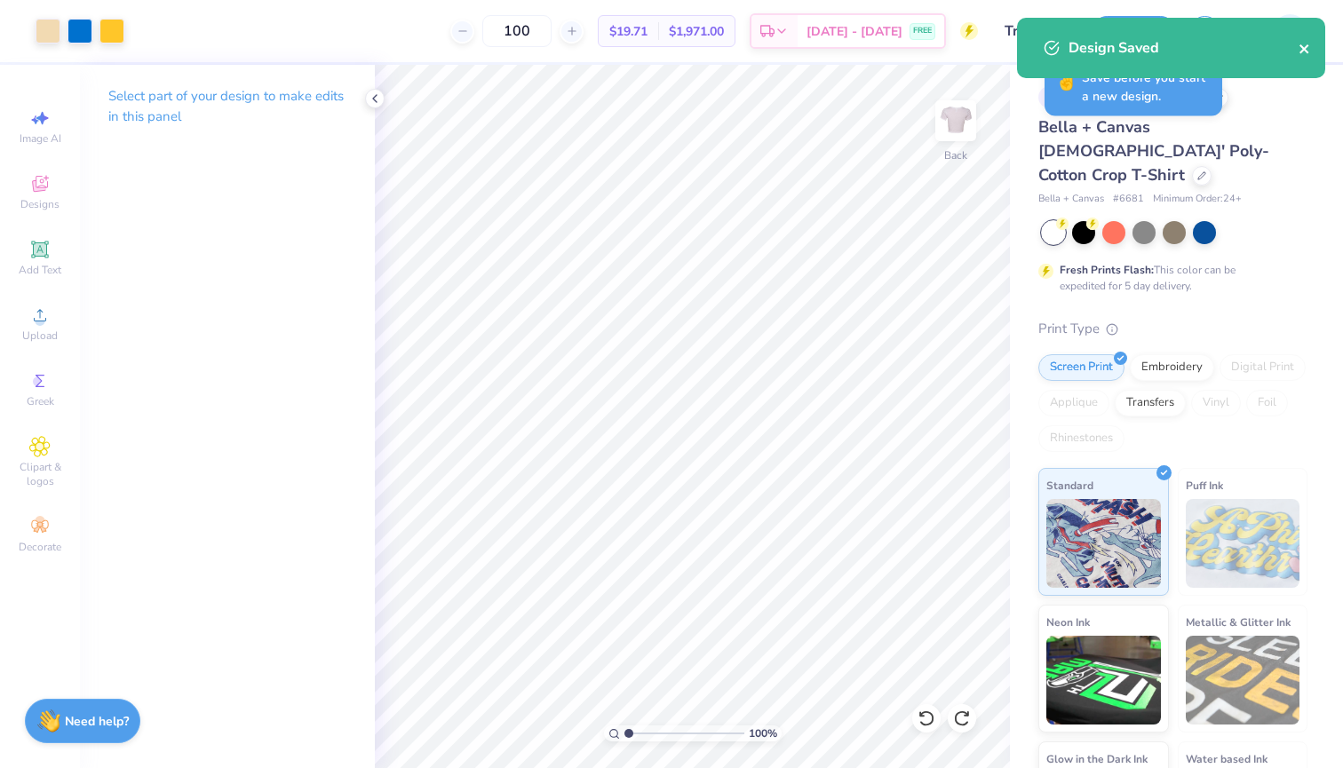
click at [1308, 52] on icon "close" at bounding box center [1305, 49] width 12 height 14
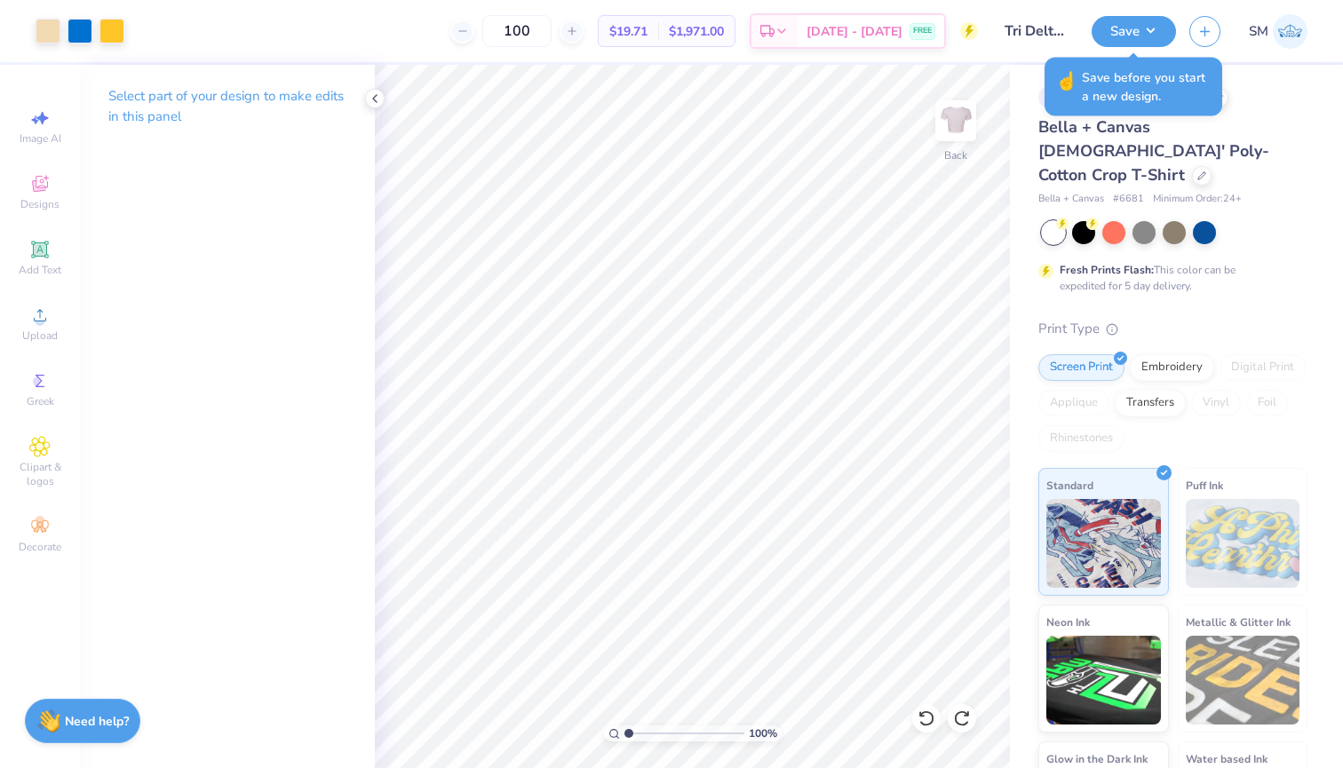
click at [1194, 27] on div "Design Saved" at bounding box center [1170, 54] width 315 height 81
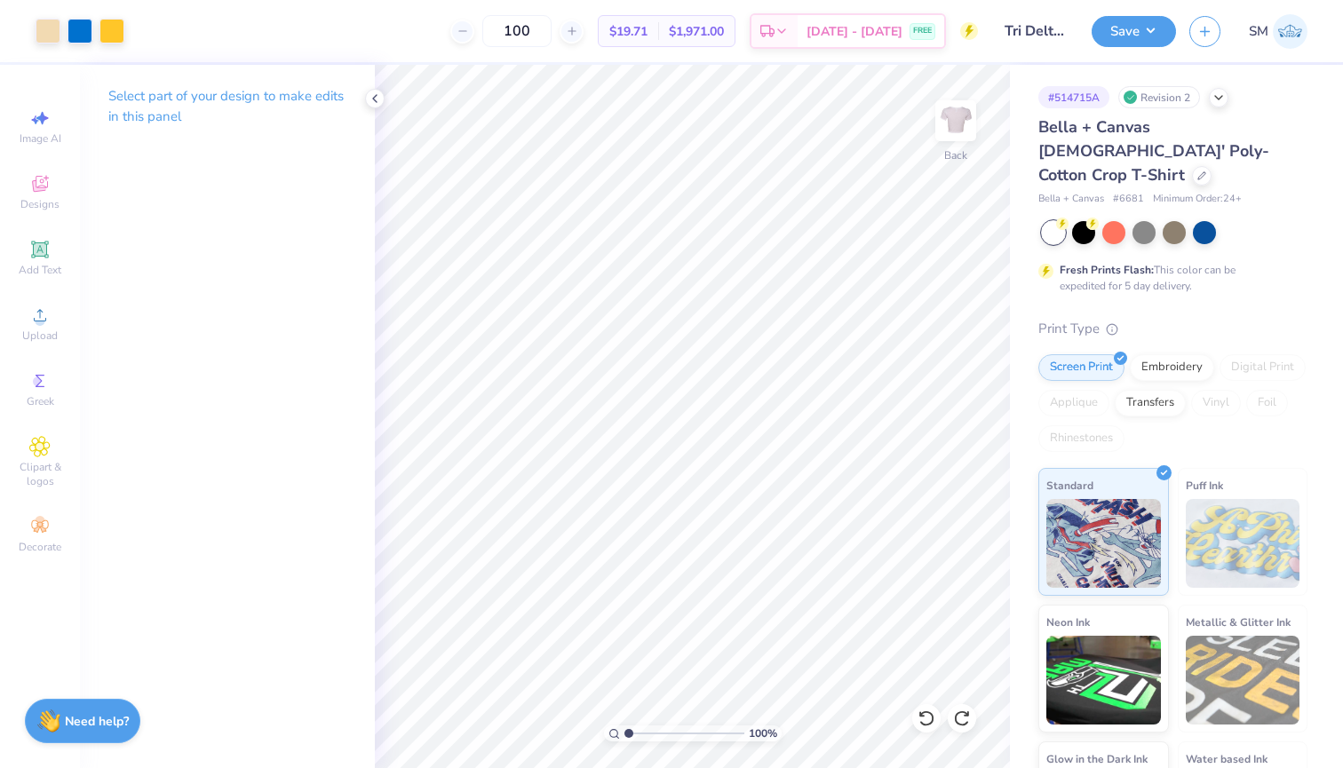
click at [1194, 27] on button "button" at bounding box center [1204, 31] width 31 height 31
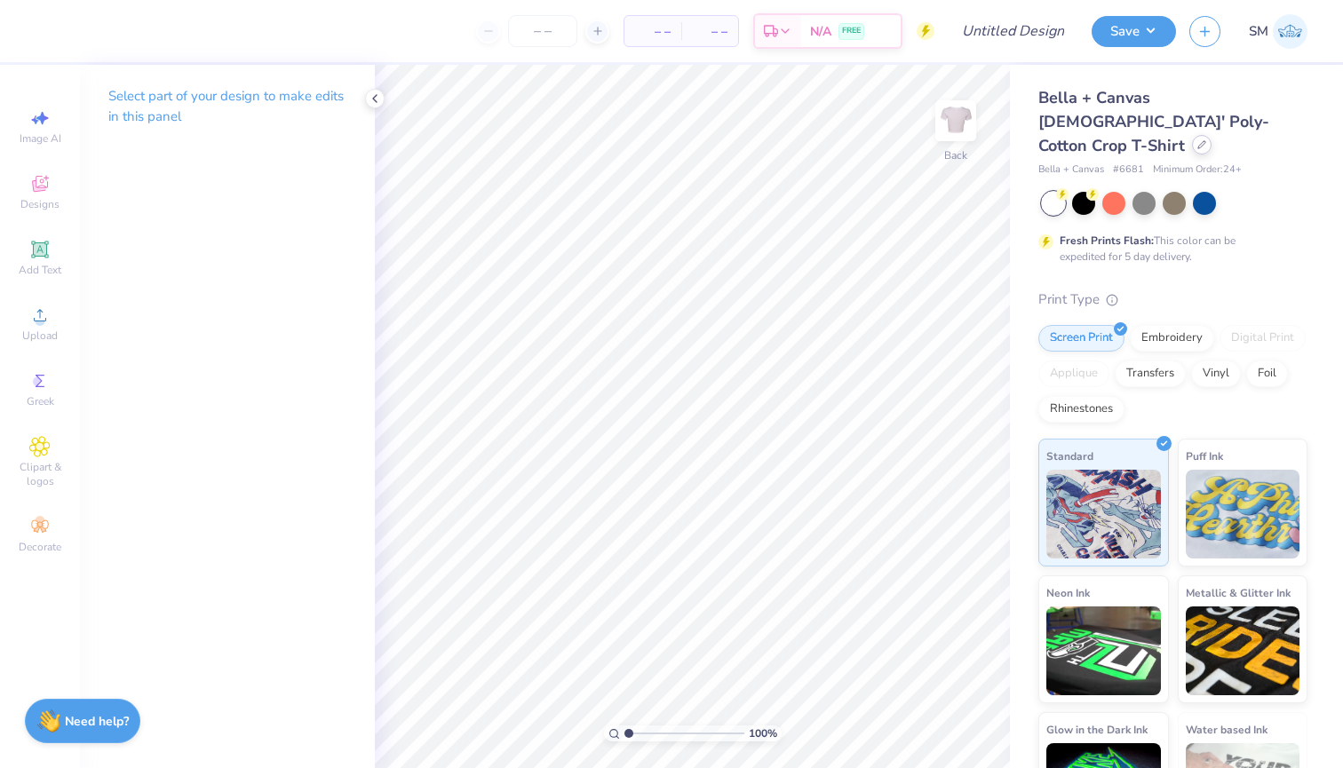
click at [1192, 135] on div at bounding box center [1202, 145] width 20 height 20
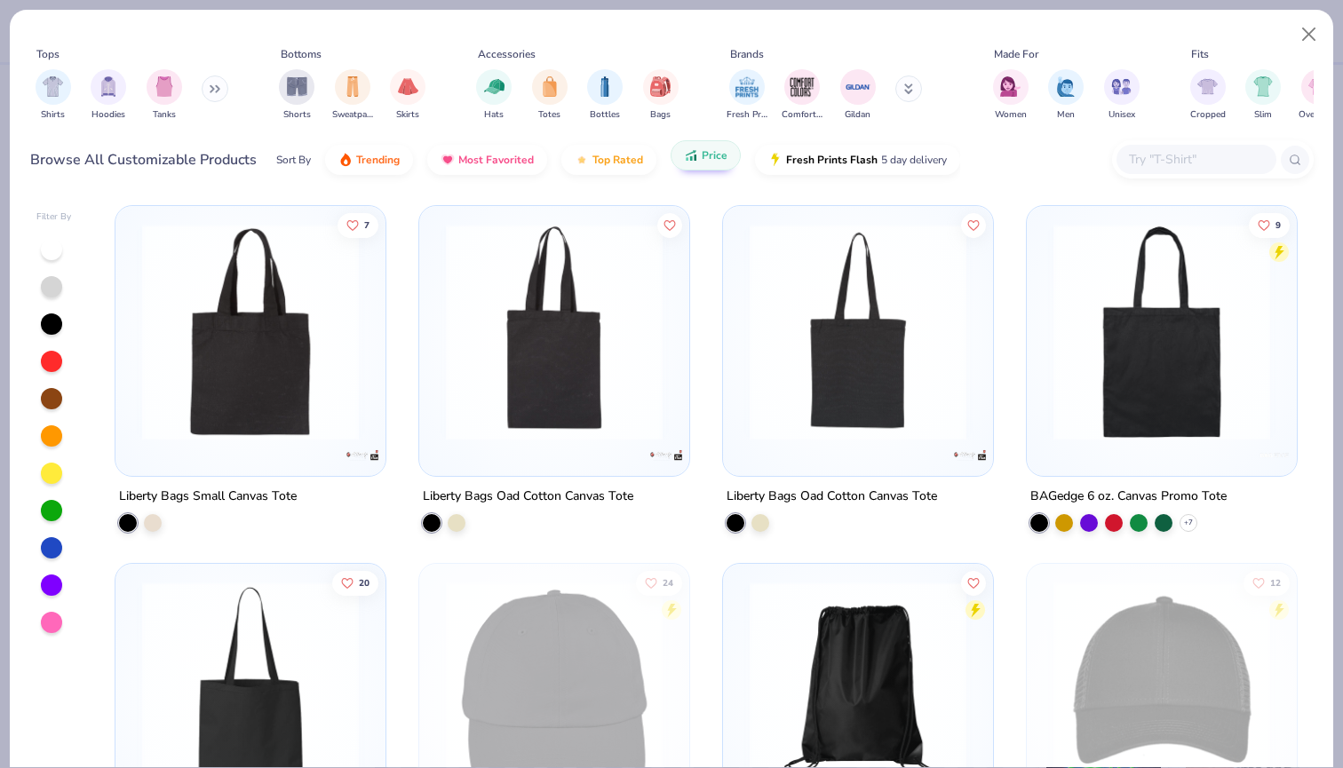
click at [702, 158] on span "Price" at bounding box center [715, 155] width 26 height 14
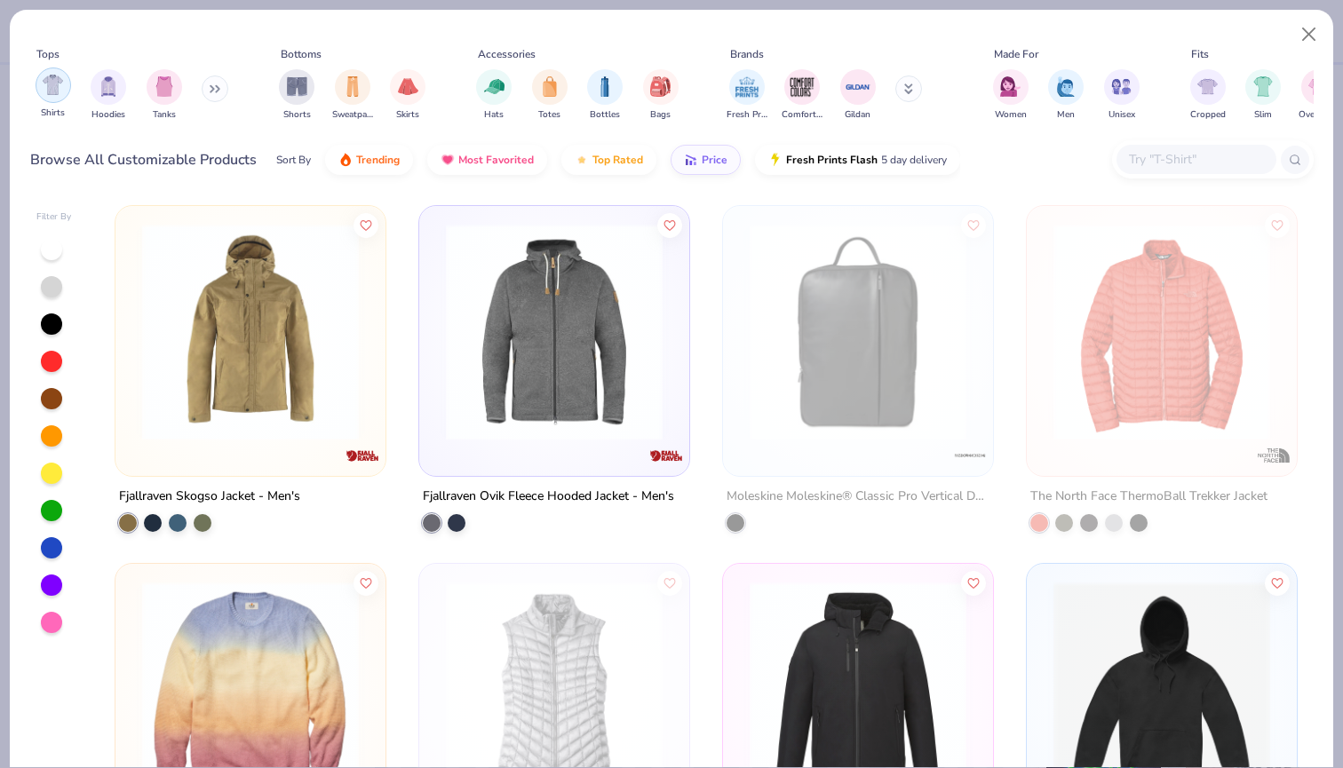
click at [52, 95] on img "filter for Shirts" at bounding box center [53, 85] width 20 height 20
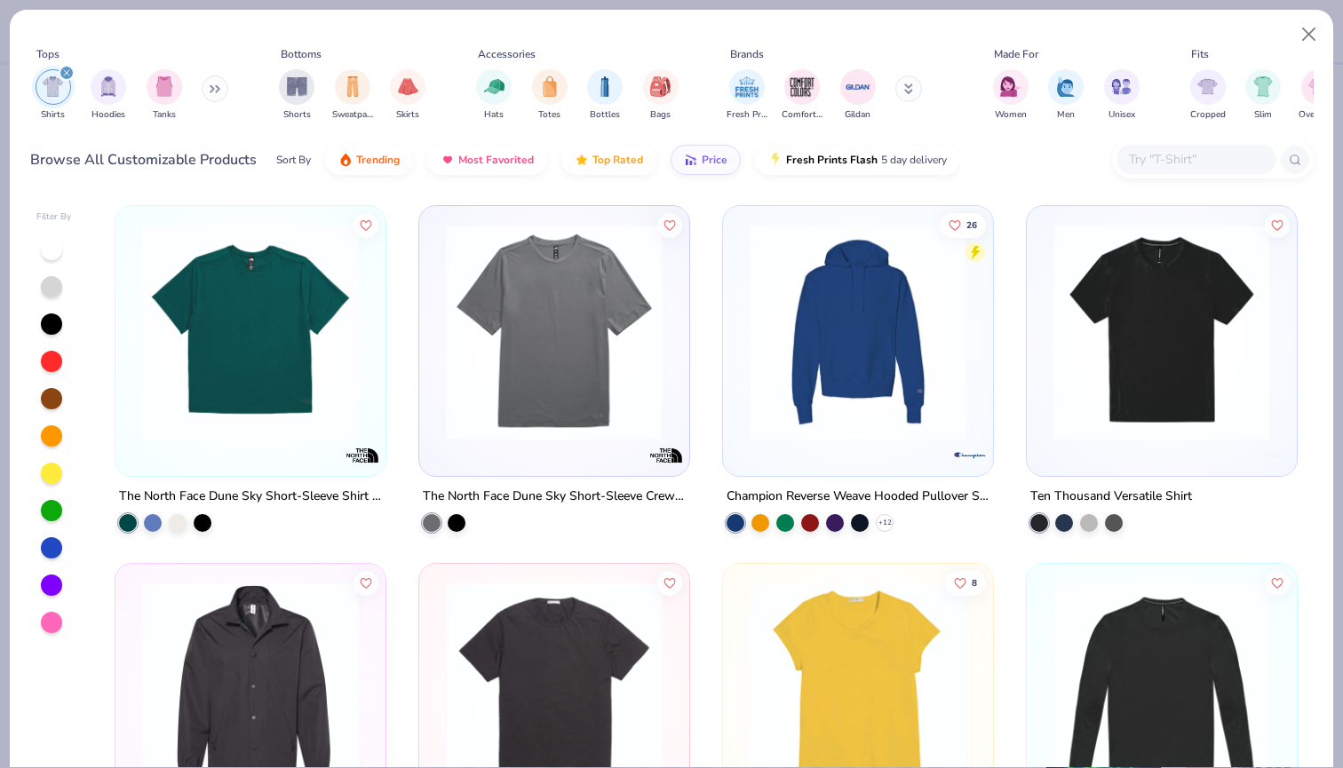
click at [338, 312] on img at bounding box center [250, 332] width 234 height 217
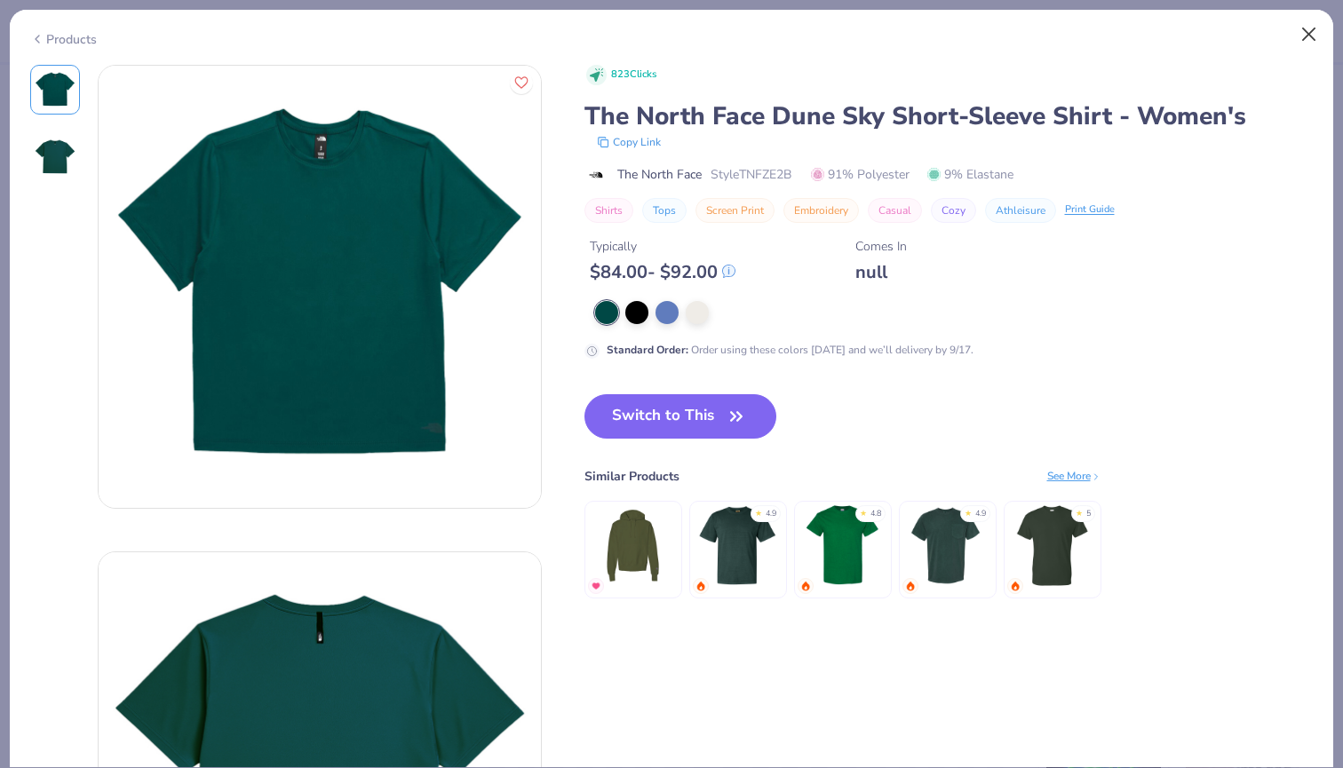
click at [1307, 30] on button "Close" at bounding box center [1309, 35] width 34 height 34
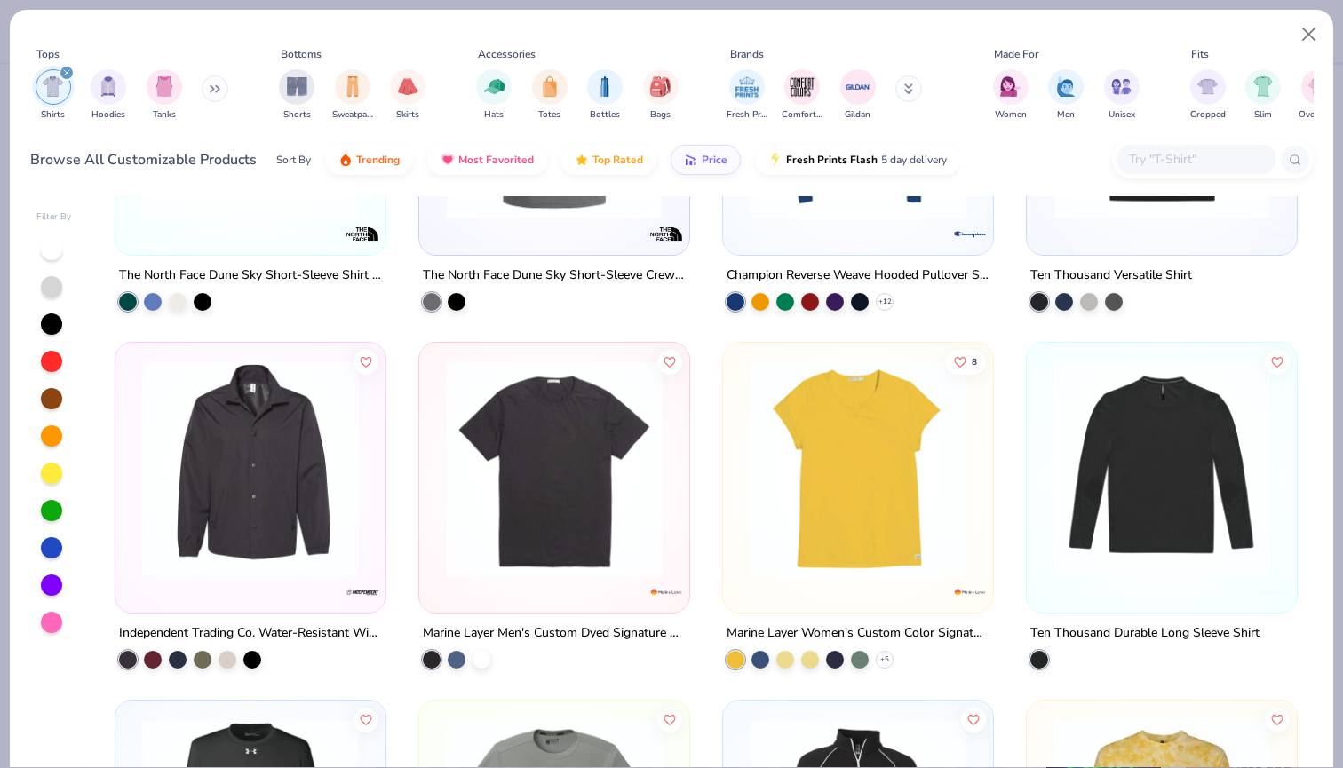
scroll to position [264, 0]
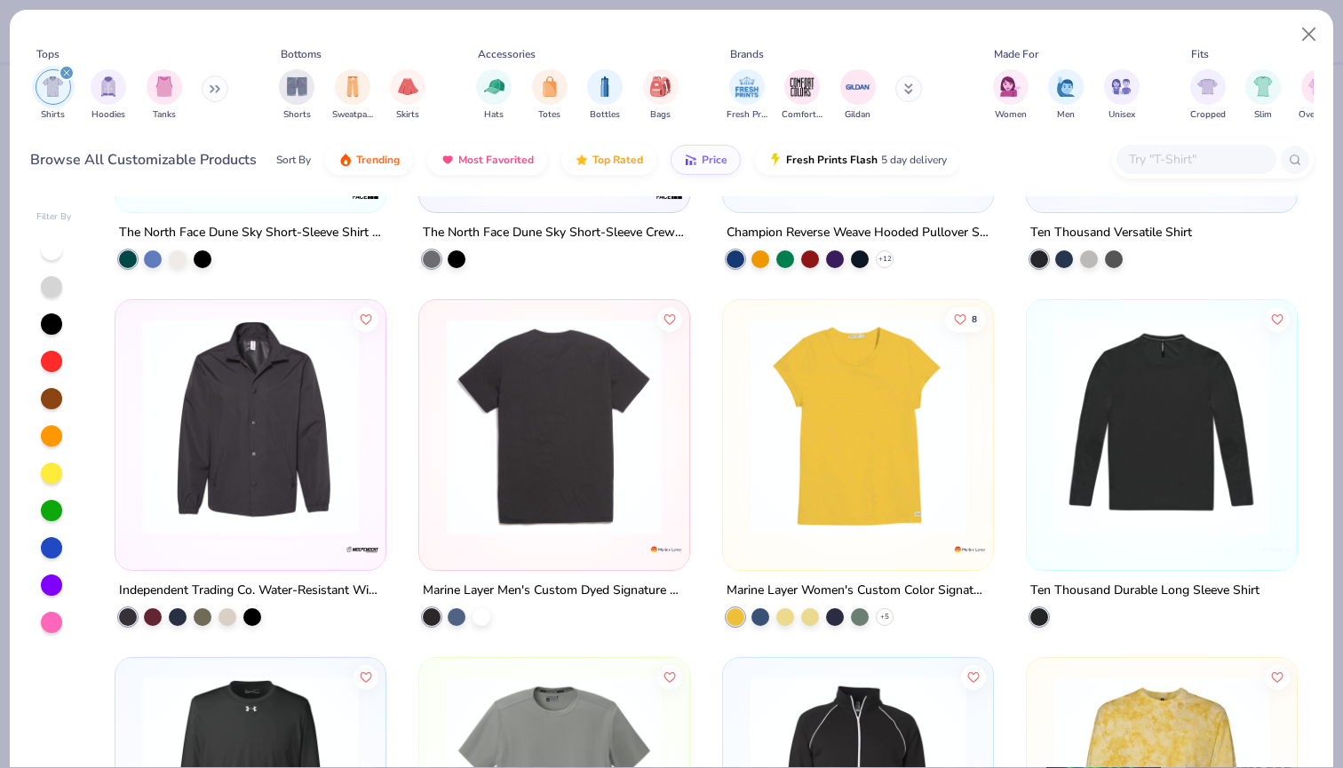
click at [668, 357] on img at bounding box center [554, 426] width 234 height 217
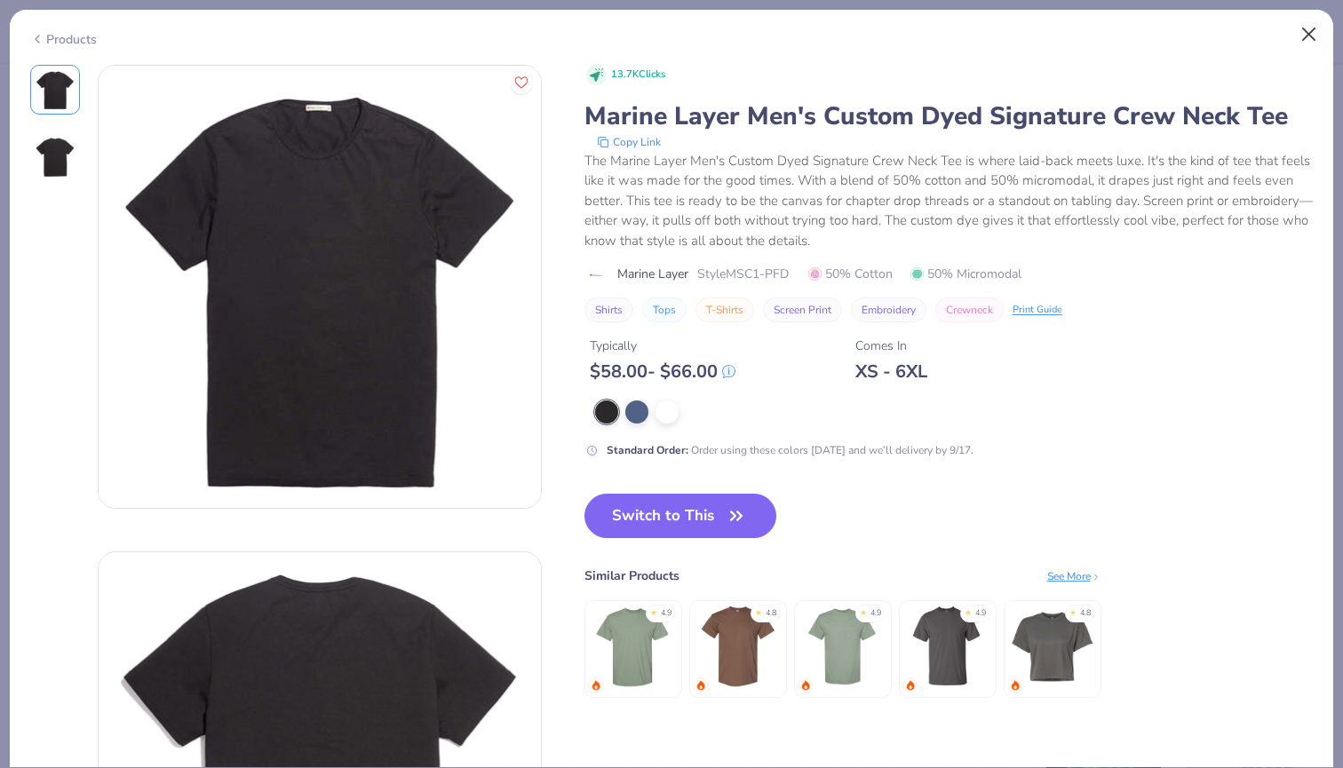
click at [1315, 41] on button "Close" at bounding box center [1309, 35] width 34 height 34
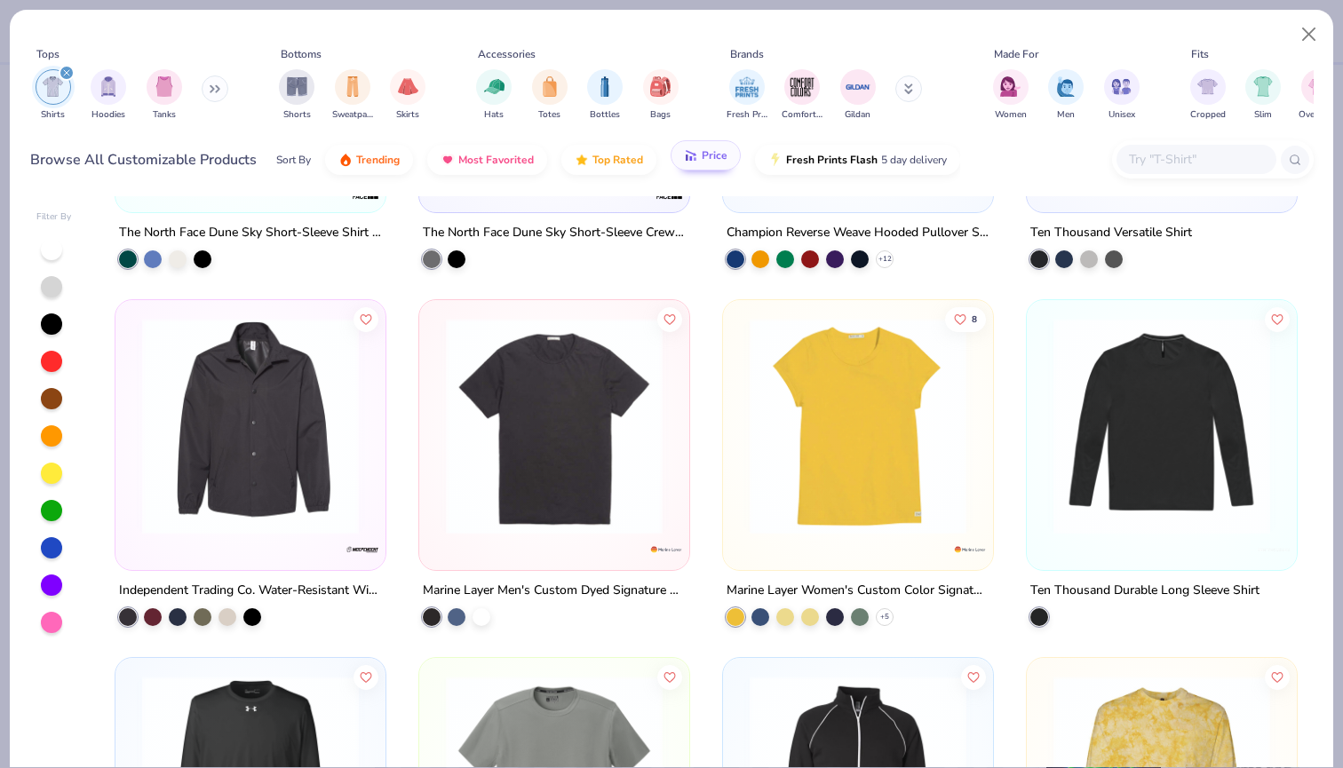
click at [696, 153] on button "Price" at bounding box center [706, 155] width 70 height 30
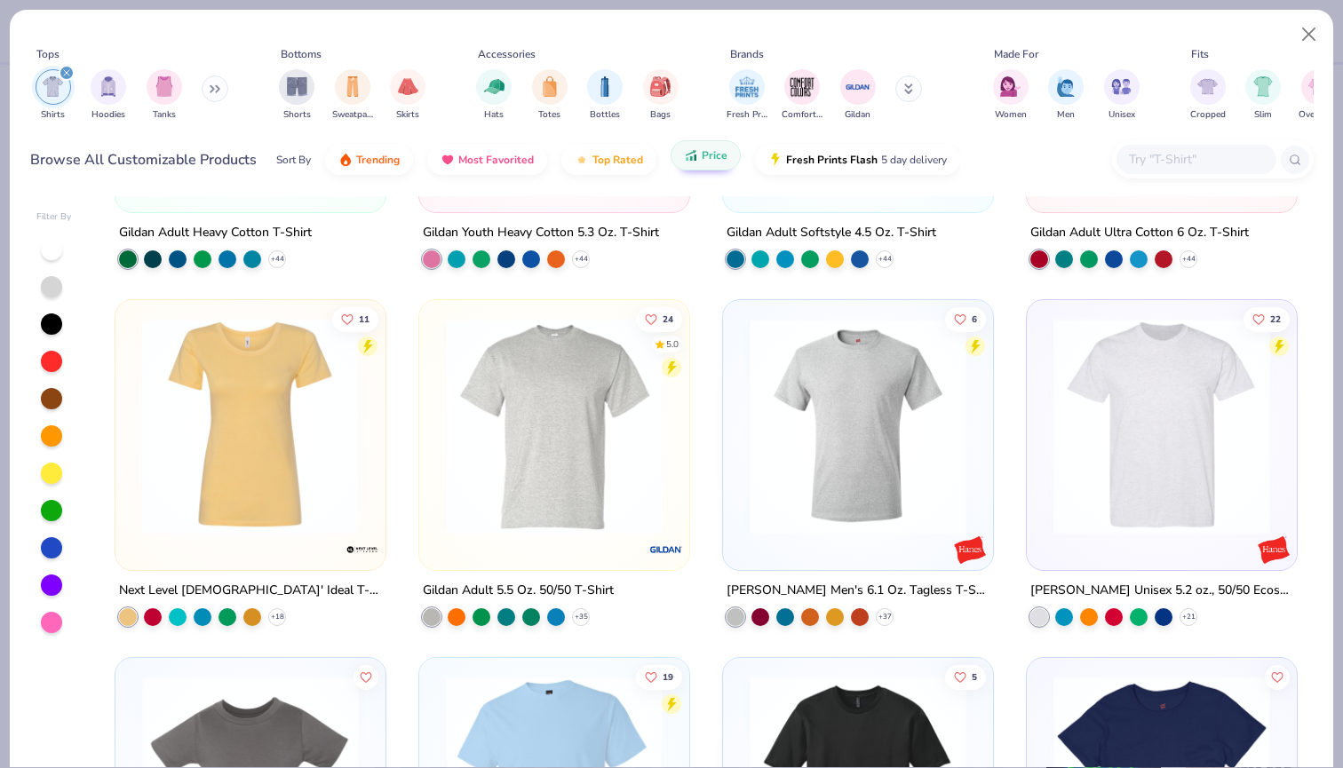
click at [696, 153] on button "Price" at bounding box center [706, 155] width 70 height 30
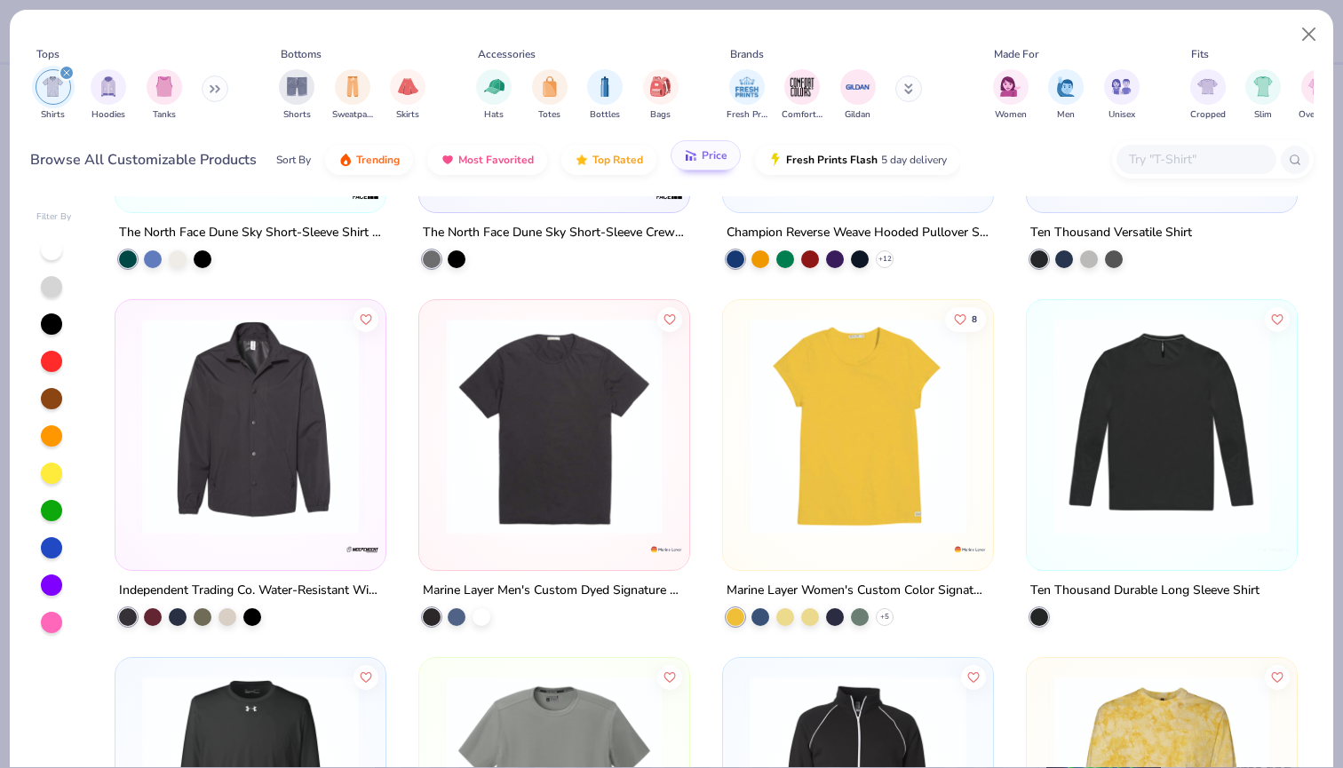
click at [696, 153] on button "Price" at bounding box center [706, 155] width 70 height 30
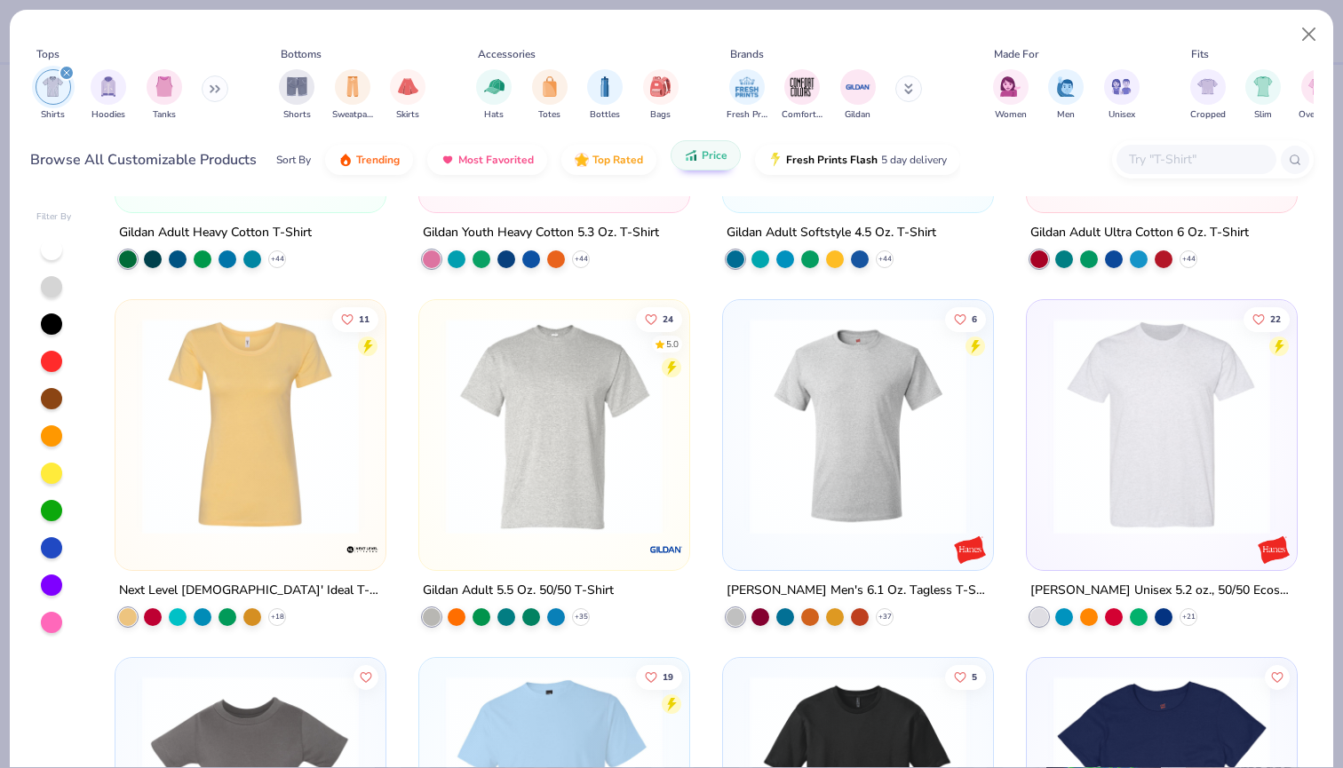
click at [696, 153] on button "Price" at bounding box center [706, 155] width 70 height 30
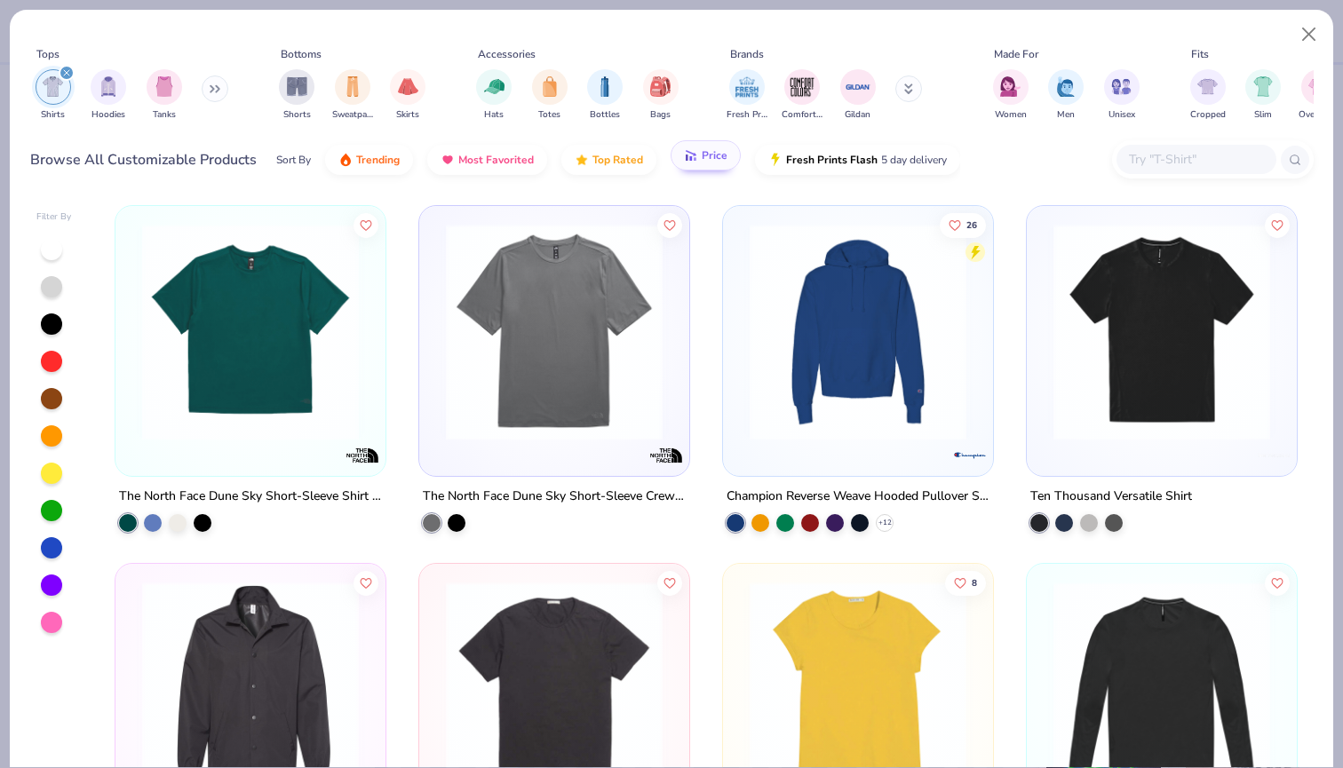
click at [709, 169] on button "Price" at bounding box center [706, 155] width 70 height 30
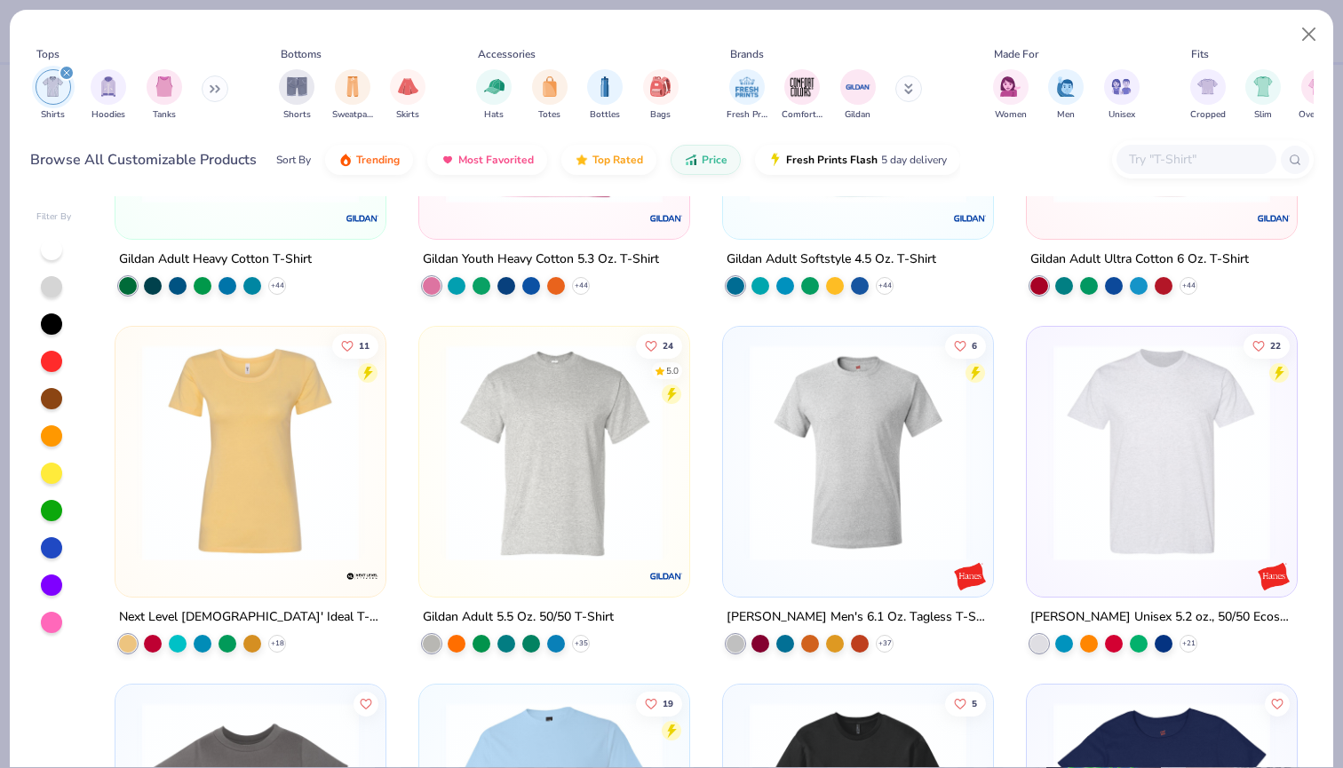
scroll to position [245, 0]
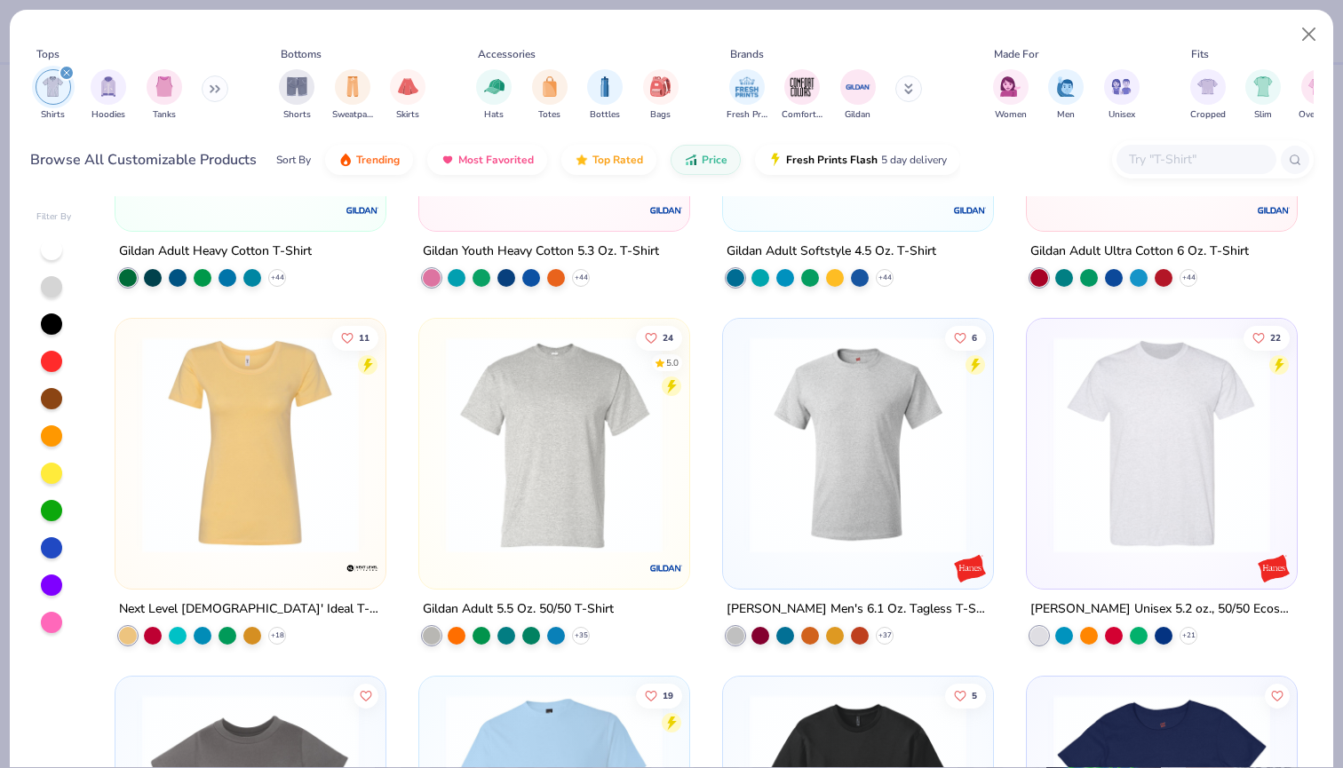
click at [1187, 441] on img at bounding box center [1162, 445] width 234 height 217
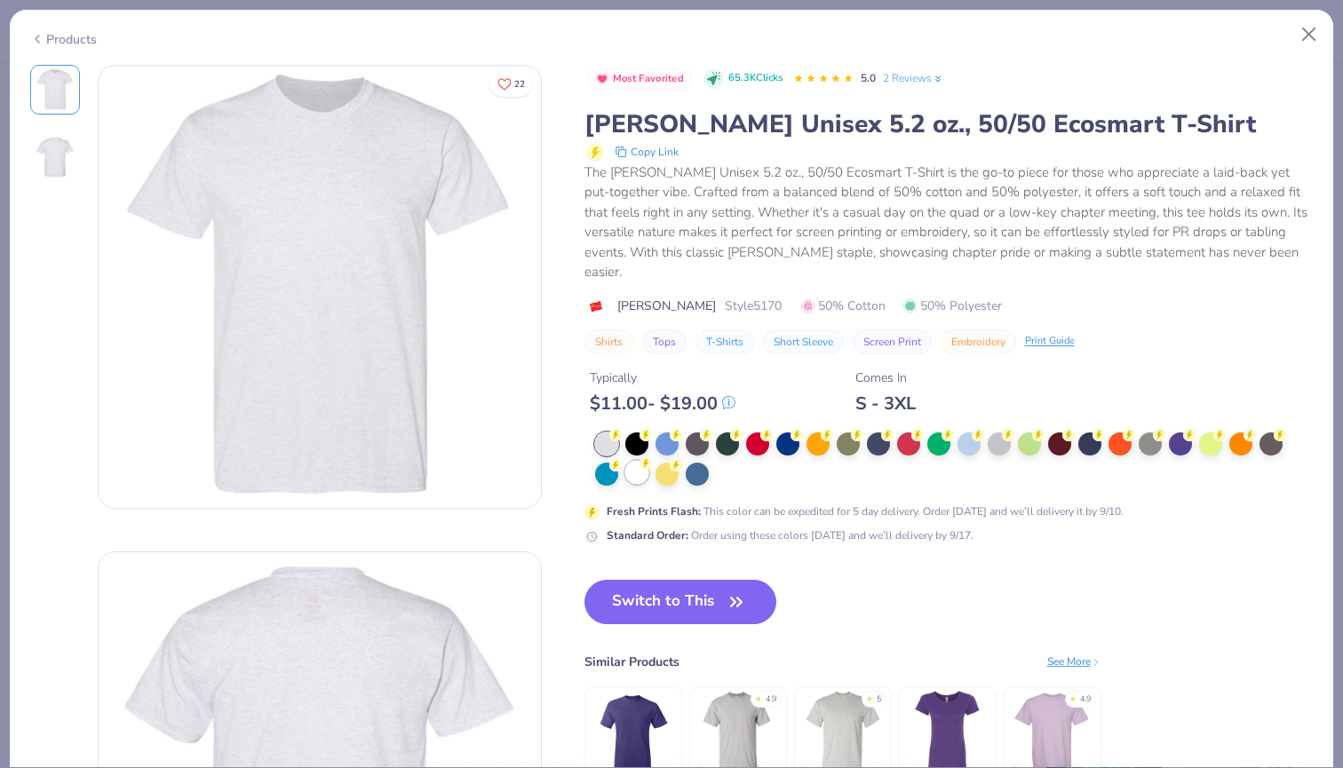
click at [637, 461] on div at bounding box center [636, 472] width 23 height 23
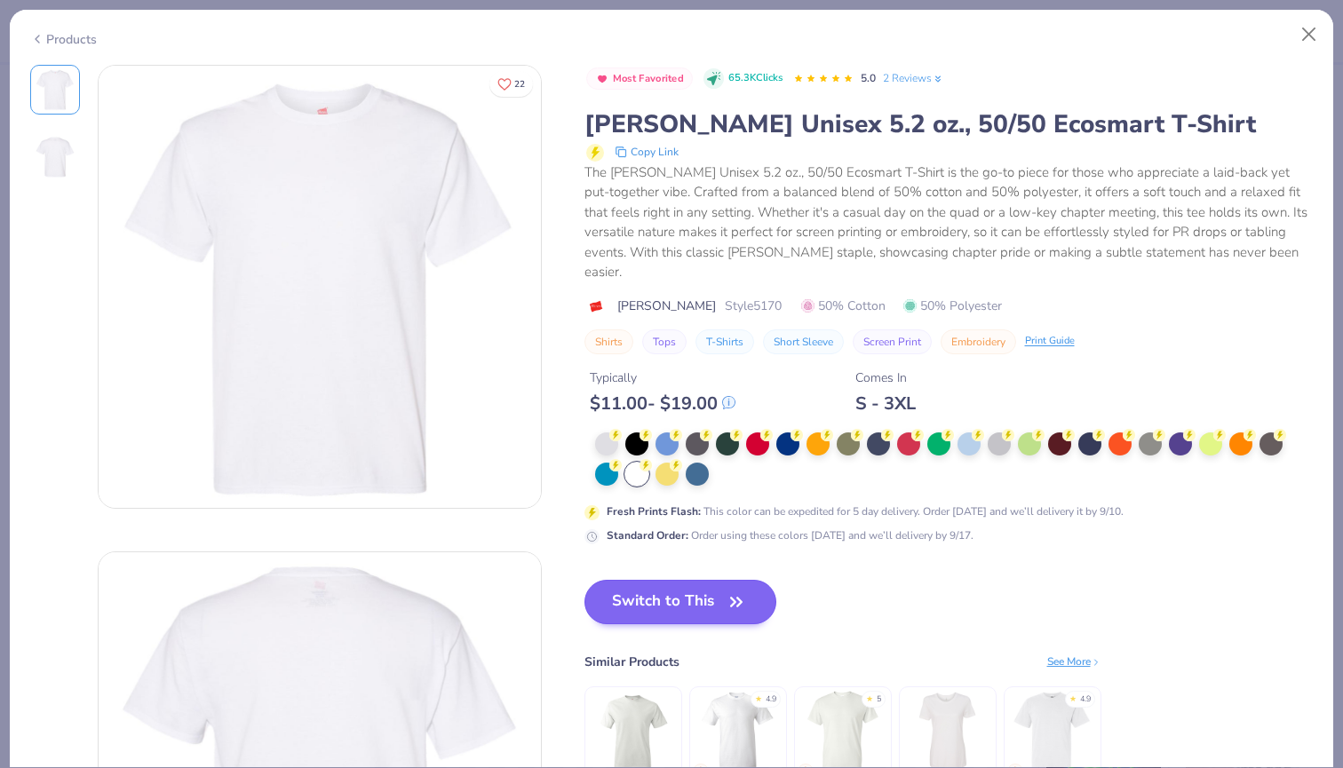
click at [629, 588] on button "Switch to This" at bounding box center [680, 602] width 193 height 44
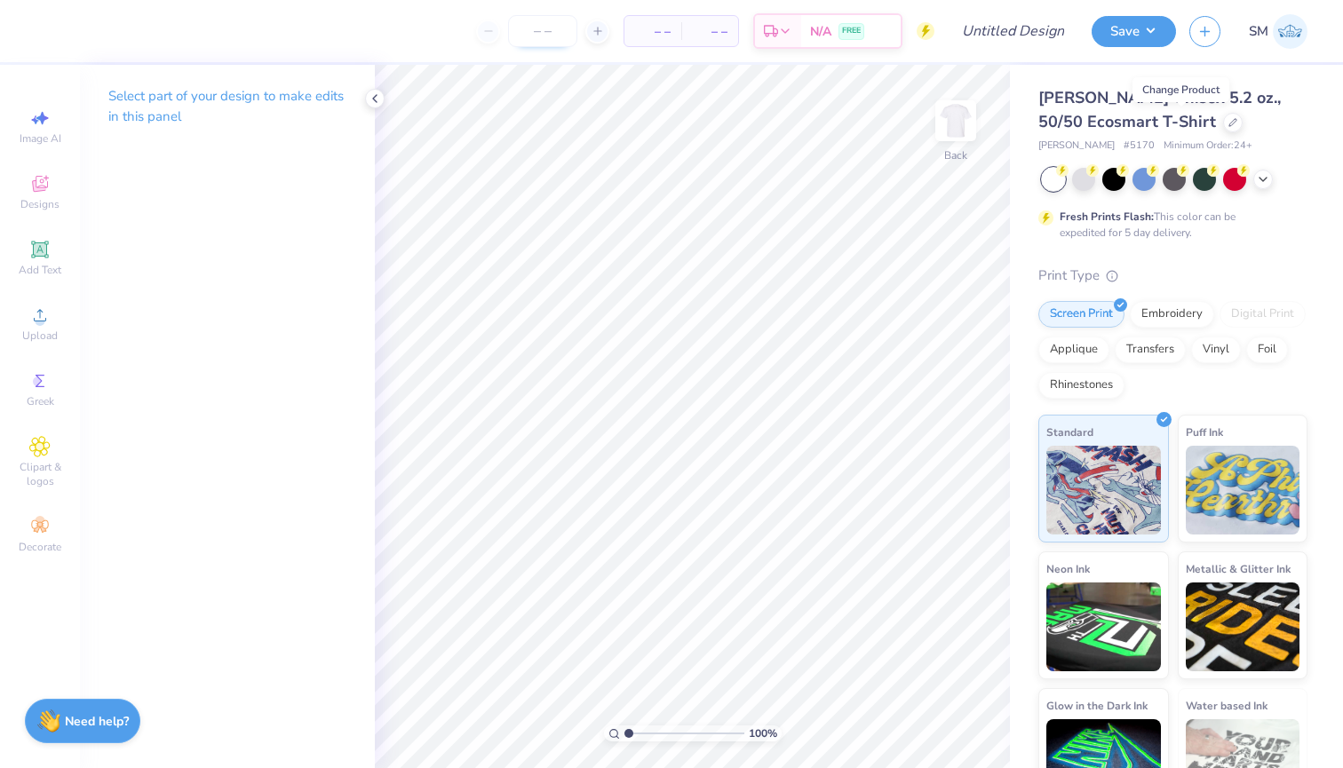
click at [555, 37] on input "number" at bounding box center [542, 31] width 69 height 32
type input "100"
click at [40, 205] on span "Designs" at bounding box center [39, 204] width 39 height 14
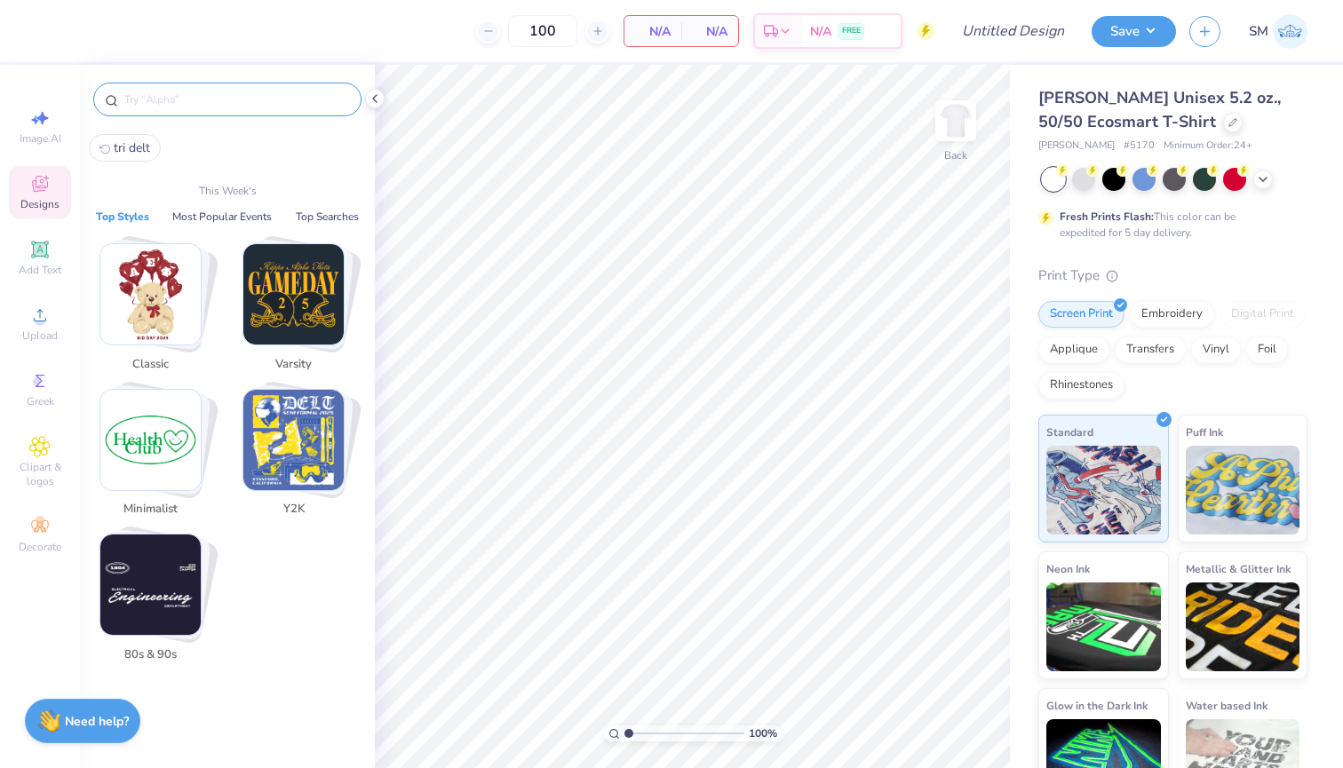
click at [239, 100] on input "text" at bounding box center [236, 100] width 227 height 18
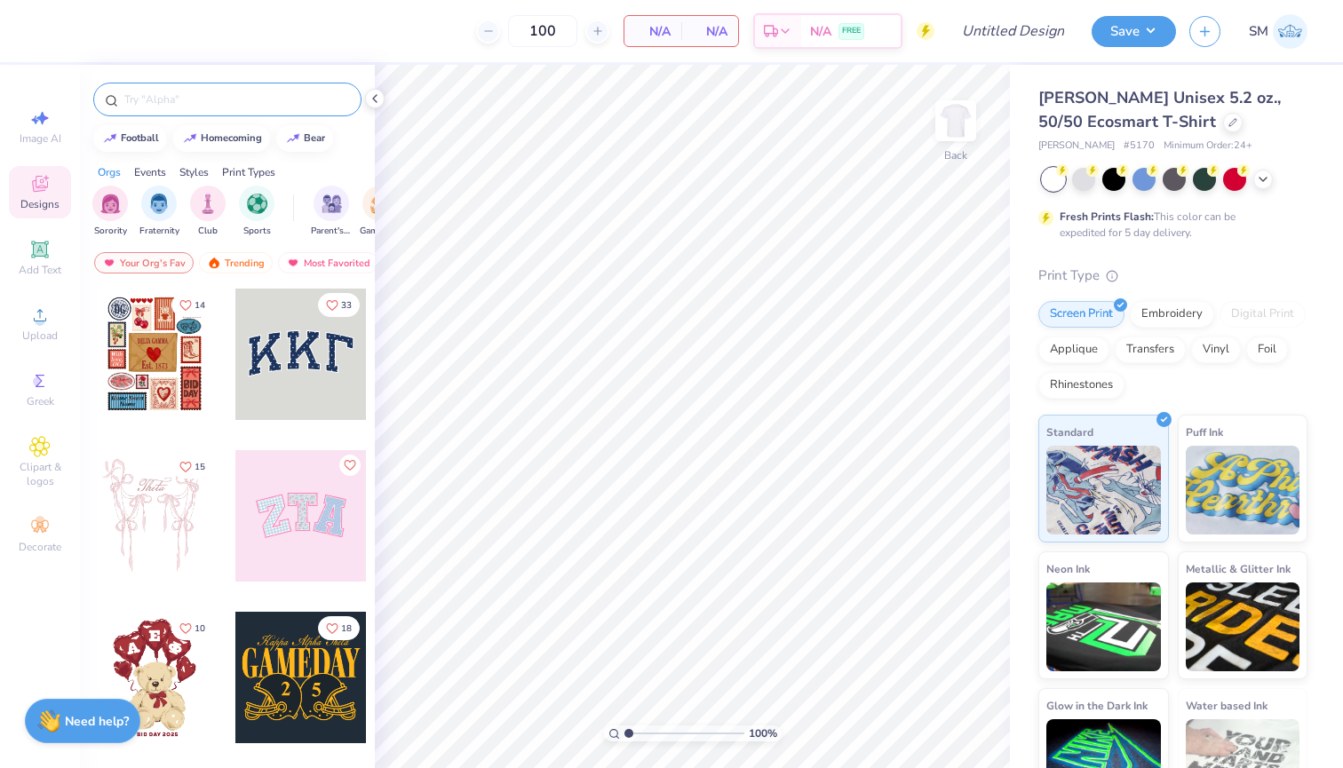
click at [158, 98] on input "text" at bounding box center [236, 100] width 227 height 18
type input "tri delt"
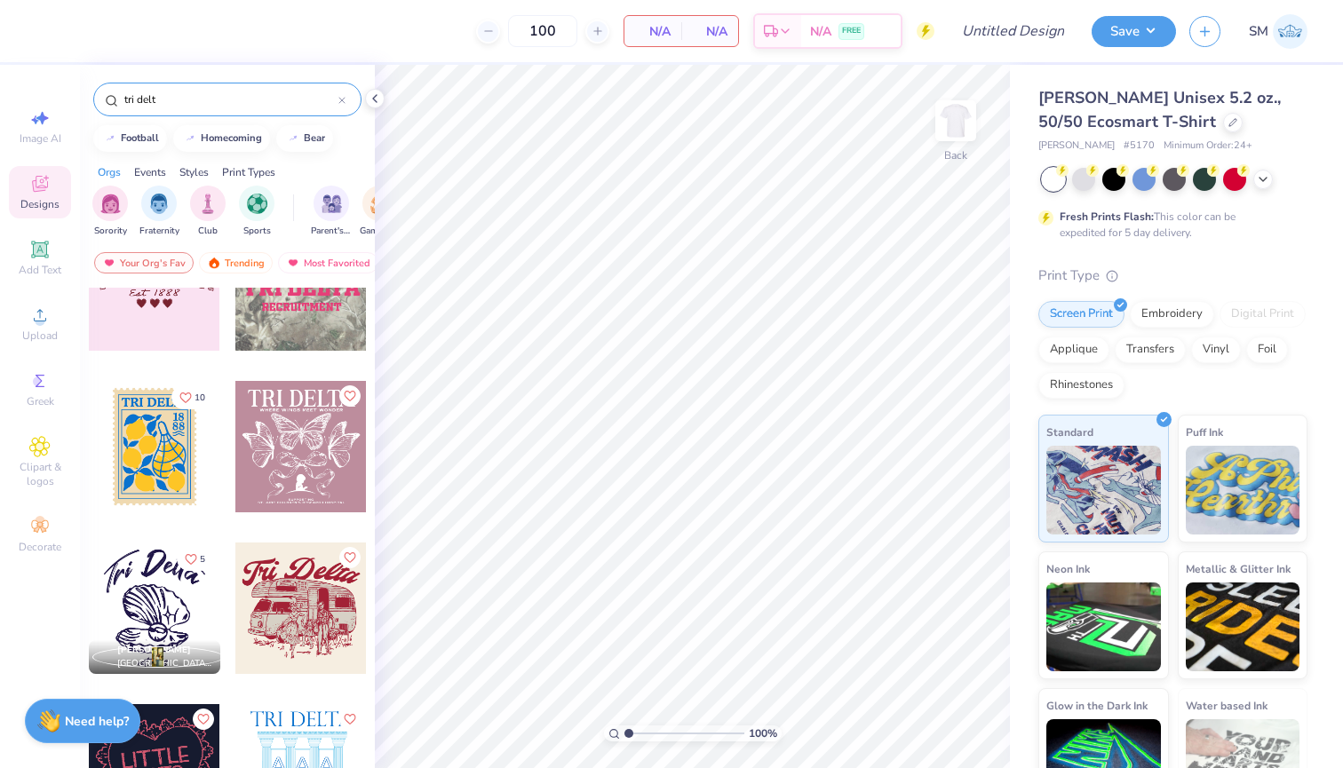
scroll to position [4755, 0]
click at [160, 449] on div at bounding box center [154, 448] width 131 height 131
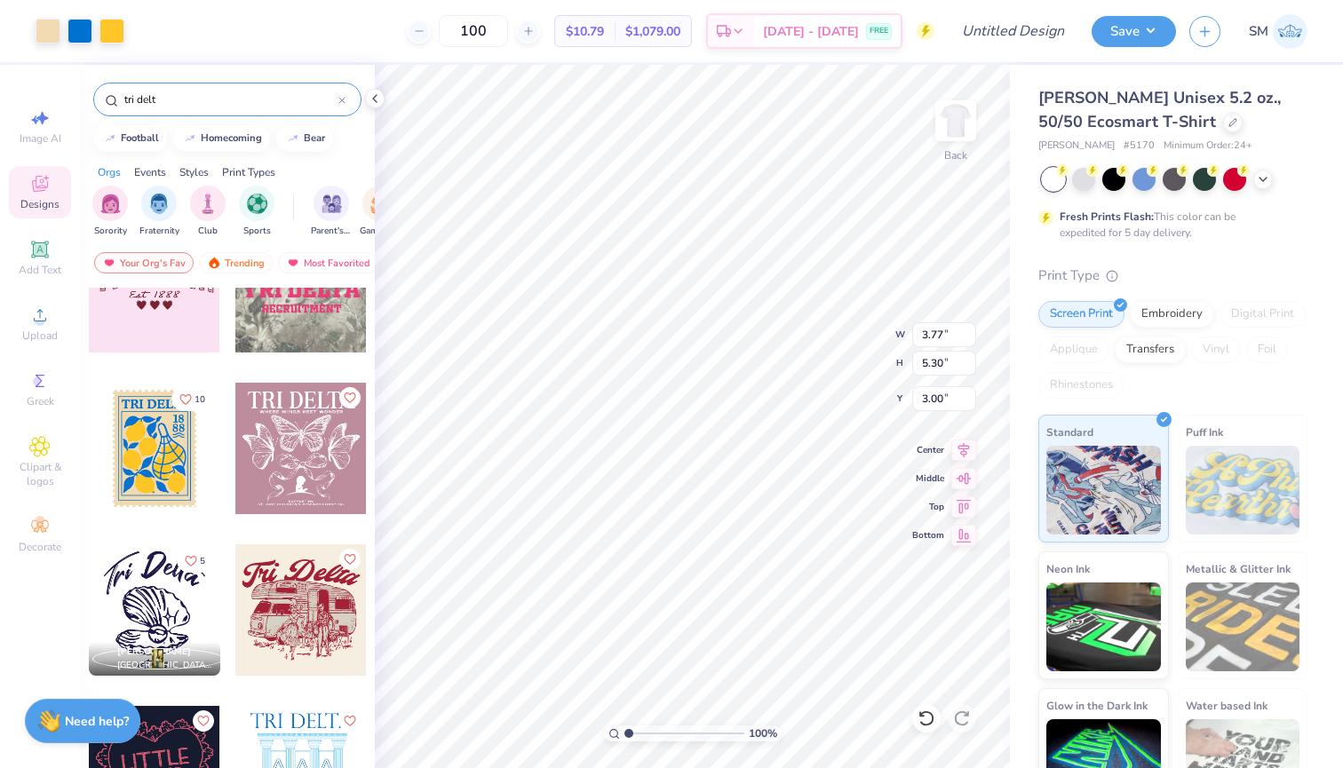
type input "4.45"
type input "2.91"
type input "4.08"
click at [969, 448] on icon at bounding box center [963, 447] width 25 height 21
click at [1132, 42] on button "Save" at bounding box center [1134, 28] width 84 height 31
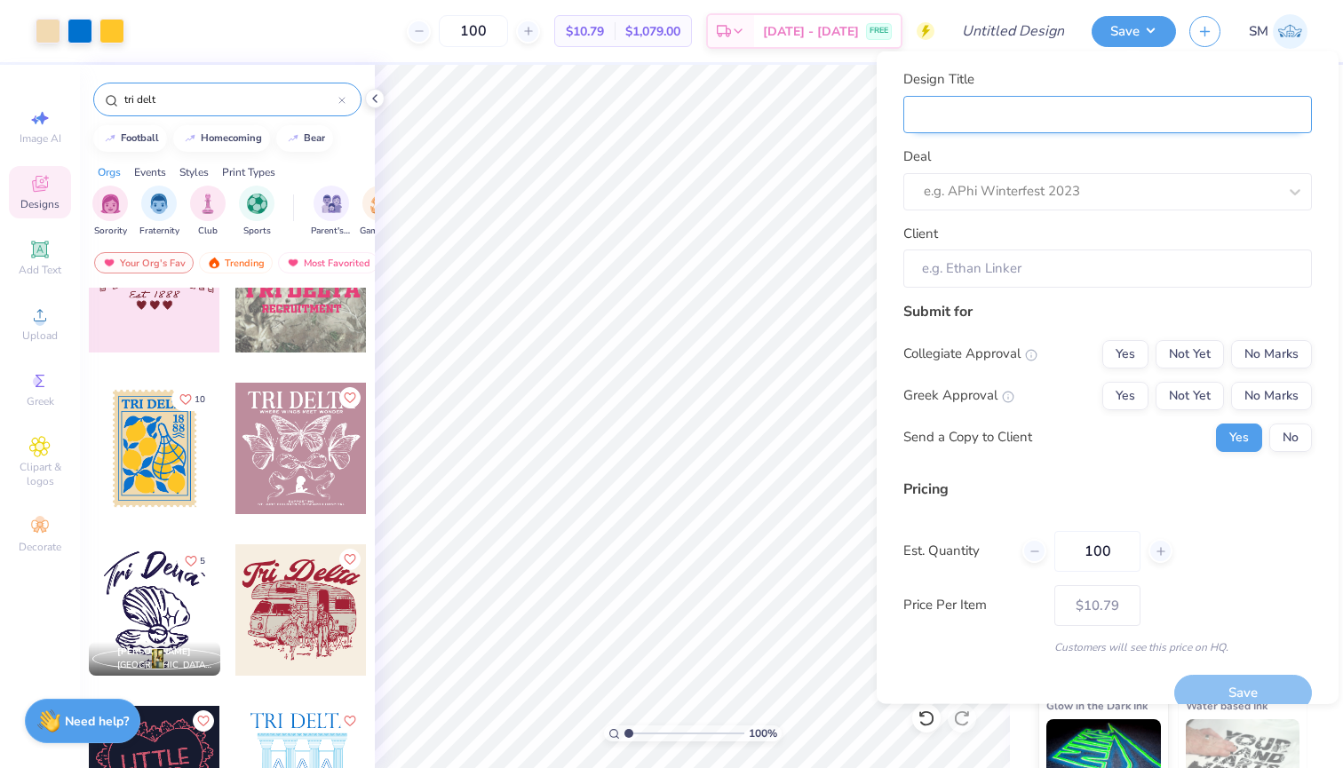
click at [1111, 99] on input "Design Title" at bounding box center [1107, 114] width 409 height 38
type input "H"
type input "T"
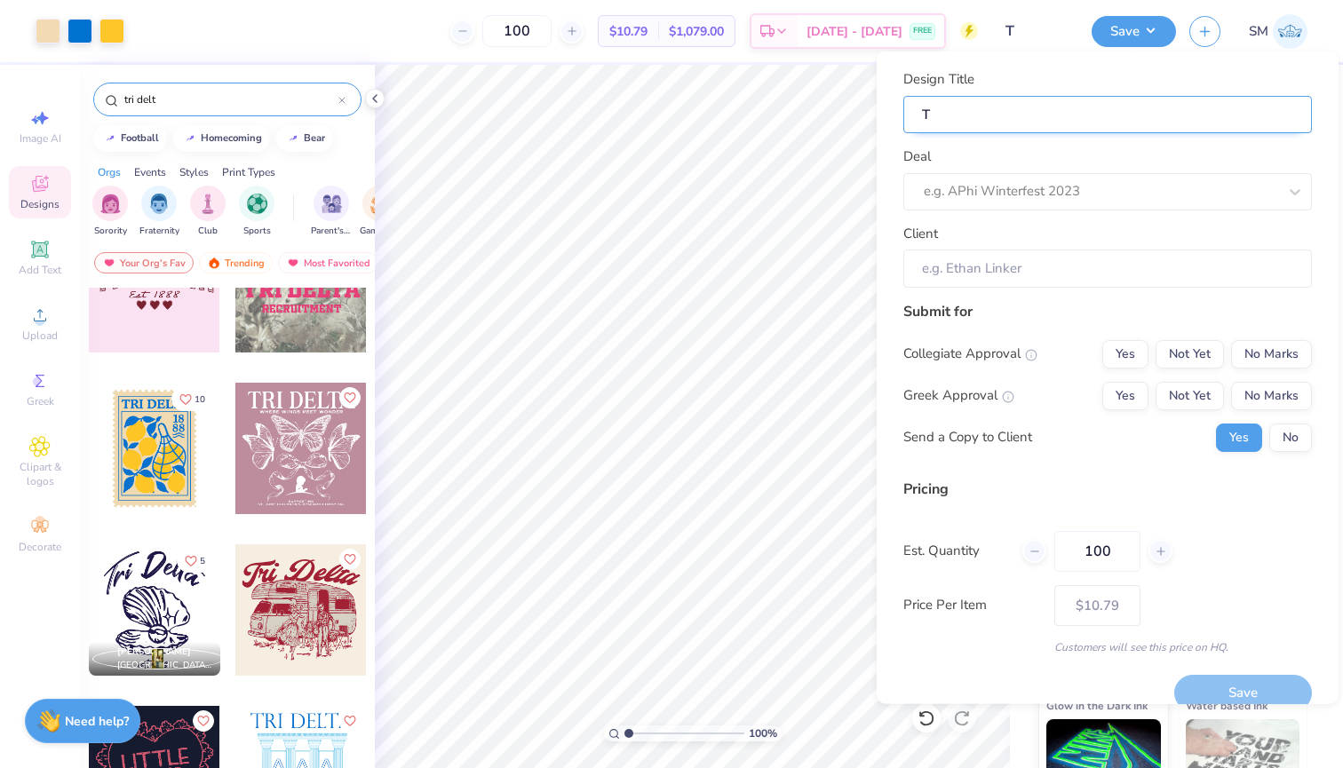
type input "Tr"
type input "Tri"
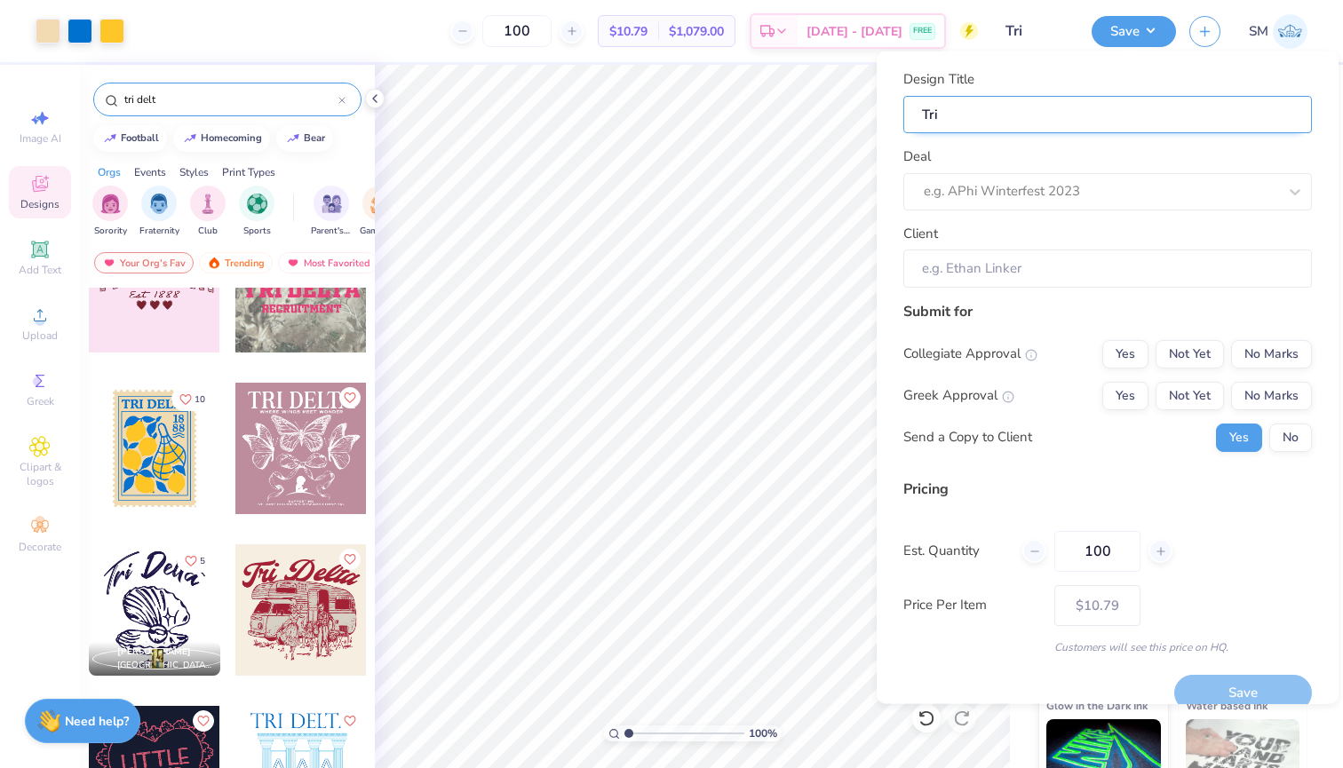
type input "Tri"
type input "Tri D"
type input "Tri DW"
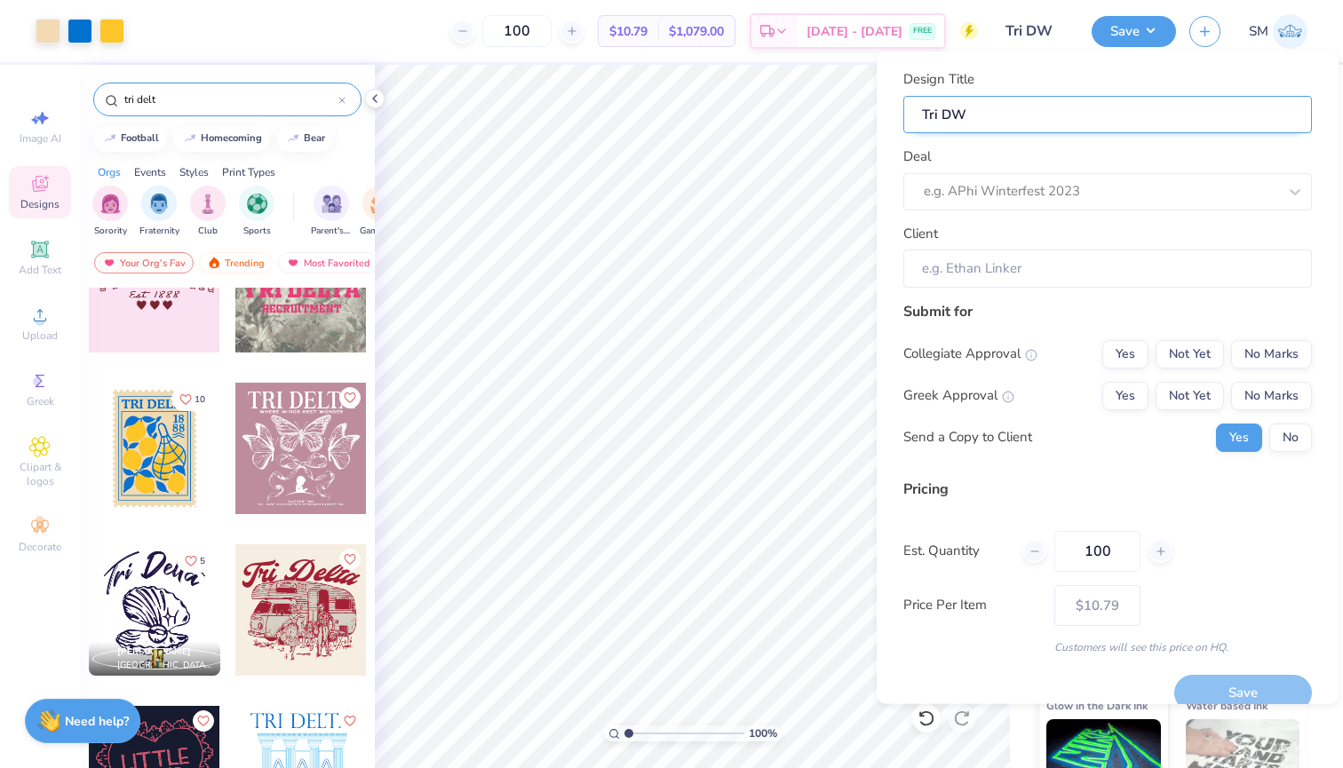
type input "Tri D"
type input "Tri DE"
type input "Tri DEL"
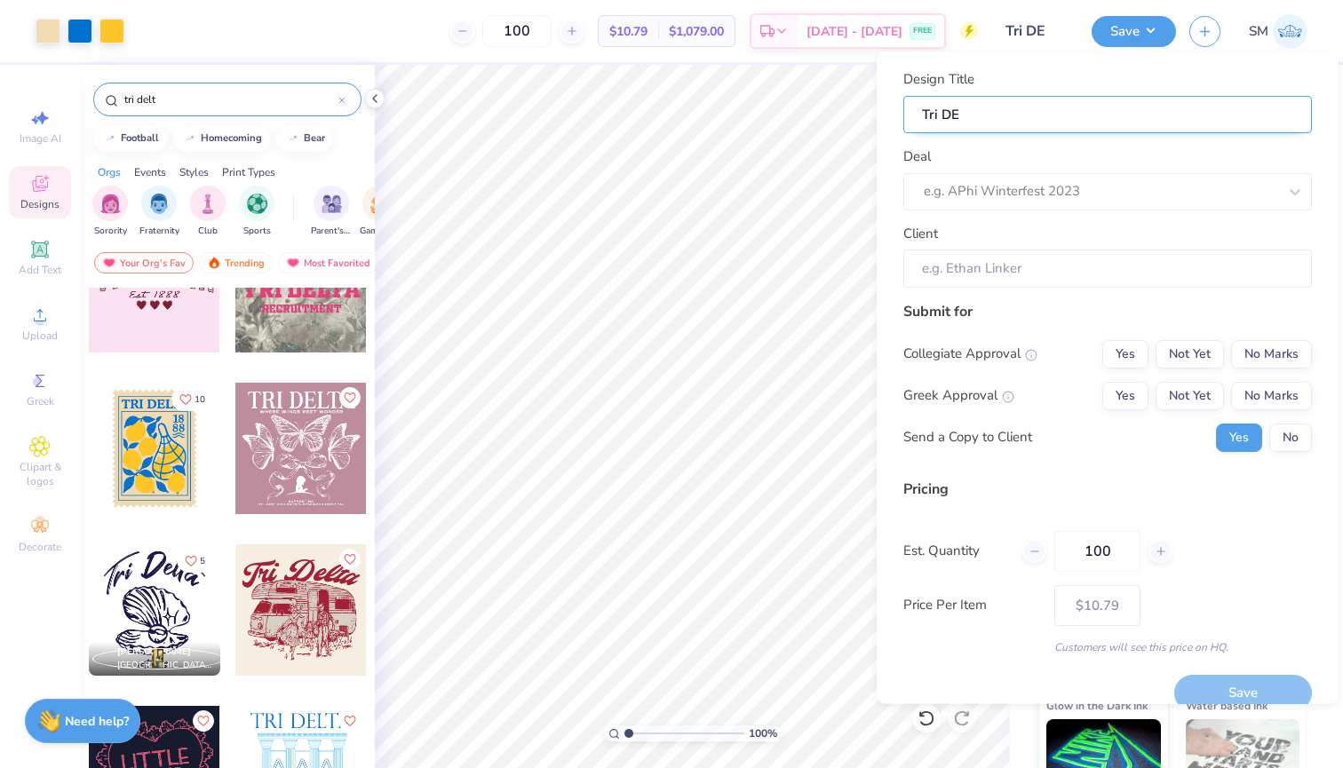
type input "Tri DEL"
type input "Tri DELT"
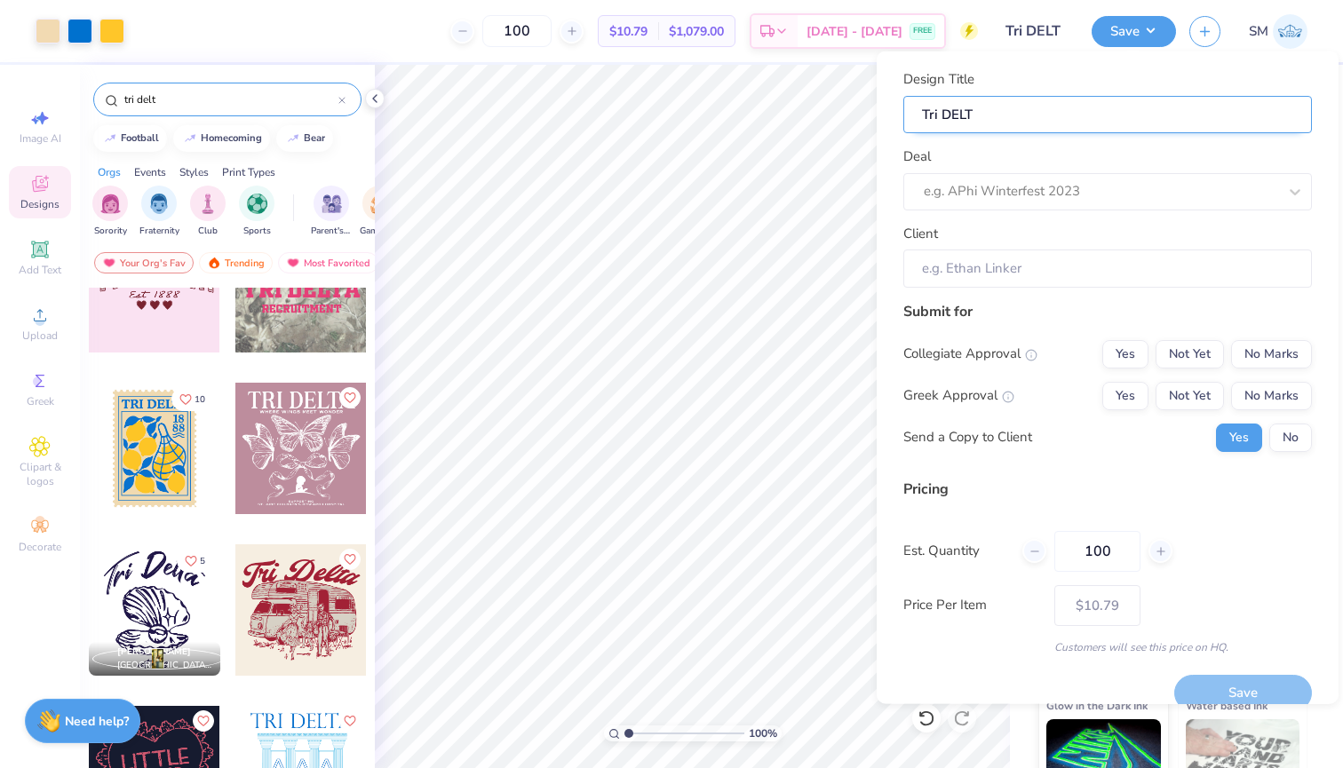
type input "Tri DELT"
type input "Tri DEL"
type input "Tri DE"
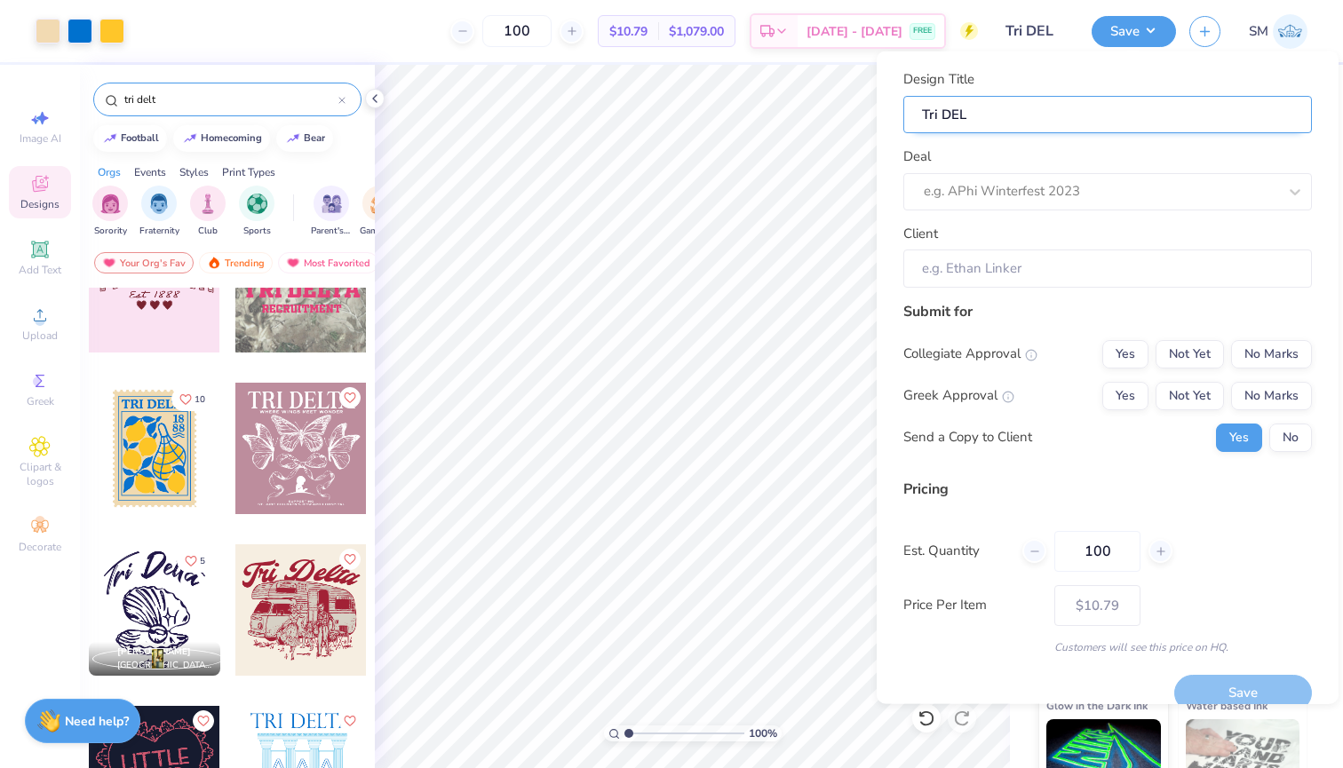
type input "Tri DE"
type input "Tri D"
type input "Tri De"
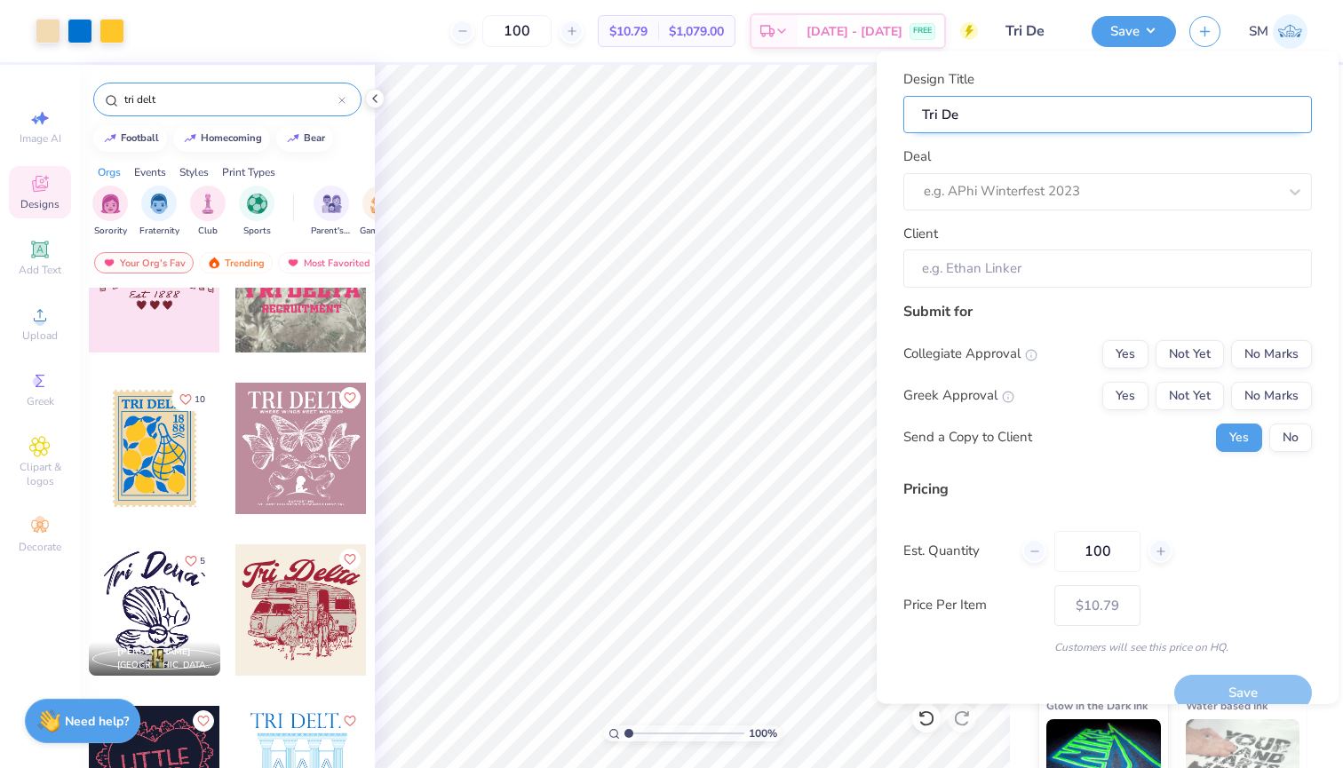
type input "Tri Del"
type input "Tri Delt"
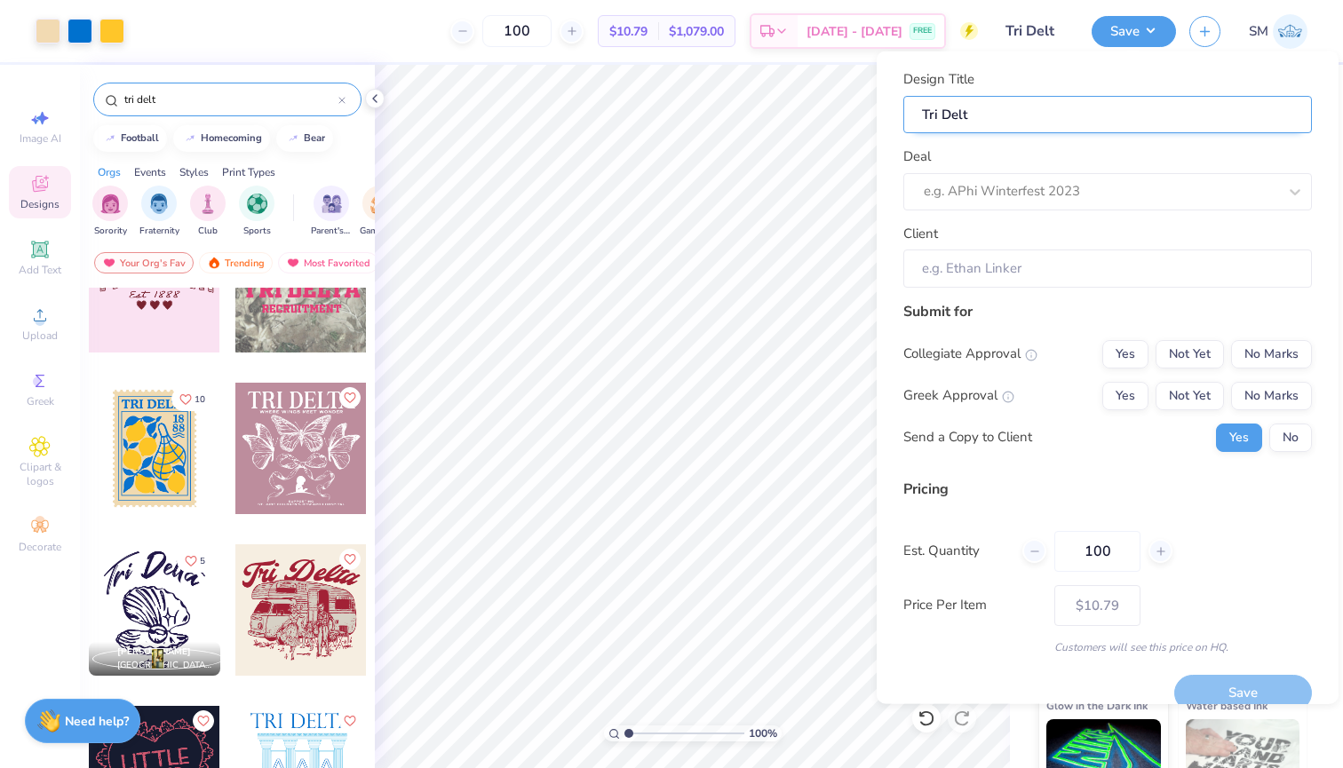
type input "Tri Delt"
type input "Tri Delt t"
type input "Tri Delt te"
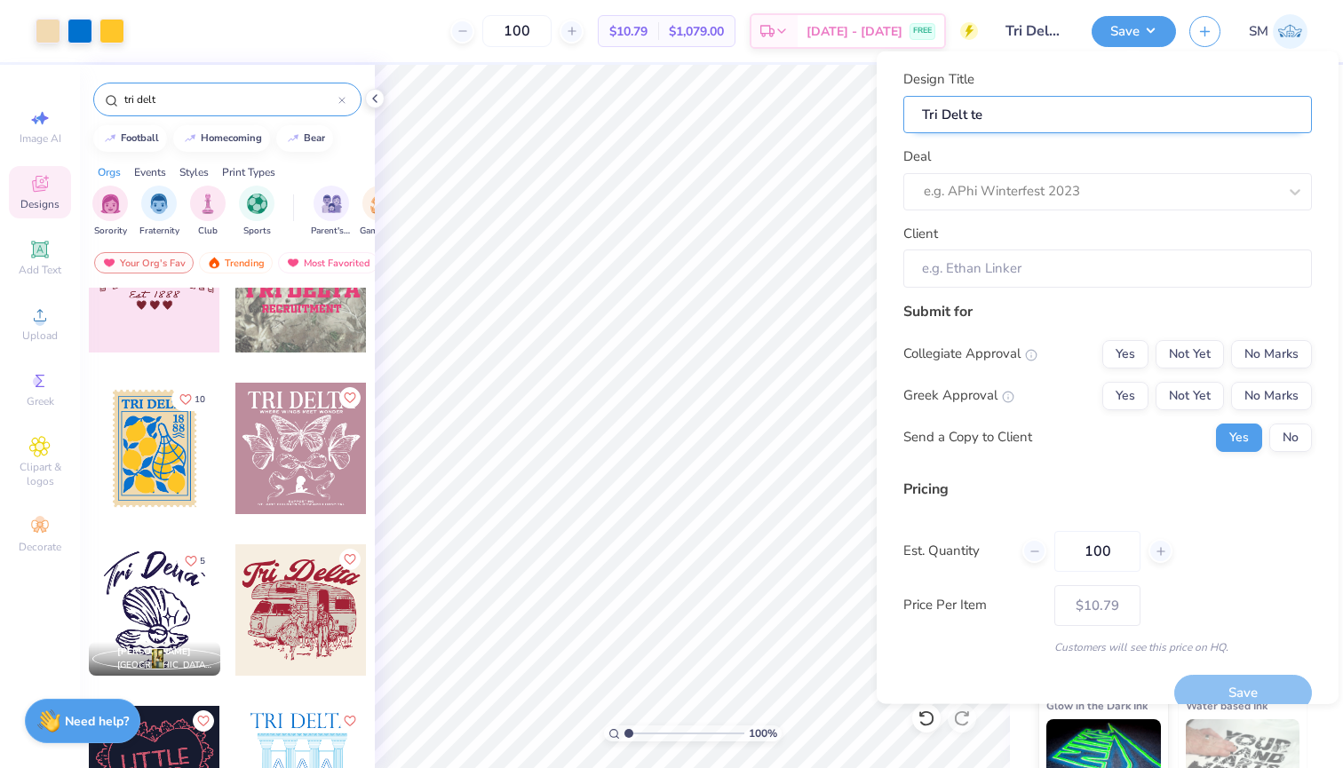
type input "Tri Delt tee"
type input "Tri Delt tees"
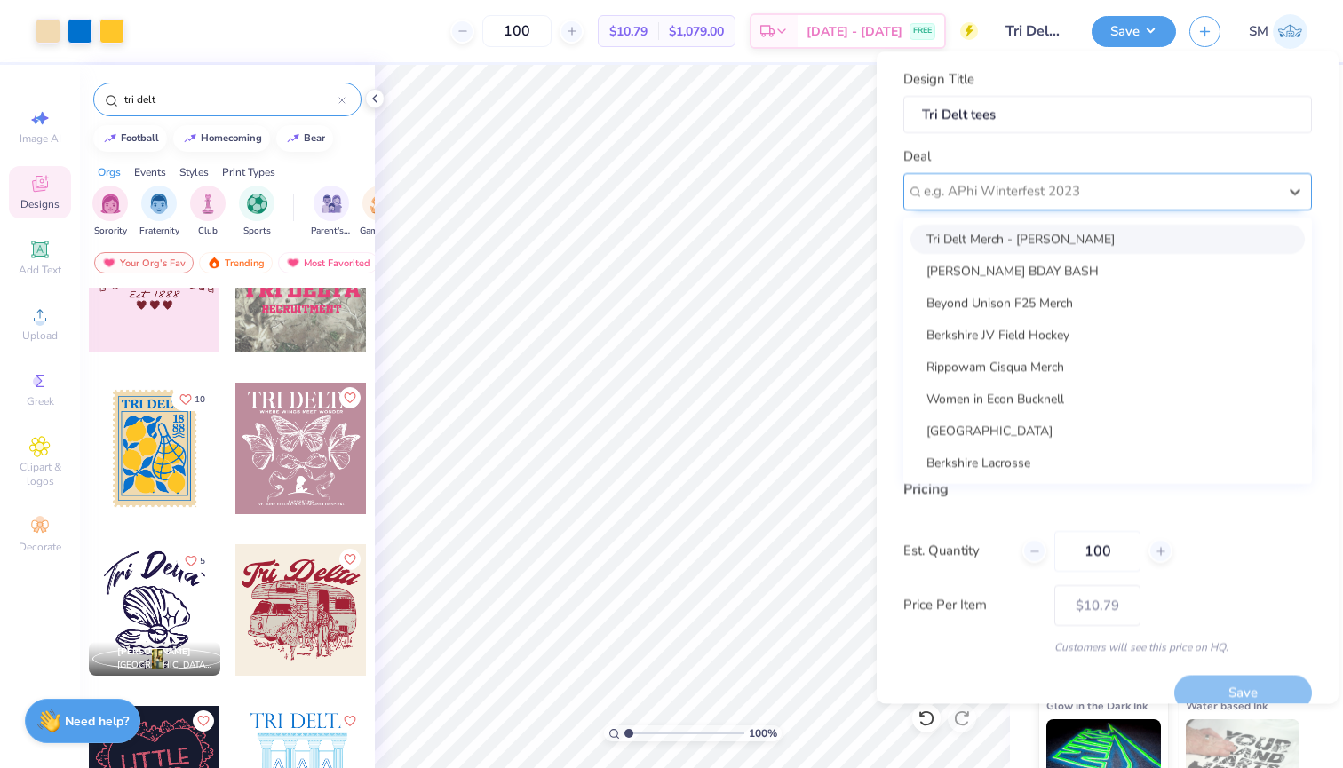
click at [1089, 201] on div at bounding box center [1101, 191] width 354 height 24
click at [1083, 232] on div "Tri Delt Merch - [PERSON_NAME]" at bounding box center [1107, 238] width 394 height 29
type input "[PERSON_NAME]"
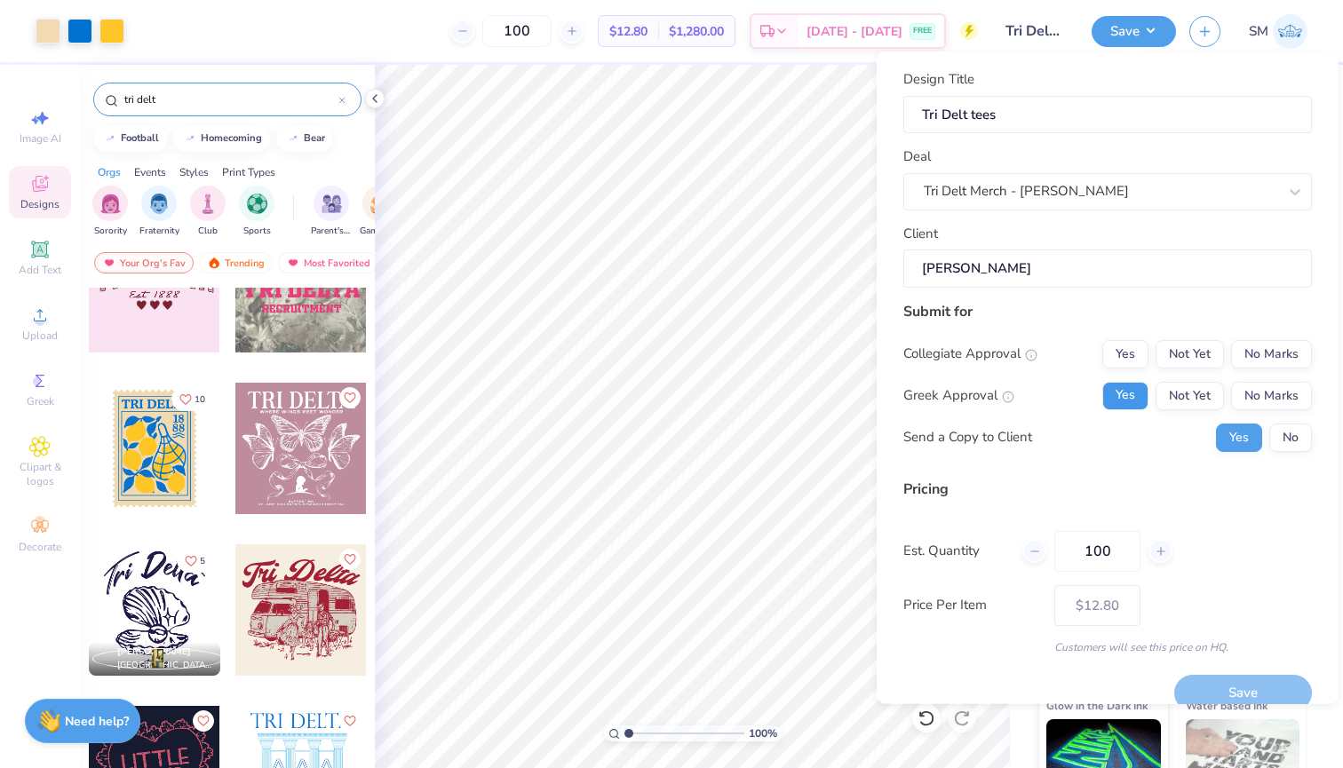
click at [1137, 398] on button "Yes" at bounding box center [1125, 395] width 46 height 28
click at [1288, 359] on button "No Marks" at bounding box center [1271, 353] width 81 height 28
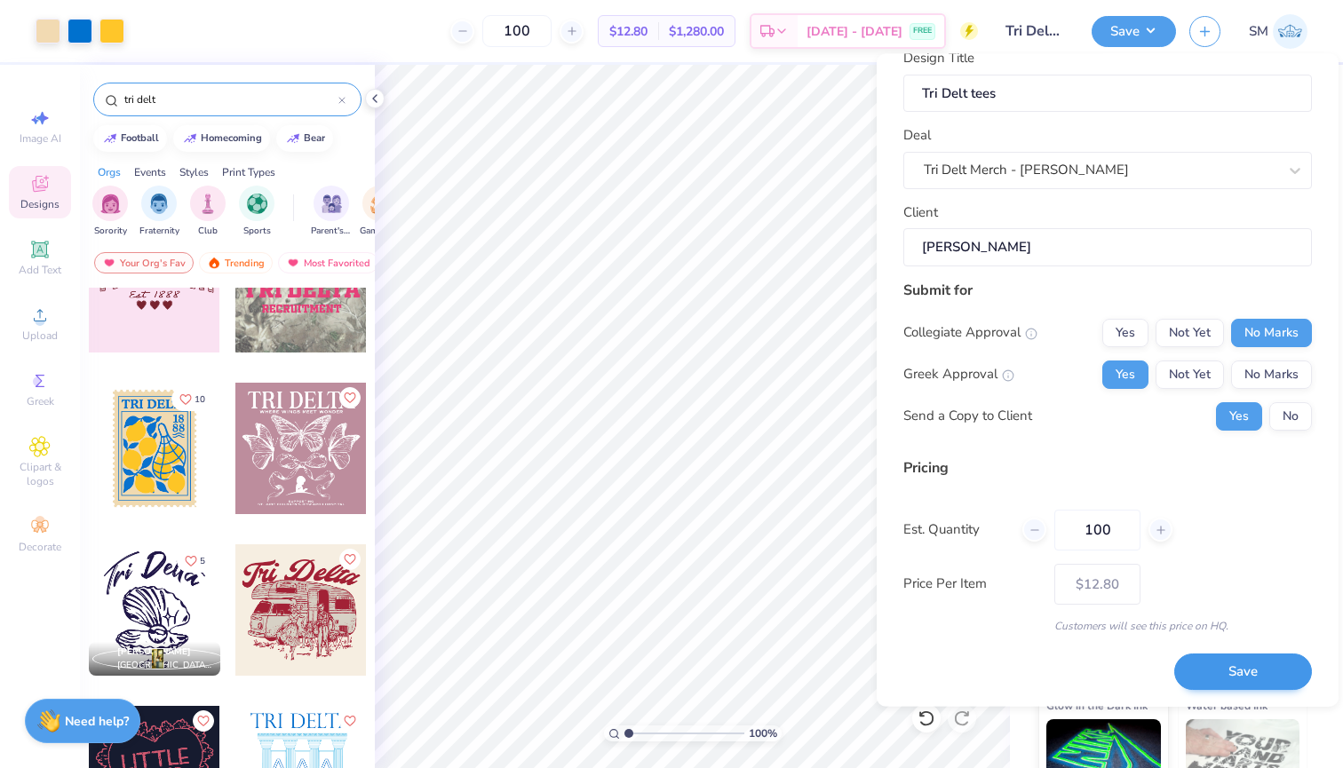
scroll to position [23, 0]
click at [1302, 425] on button "No" at bounding box center [1290, 416] width 43 height 28
click at [1274, 655] on button "Save" at bounding box center [1243, 673] width 138 height 36
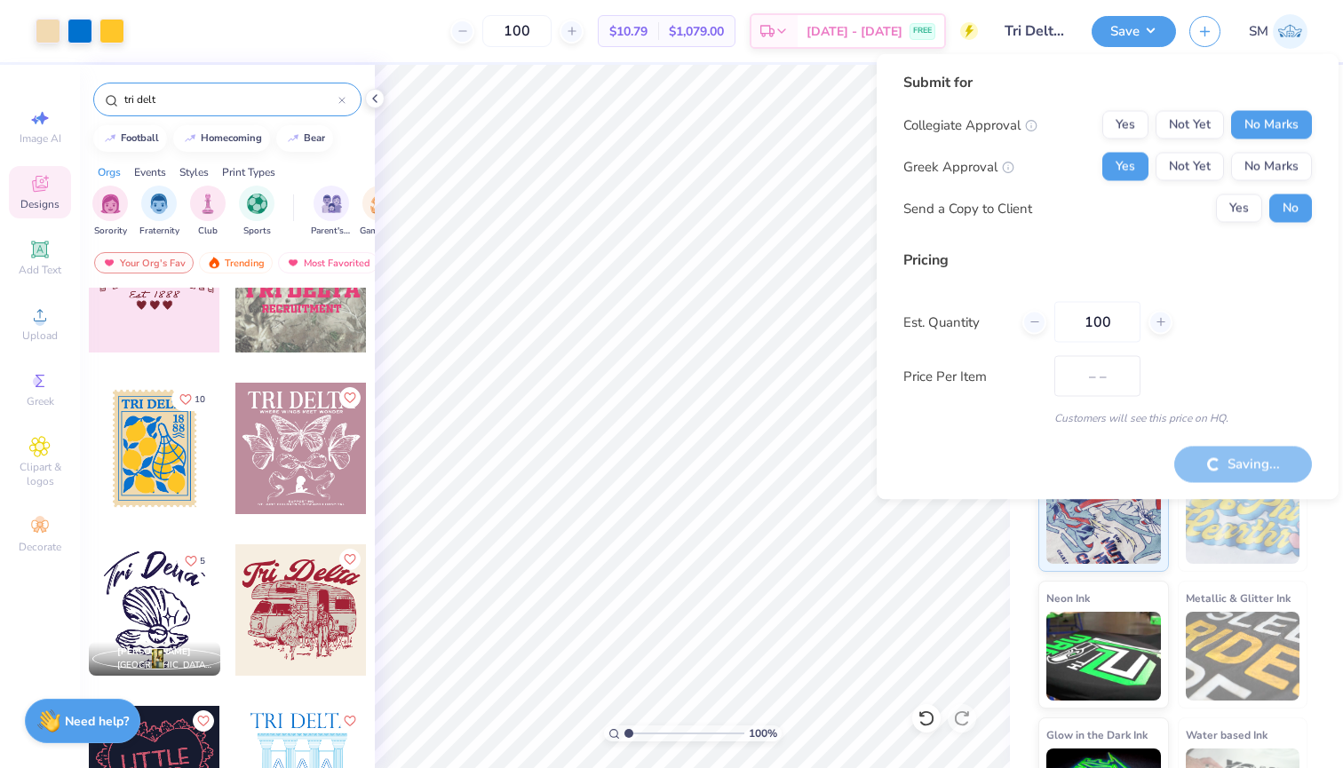
type input "$12.80"
